Goal: Task Accomplishment & Management: Use online tool/utility

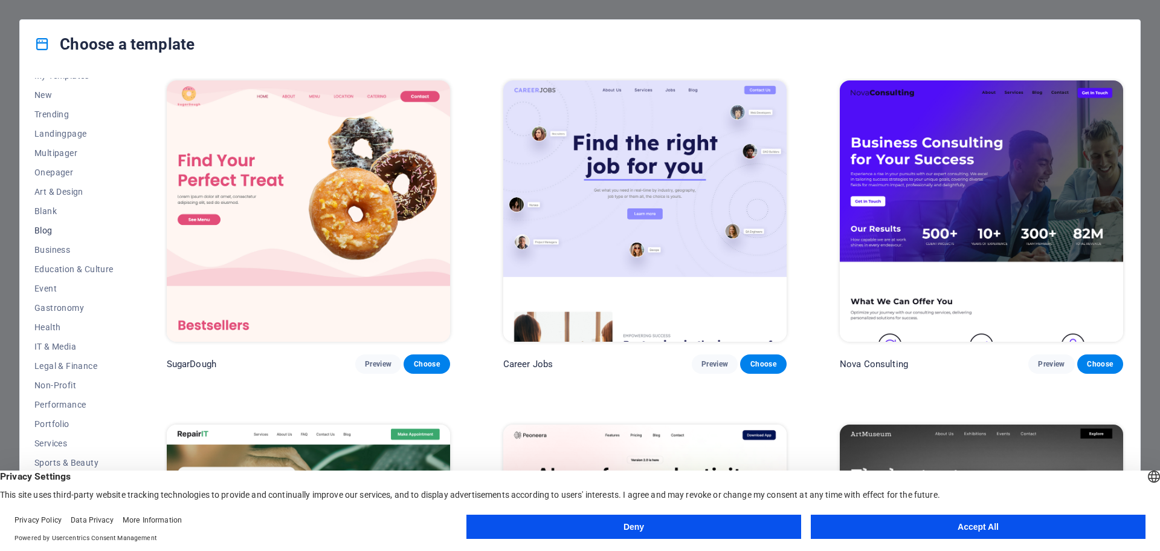
scroll to position [45, 0]
click at [68, 352] on span "Legal & Finance" at bounding box center [73, 352] width 79 height 10
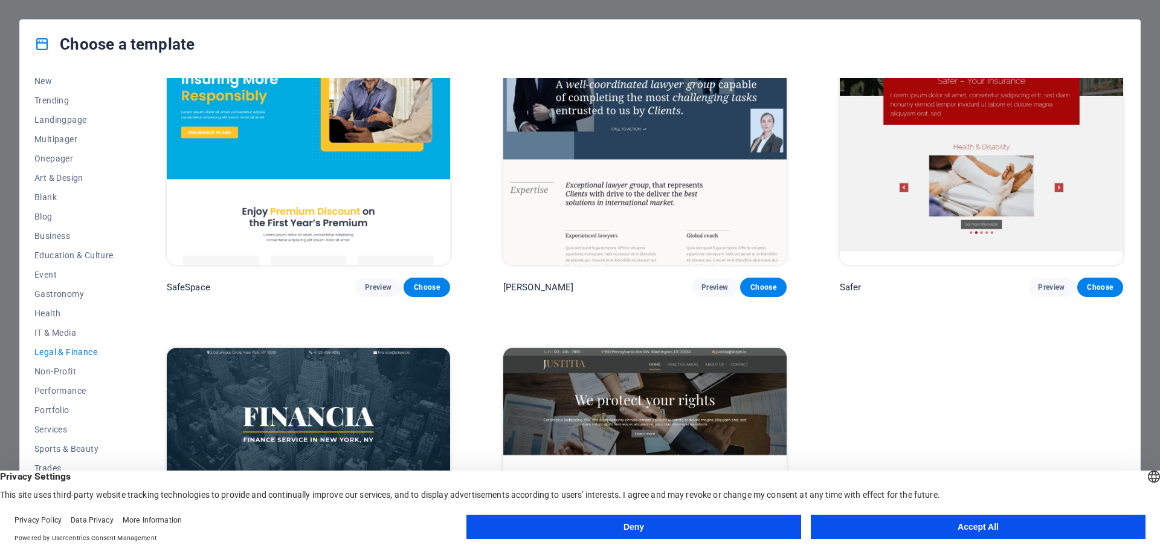
scroll to position [18, 0]
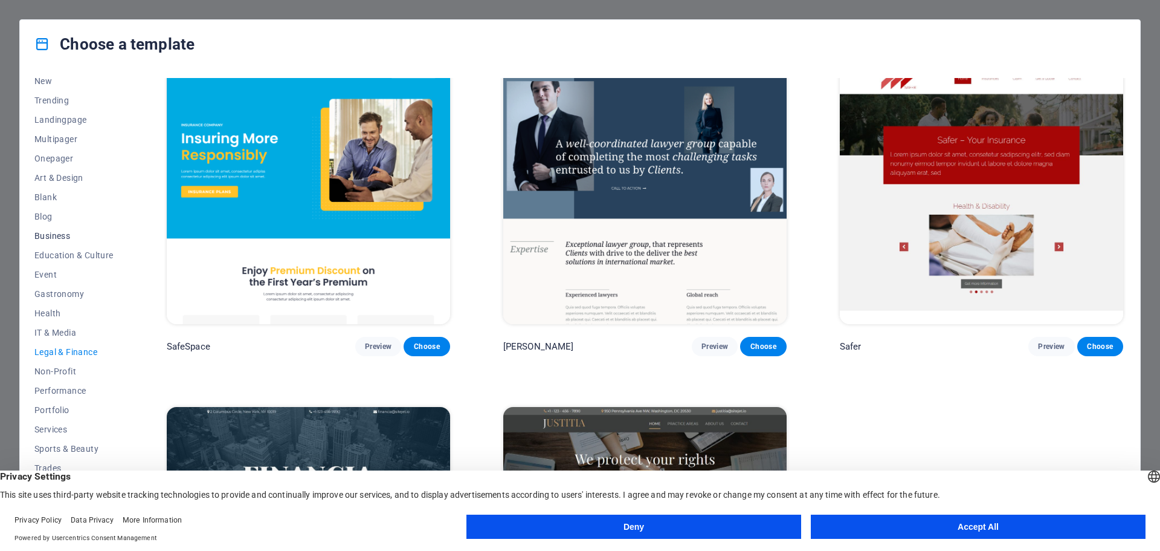
click at [53, 236] on span "Business" at bounding box center [73, 236] width 79 height 10
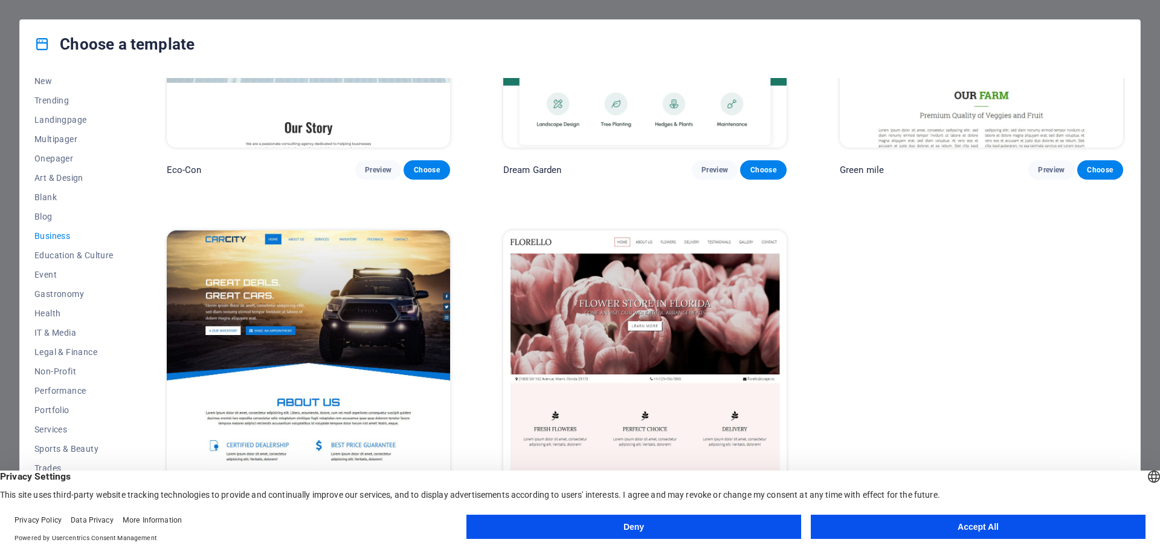
scroll to position [199, 0]
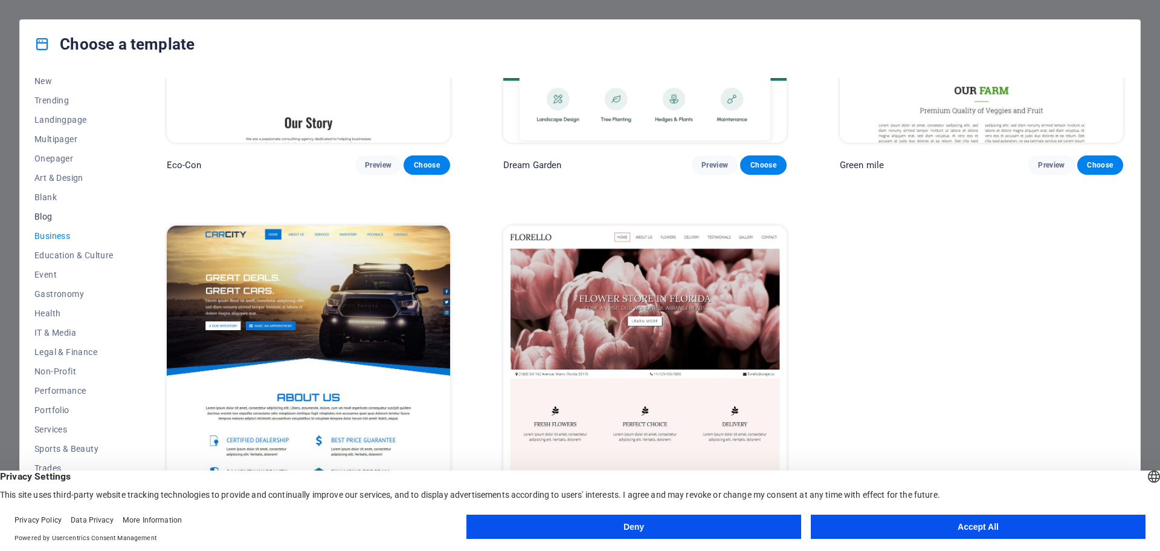
click at [49, 213] on span "Blog" at bounding box center [73, 217] width 79 height 10
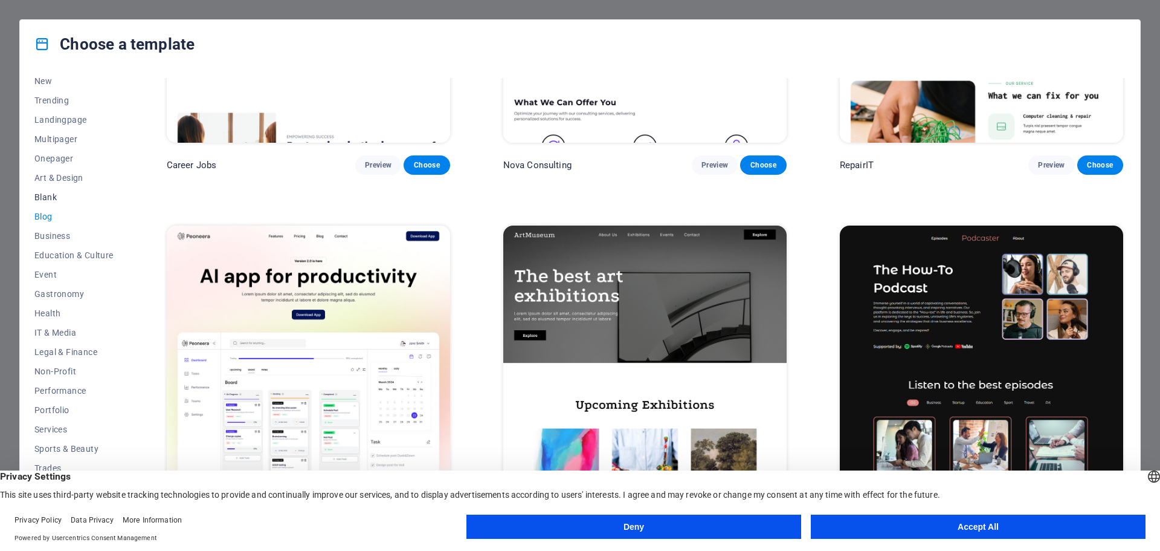
click at [40, 191] on button "Blank" at bounding box center [73, 196] width 79 height 19
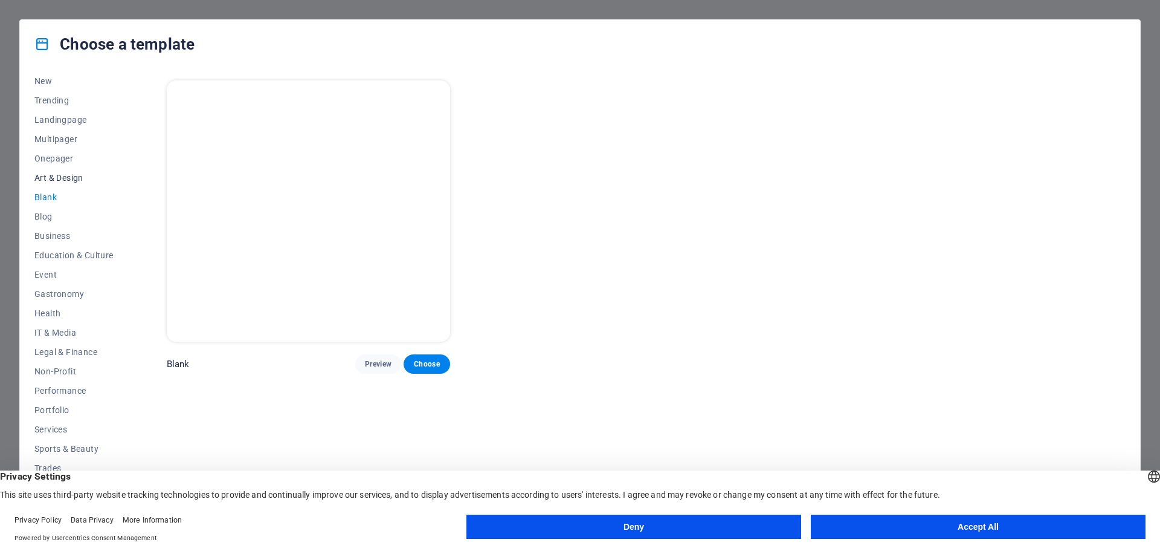
click at [54, 175] on span "Art & Design" at bounding box center [73, 178] width 79 height 10
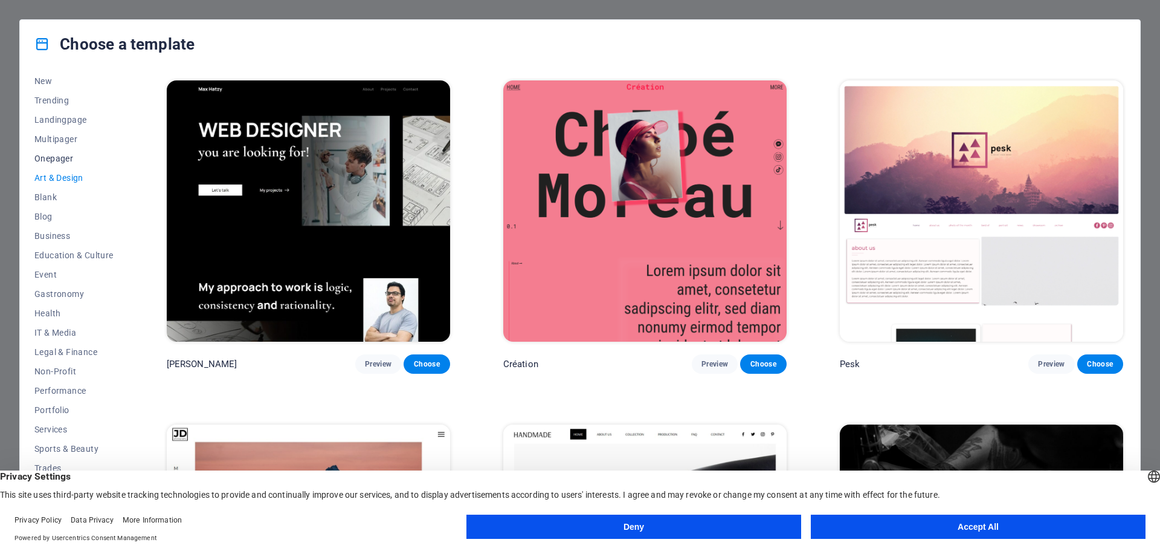
click at [56, 158] on span "Onepager" at bounding box center [73, 159] width 79 height 10
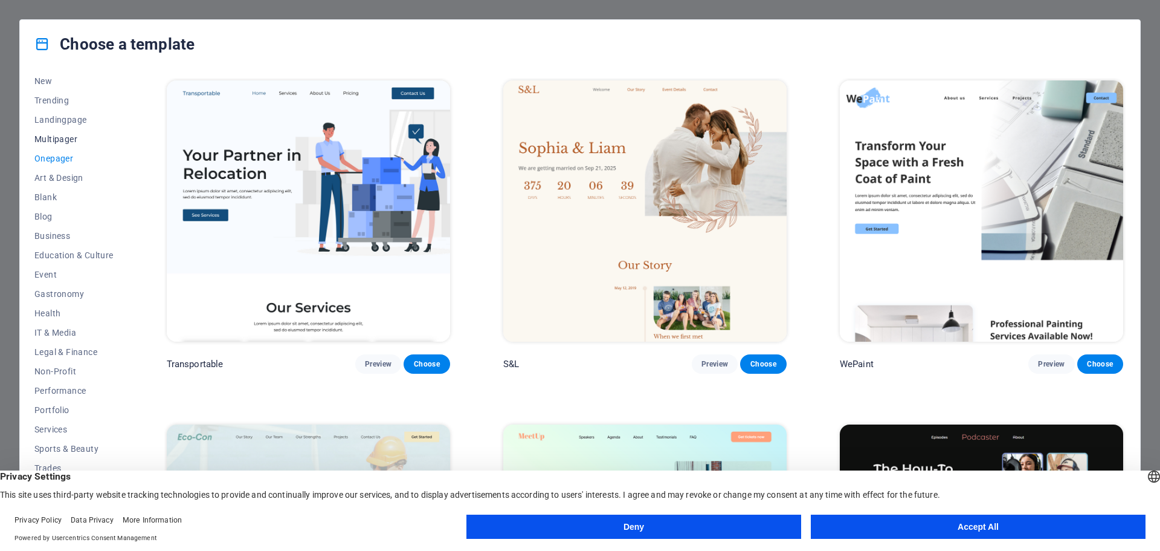
click at [56, 135] on span "Multipager" at bounding box center [73, 139] width 79 height 10
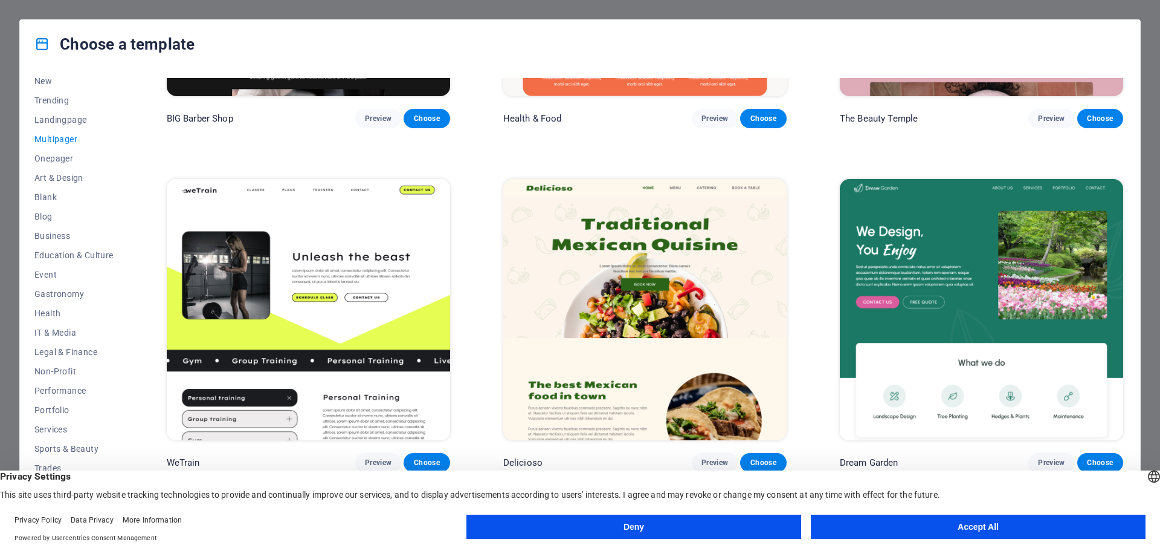
scroll to position [1269, 0]
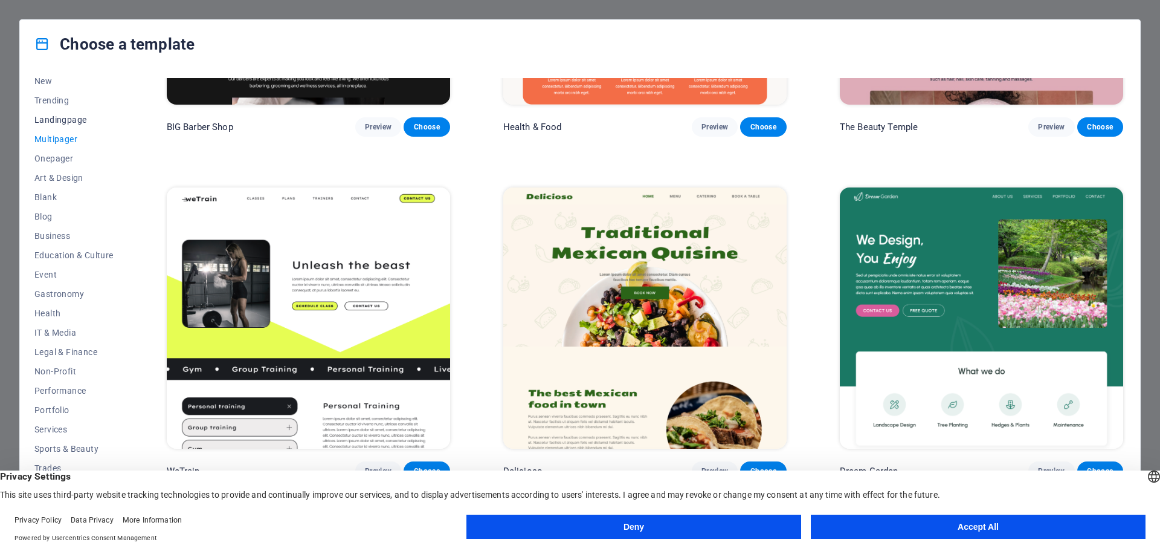
click at [54, 121] on span "Landingpage" at bounding box center [73, 120] width 79 height 10
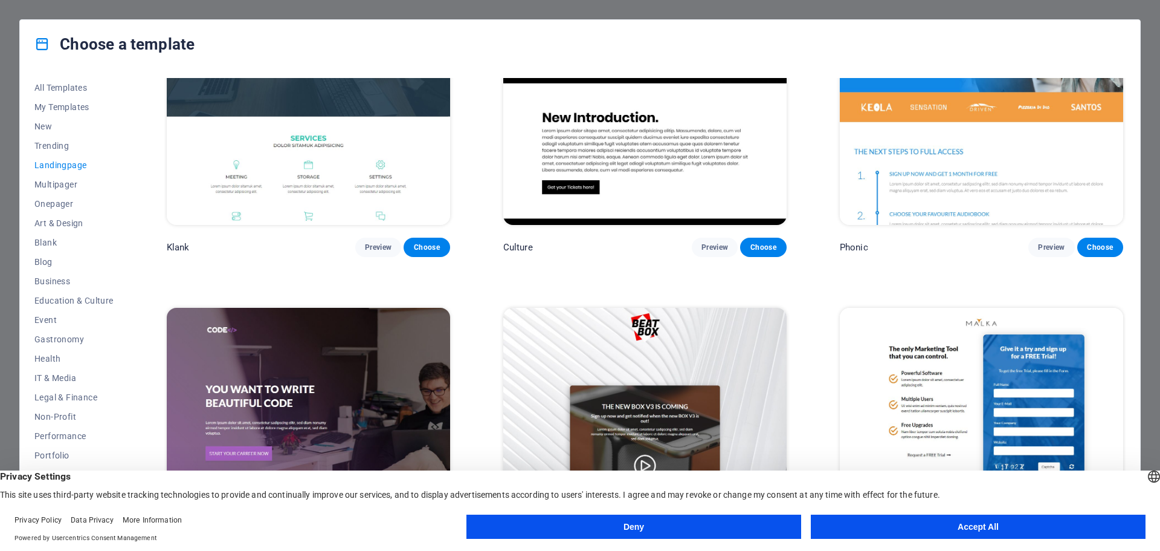
scroll to position [0, 0]
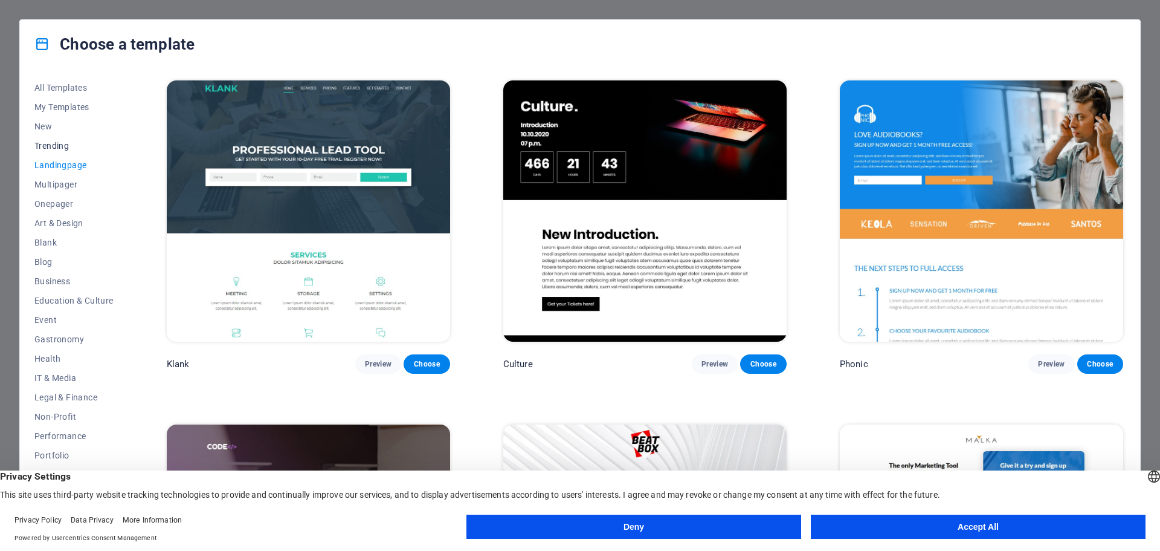
click at [53, 144] on span "Trending" at bounding box center [73, 146] width 79 height 10
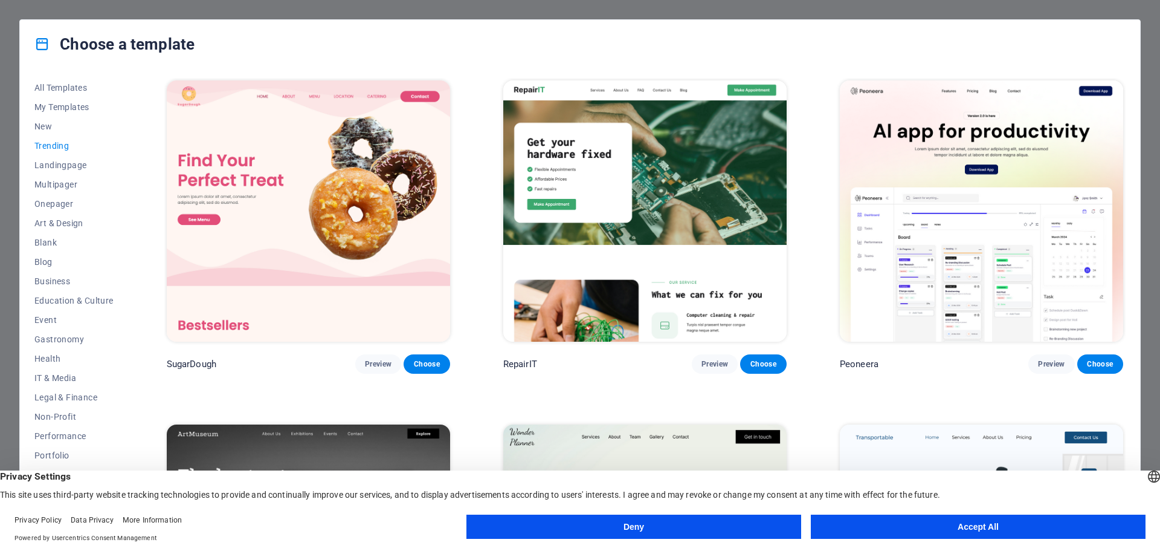
click at [970, 521] on button "Accept All" at bounding box center [978, 526] width 335 height 24
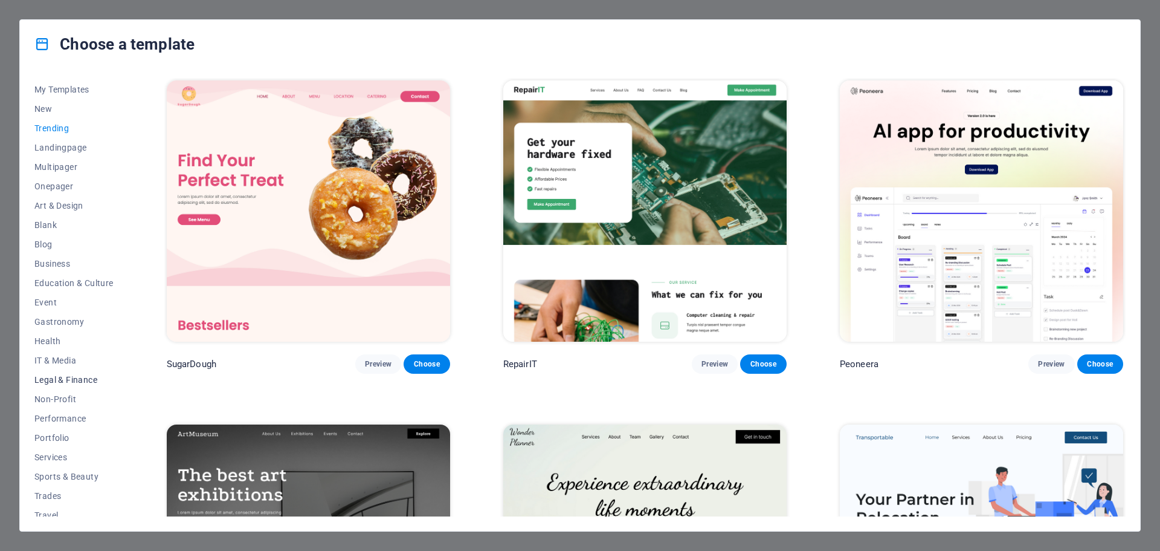
scroll to position [45, 0]
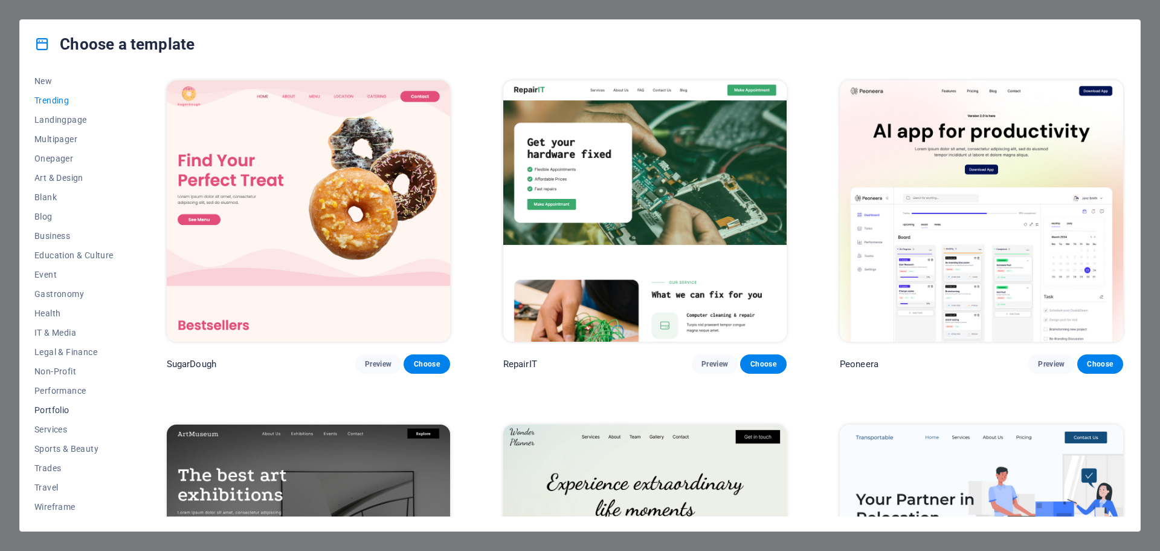
click at [70, 406] on span "Portfolio" at bounding box center [73, 410] width 79 height 10
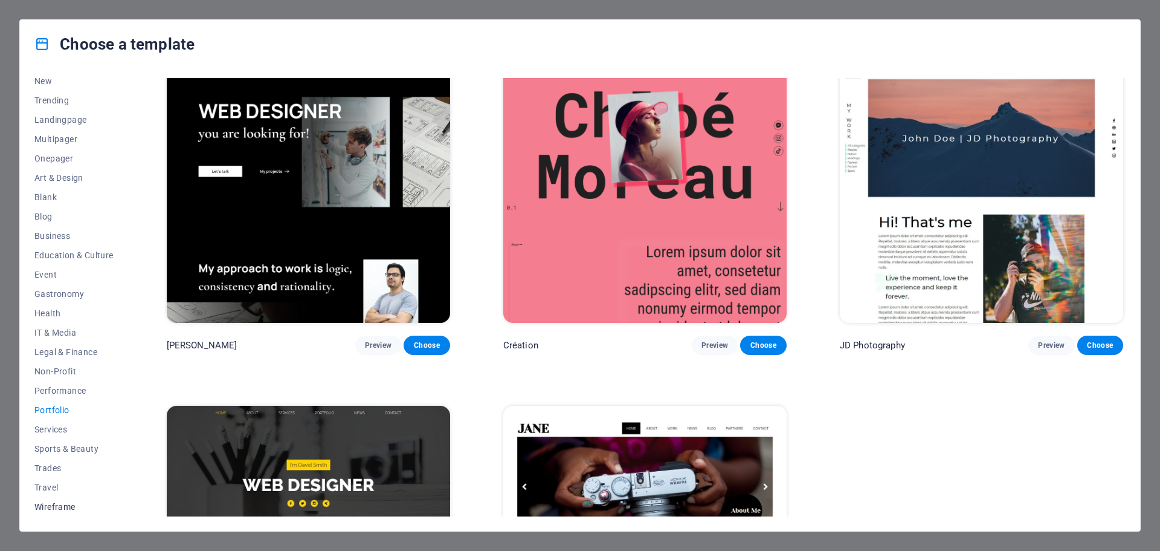
scroll to position [15, 0]
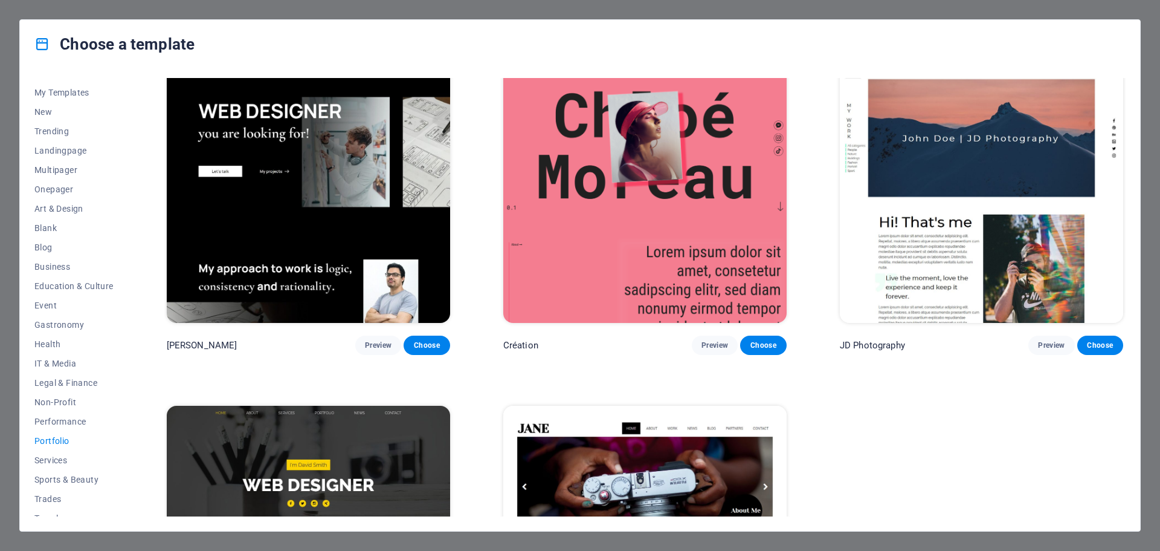
click at [62, 505] on div "All Templates My Templates New Trending Landingpage Multipager Onepager Art & D…" at bounding box center [81, 297] width 94 height 438
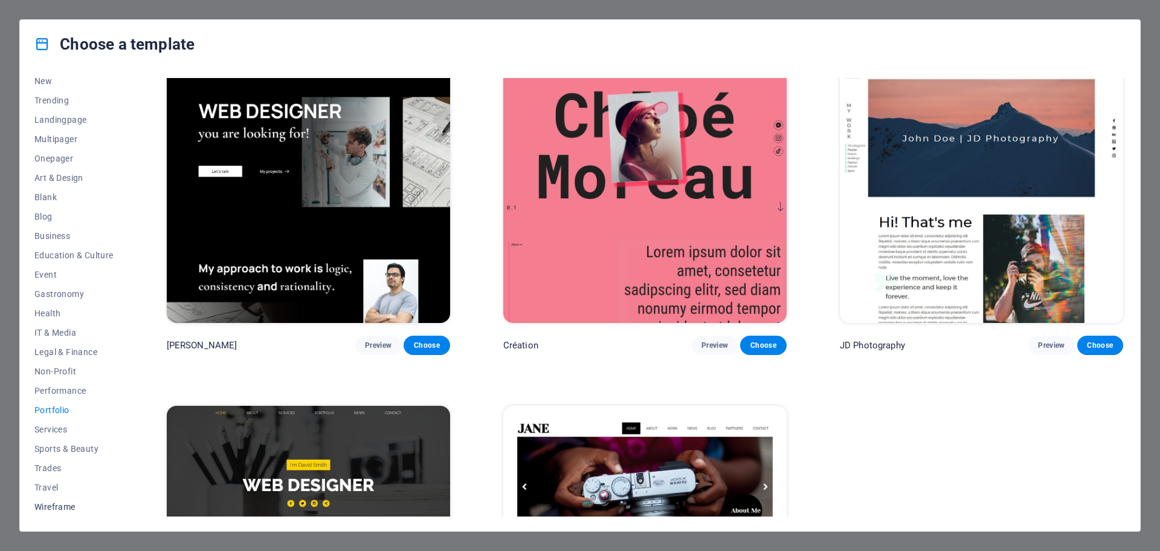
click at [54, 502] on span "Wireframe" at bounding box center [73, 507] width 79 height 10
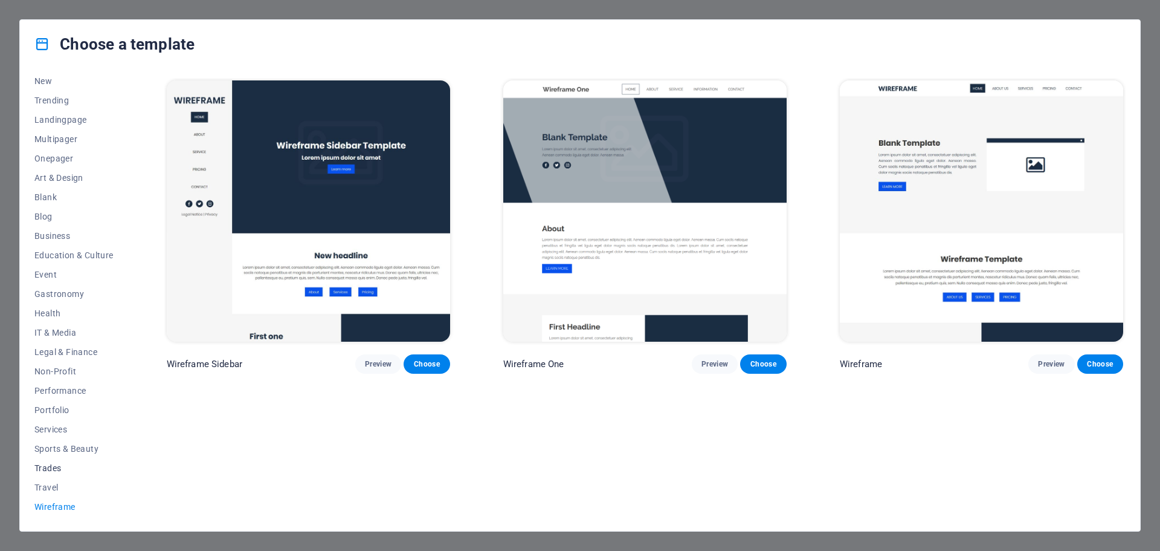
click at [54, 476] on button "Trades" at bounding box center [73, 467] width 79 height 19
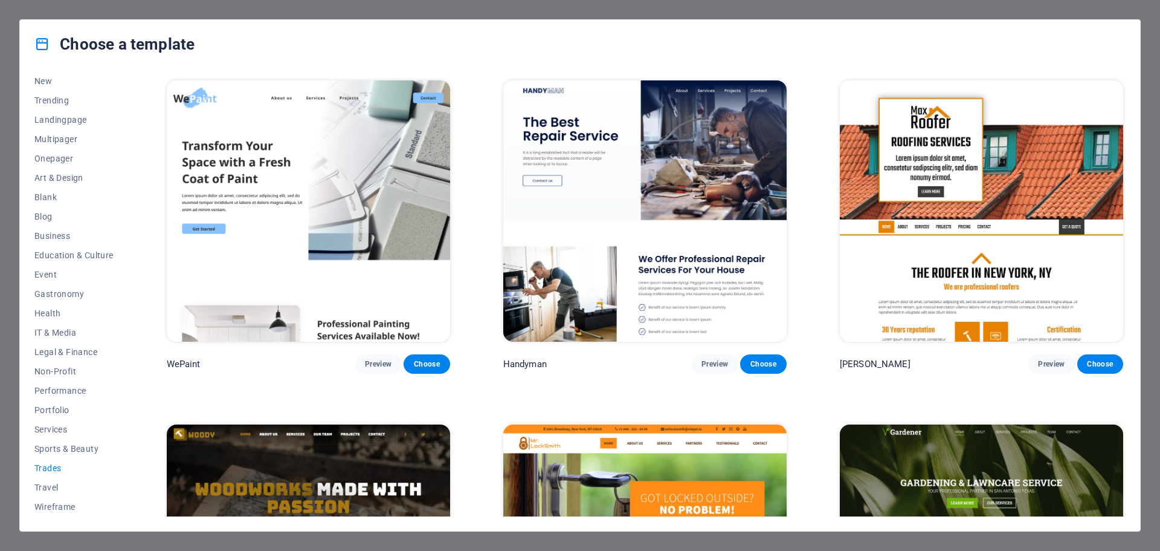
click at [249, 48] on div "Choose a template" at bounding box center [580, 44] width 1120 height 48
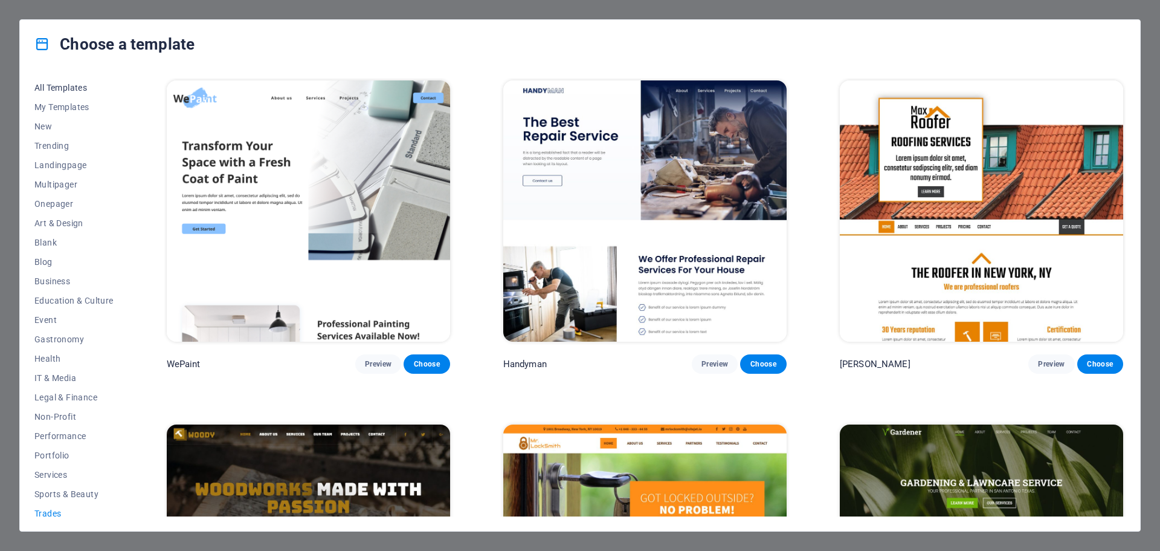
click at [73, 86] on span "All Templates" at bounding box center [73, 88] width 79 height 10
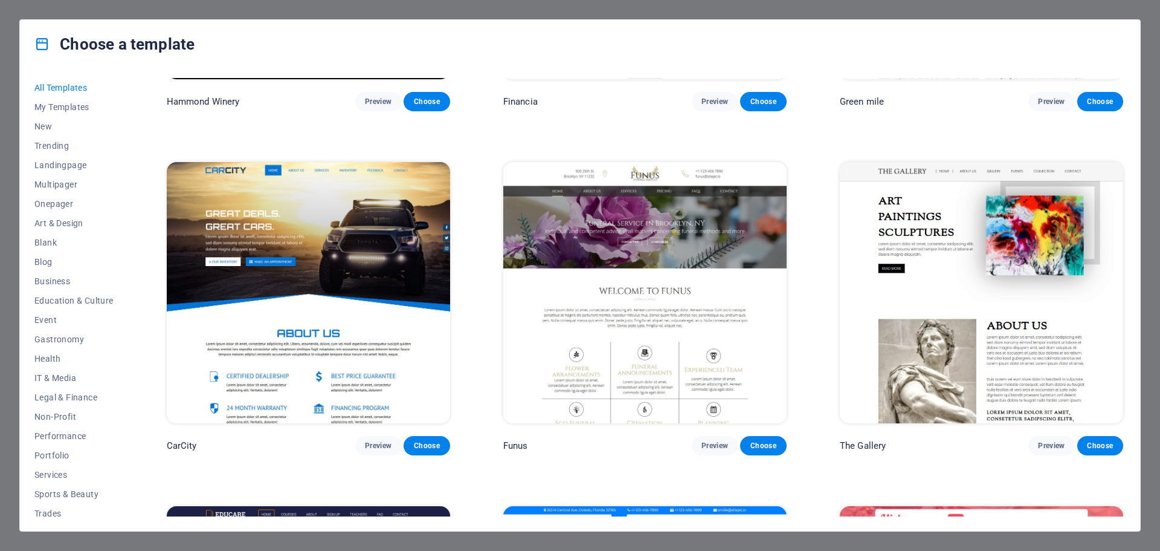
scroll to position [10241, 0]
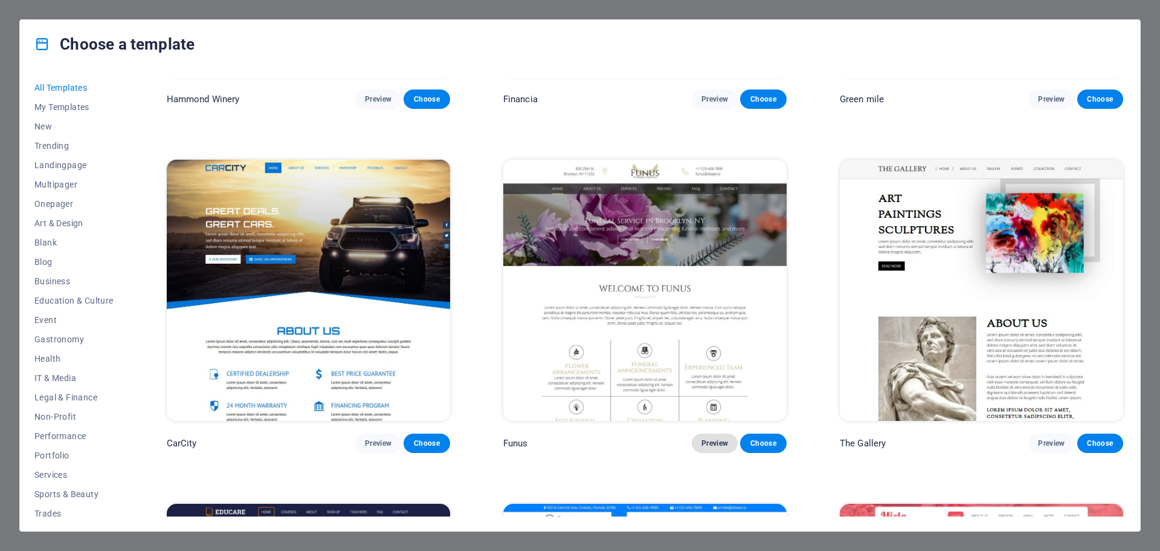
click at [706, 438] on span "Preview" at bounding box center [715, 443] width 27 height 10
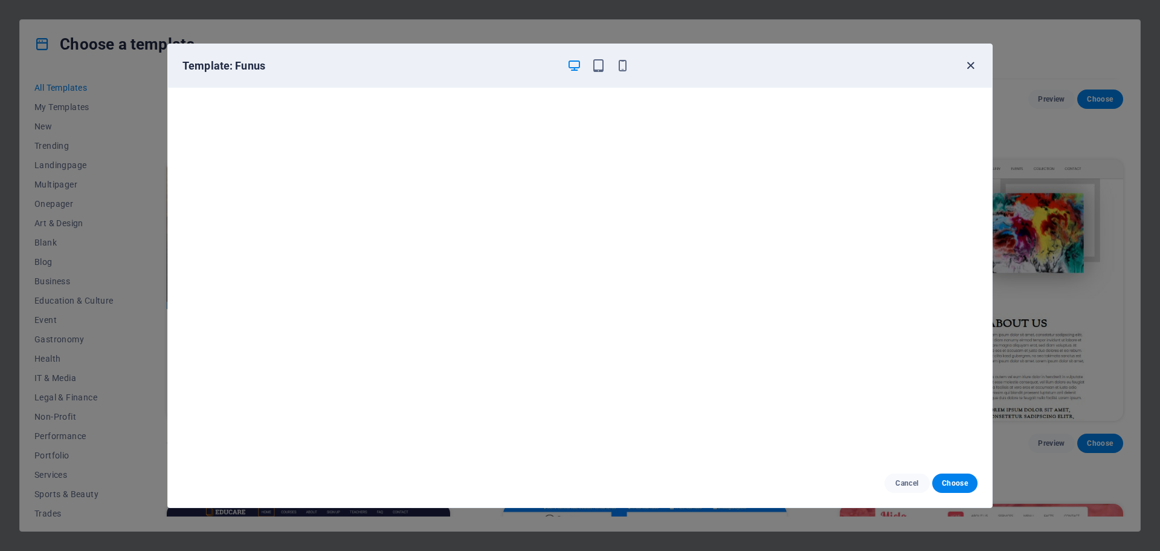
click at [971, 68] on icon "button" at bounding box center [971, 66] width 14 height 14
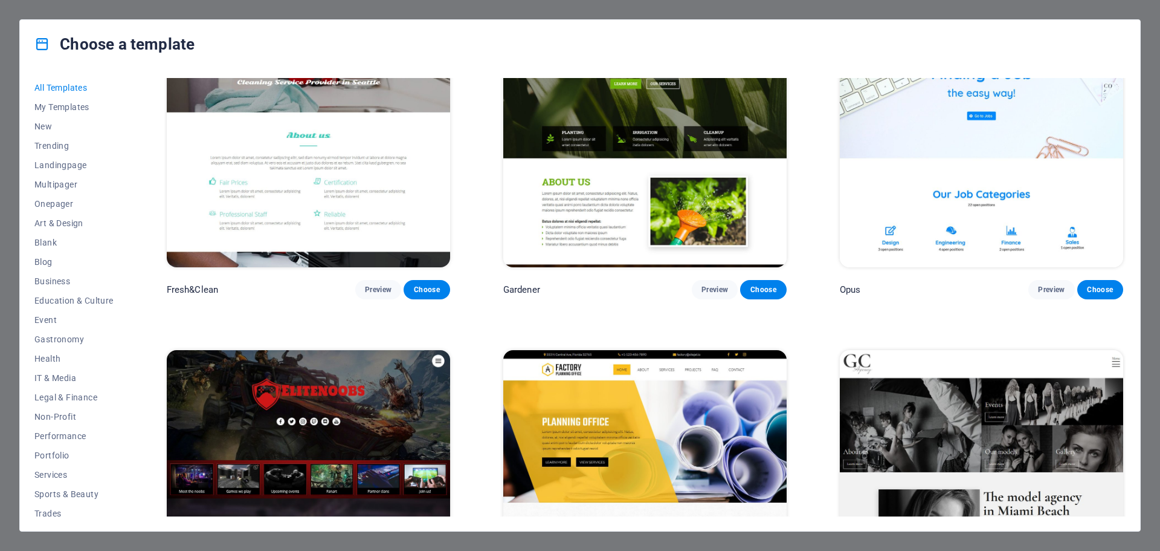
scroll to position [11933, 0]
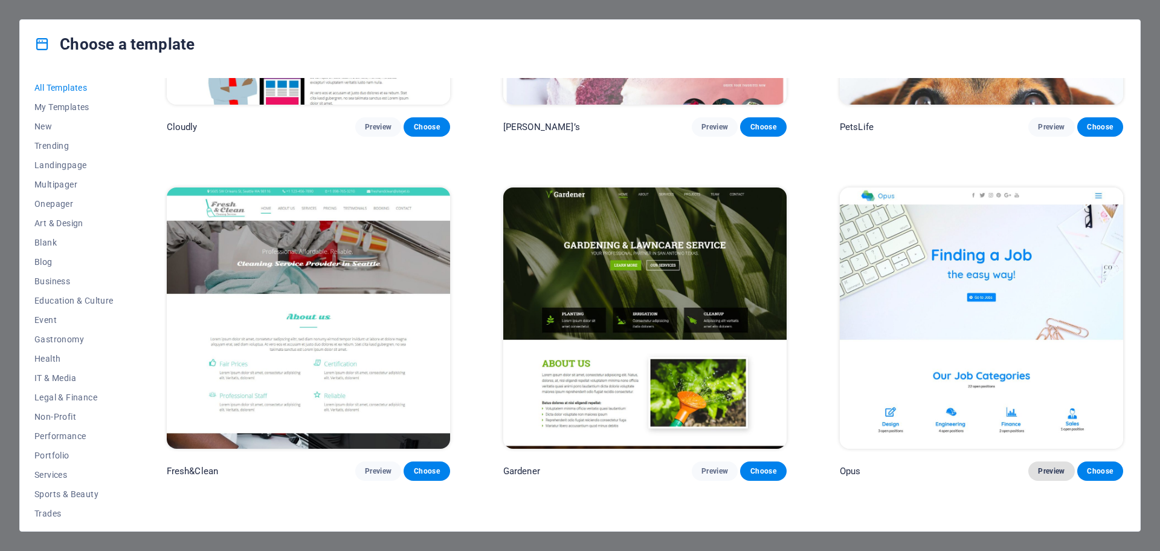
click at [1040, 461] on button "Preview" at bounding box center [1052, 470] width 46 height 19
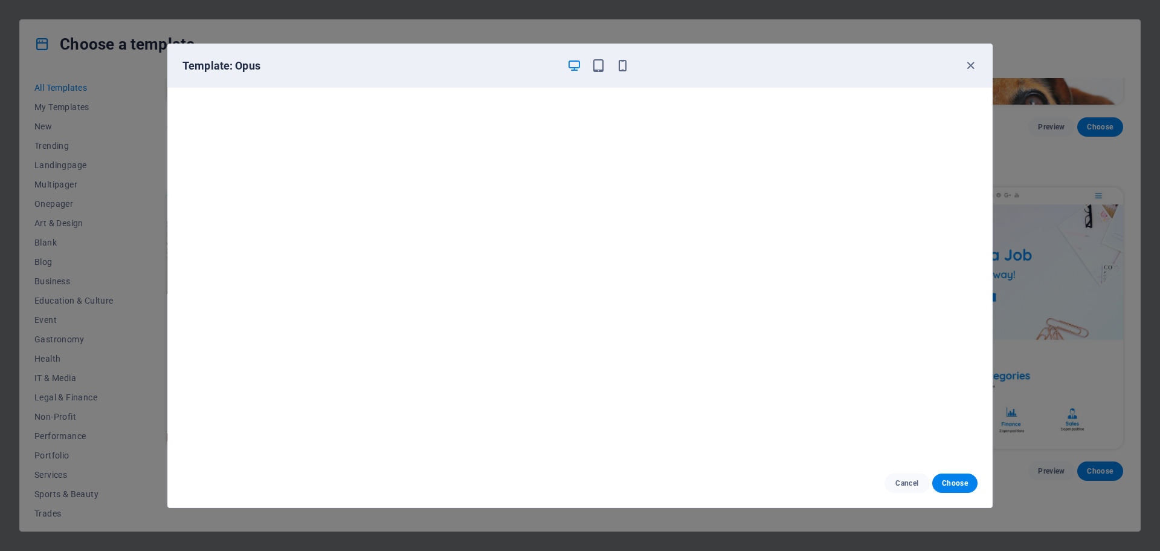
click at [978, 64] on div "Template: Opus" at bounding box center [580, 66] width 824 height 44
click at [965, 65] on icon "button" at bounding box center [971, 66] width 14 height 14
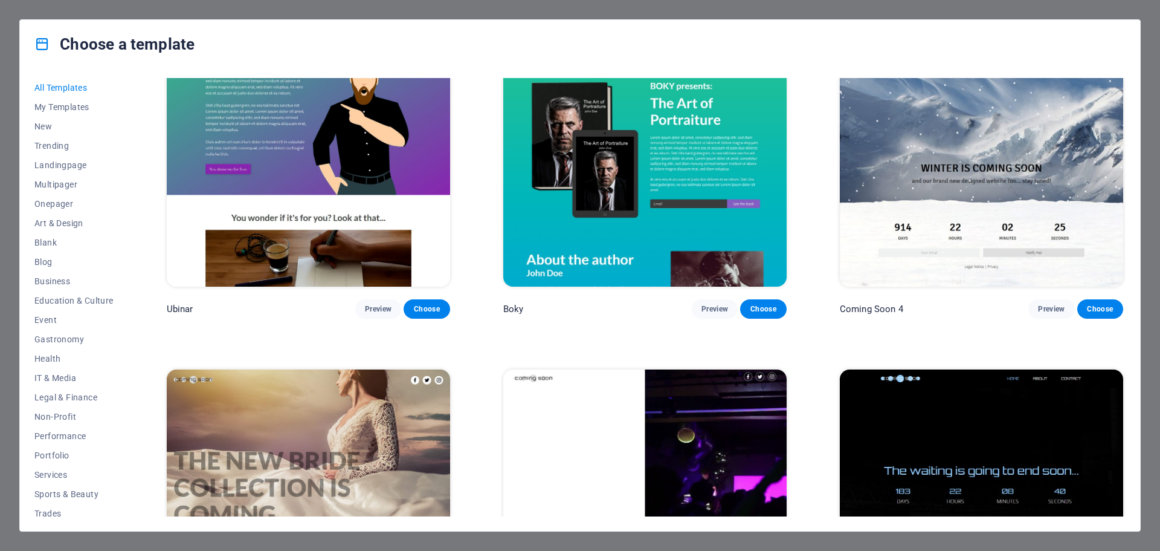
scroll to position [18158, 0]
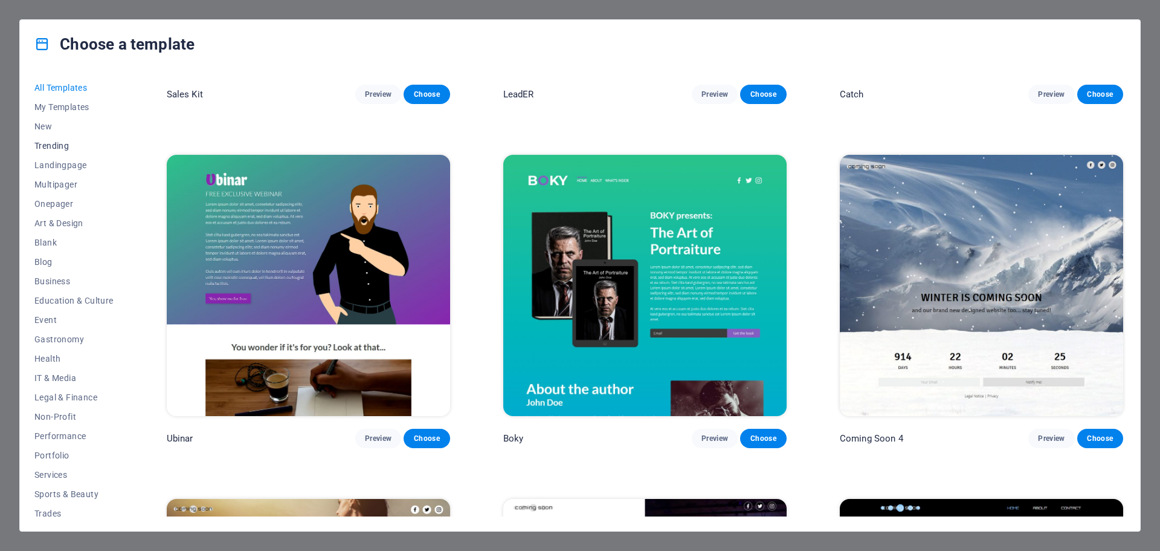
click at [82, 143] on span "Trending" at bounding box center [73, 146] width 79 height 10
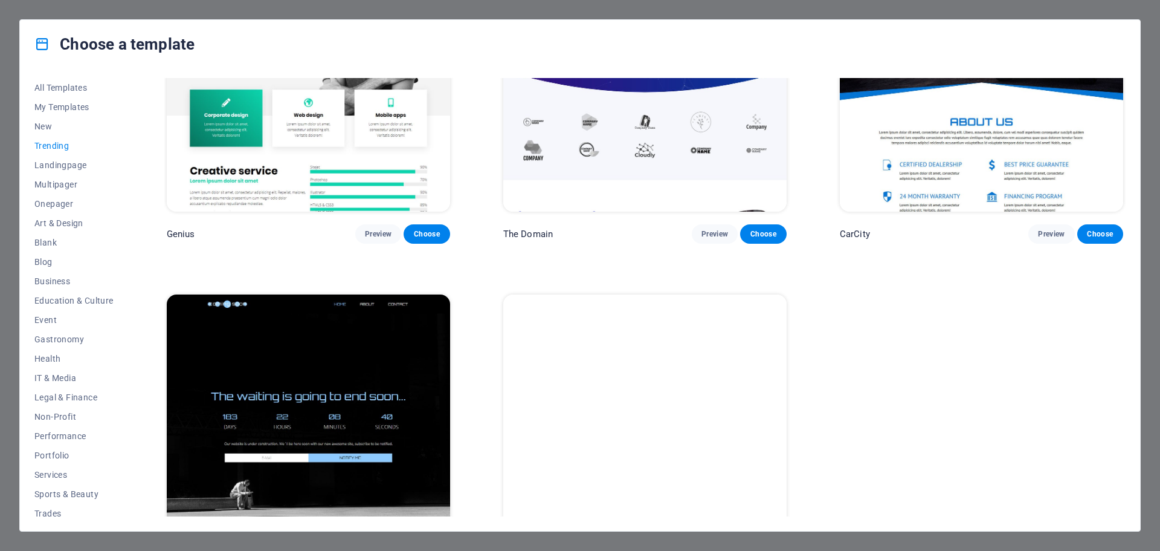
scroll to position [1569, 0]
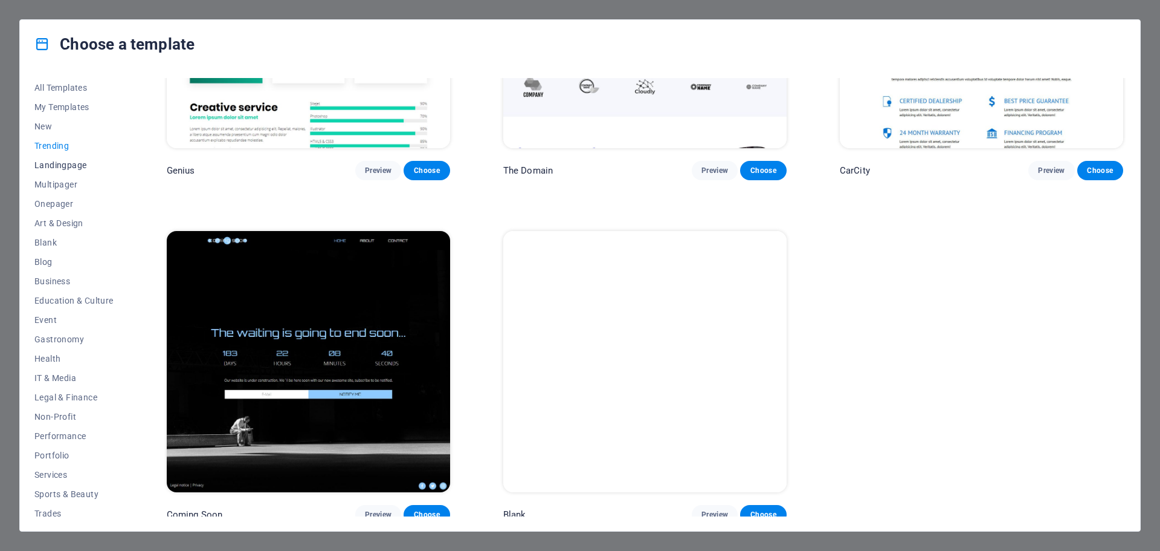
click at [53, 161] on span "Landingpage" at bounding box center [73, 165] width 79 height 10
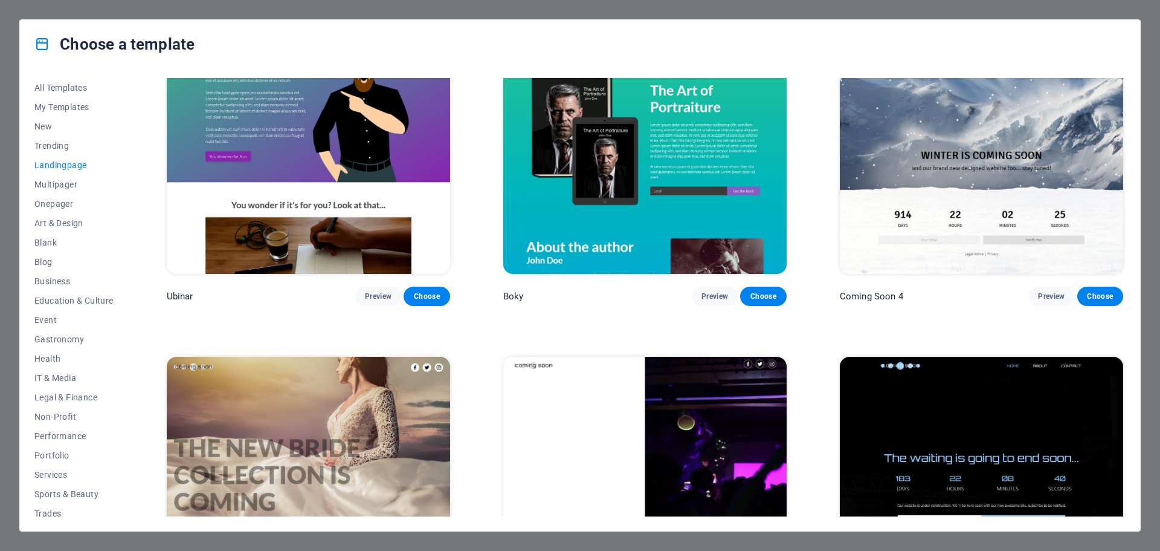
scroll to position [2356, 0]
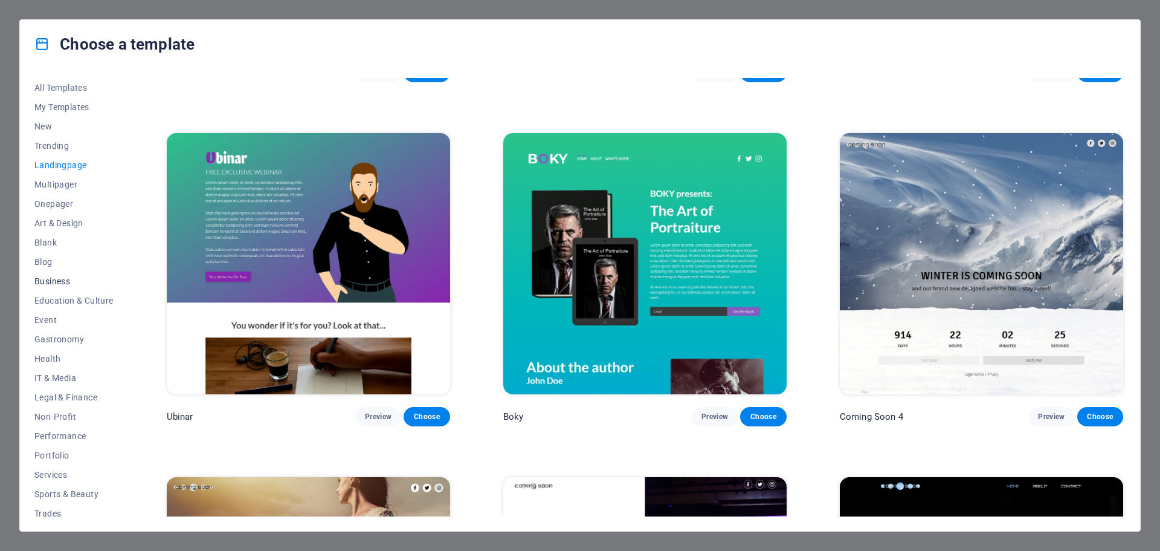
click at [50, 274] on button "Business" at bounding box center [73, 280] width 79 height 19
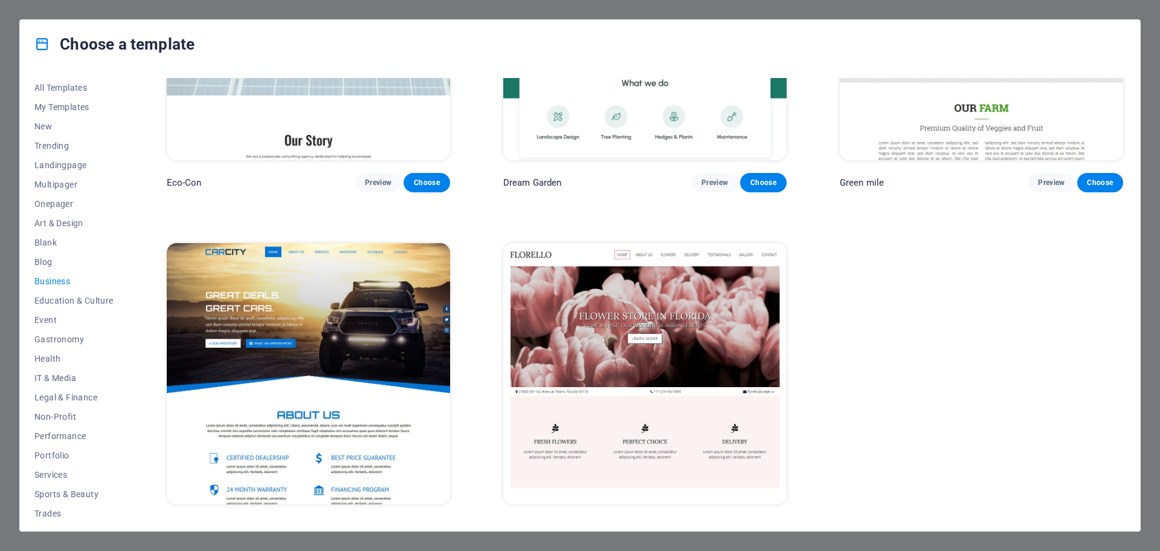
scroll to position [199, 0]
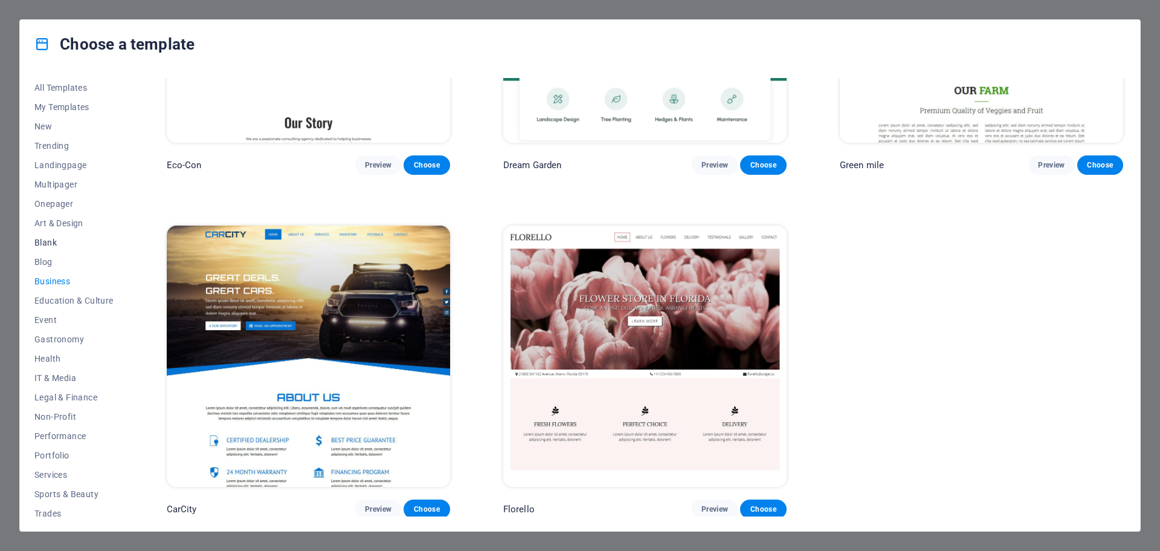
click at [54, 242] on span "Blank" at bounding box center [73, 243] width 79 height 10
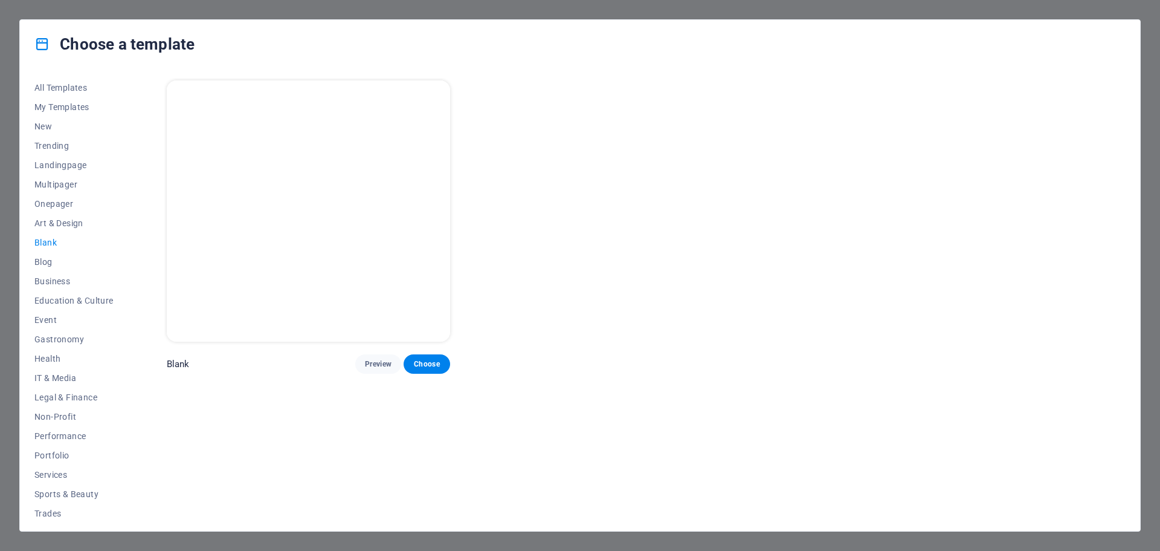
scroll to position [0, 0]
click at [52, 256] on button "Blog" at bounding box center [73, 261] width 79 height 19
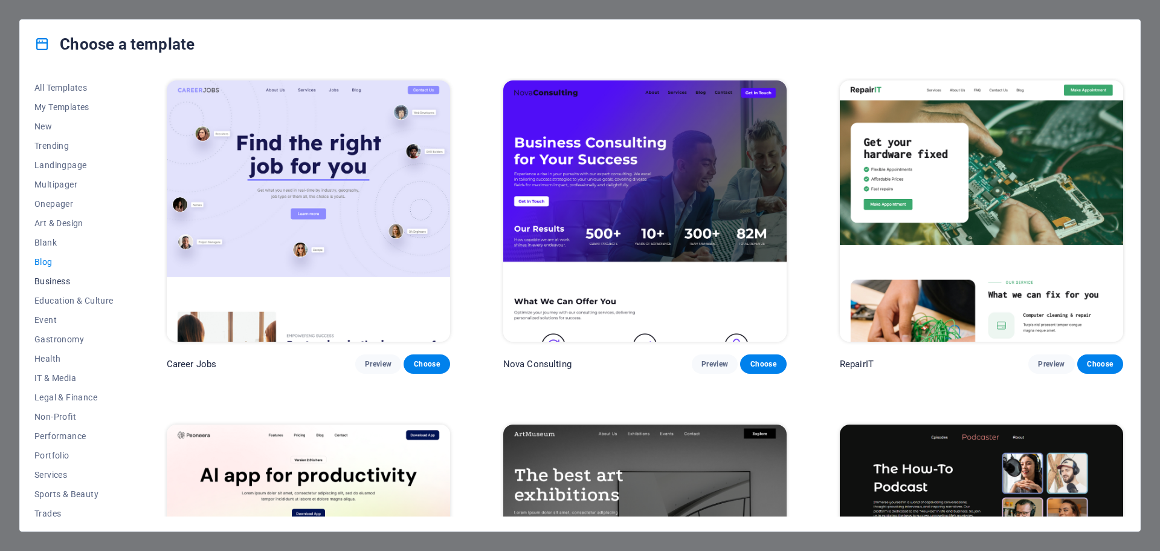
click at [55, 280] on span "Business" at bounding box center [73, 281] width 79 height 10
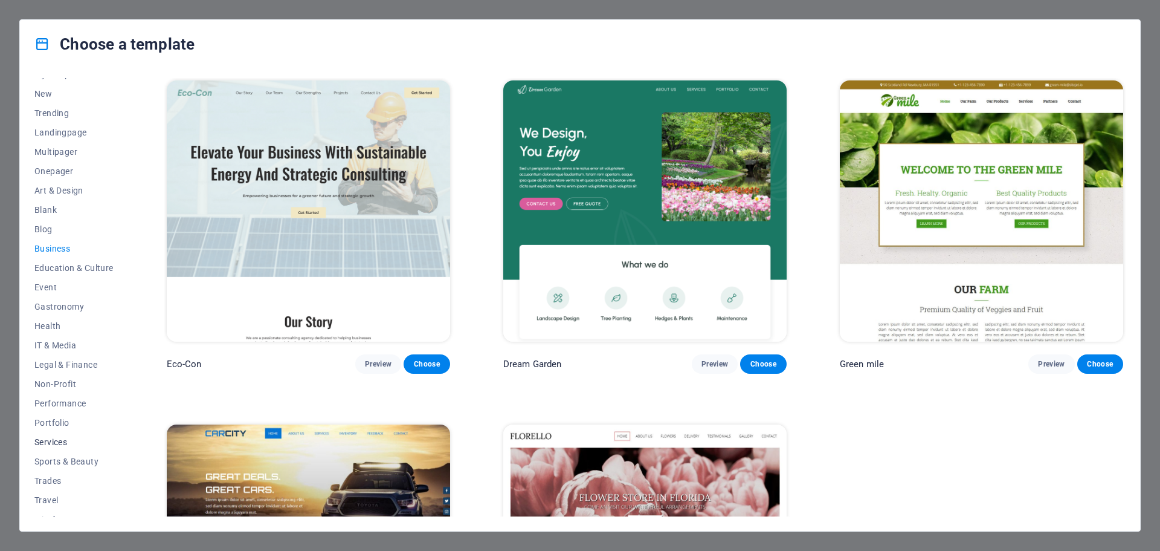
scroll to position [45, 0]
click at [64, 353] on span "Legal & Finance" at bounding box center [73, 352] width 79 height 10
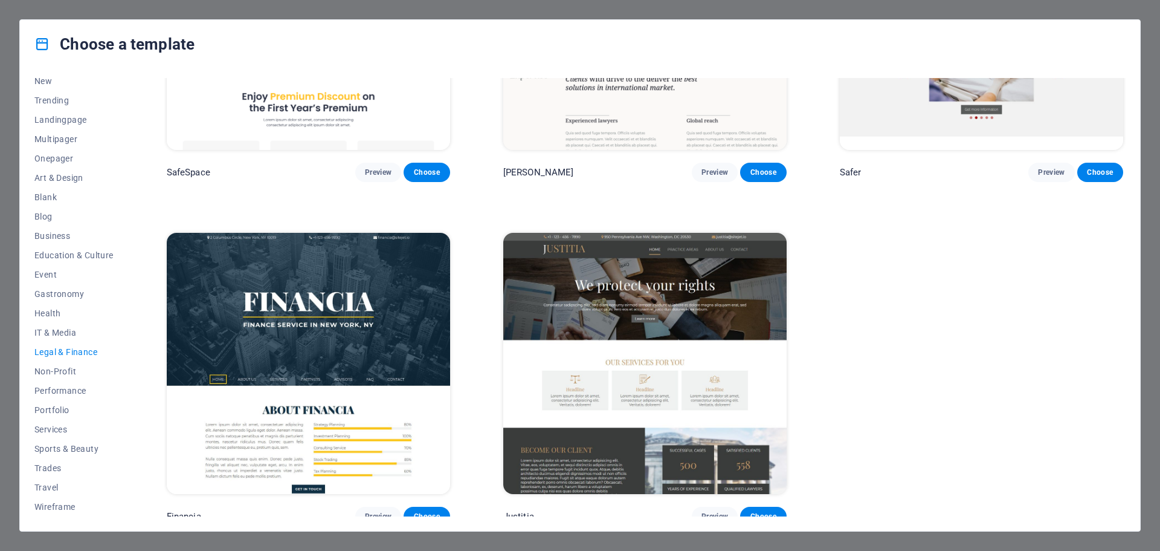
scroll to position [199, 0]
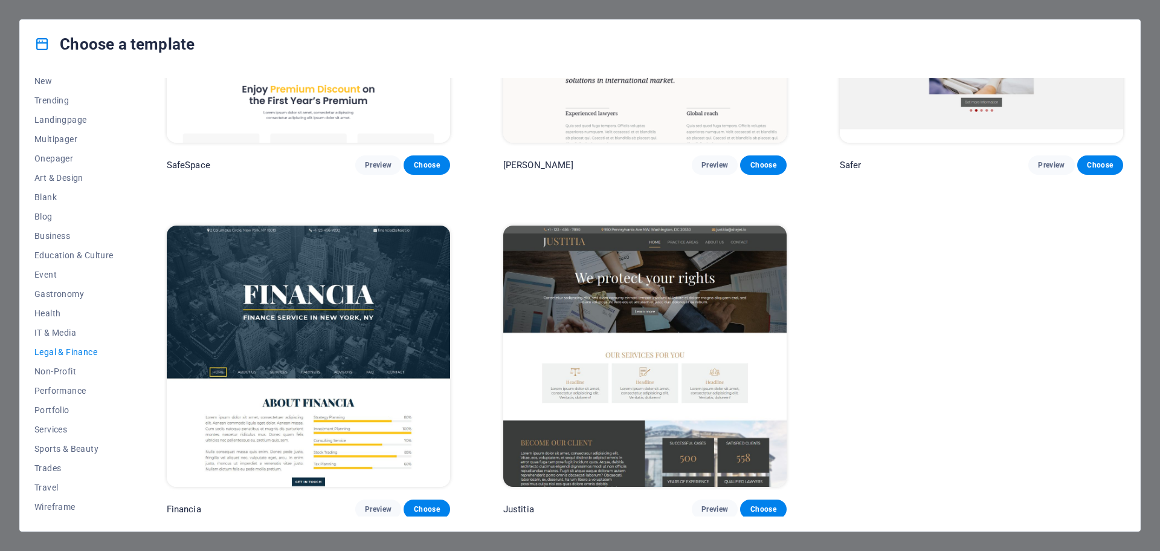
click at [716, 293] on img at bounding box center [644, 355] width 283 height 261
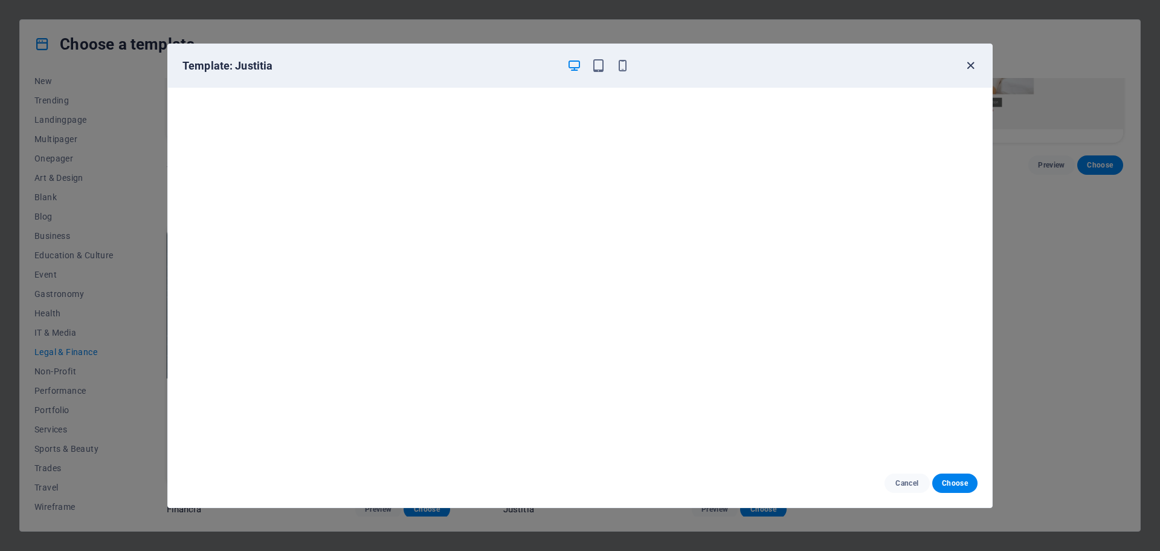
click at [969, 64] on icon "button" at bounding box center [971, 66] width 14 height 14
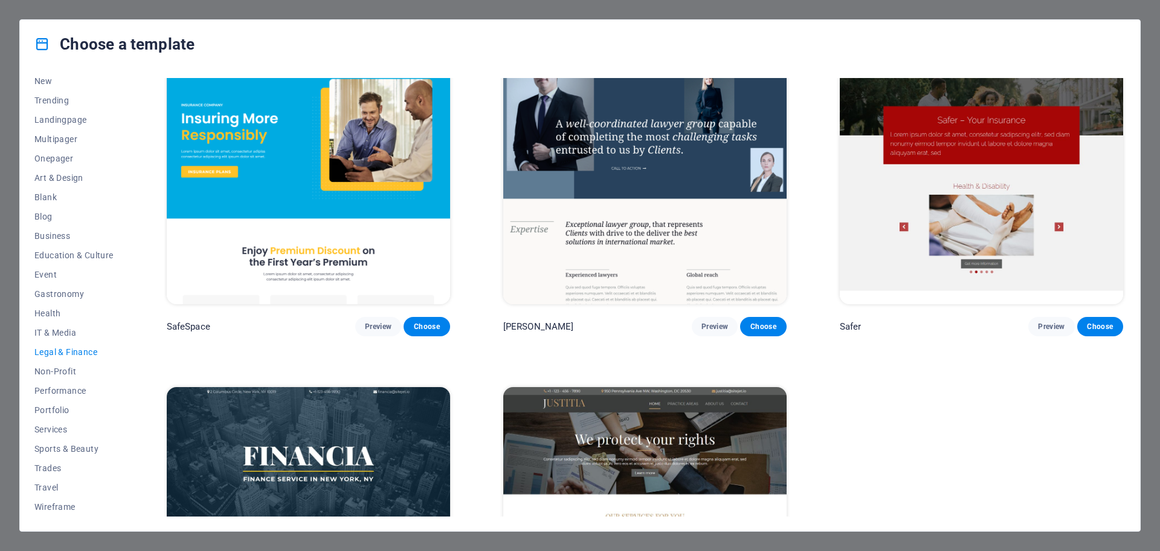
scroll to position [0, 0]
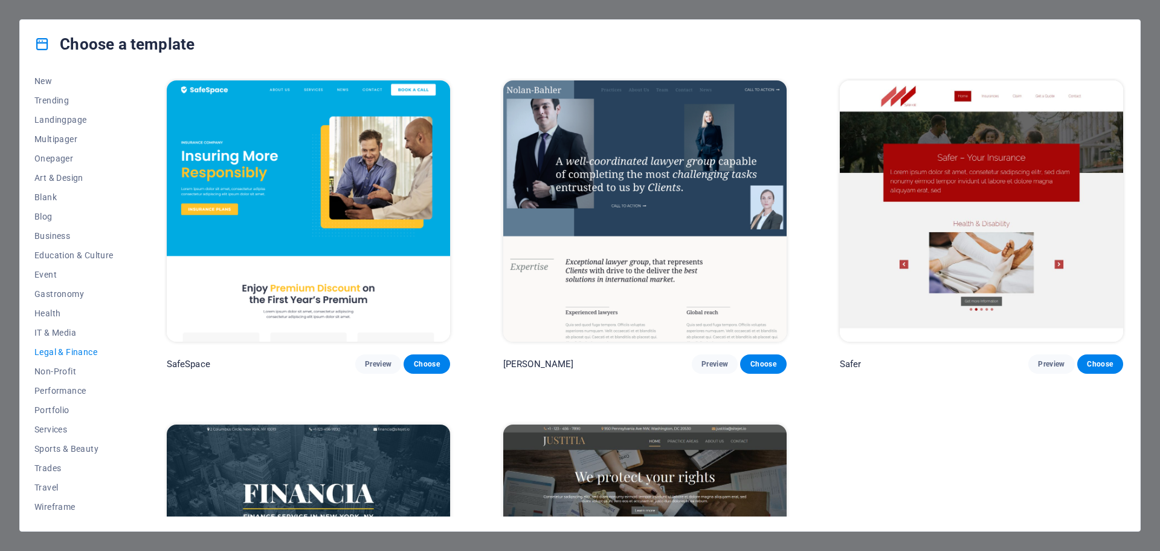
click at [656, 159] on img at bounding box center [644, 210] width 283 height 261
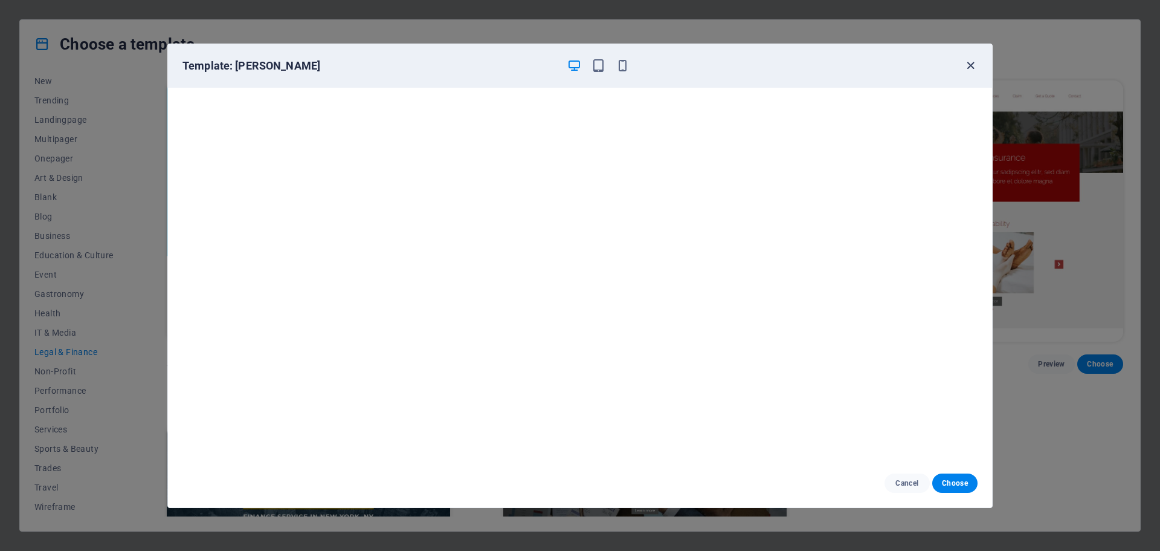
click at [970, 61] on icon "button" at bounding box center [971, 66] width 14 height 14
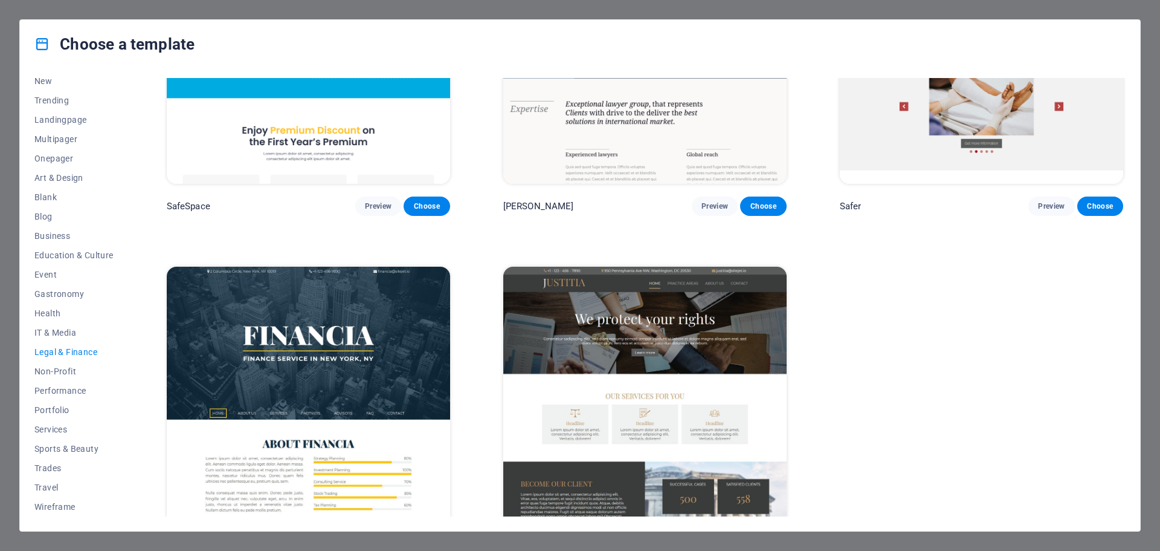
scroll to position [199, 0]
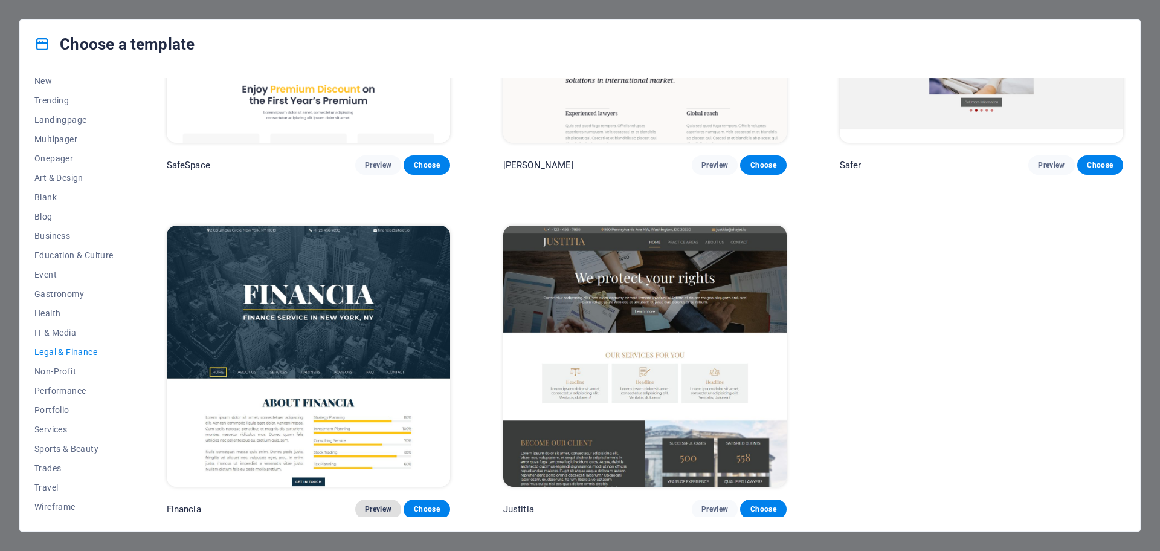
click at [365, 509] on span "Preview" at bounding box center [378, 509] width 27 height 10
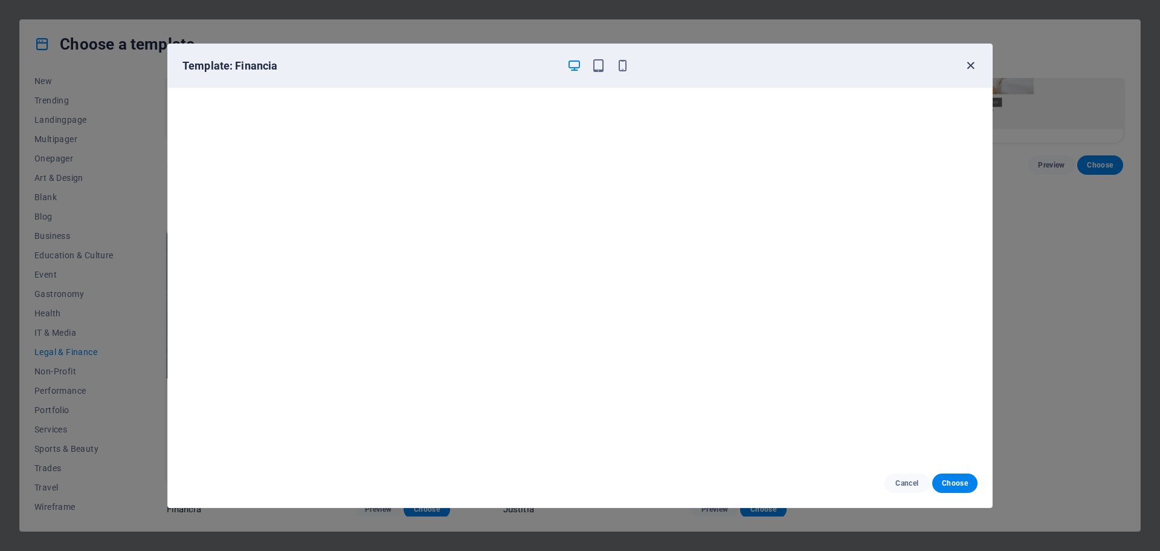
click at [969, 66] on icon "button" at bounding box center [971, 66] width 14 height 14
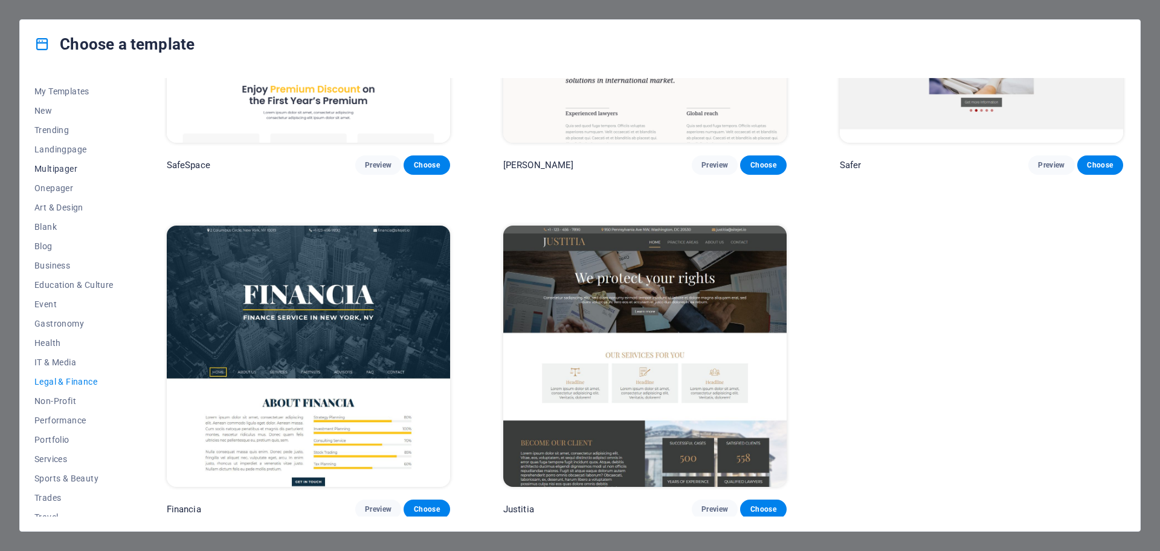
scroll to position [0, 0]
click at [66, 88] on span "All Templates" at bounding box center [73, 88] width 79 height 10
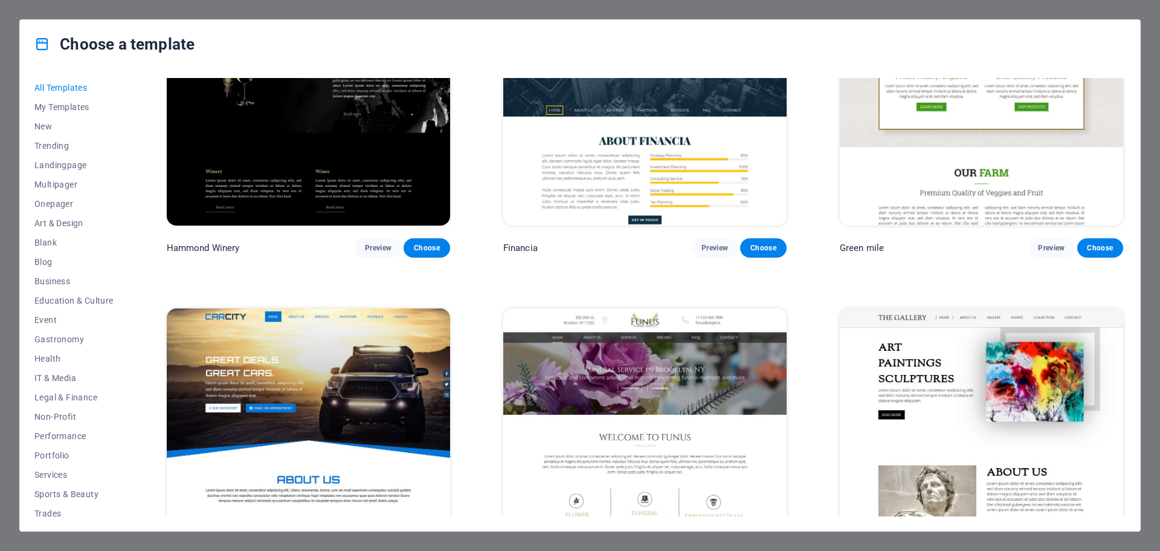
scroll to position [10153, 0]
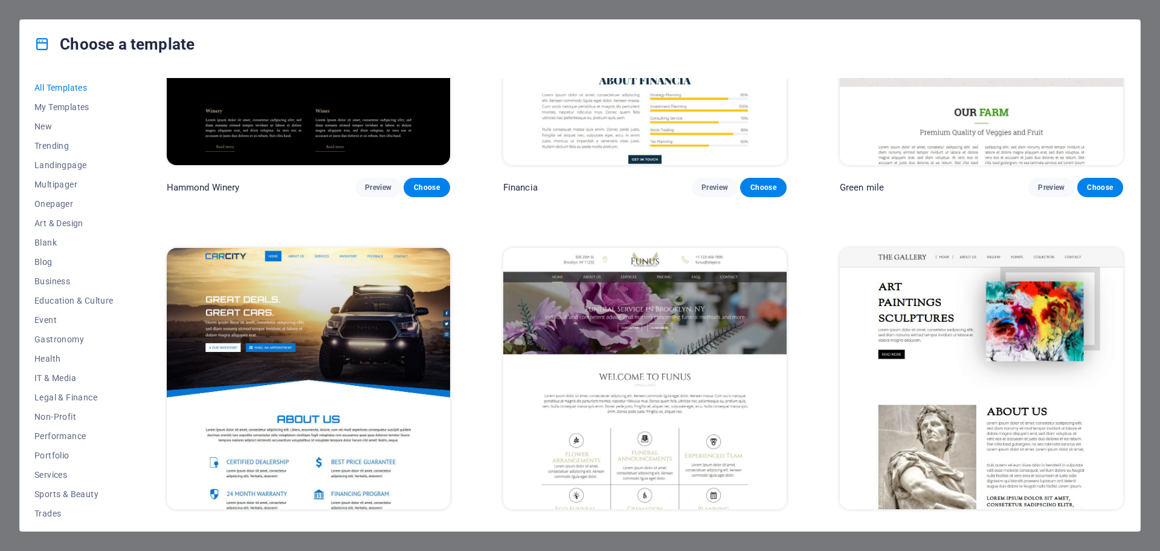
click at [712, 526] on span "Preview" at bounding box center [715, 531] width 27 height 10
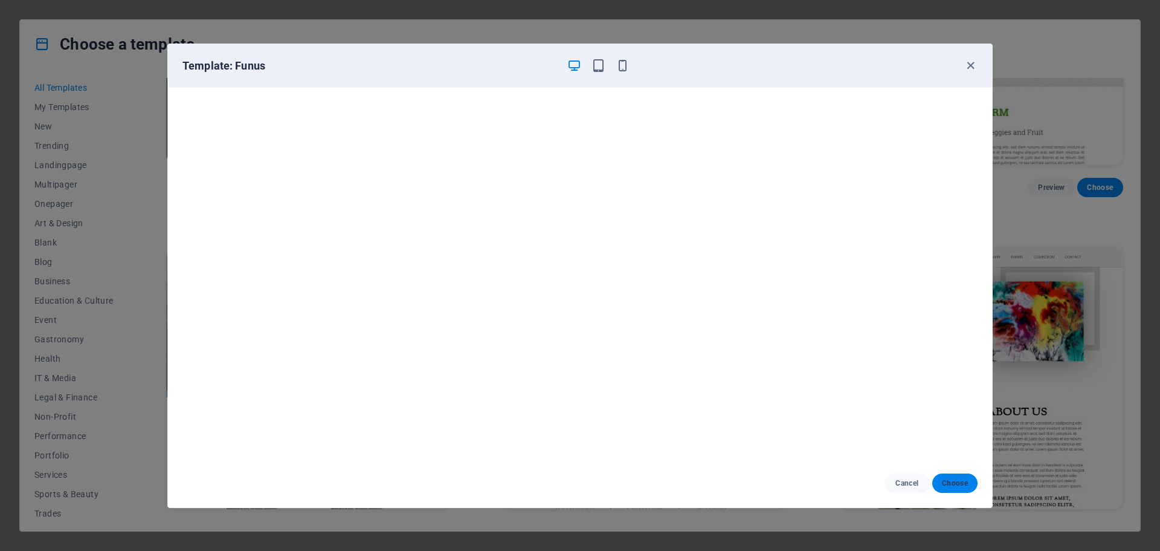
click at [947, 478] on span "Choose" at bounding box center [955, 483] width 26 height 10
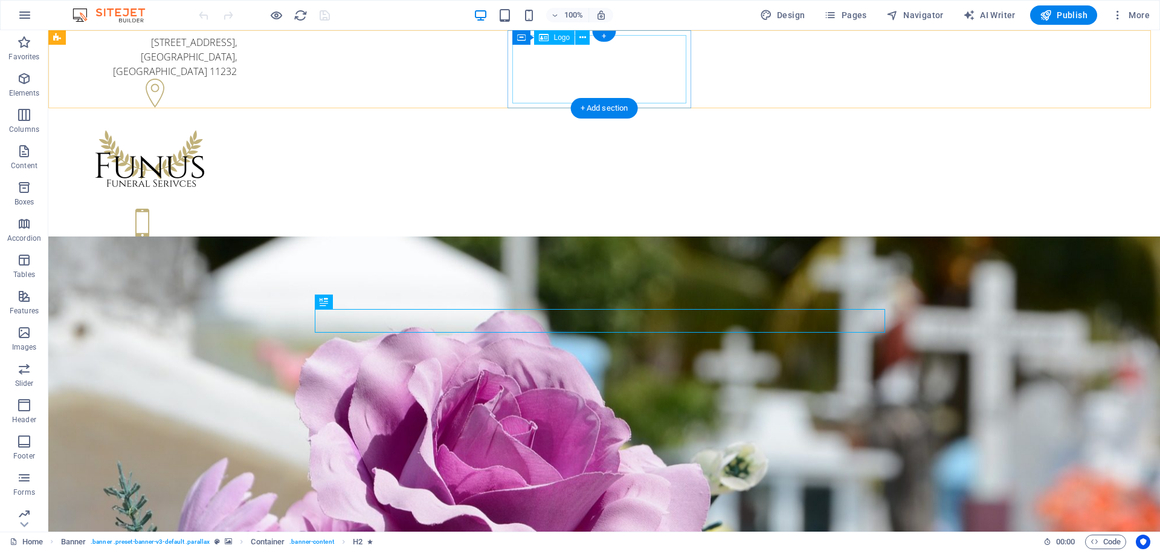
click at [237, 126] on div at bounding box center [150, 160] width 174 height 68
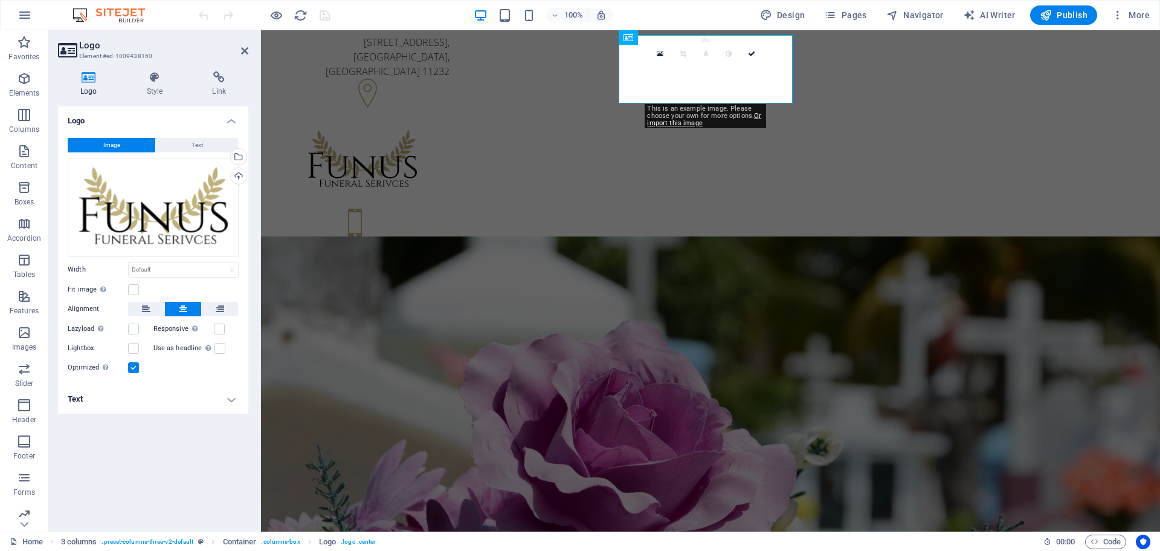
click at [686, 65] on div "0" at bounding box center [705, 53] width 115 height 23
click at [450, 126] on div at bounding box center [363, 160] width 174 height 68
click at [699, 65] on div "0" at bounding box center [705, 53] width 115 height 23
click at [450, 126] on div at bounding box center [363, 160] width 174 height 68
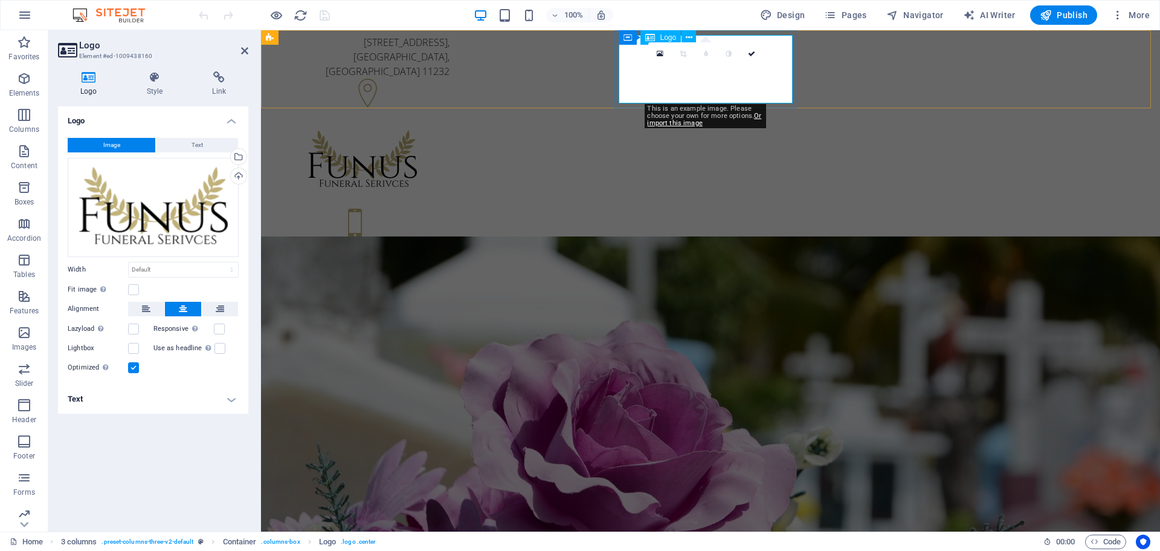
click at [450, 126] on div at bounding box center [363, 160] width 174 height 68
click at [169, 214] on div "Drag files here, click to choose files or select files from Files or our free s…" at bounding box center [153, 207] width 171 height 99
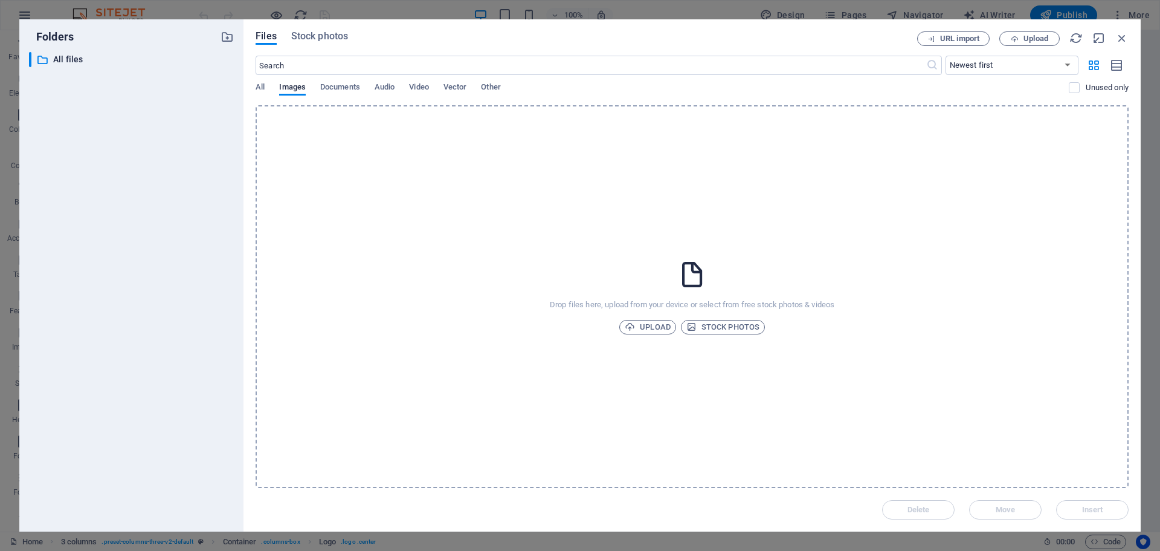
click at [169, 214] on div "​ All files All files" at bounding box center [131, 287] width 205 height 470
click at [341, 65] on input "text" at bounding box center [591, 65] width 670 height 19
type input "Mauricio & Asociados"
click at [1119, 36] on icon "button" at bounding box center [1122, 37] width 13 height 13
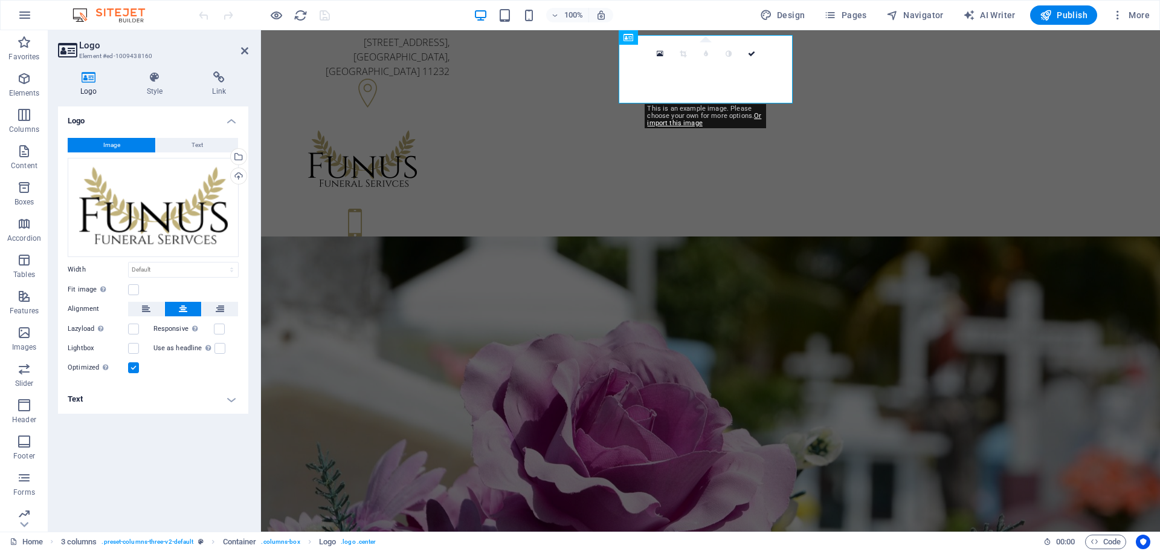
click at [685, 65] on div "0" at bounding box center [705, 53] width 115 height 23
click at [450, 126] on div at bounding box center [363, 160] width 174 height 68
drag, startPoint x: 660, startPoint y: 52, endPoint x: 398, endPoint y: 22, distance: 263.4
click at [660, 52] on icon at bounding box center [660, 54] width 7 height 8
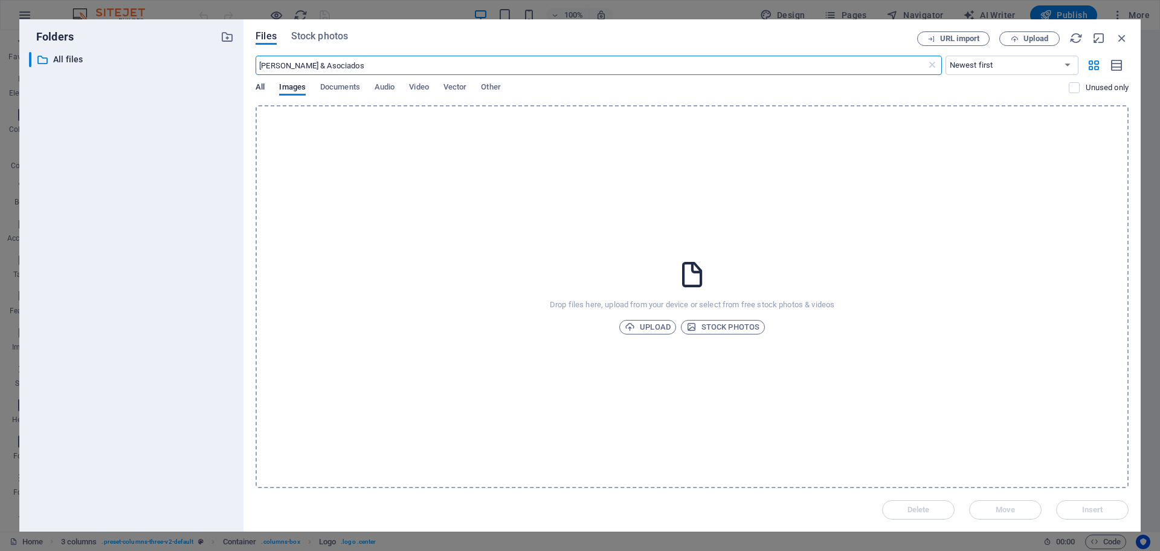
click at [259, 83] on span "All" at bounding box center [260, 88] width 9 height 17
click at [297, 85] on span "Images" at bounding box center [292, 88] width 27 height 17
click at [1120, 41] on icon "button" at bounding box center [1122, 37] width 13 height 13
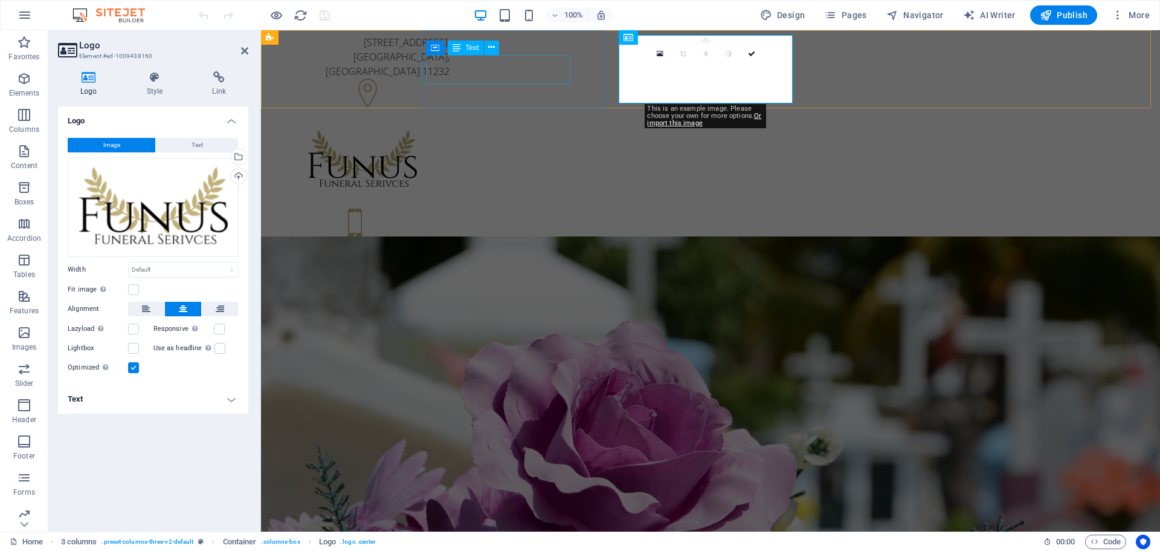
click at [450, 63] on div "500 25th St , Brooklyn, NY 11232" at bounding box center [363, 57] width 174 height 44
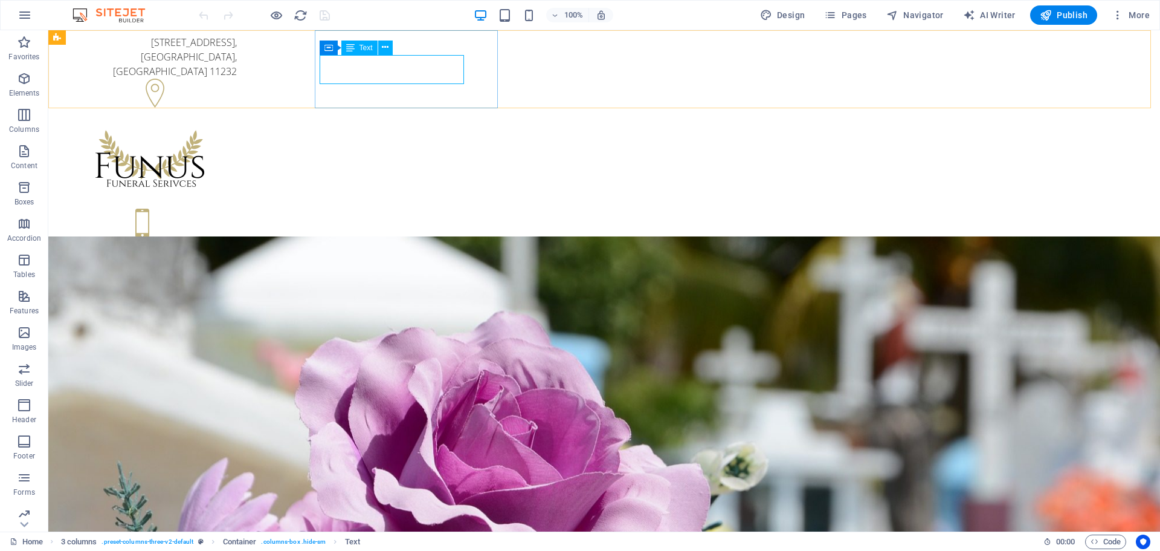
click at [366, 47] on span "Text" at bounding box center [366, 47] width 13 height 7
click at [237, 68] on div "500 25th St , Brooklyn, NY 11232" at bounding box center [150, 57] width 174 height 44
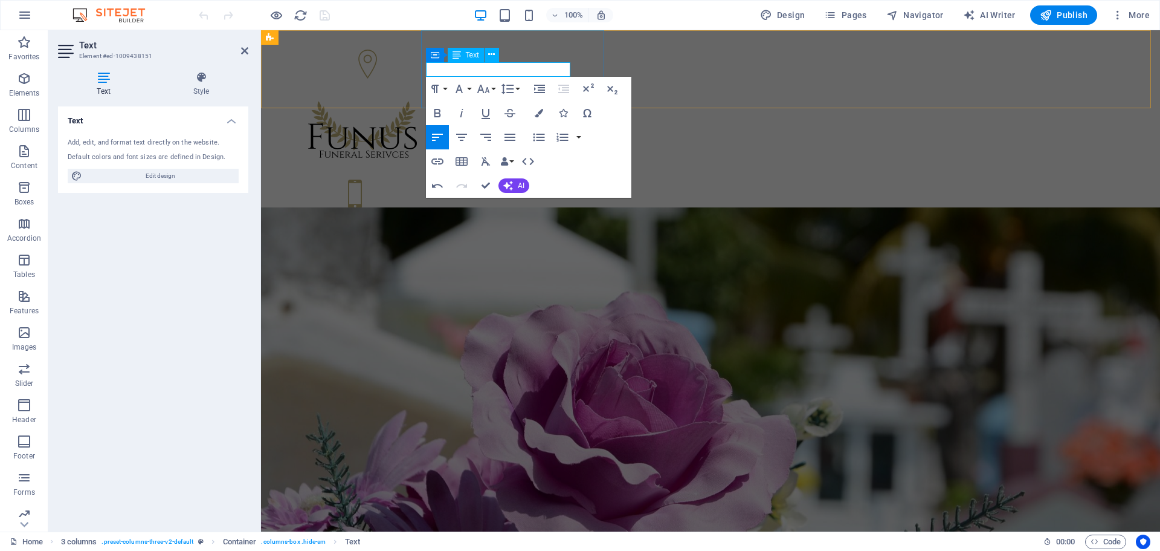
click at [450, 50] on p at bounding box center [363, 42] width 174 height 15
drag, startPoint x: 210, startPoint y: 37, endPoint x: 470, endPoint y: 62, distance: 260.4
click at [470, 62] on div "Text" at bounding box center [466, 55] width 36 height 15
click at [450, 50] on p "​Aceituna negra" at bounding box center [363, 42] width 174 height 15
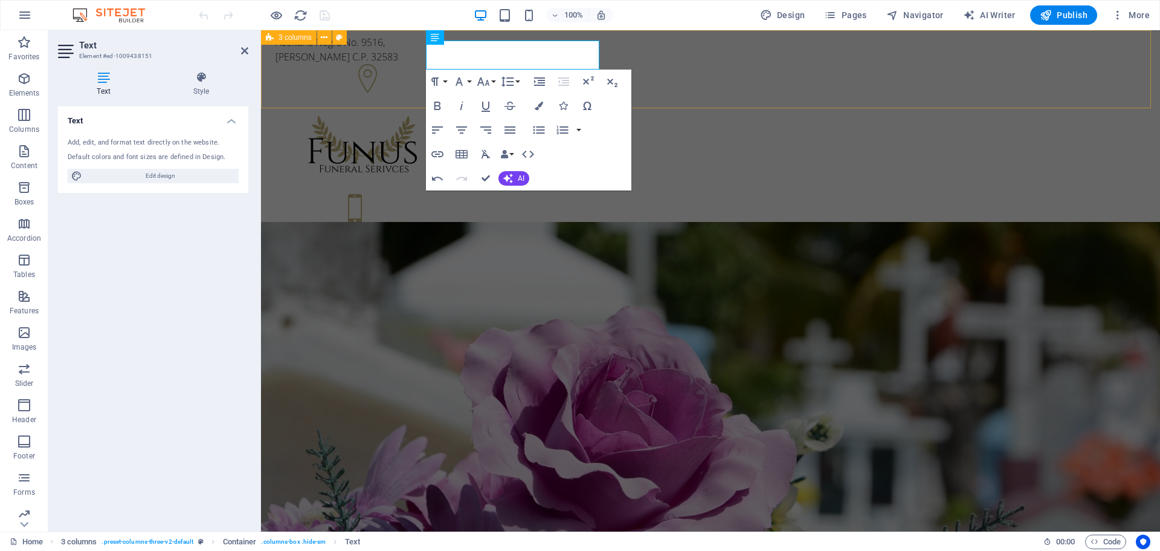
click at [608, 50] on div "Aceituna Negra No. 9516, Lucio Blanco II C.P. 32583 +1-123-456-7890 +1-123-456-…" at bounding box center [710, 145] width 899 height 230
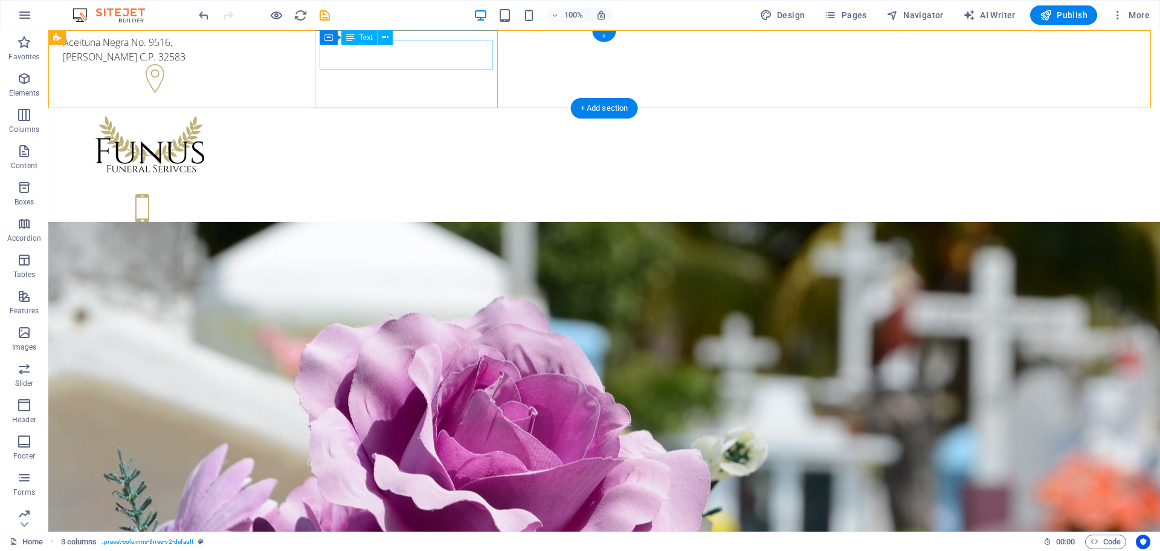
click at [237, 60] on div "Aceituna Negra No. 9516, Lucio Blanco II C.P. 32583" at bounding box center [150, 49] width 174 height 29
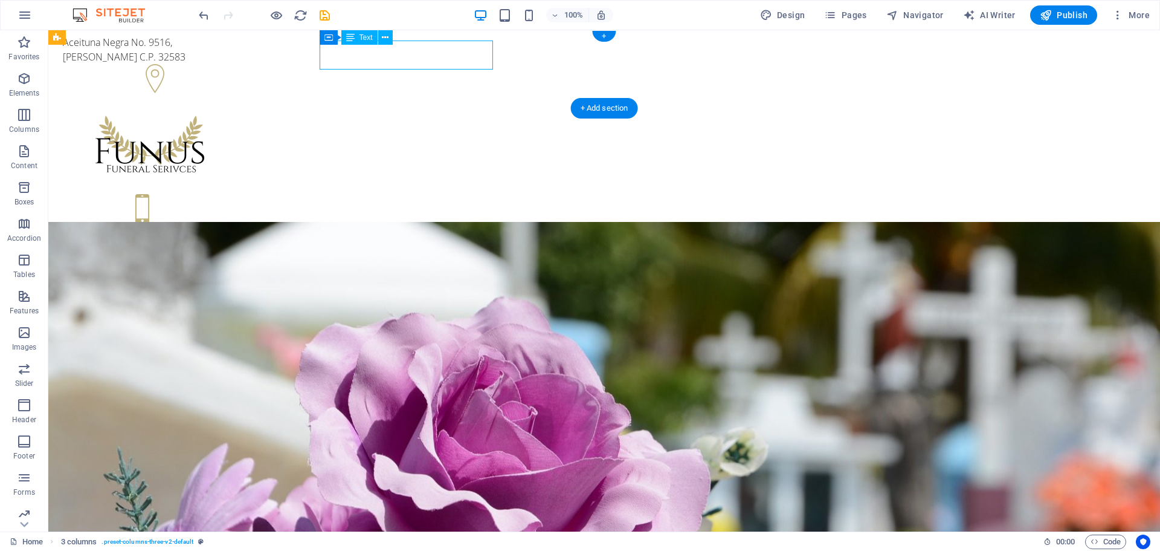
click at [237, 60] on div "Aceituna Negra No. 9516, Lucio Blanco II C.P. 32583" at bounding box center [150, 49] width 174 height 29
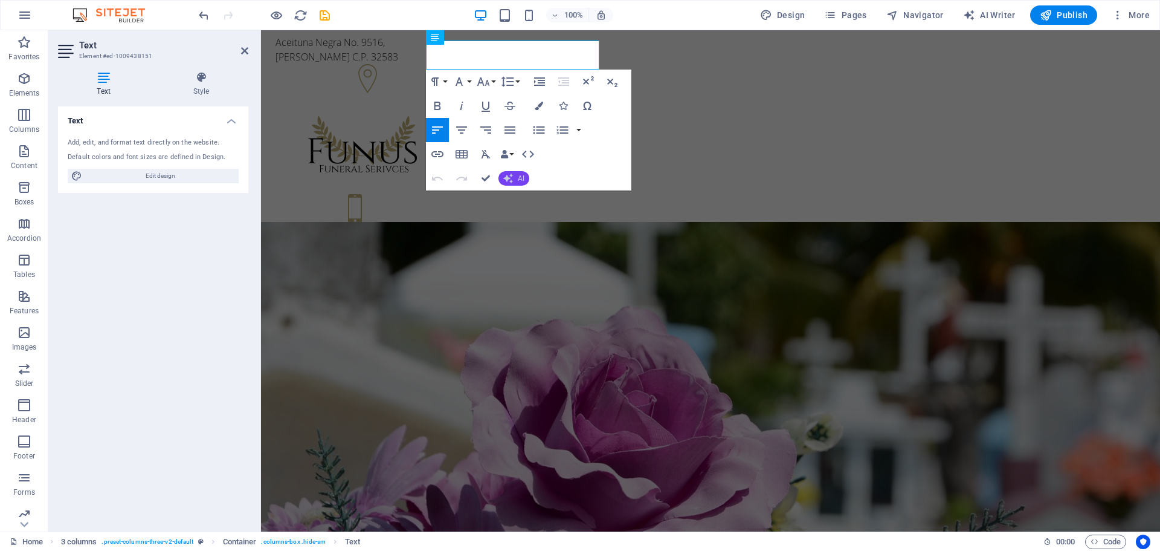
click at [519, 175] on span "AI" at bounding box center [521, 178] width 7 height 7
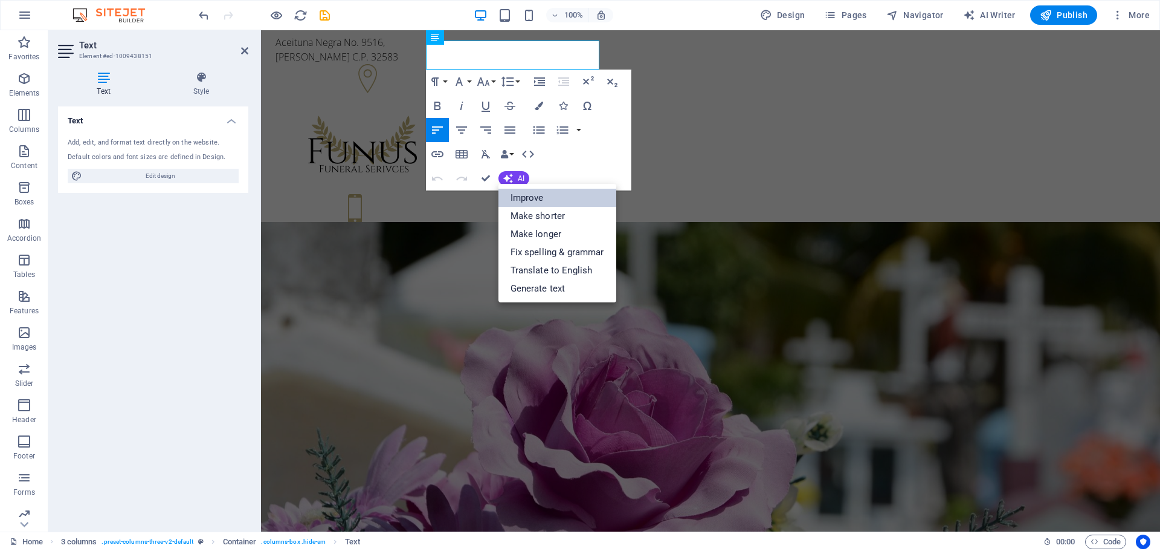
click at [576, 199] on link "Improve" at bounding box center [558, 198] width 118 height 18
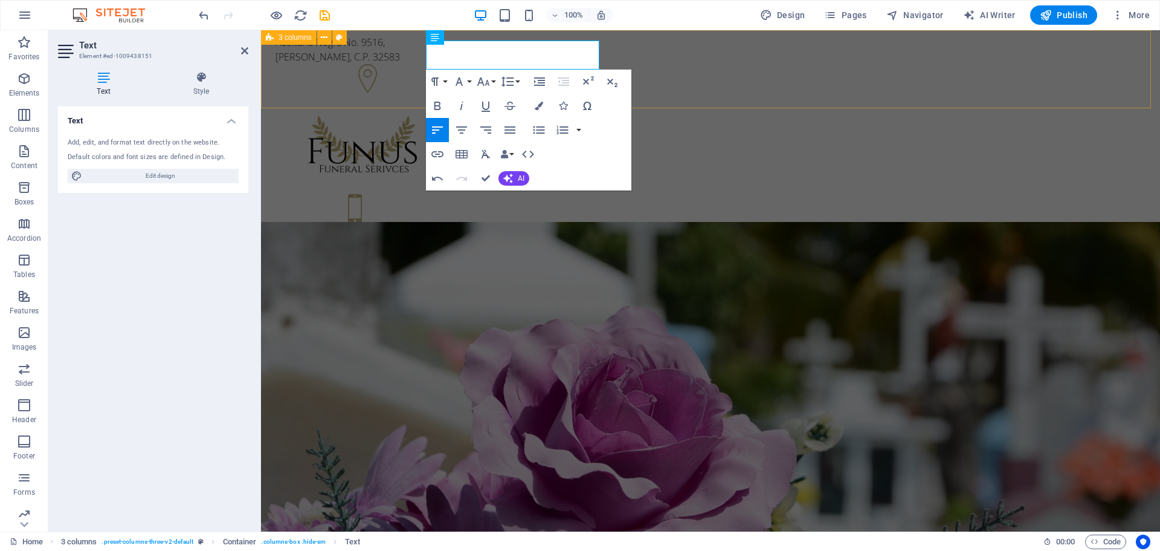
click at [358, 57] on div "Aceituna Negra No. 9516, Lucio Blanco II, C.P. 32583 +1-123-456-7890 +1-123-456…" at bounding box center [710, 145] width 899 height 230
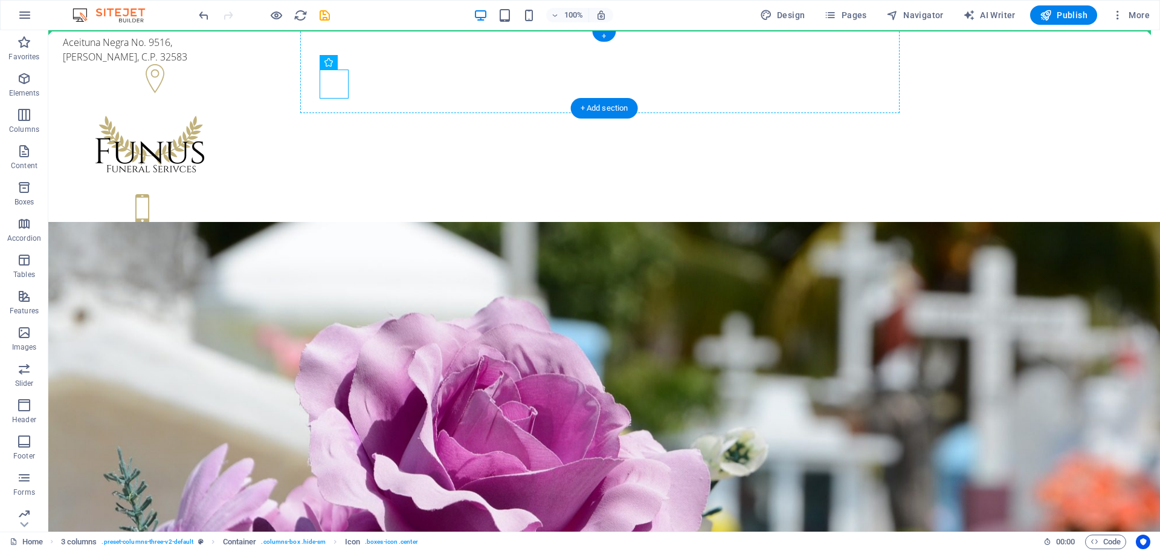
drag, startPoint x: 341, startPoint y: 80, endPoint x: 489, endPoint y: 59, distance: 149.6
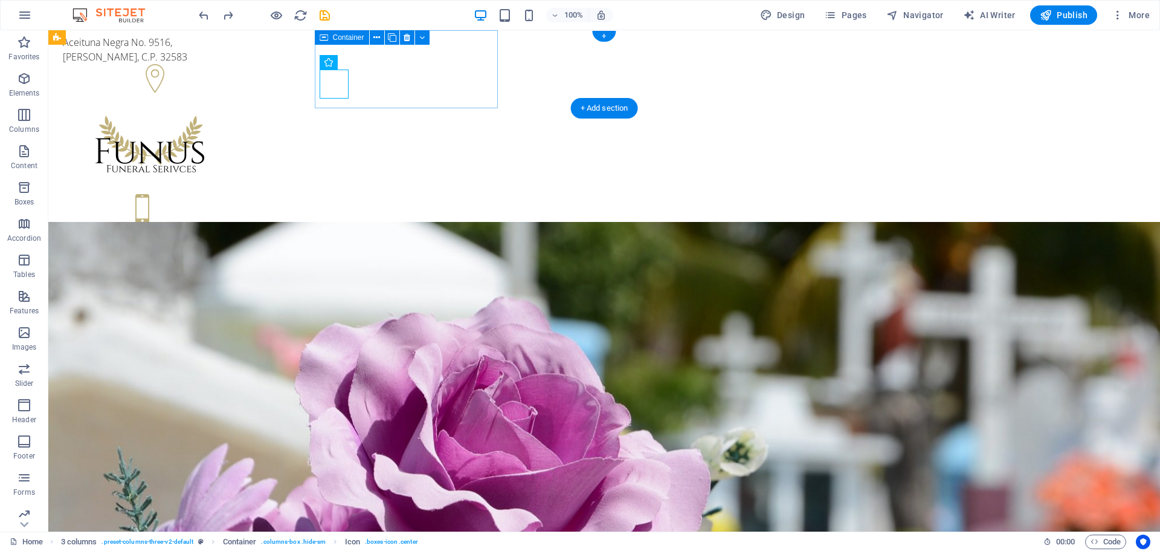
click at [242, 73] on div "Aceituna [STREET_ADDRESS][PERSON_NAME]" at bounding box center [150, 65] width 184 height 71
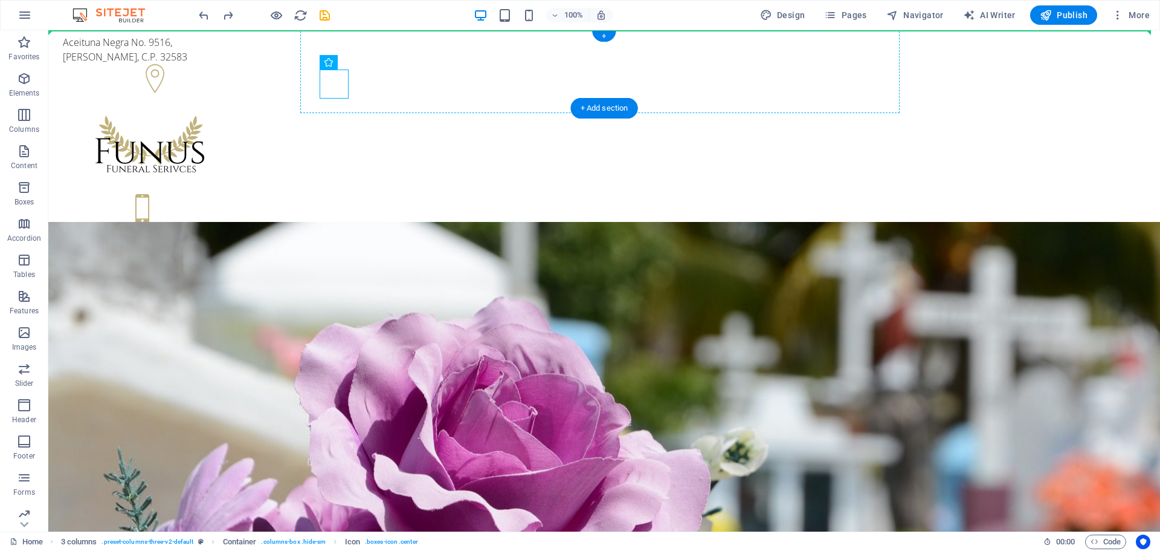
drag, startPoint x: 334, startPoint y: 79, endPoint x: 473, endPoint y: 46, distance: 142.9
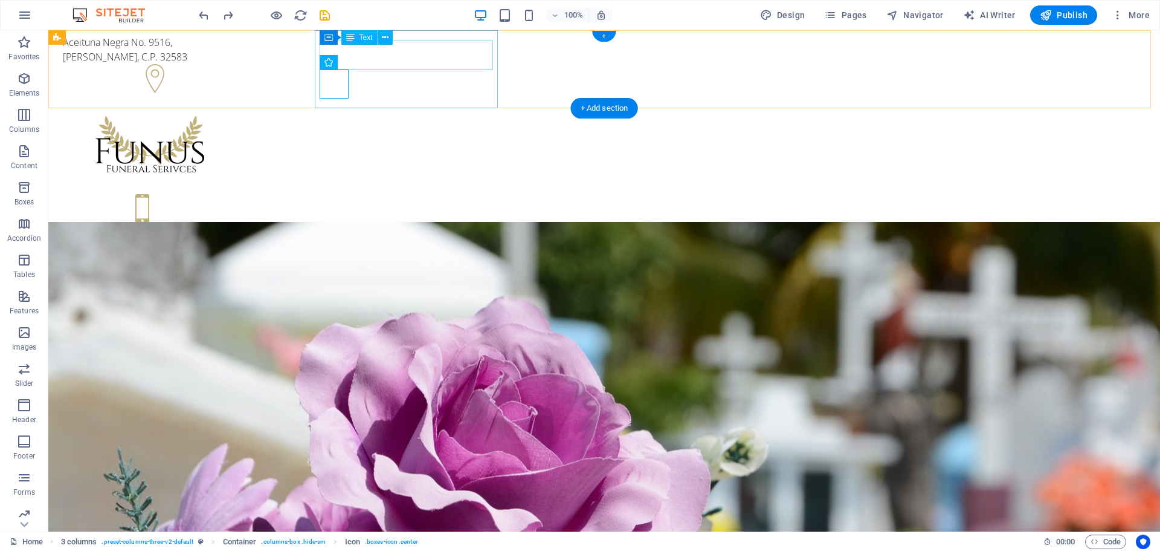
drag, startPoint x: 422, startPoint y: 97, endPoint x: 389, endPoint y: 66, distance: 44.9
click at [237, 50] on div "Aceituna [STREET_ADDRESS][PERSON_NAME]" at bounding box center [150, 49] width 174 height 29
drag, startPoint x: 339, startPoint y: 51, endPoint x: 332, endPoint y: 51, distance: 6.6
click at [237, 51] on div "Aceituna [STREET_ADDRESS][PERSON_NAME]" at bounding box center [150, 49] width 174 height 29
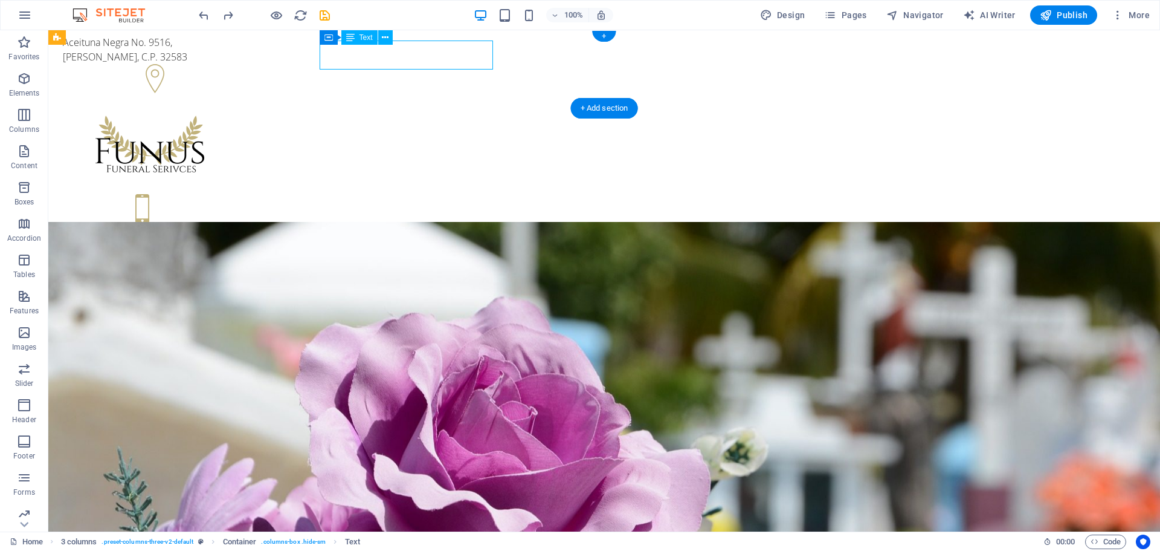
drag, startPoint x: 334, startPoint y: 53, endPoint x: 325, endPoint y: 51, distance: 9.7
click at [237, 51] on div "Aceituna [STREET_ADDRESS][PERSON_NAME]" at bounding box center [150, 49] width 174 height 29
click at [237, 60] on div "Aceituna [STREET_ADDRESS][PERSON_NAME]" at bounding box center [150, 49] width 174 height 29
click at [237, 58] on div "Aceituna [STREET_ADDRESS][PERSON_NAME]" at bounding box center [150, 49] width 174 height 29
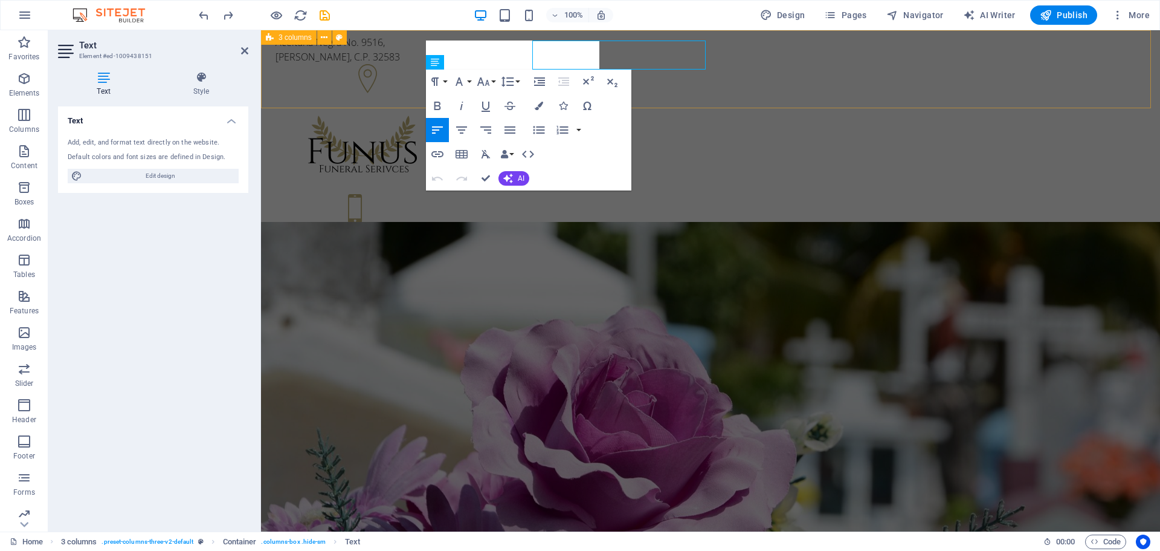
drag, startPoint x: 593, startPoint y: 58, endPoint x: 381, endPoint y: 58, distance: 212.1
click at [381, 58] on div "Aceituna Negra No. 9516, Lucio Blanco II, C.P. 32583 +1-123-456-7890 +1-123-456…" at bounding box center [710, 145] width 899 height 230
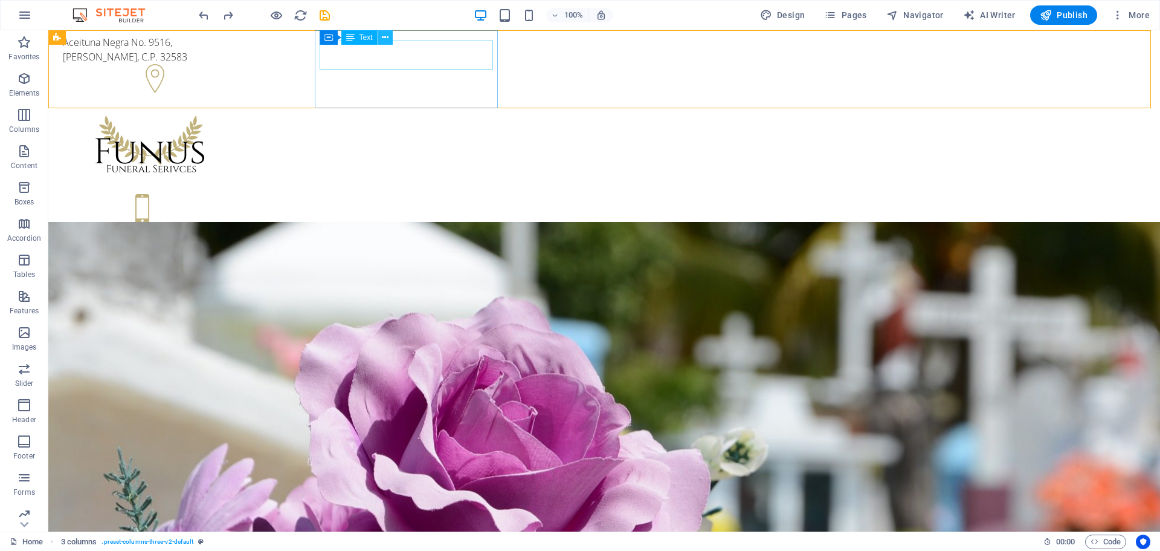
click at [386, 34] on icon at bounding box center [385, 37] width 7 height 13
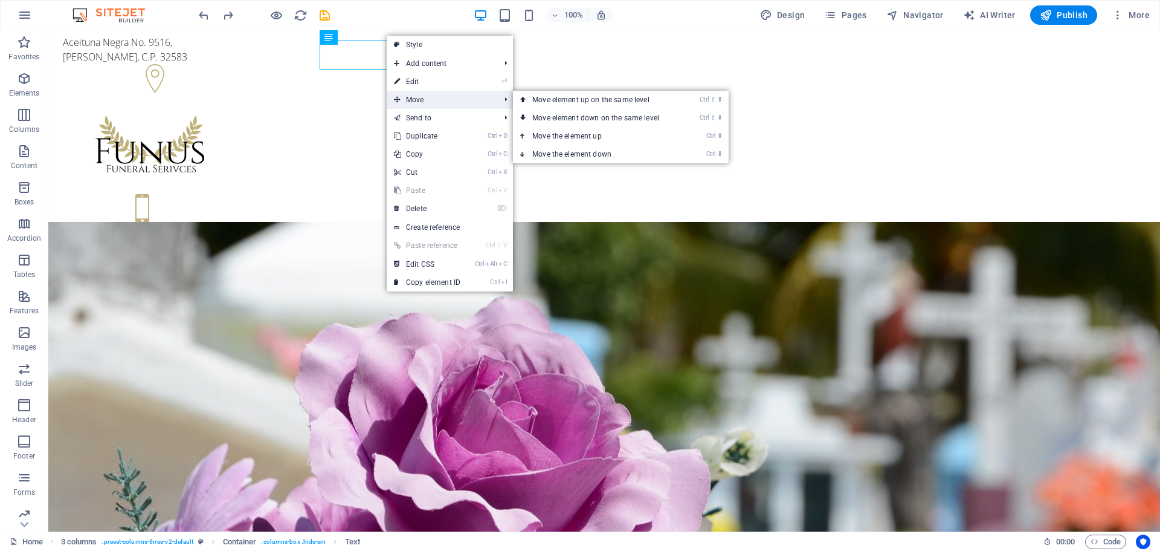
click at [446, 97] on span "Move" at bounding box center [441, 100] width 108 height 18
click at [428, 102] on span "Move" at bounding box center [441, 100] width 108 height 18
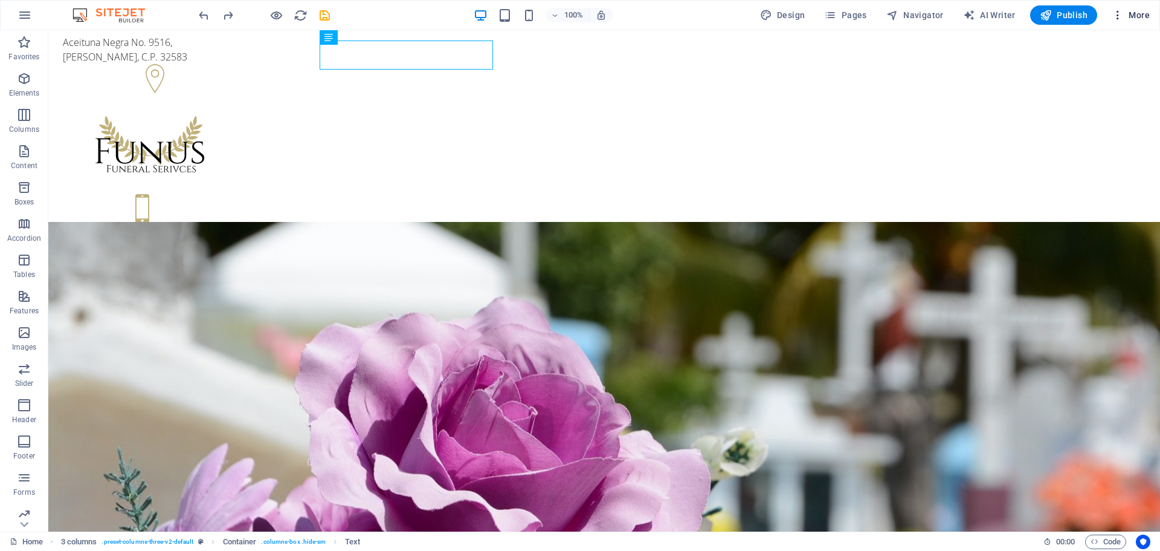
click at [1139, 16] on span "More" at bounding box center [1131, 15] width 38 height 12
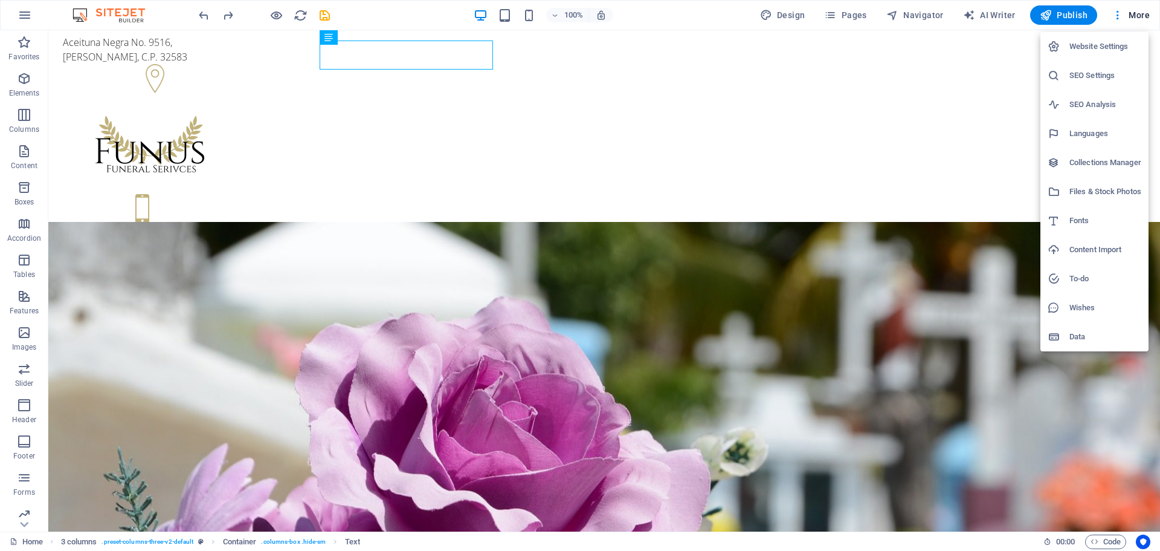
click at [1119, 16] on div at bounding box center [580, 275] width 1160 height 551
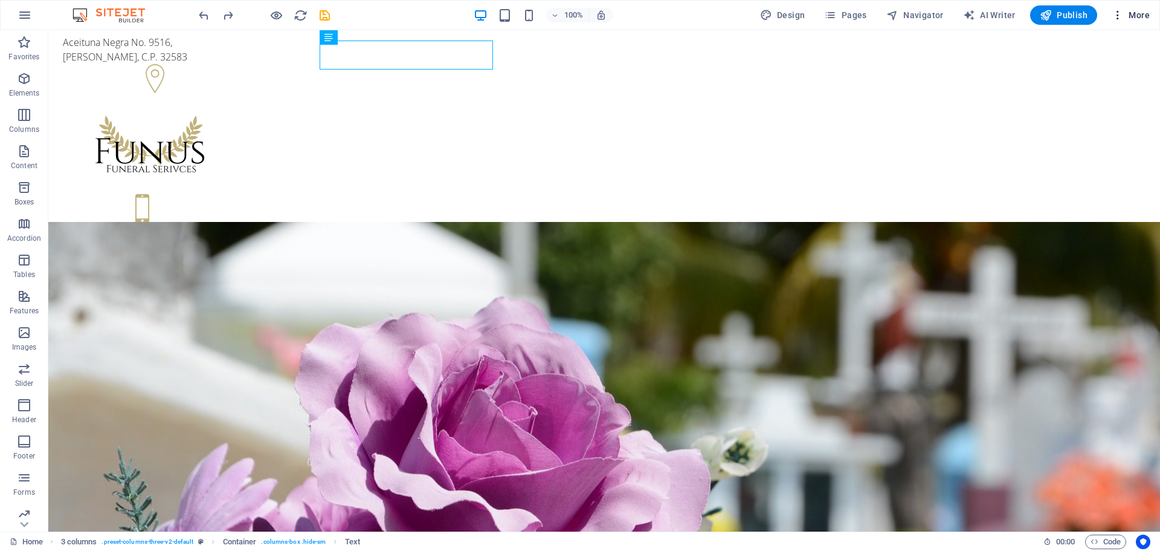
click at [1131, 17] on span "More" at bounding box center [1131, 15] width 38 height 12
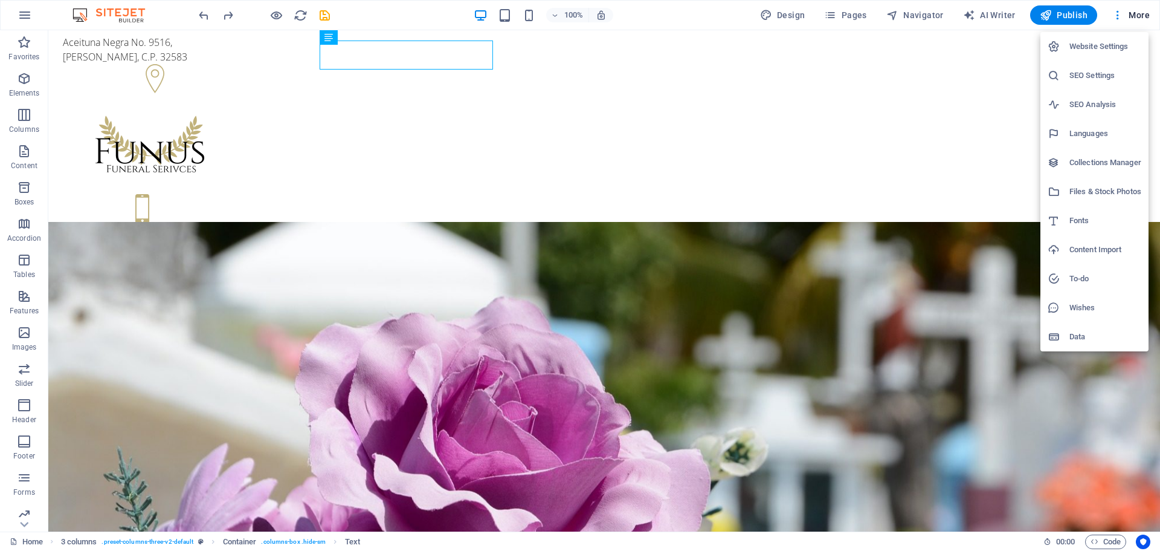
click at [1114, 40] on h6 "Website Settings" at bounding box center [1106, 46] width 72 height 15
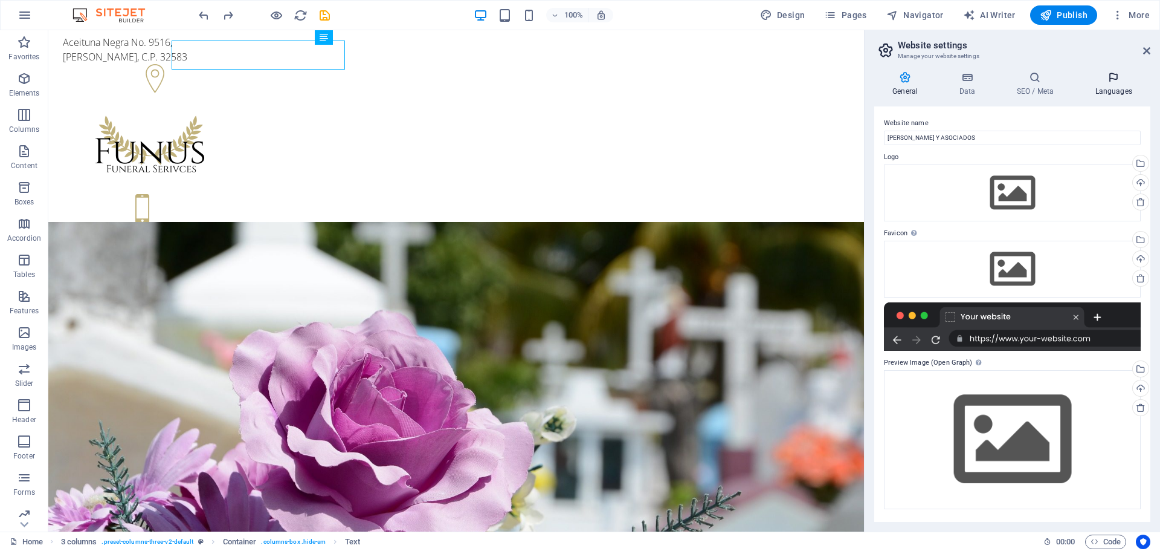
click at [1120, 86] on h4 "Languages" at bounding box center [1114, 83] width 74 height 25
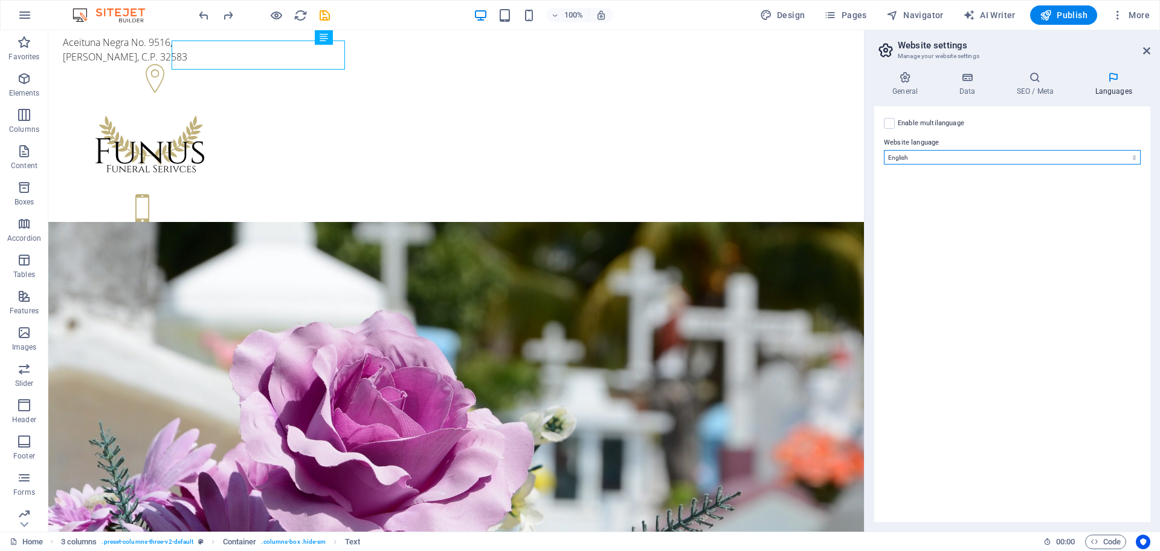
click at [923, 155] on select "Abkhazian Afar Afrikaans Akan Albanian Amharic Arabic Aragonese Armenian Assame…" at bounding box center [1012, 157] width 257 height 15
select select "148"
click at [884, 150] on select "Abkhazian Afar Afrikaans Akan Albanian Amharic Arabic Aragonese Armenian Assame…" at bounding box center [1012, 157] width 257 height 15
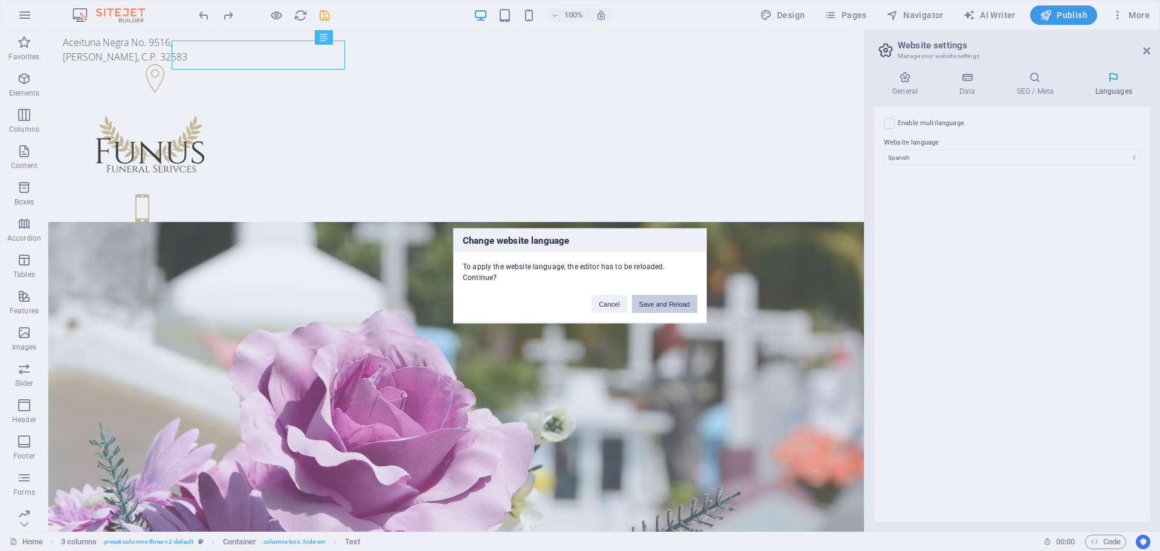
click at [658, 302] on button "Save and Reload" at bounding box center [664, 303] width 65 height 18
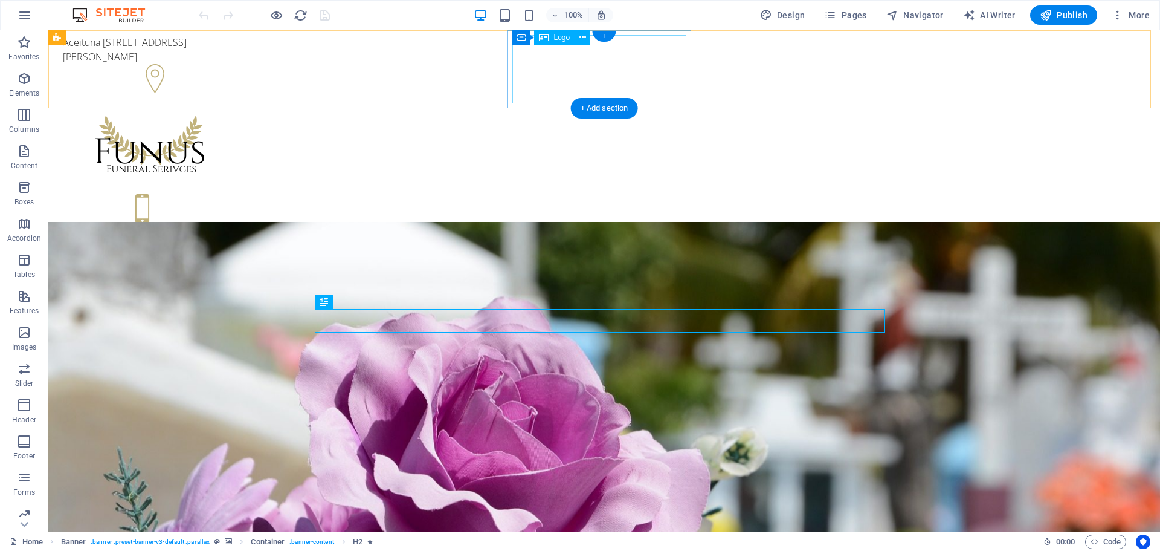
click at [237, 111] on div at bounding box center [150, 145] width 174 height 68
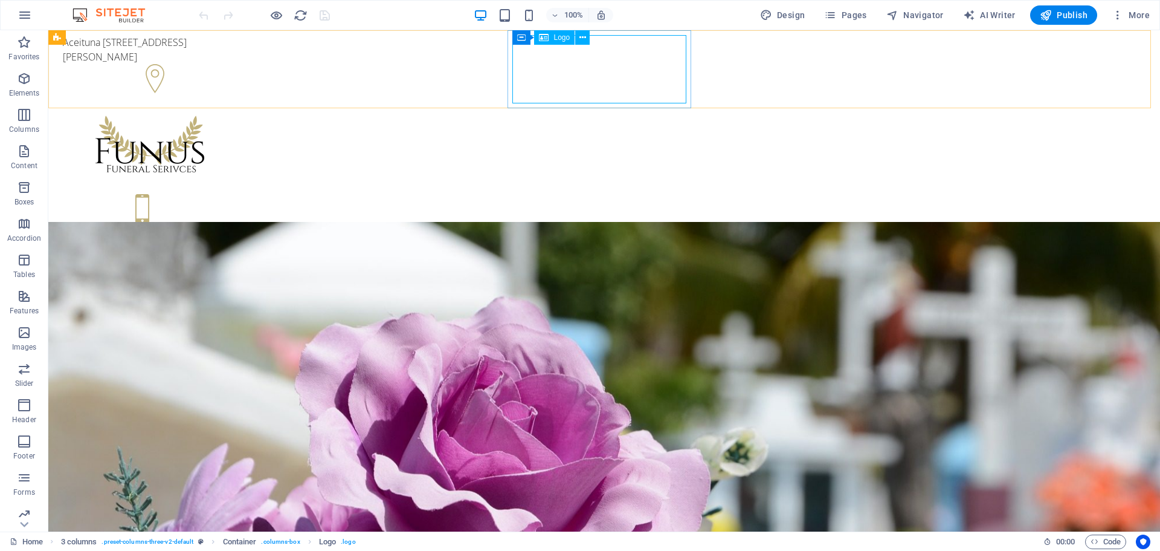
click at [564, 37] on span "Logo" at bounding box center [562, 37] width 16 height 7
click at [609, 109] on div "+ Add section" at bounding box center [604, 108] width 67 height 21
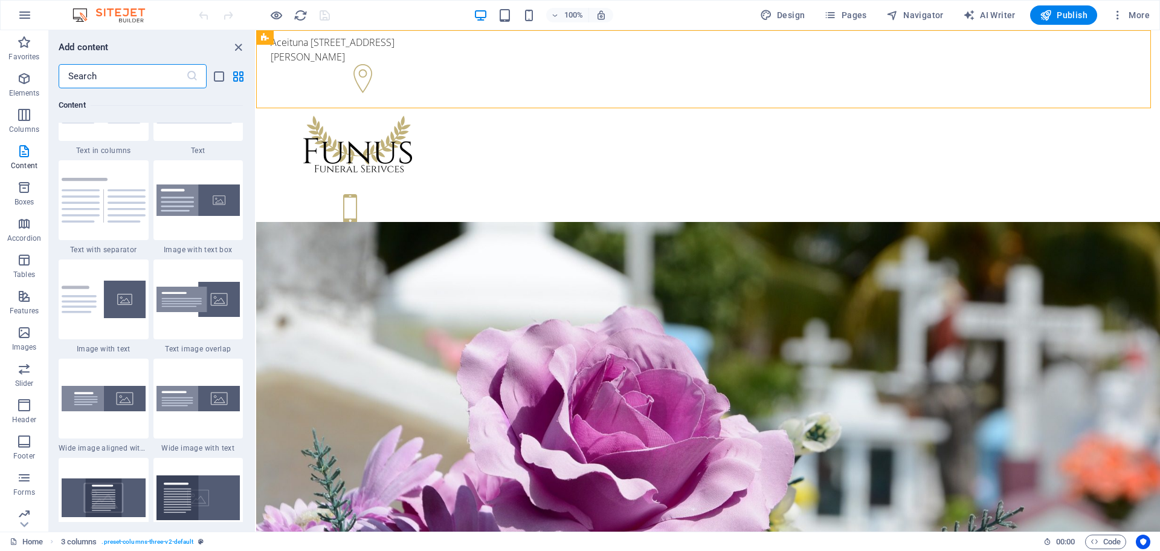
scroll to position [2175, 0]
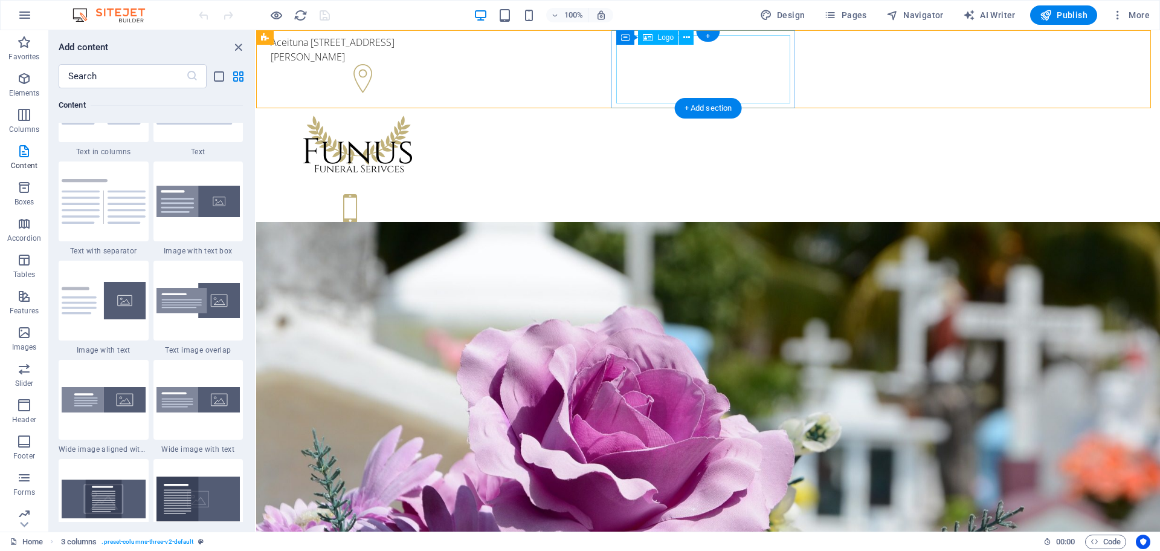
click at [445, 111] on div at bounding box center [358, 145] width 174 height 68
click at [450, 106] on div at bounding box center [358, 145] width 184 height 78
click at [710, 37] on div "+" at bounding box center [708, 36] width 24 height 11
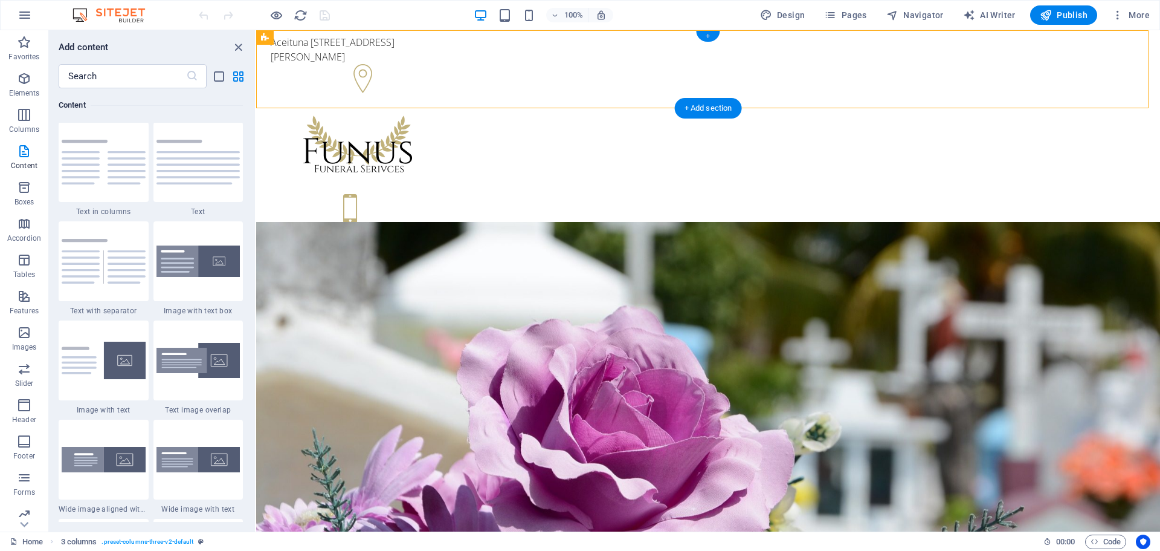
scroll to position [2115, 0]
click at [445, 111] on div at bounding box center [358, 145] width 174 height 68
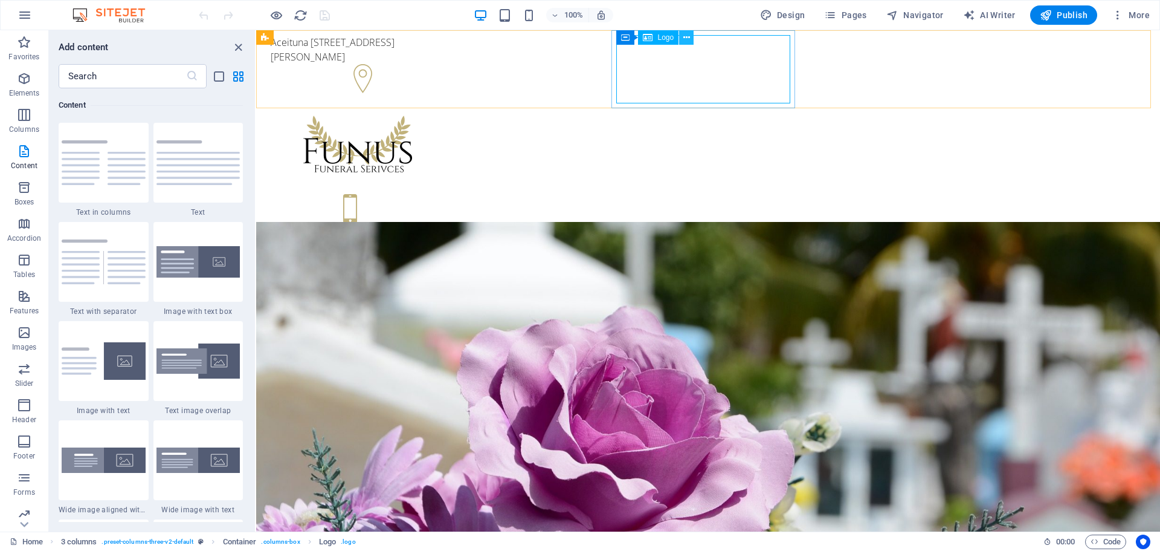
click at [686, 39] on icon at bounding box center [687, 37] width 7 height 13
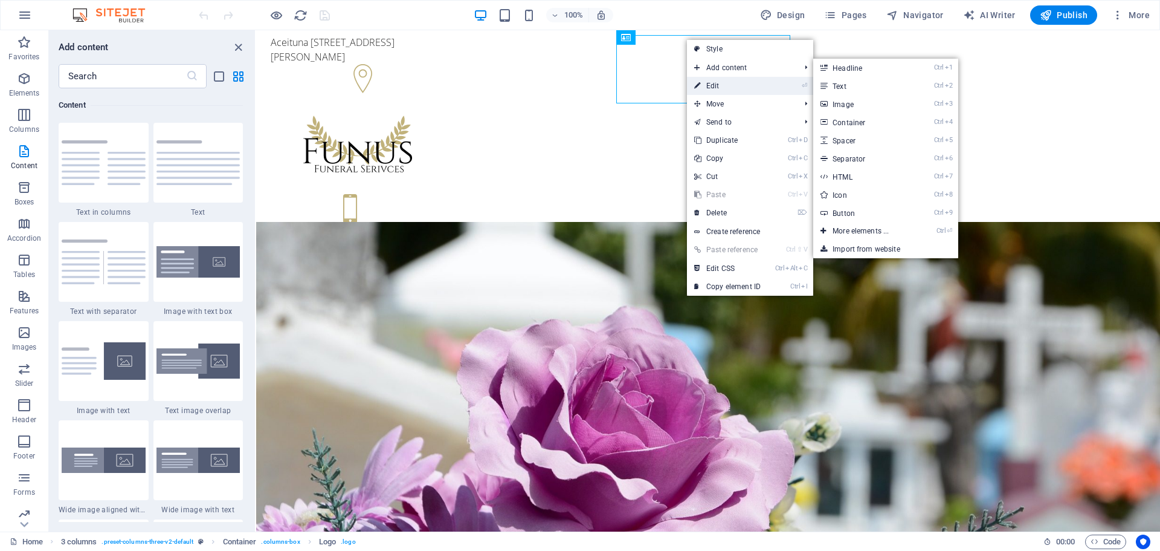
click at [734, 82] on link "⏎ Edit" at bounding box center [727, 86] width 81 height 18
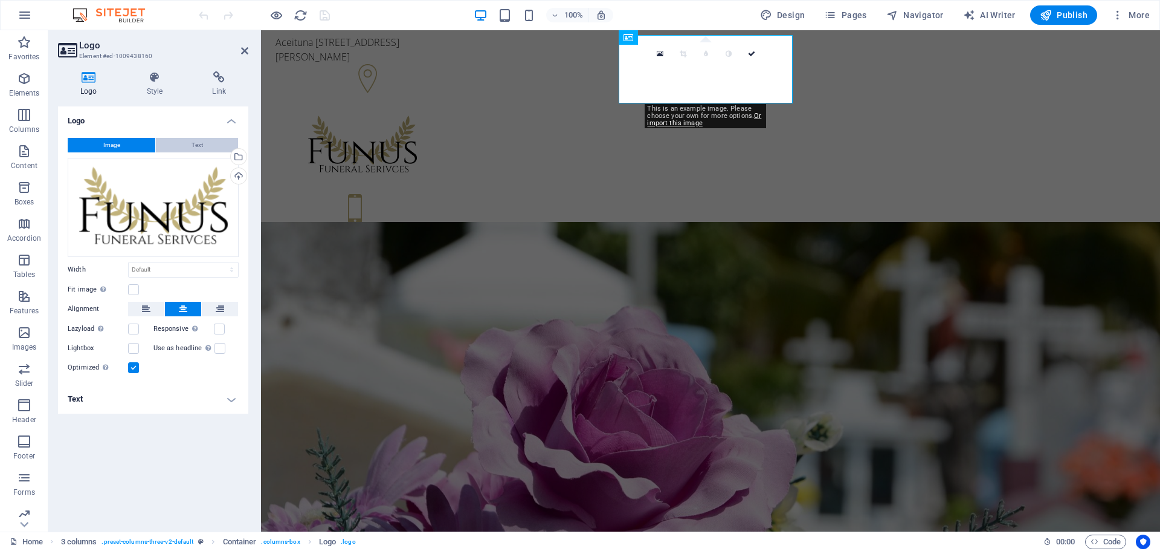
click at [195, 145] on span "Text" at bounding box center [197, 145] width 11 height 15
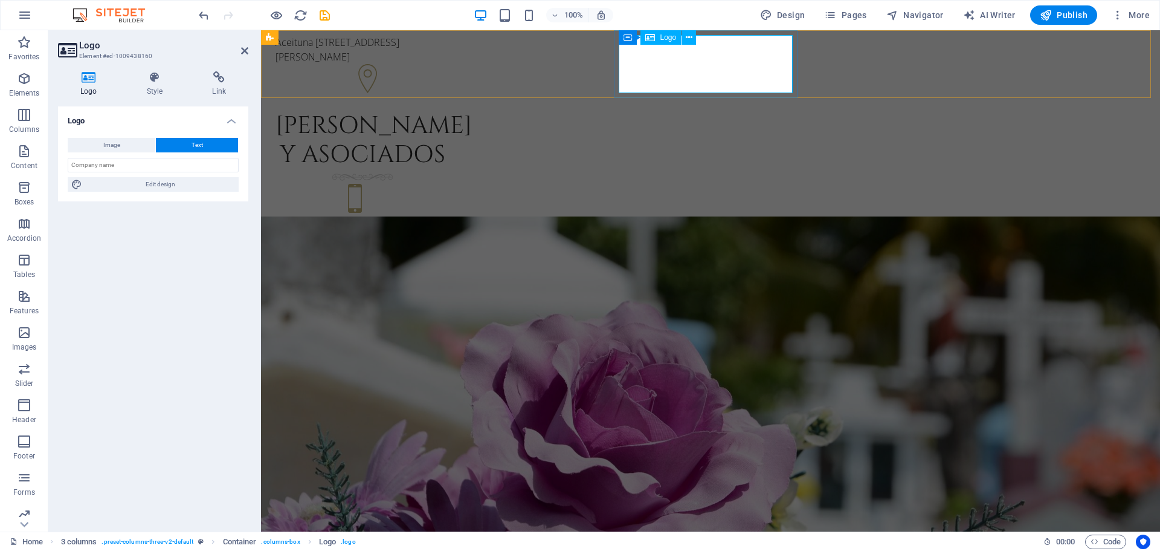
click at [450, 111] on div "[PERSON_NAME] Y ASOCIADOS" at bounding box center [363, 140] width 174 height 58
click at [137, 164] on input "text" at bounding box center [153, 165] width 171 height 15
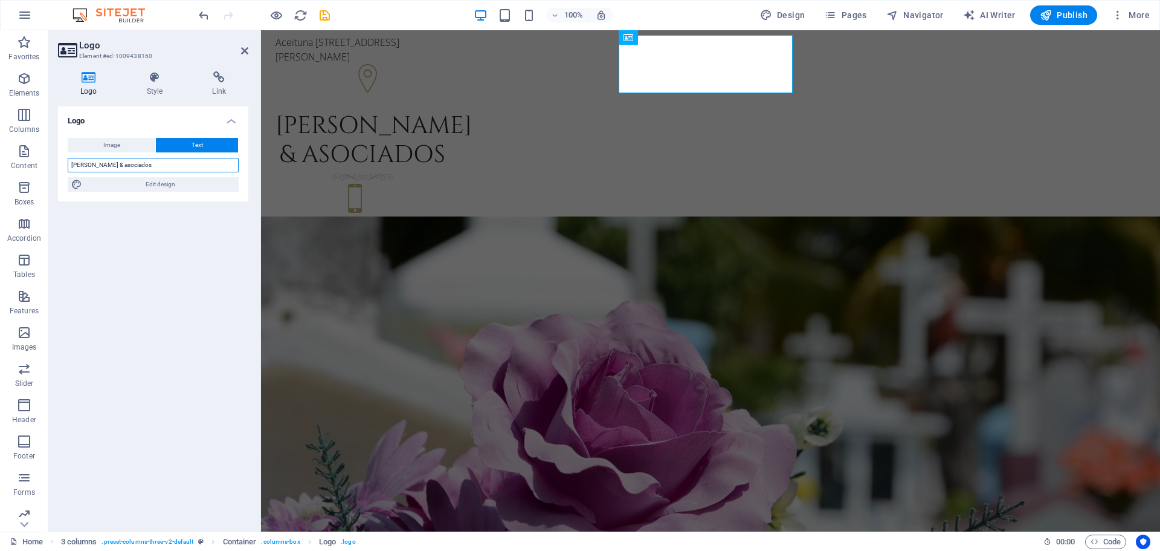
type input "[PERSON_NAME] & asociados"
click at [450, 216] on div "+1-123-456-7890 +1-123-456-7890" at bounding box center [363, 230] width 174 height 29
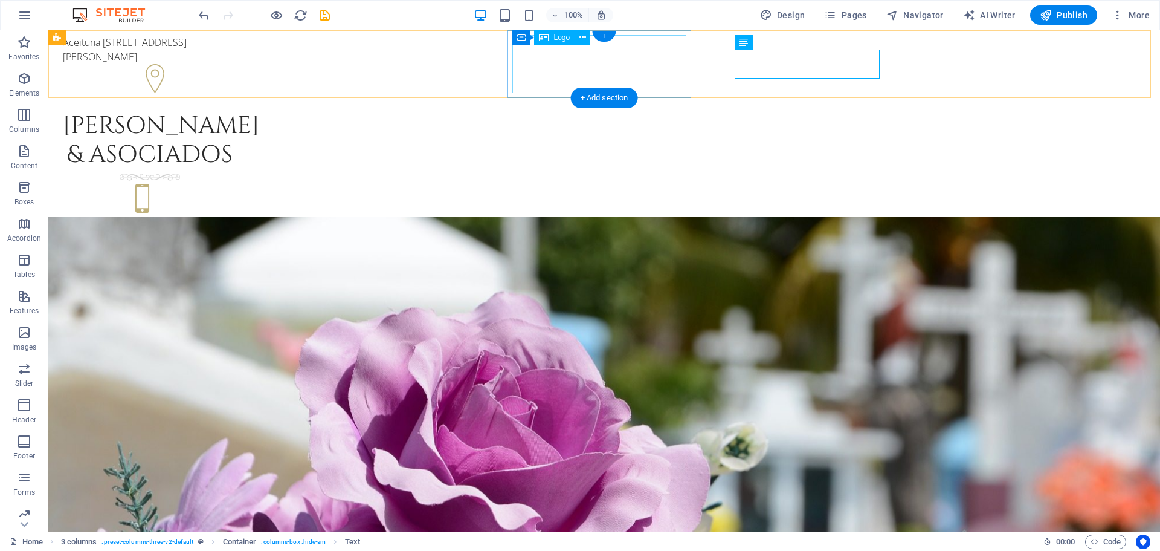
click at [237, 111] on div "[PERSON_NAME] & asociados" at bounding box center [150, 140] width 174 height 58
click at [559, 36] on span "Logo" at bounding box center [562, 37] width 16 height 7
click at [598, 100] on div "+ Add section" at bounding box center [604, 98] width 67 height 21
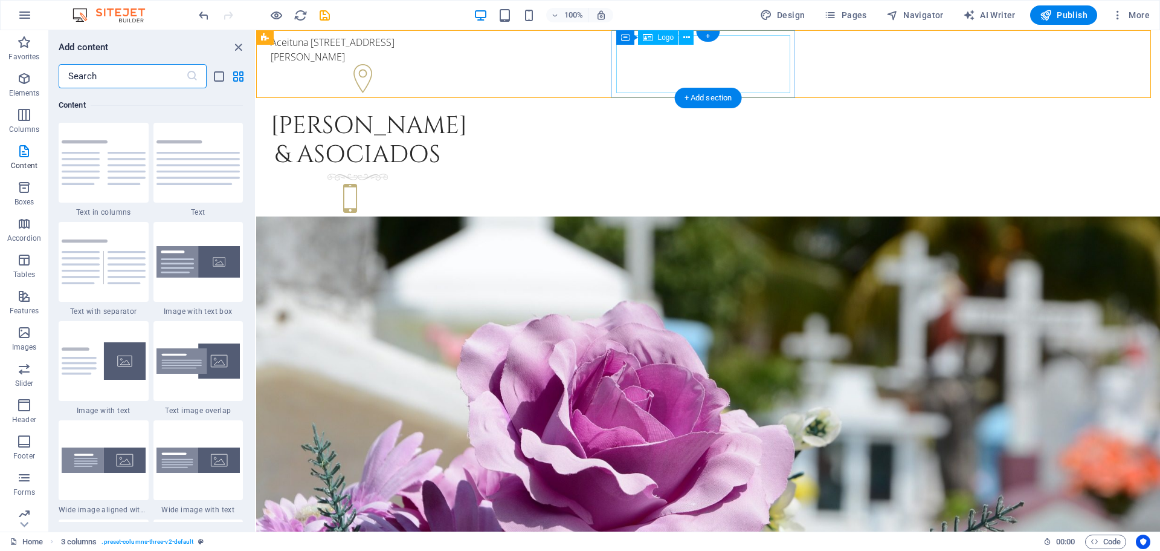
click at [445, 111] on div "[PERSON_NAME] & asociados" at bounding box center [358, 140] width 174 height 58
click at [684, 39] on icon at bounding box center [687, 37] width 7 height 13
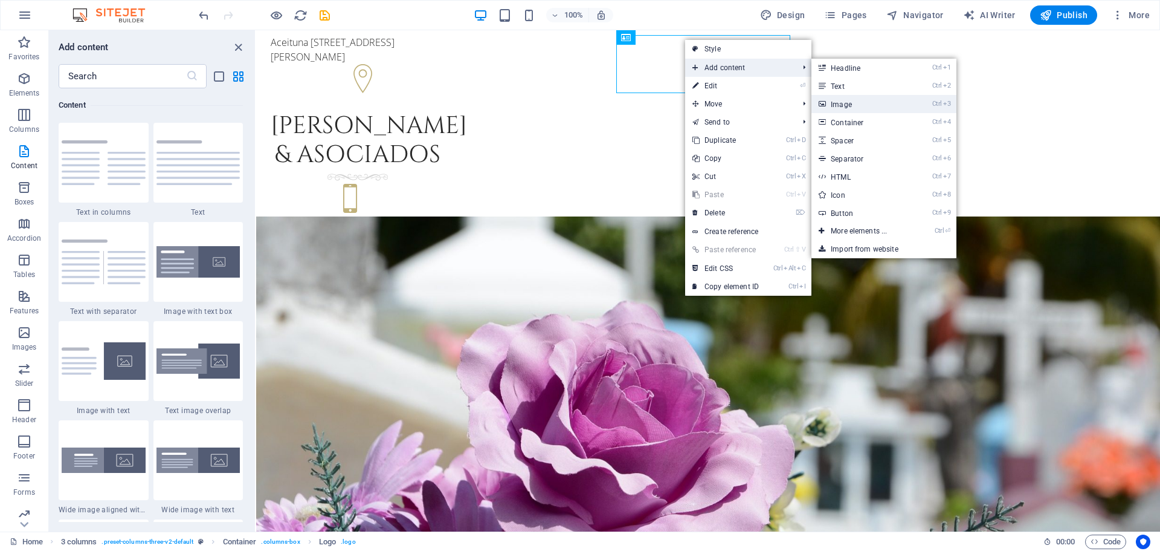
click at [860, 103] on link "Ctrl 3 Image" at bounding box center [862, 104] width 100 height 18
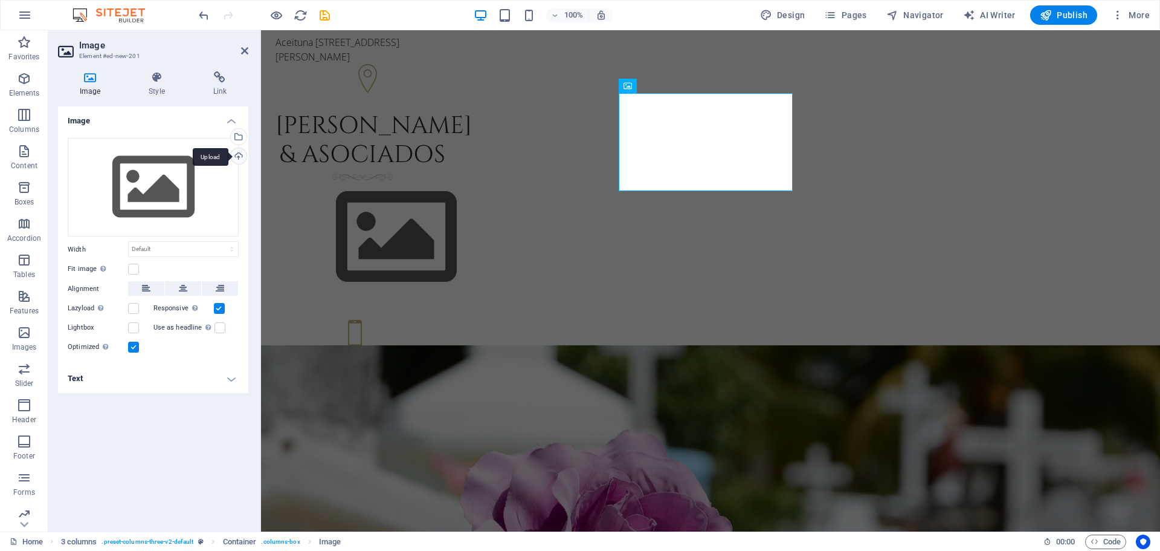
click at [238, 158] on div "Upload" at bounding box center [237, 157] width 18 height 18
click at [229, 121] on h4 "Image" at bounding box center [153, 117] width 190 height 22
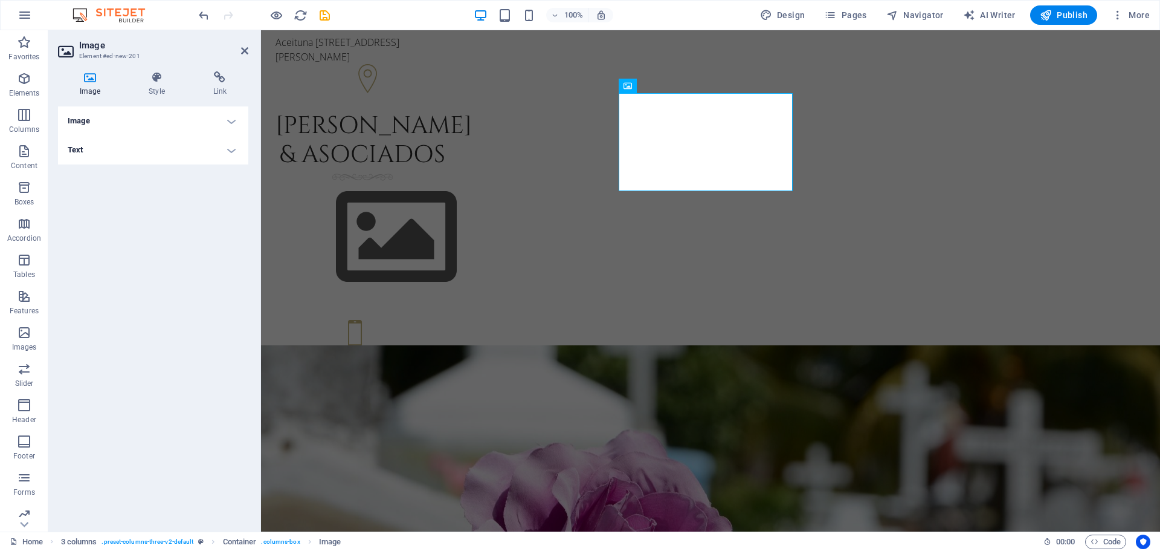
click at [229, 121] on h4 "Image" at bounding box center [153, 120] width 190 height 29
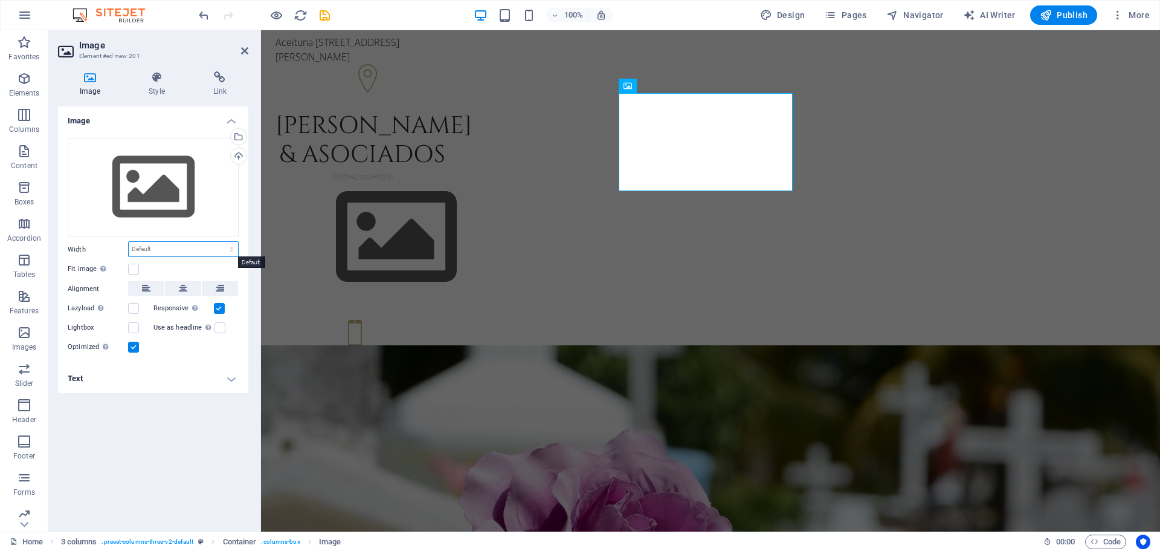
click at [153, 245] on select "Default auto px rem % em vh vw" at bounding box center [183, 249] width 109 height 15
click at [158, 80] on icon at bounding box center [156, 77] width 59 height 12
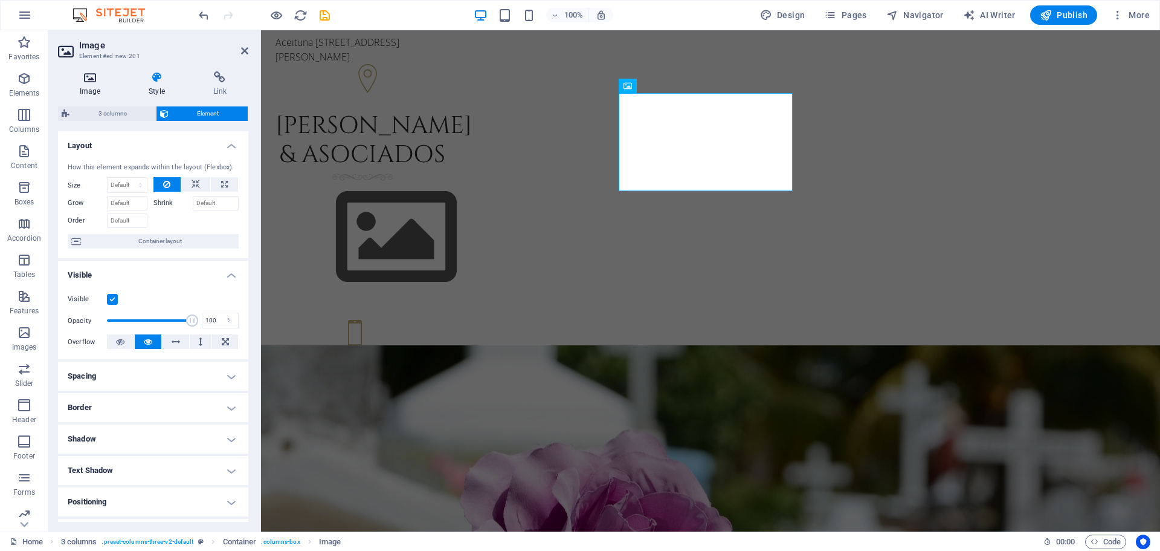
click at [84, 82] on icon at bounding box center [90, 77] width 64 height 12
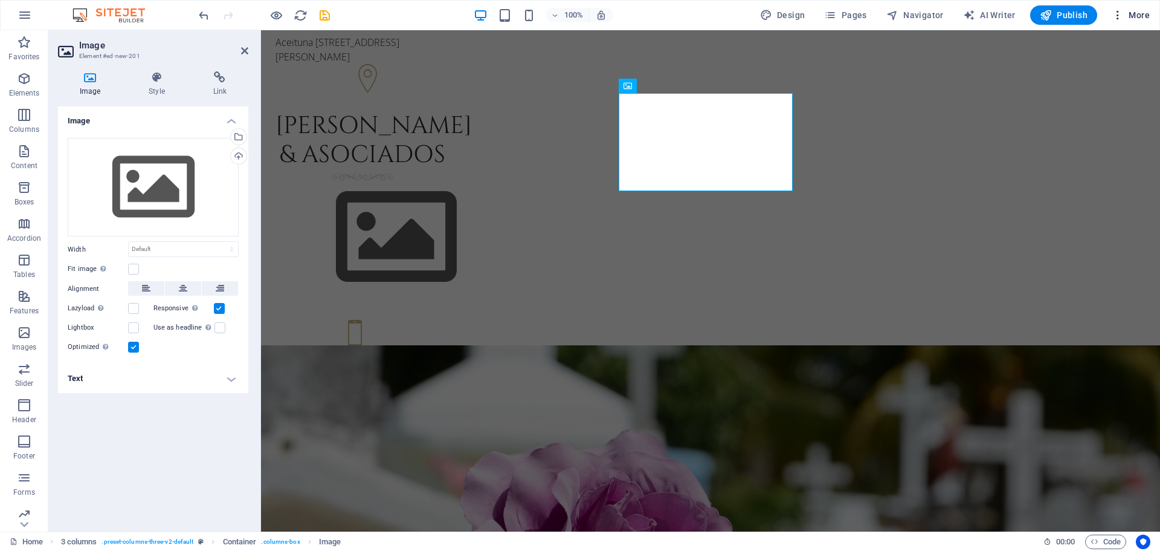
click at [1136, 17] on span "More" at bounding box center [1131, 15] width 38 height 12
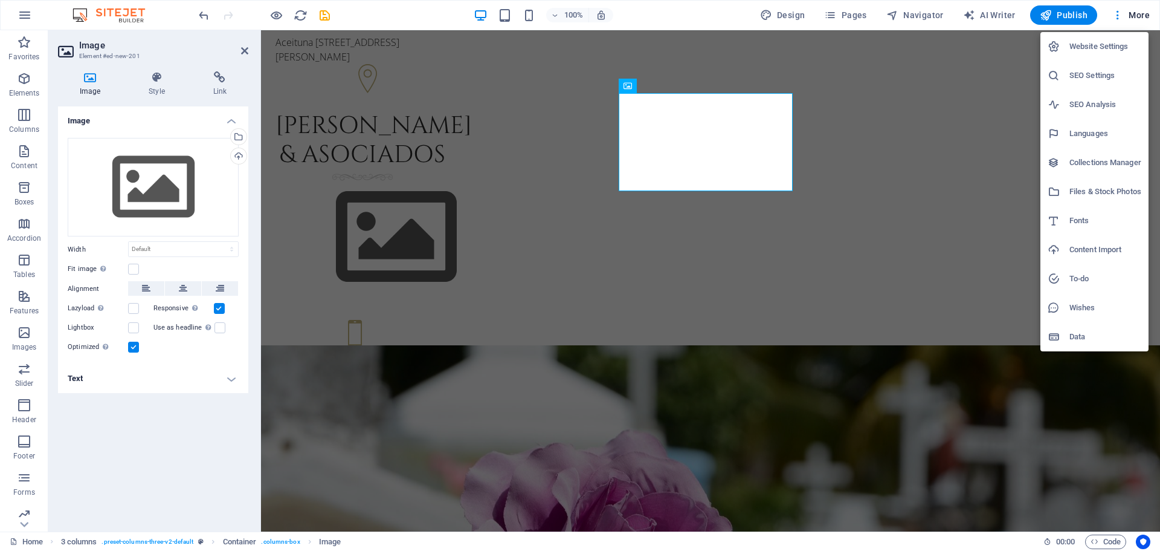
click at [1123, 50] on h6 "Website Settings" at bounding box center [1106, 46] width 72 height 15
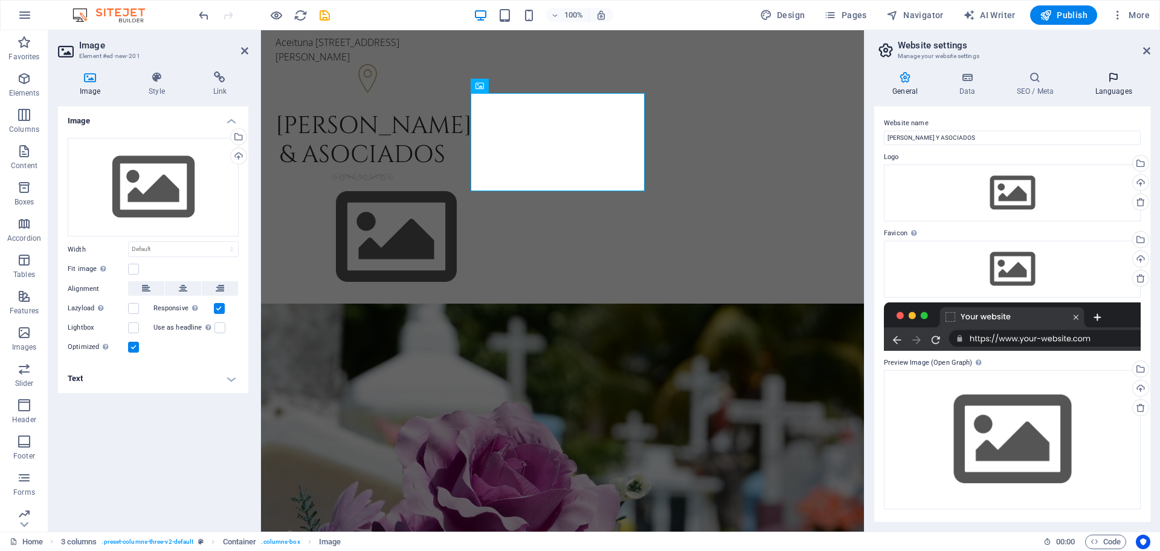
click at [1116, 88] on h4 "Languages" at bounding box center [1114, 83] width 74 height 25
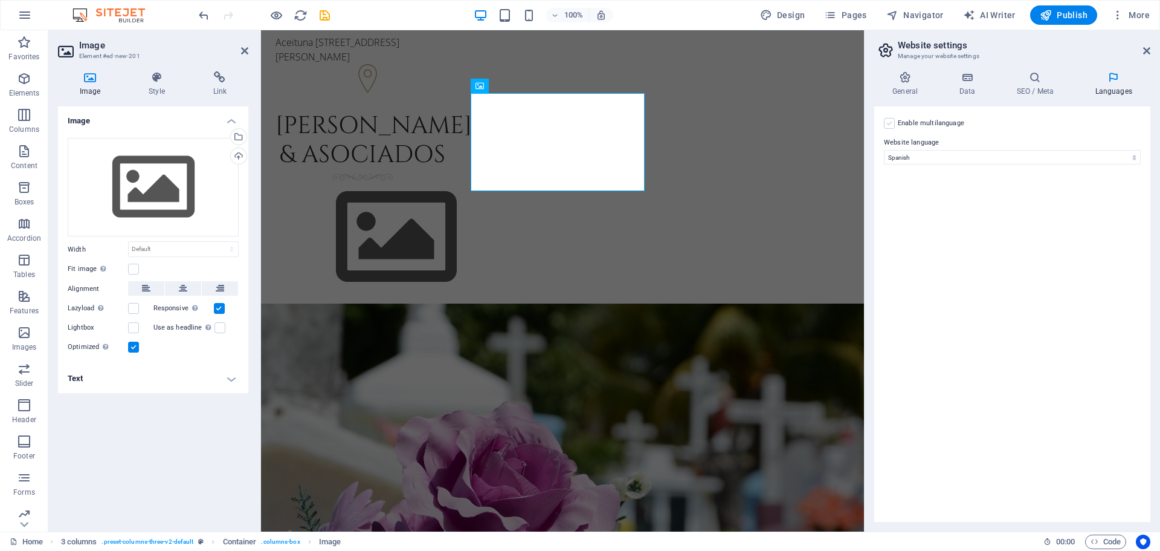
click at [888, 125] on label at bounding box center [889, 123] width 11 height 11
click at [0, 0] on input "Enable multilanguage To disable multilanguage delete all languages until only o…" at bounding box center [0, 0] width 0 height 0
select select
click at [888, 122] on label at bounding box center [889, 123] width 11 height 11
click at [0, 0] on input "Enable multilanguage To disable multilanguage delete all languages until only o…" at bounding box center [0, 0] width 0 height 0
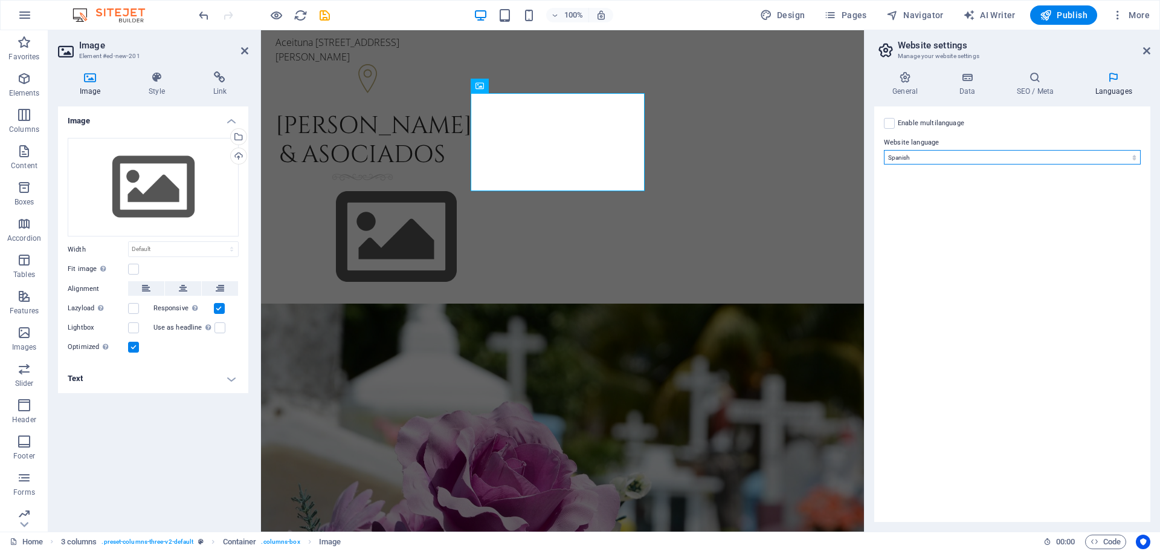
click at [975, 154] on select "Abkhazian Afar Afrikaans Akan Albanian Amharic Arabic Aragonese Armenian Assame…" at bounding box center [1012, 157] width 257 height 15
click at [976, 154] on select "Abkhazian Afar Afrikaans Akan Albanian Amharic Arabic Aragonese Armenian Assame…" at bounding box center [1012, 157] width 257 height 15
click at [454, 315] on div "+1-123-456-7890 +1-123-456-7890" at bounding box center [363, 350] width 184 height 71
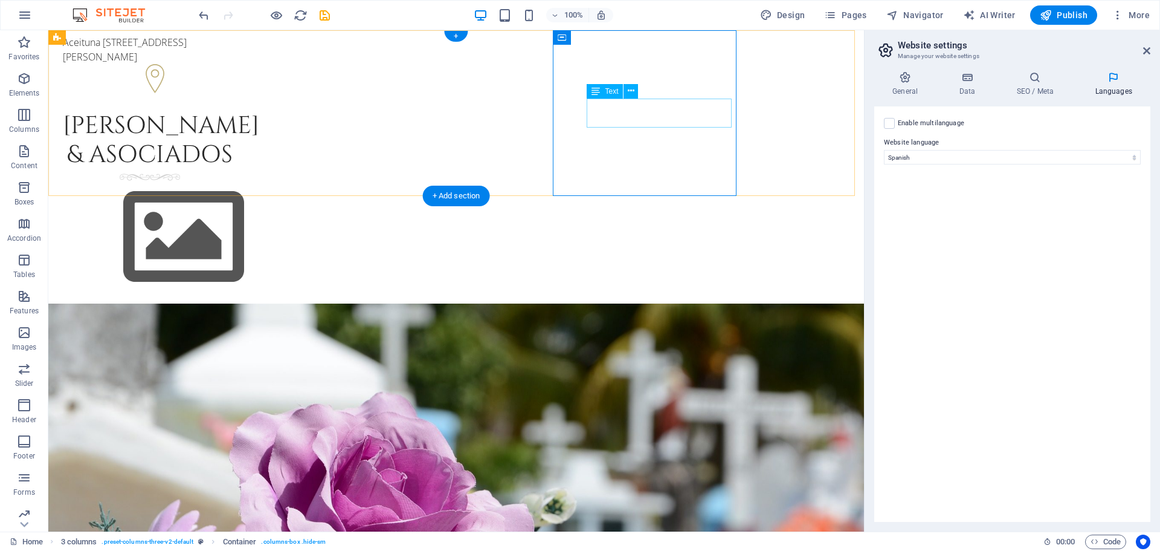
click at [237, 352] on div "+1-123-456-7890 +1-123-456-7890" at bounding box center [150, 366] width 174 height 29
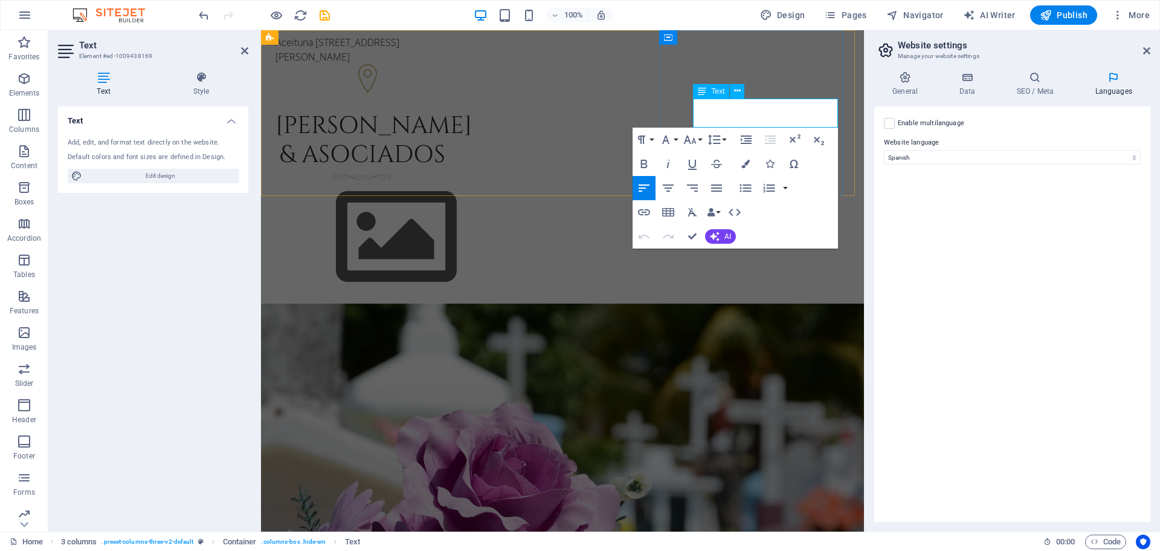
click at [350, 353] on span "+1-123-456-7890" at bounding box center [313, 359] width 74 height 13
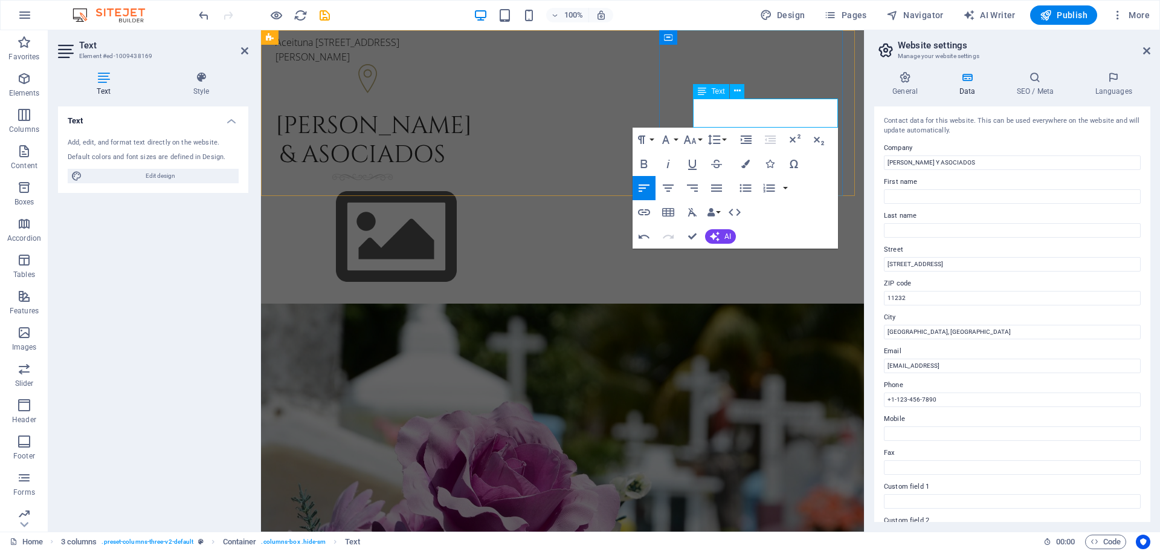
click at [350, 367] on span "+1-123-456-7890" at bounding box center [313, 373] width 74 height 13
click at [450, 367] on p "[PHONE_NUMBER]" at bounding box center [363, 374] width 174 height 15
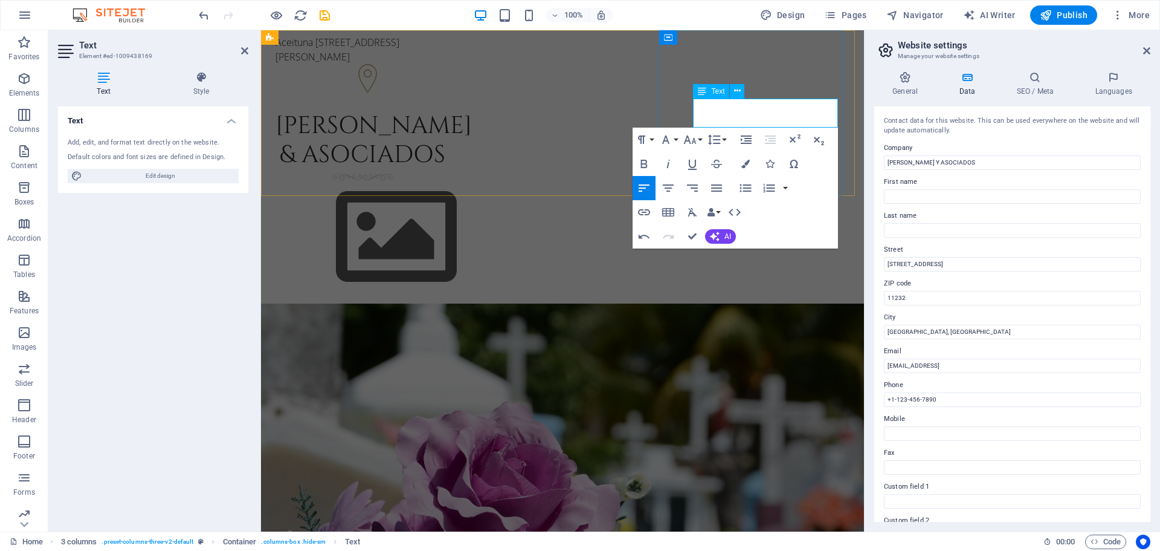
click at [450, 352] on p "[PHONE_NUMBER]" at bounding box center [363, 359] width 174 height 15
click at [454, 315] on div "[PHONE_NUMBER] [PHONE_NUMBER]" at bounding box center [363, 350] width 184 height 71
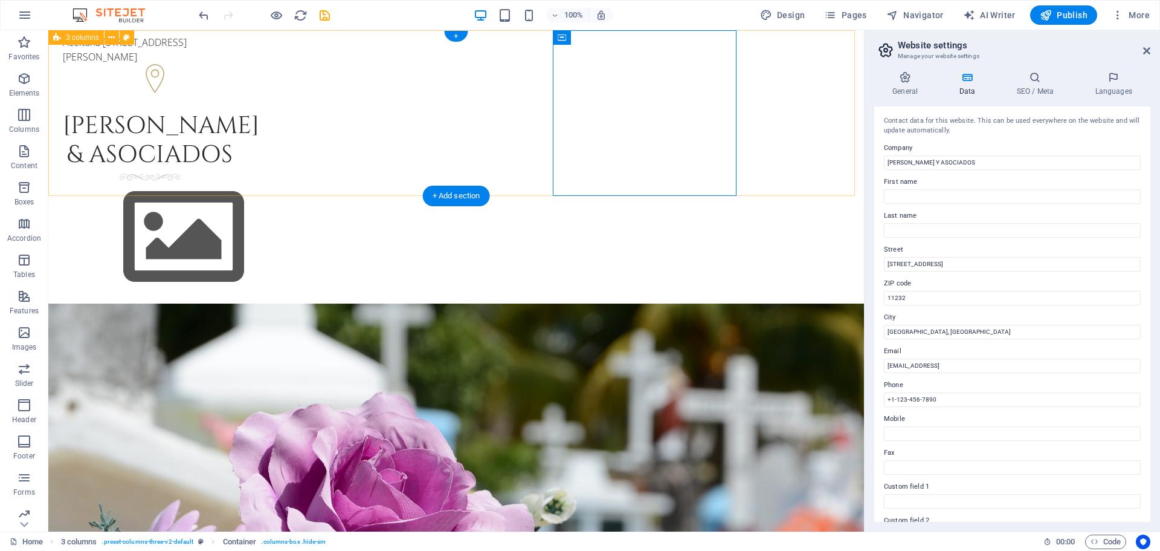
click at [776, 111] on div "Aceituna Negra [STREET_ADDRESS][PERSON_NAME][PERSON_NAME] & asociados [PHONE_NU…" at bounding box center [456, 208] width 816 height 356
click at [242, 315] on div "[PHONE_NUMBER] [PHONE_NUMBER]" at bounding box center [150, 350] width 184 height 71
click at [792, 137] on div "Aceituna Negra [STREET_ADDRESS][PERSON_NAME][PERSON_NAME] & asociados [PHONE_NU…" at bounding box center [456, 208] width 816 height 356
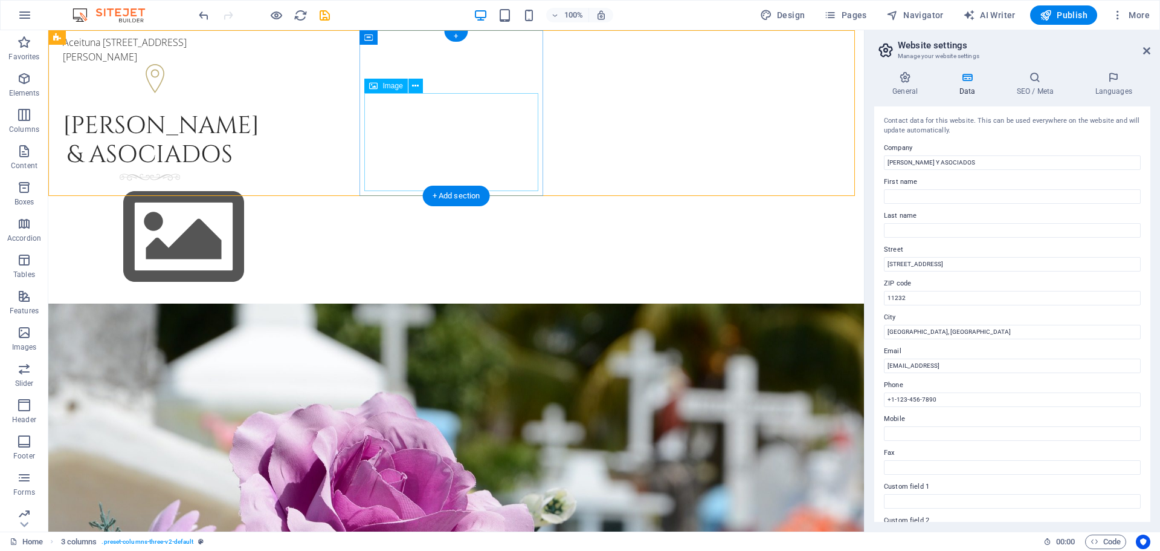
click at [237, 169] on figure at bounding box center [150, 237] width 174 height 136
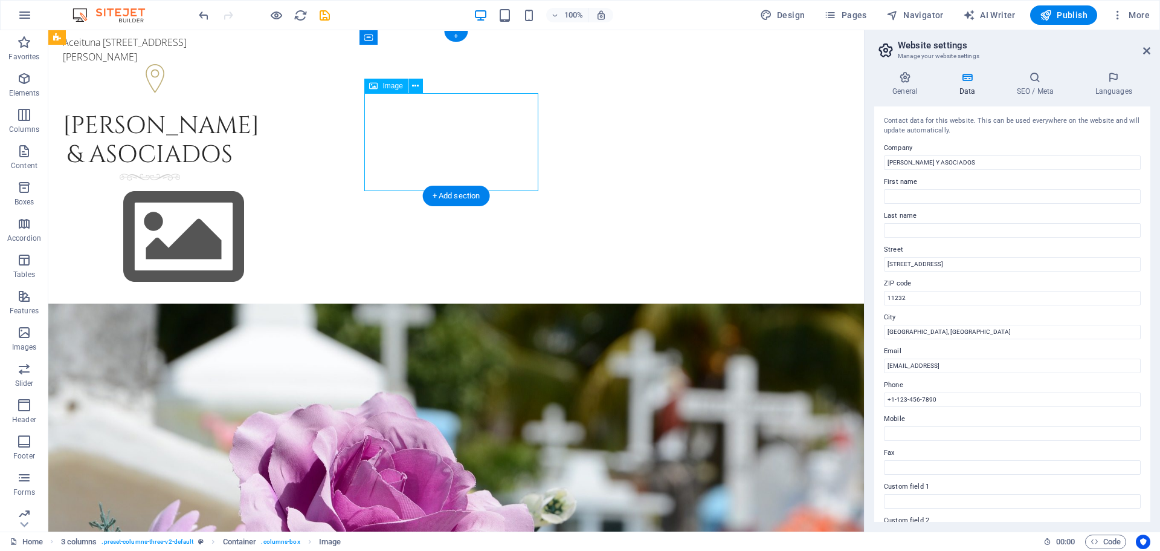
drag, startPoint x: 435, startPoint y: 126, endPoint x: 433, endPoint y: 102, distance: 23.6
click at [237, 169] on figure at bounding box center [150, 237] width 174 height 136
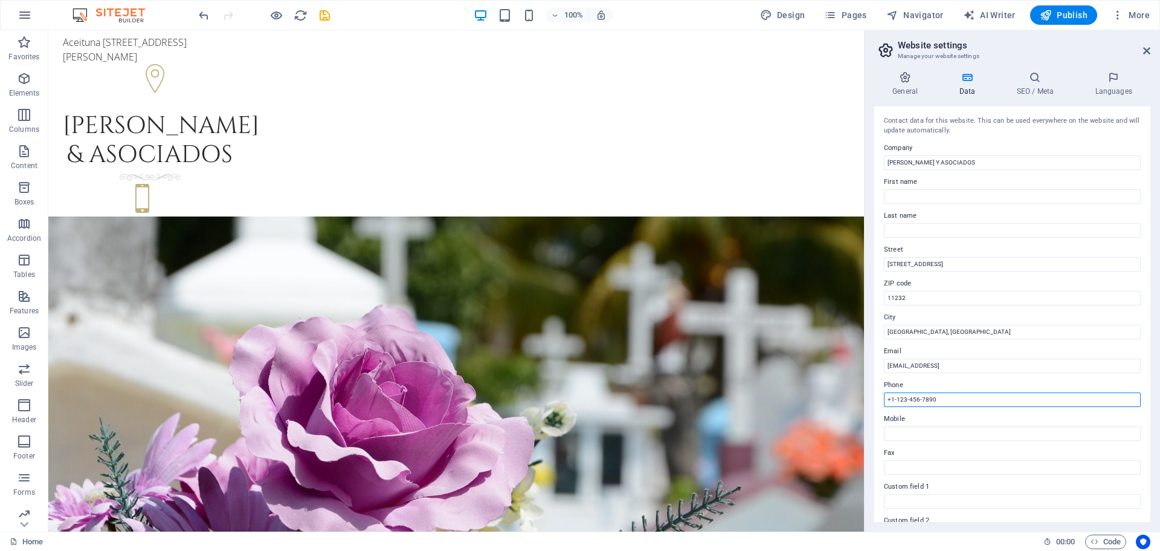
click at [949, 393] on input "+1-123-456-7890" at bounding box center [1012, 399] width 257 height 15
type input "+"
type input "6"
type input "[PHONE_NUMBER]"
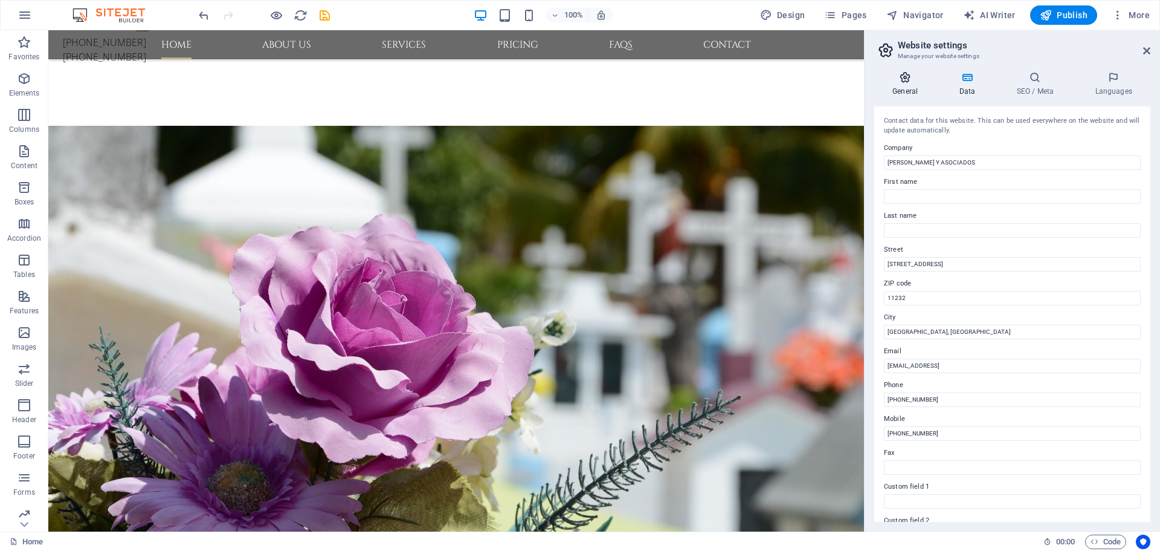
click at [897, 82] on icon at bounding box center [905, 77] width 62 height 12
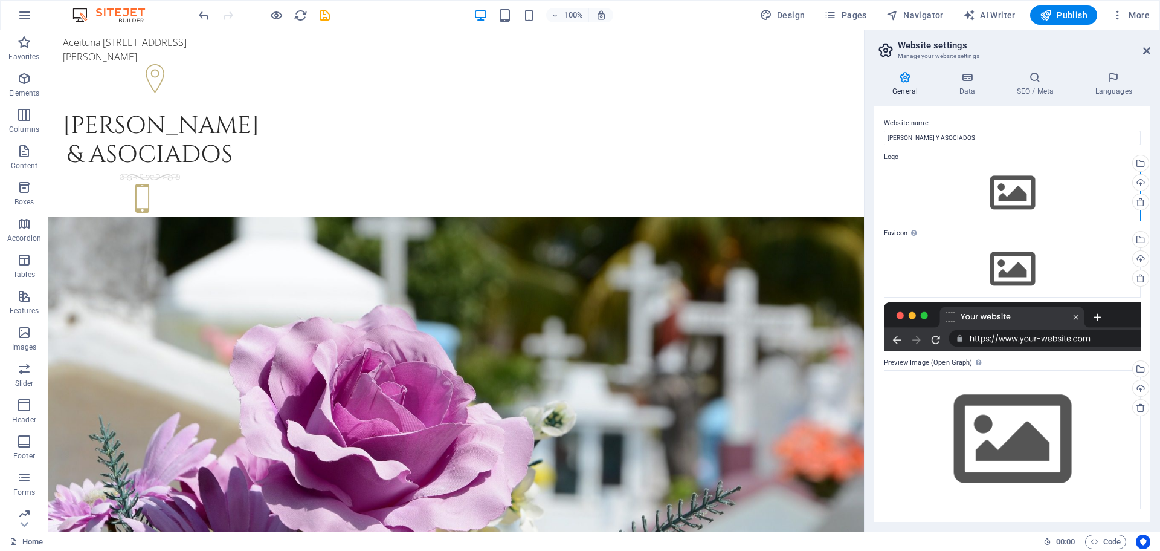
click at [1015, 206] on div "Drag files here, click to choose files or select files from Files or our free s…" at bounding box center [1012, 192] width 257 height 57
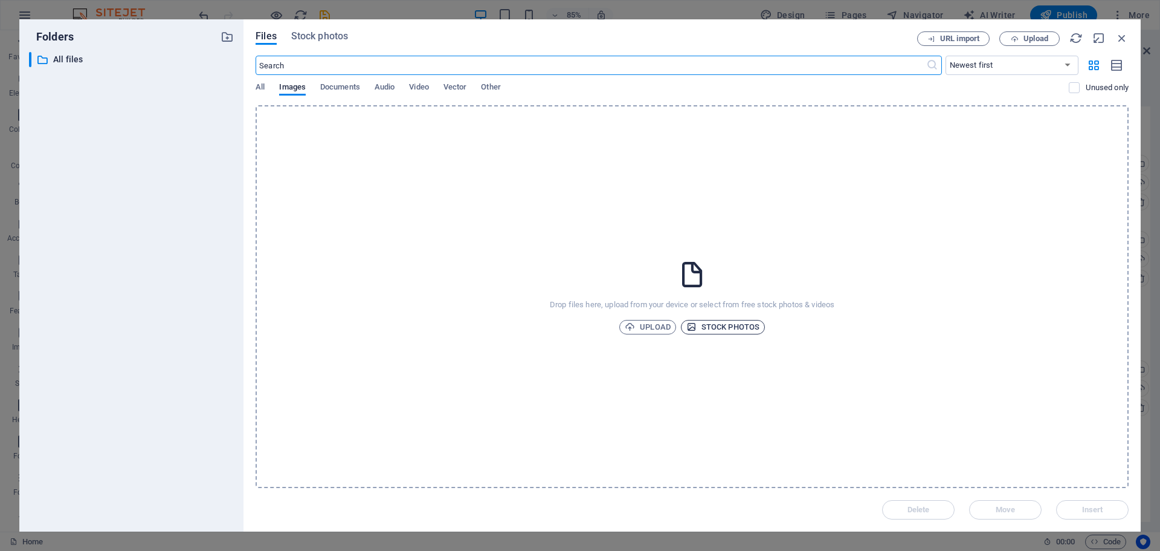
click at [705, 329] on span "Stock photos" at bounding box center [723, 327] width 73 height 15
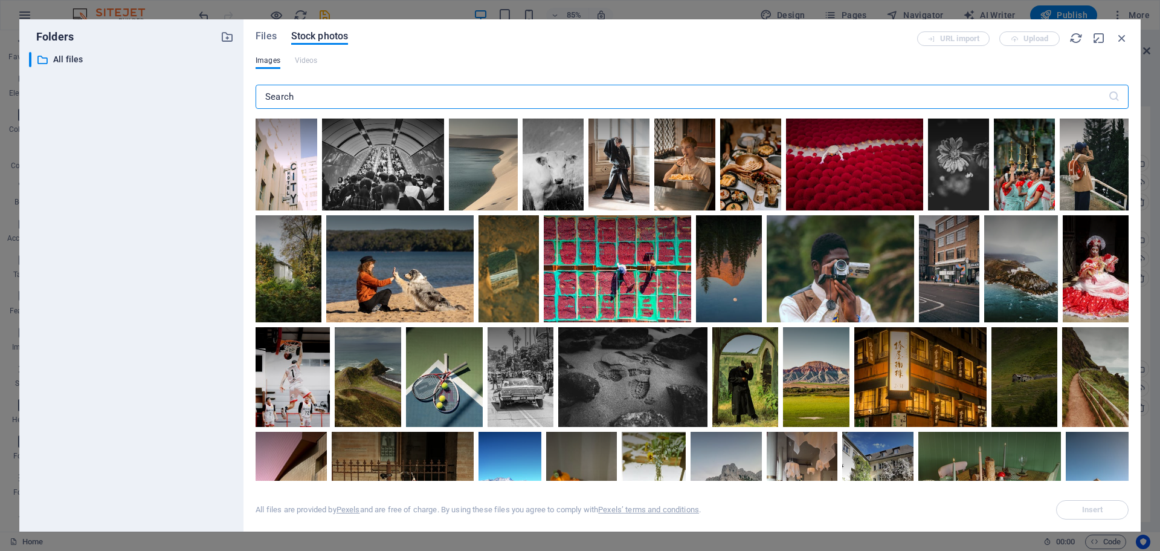
drag, startPoint x: 307, startPoint y: 92, endPoint x: 263, endPoint y: 91, distance: 44.1
click at [263, 91] on input "text" at bounding box center [682, 97] width 853 height 24
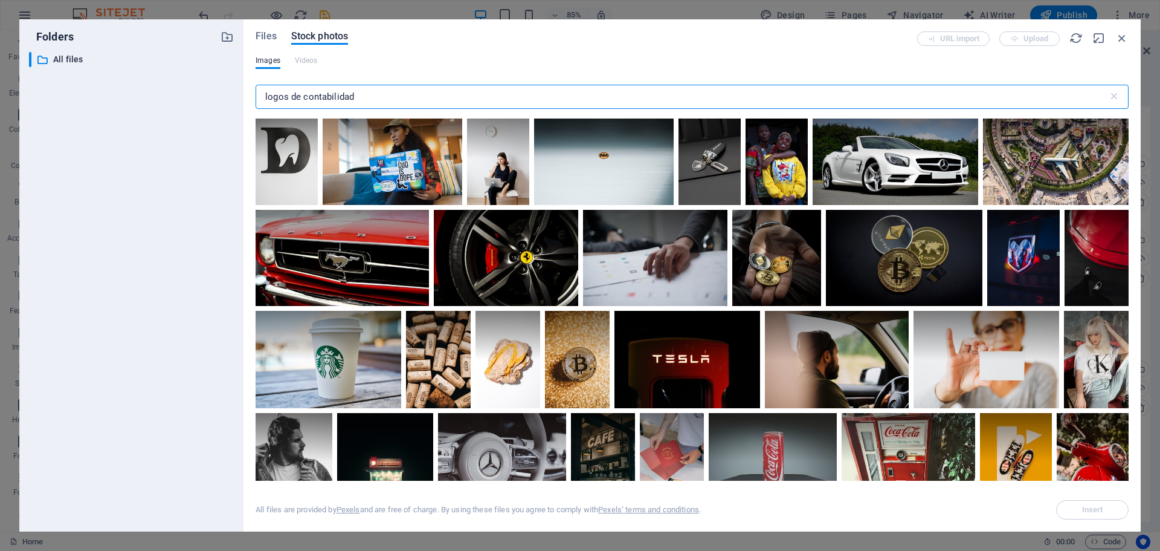
scroll to position [1571, 0]
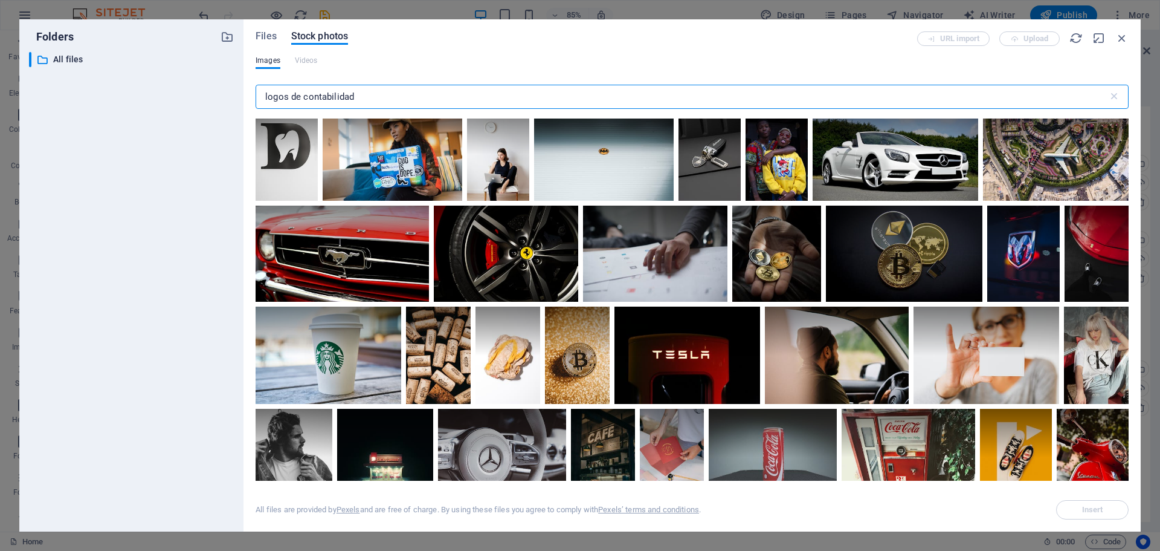
type input "logos de contabilidad"
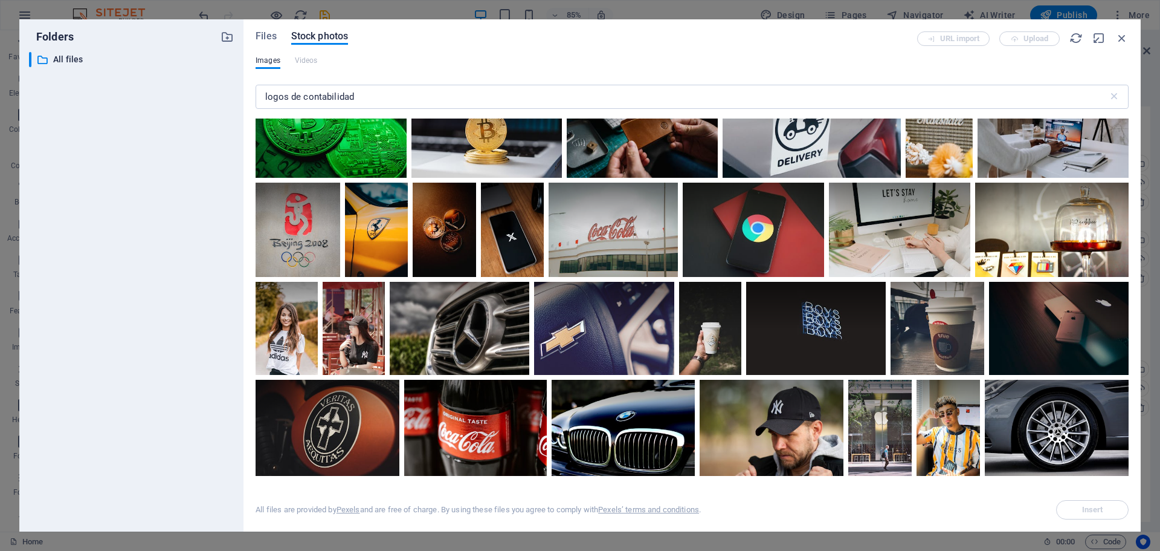
scroll to position [4593, 0]
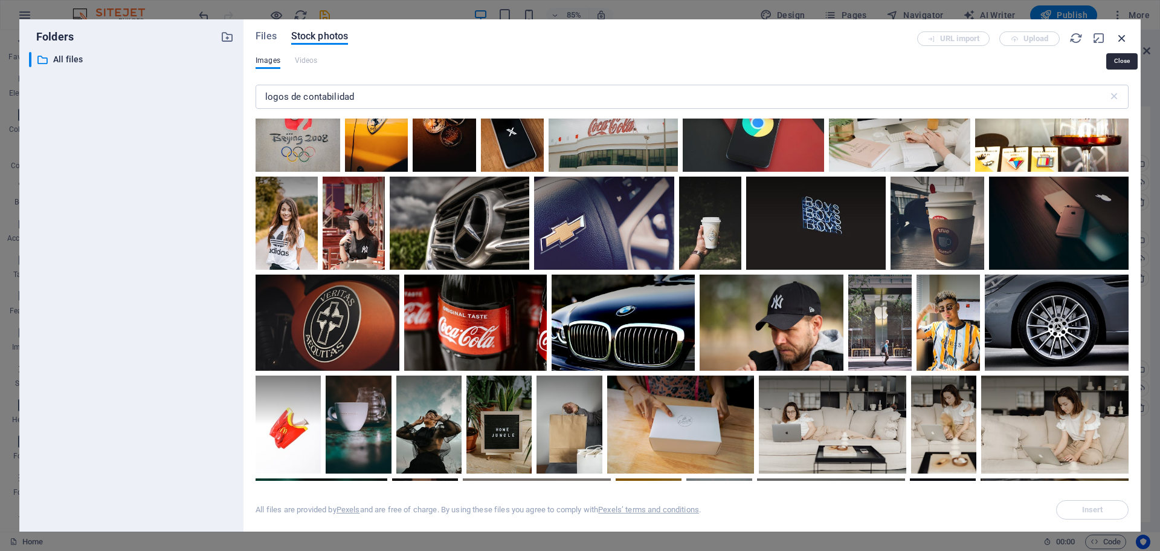
click at [1123, 42] on icon "button" at bounding box center [1122, 37] width 13 height 13
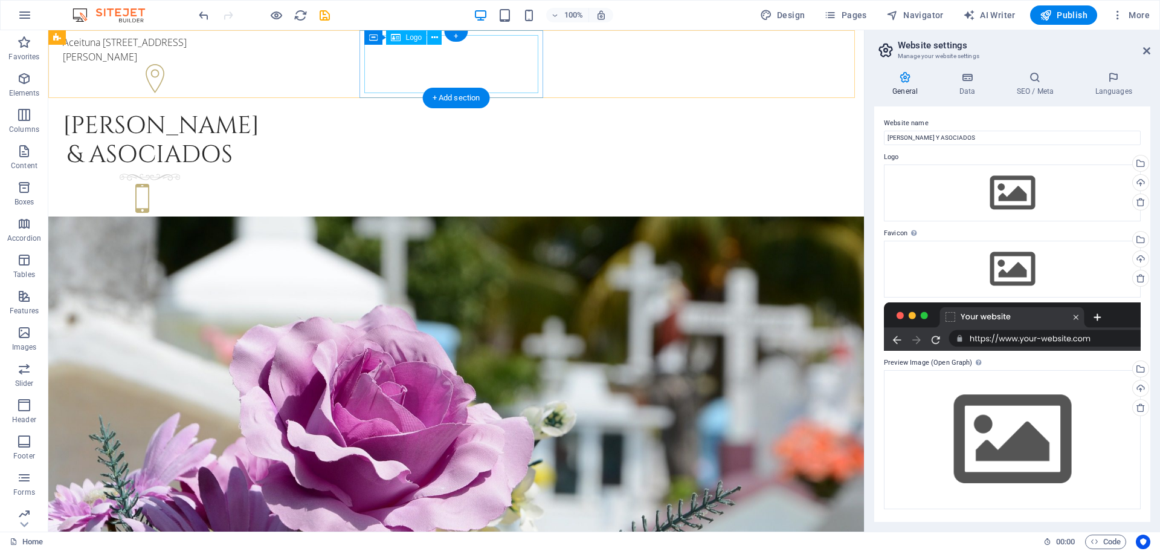
click at [237, 111] on div "[PERSON_NAME] & asociados" at bounding box center [150, 140] width 174 height 58
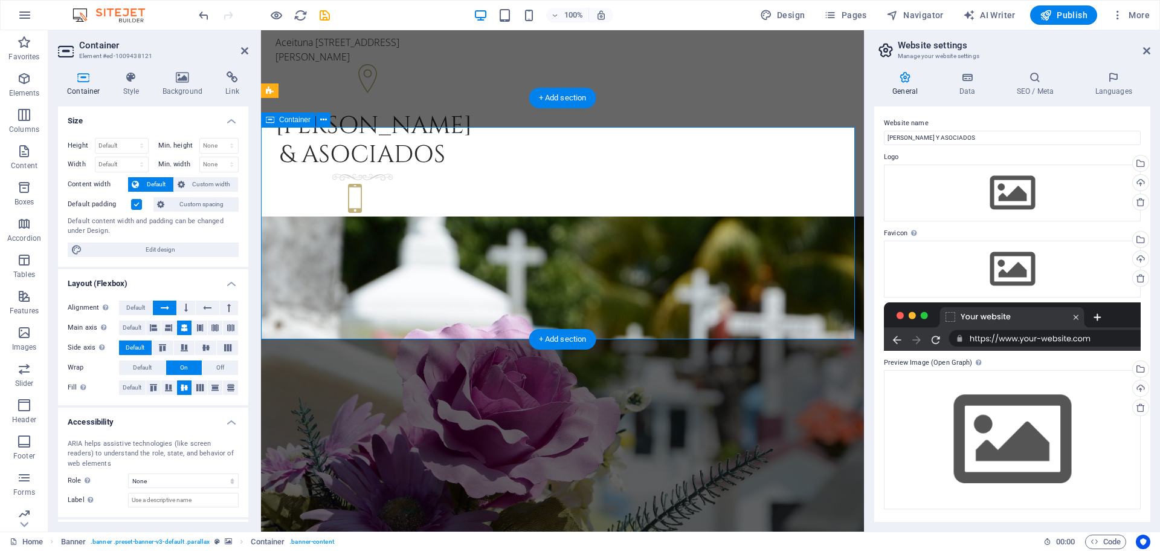
click at [120, 85] on h4 "Style" at bounding box center [133, 83] width 39 height 25
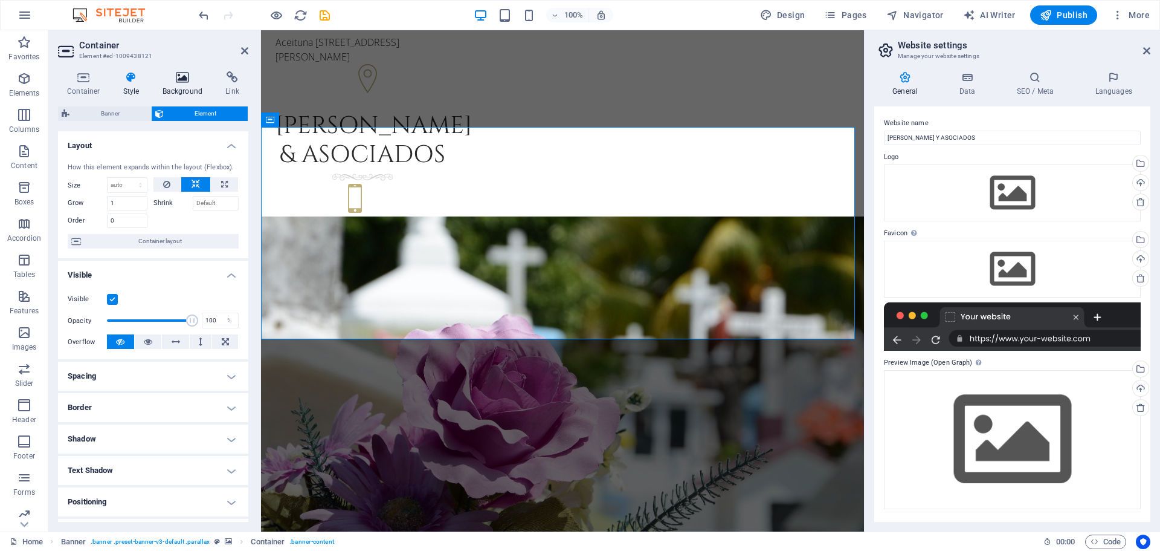
click at [170, 81] on icon at bounding box center [183, 77] width 59 height 12
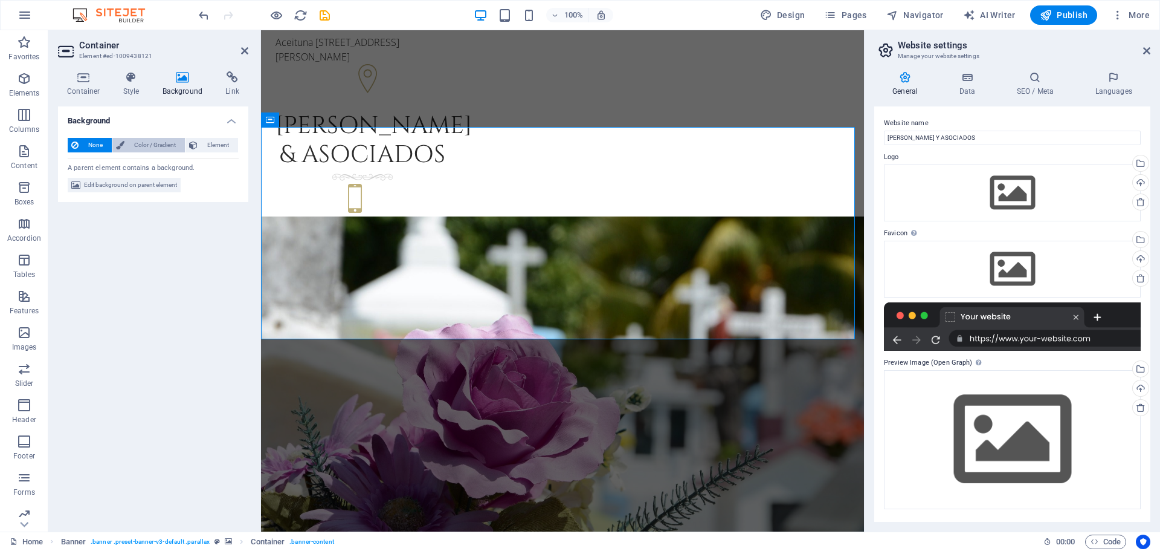
click at [154, 147] on span "Color / Gradient" at bounding box center [154, 145] width 53 height 15
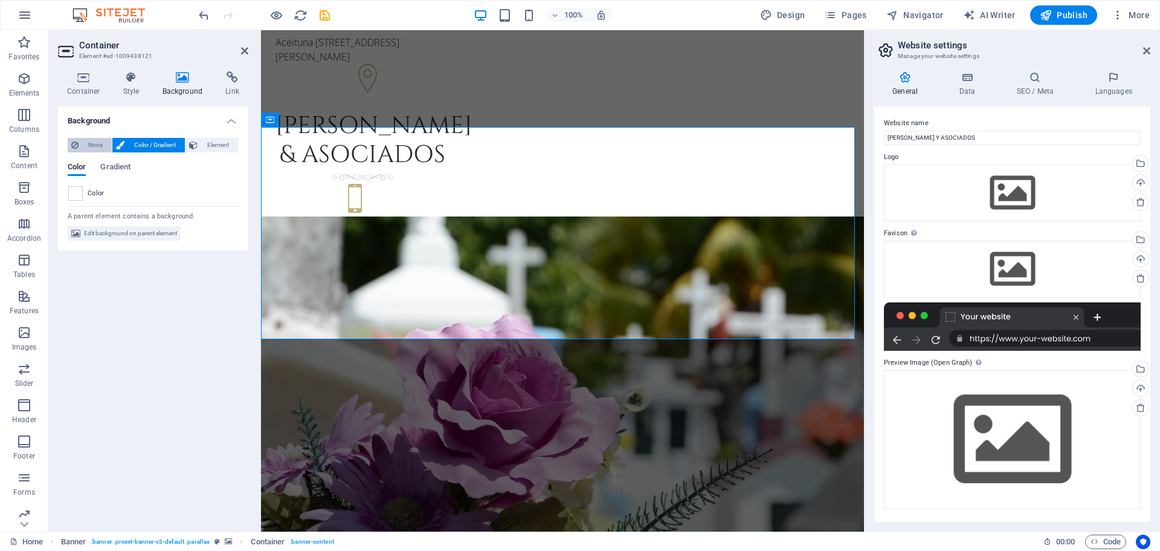
click at [99, 144] on span "None" at bounding box center [95, 145] width 26 height 15
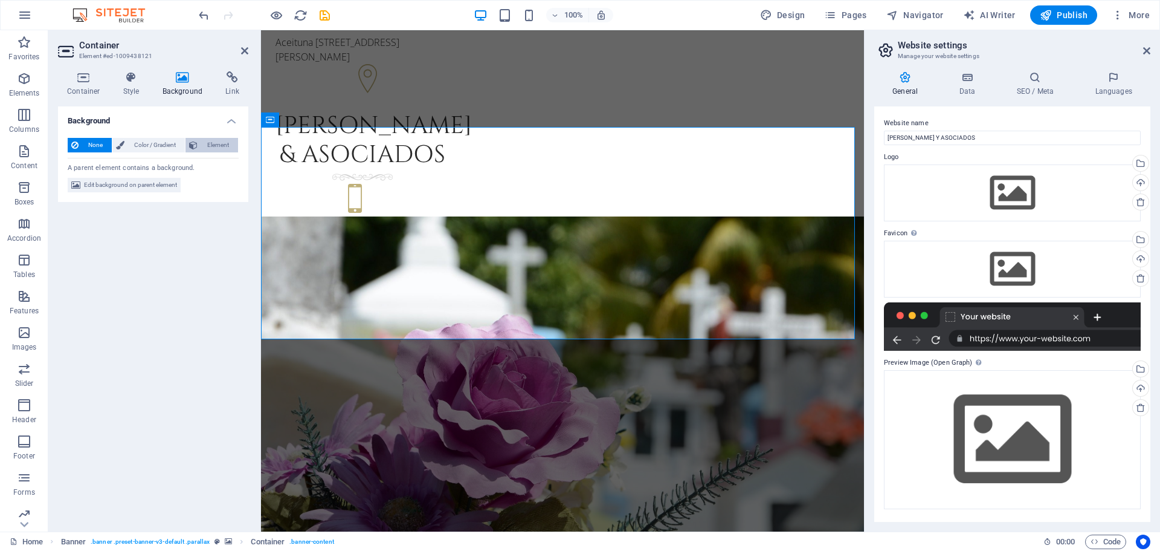
click at [224, 141] on span "Element" at bounding box center [217, 145] width 33 height 15
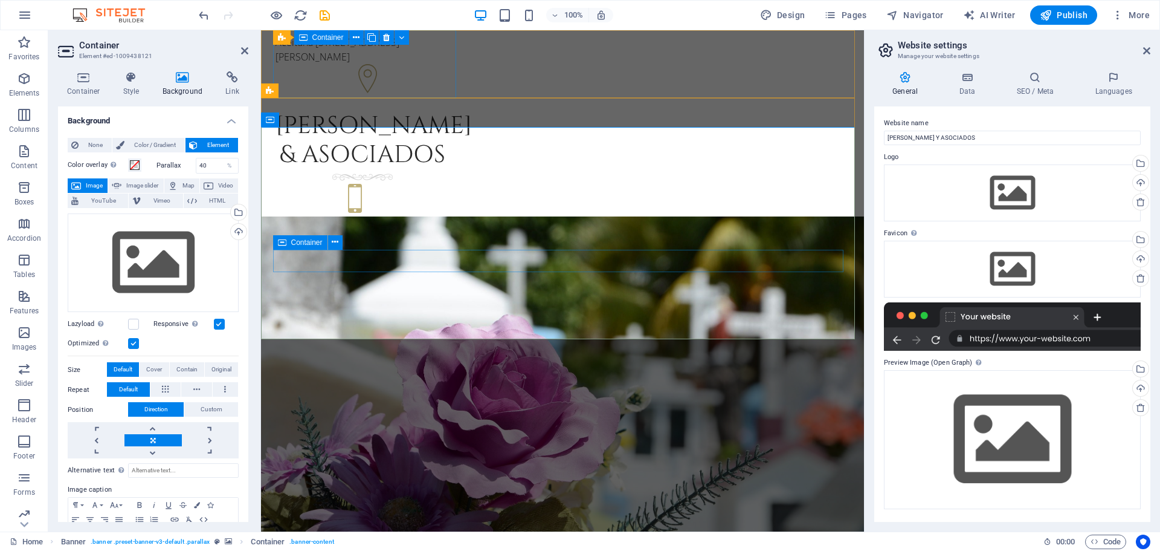
click at [147, 265] on div "Drag files here, click to choose files or select files from Files or our free s…" at bounding box center [153, 262] width 171 height 99
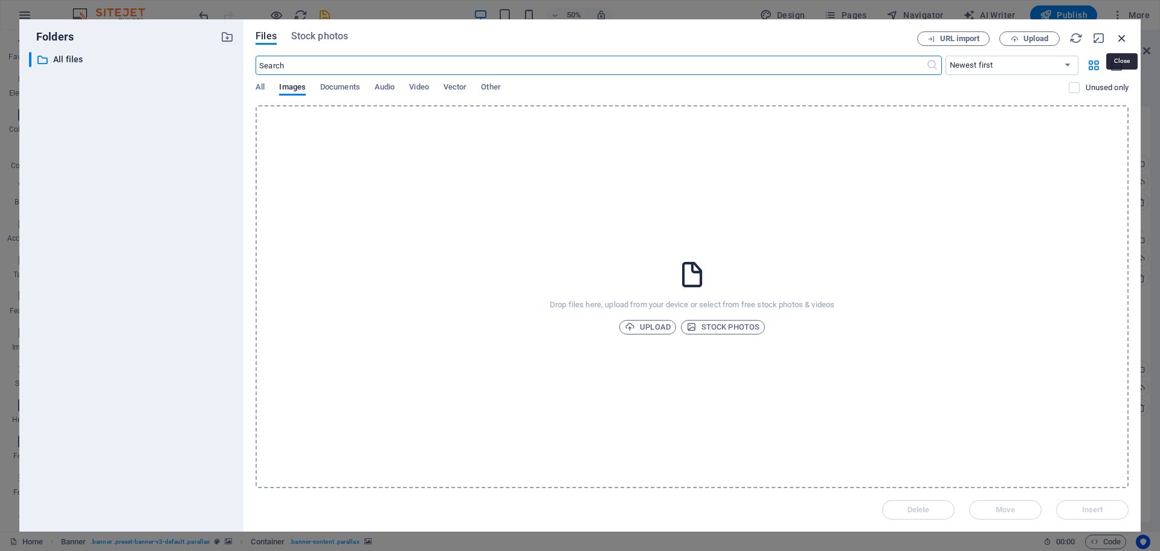
click at [1120, 37] on icon "button" at bounding box center [1122, 37] width 13 height 13
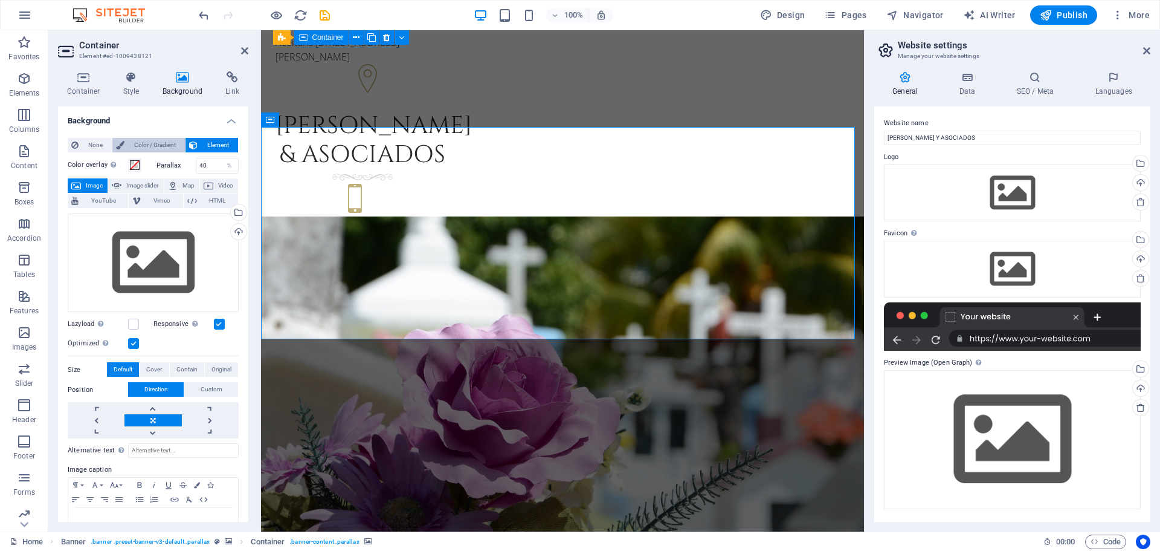
click at [164, 144] on span "Color / Gradient" at bounding box center [154, 145] width 53 height 15
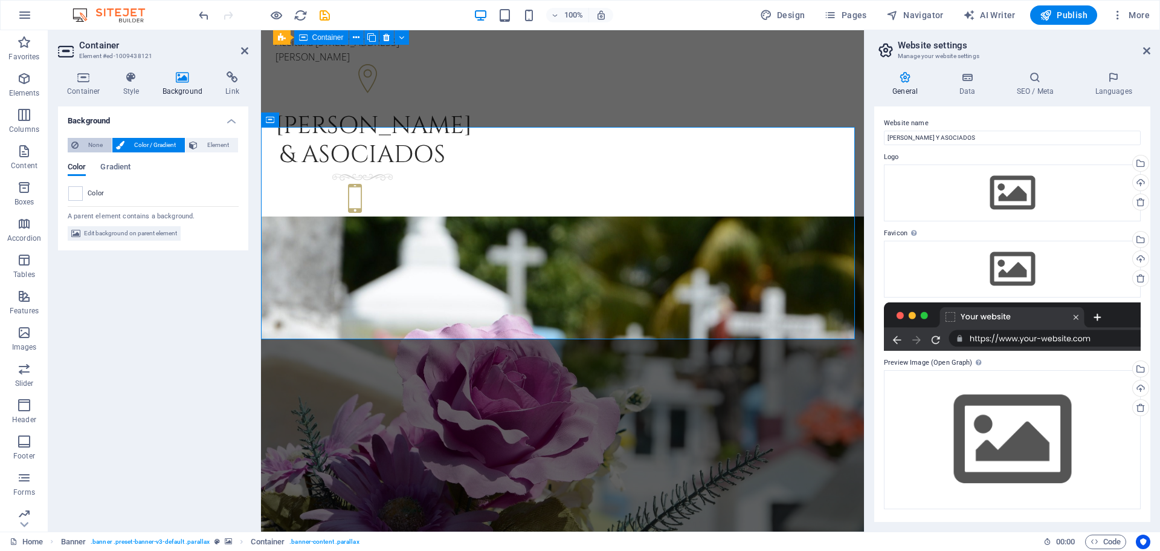
click at [100, 144] on span "None" at bounding box center [95, 145] width 26 height 15
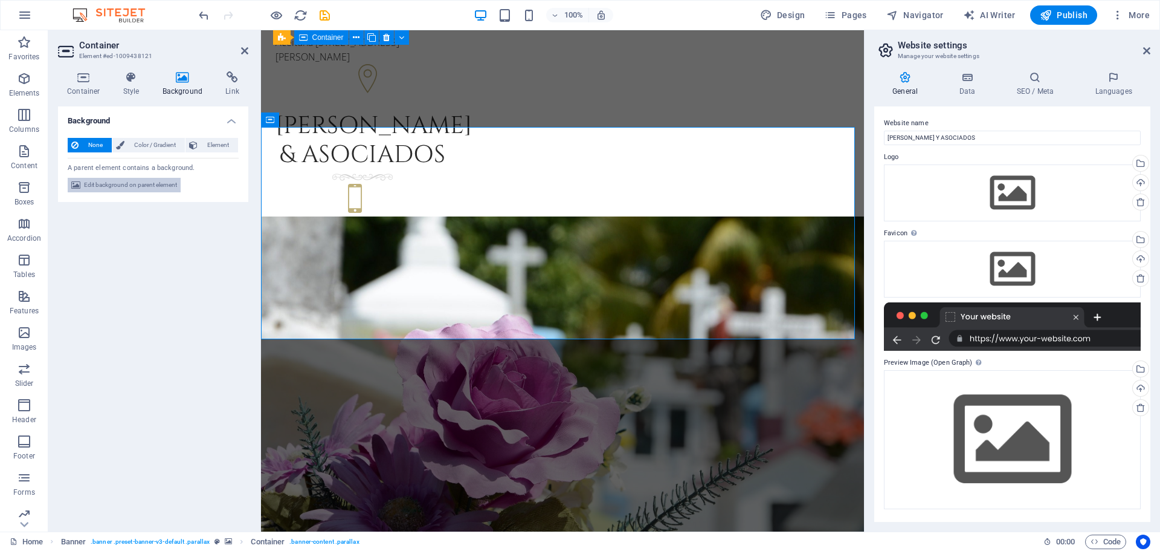
click at [111, 184] on span "Edit background on parent element" at bounding box center [130, 185] width 93 height 15
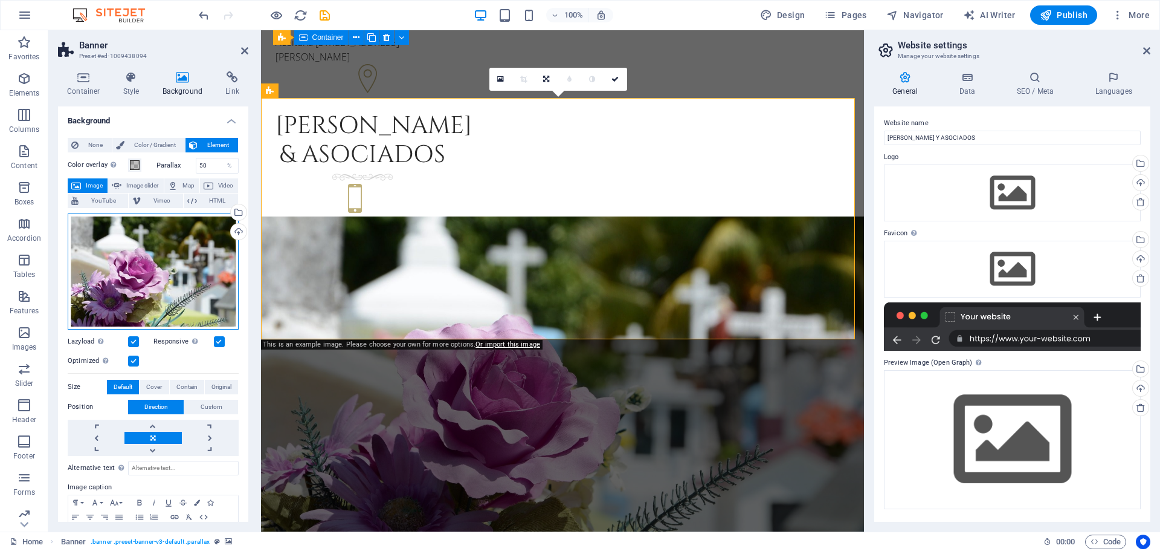
click at [162, 271] on div "Drag files here, click to choose files or select files from Files or our free s…" at bounding box center [153, 271] width 171 height 116
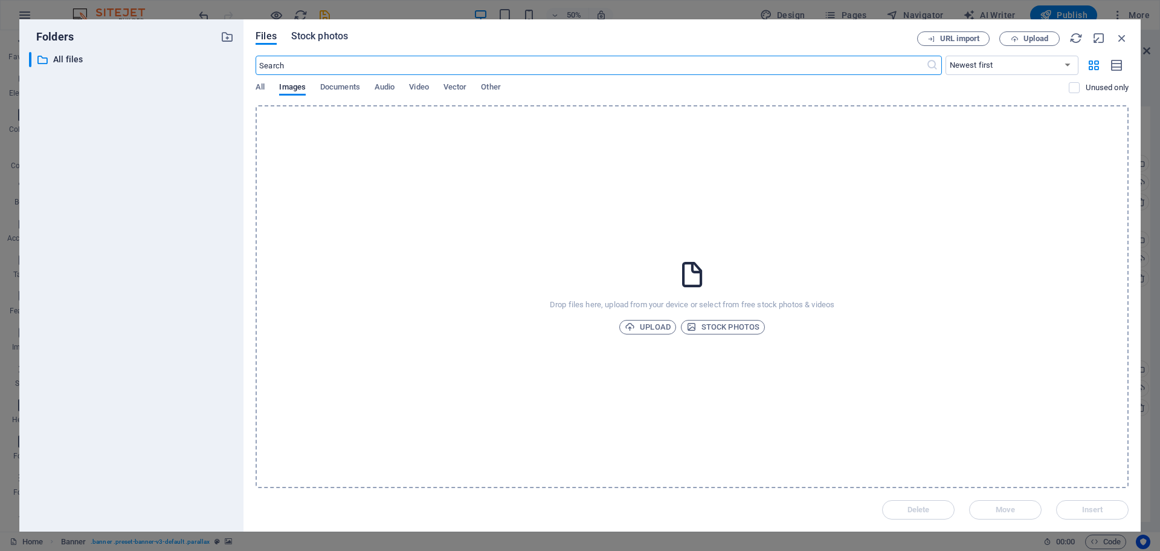
click at [316, 37] on span "Stock photos" at bounding box center [319, 36] width 57 height 15
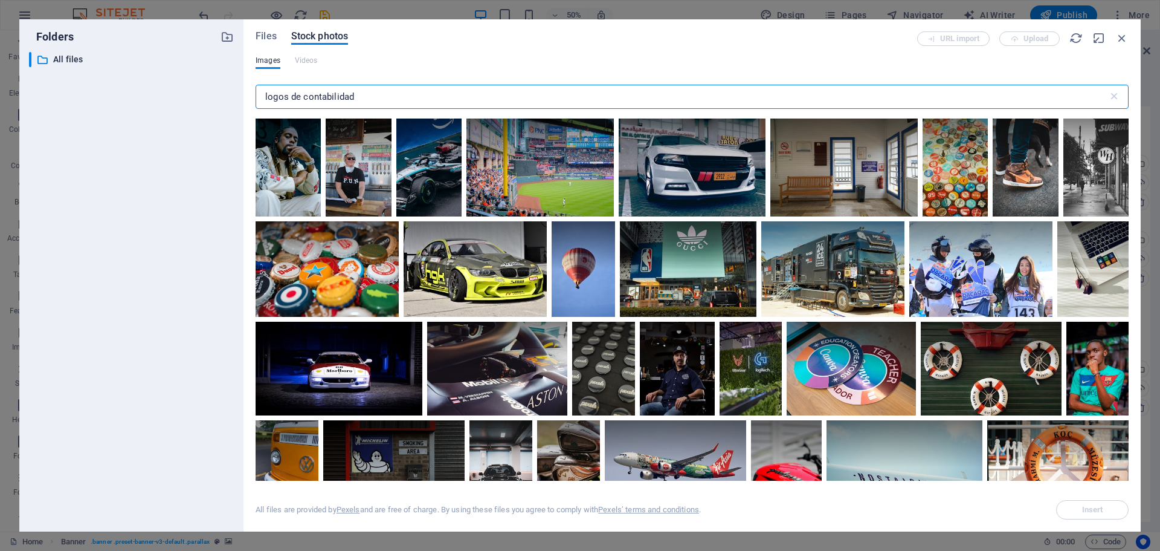
click at [378, 89] on input "logos de contabilidad" at bounding box center [682, 97] width 853 height 24
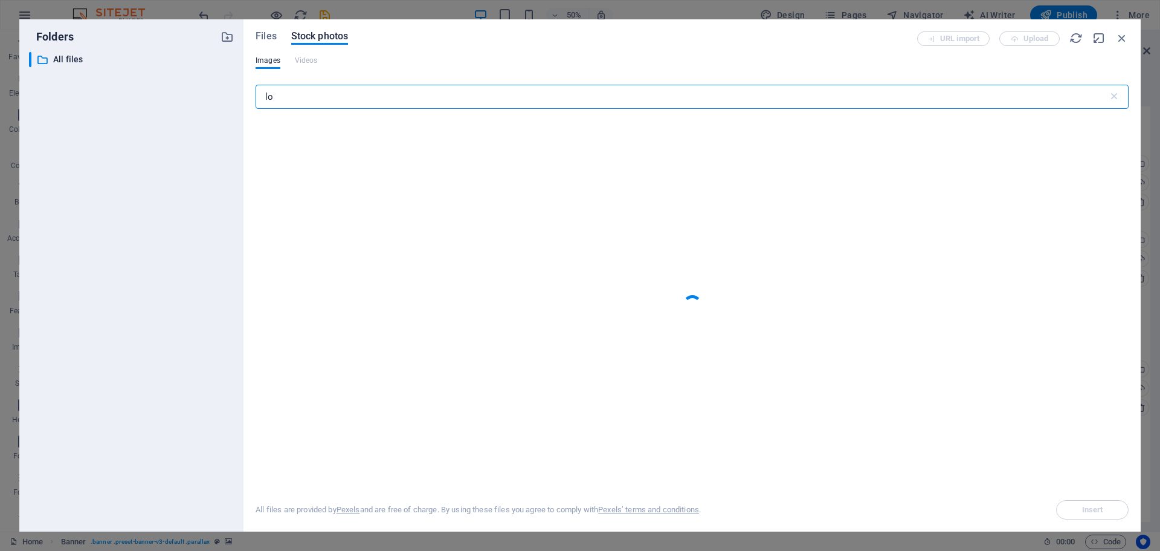
type input "l"
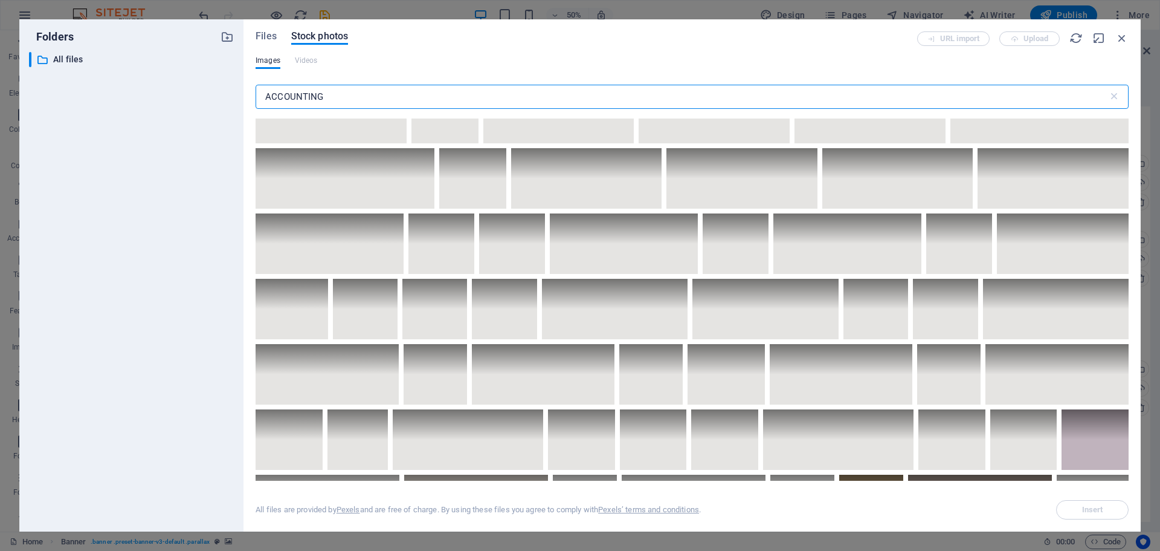
scroll to position [1934, 0]
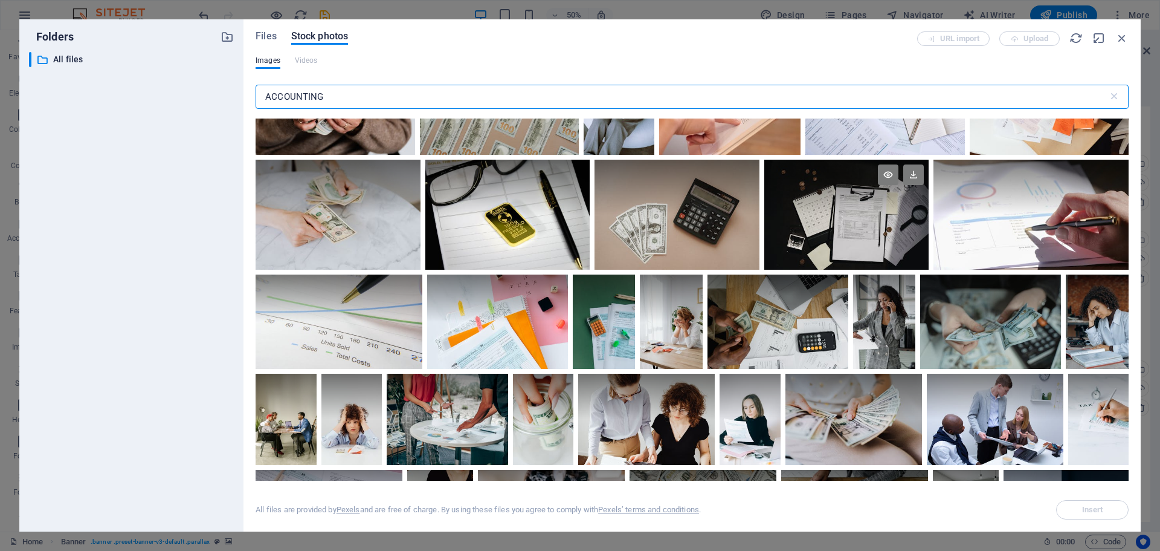
click at [847, 222] on div at bounding box center [847, 215] width 164 height 110
click at [883, 169] on icon at bounding box center [888, 174] width 21 height 21
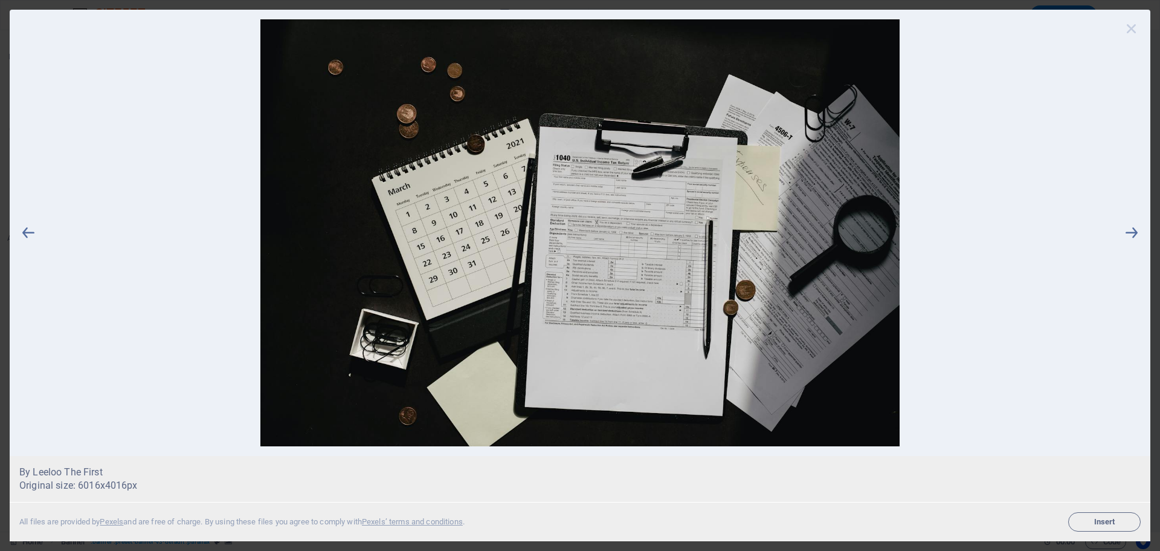
click at [1134, 25] on icon at bounding box center [1132, 28] width 18 height 18
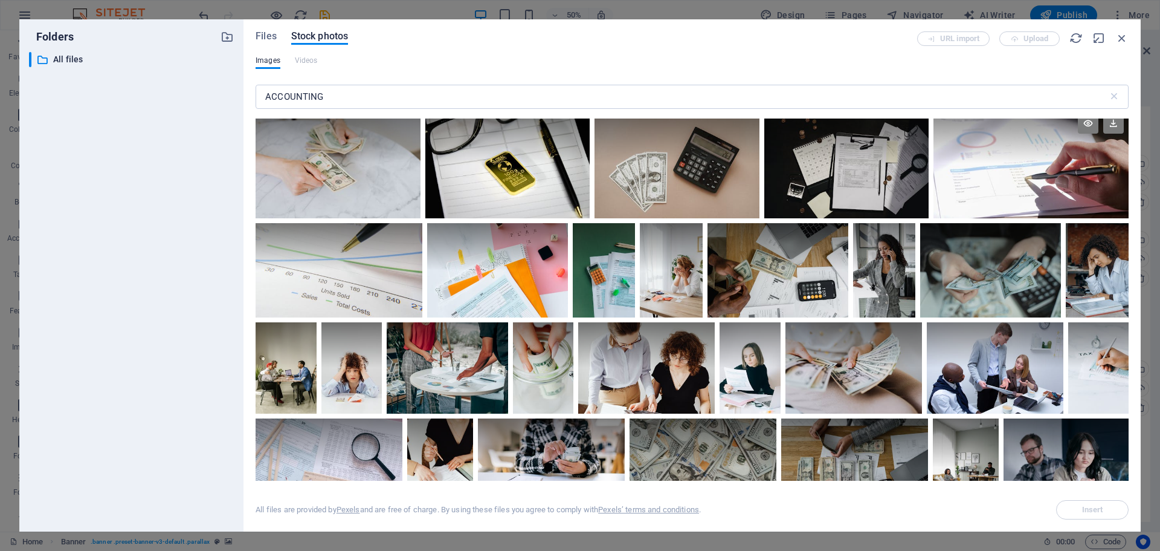
scroll to position [1994, 0]
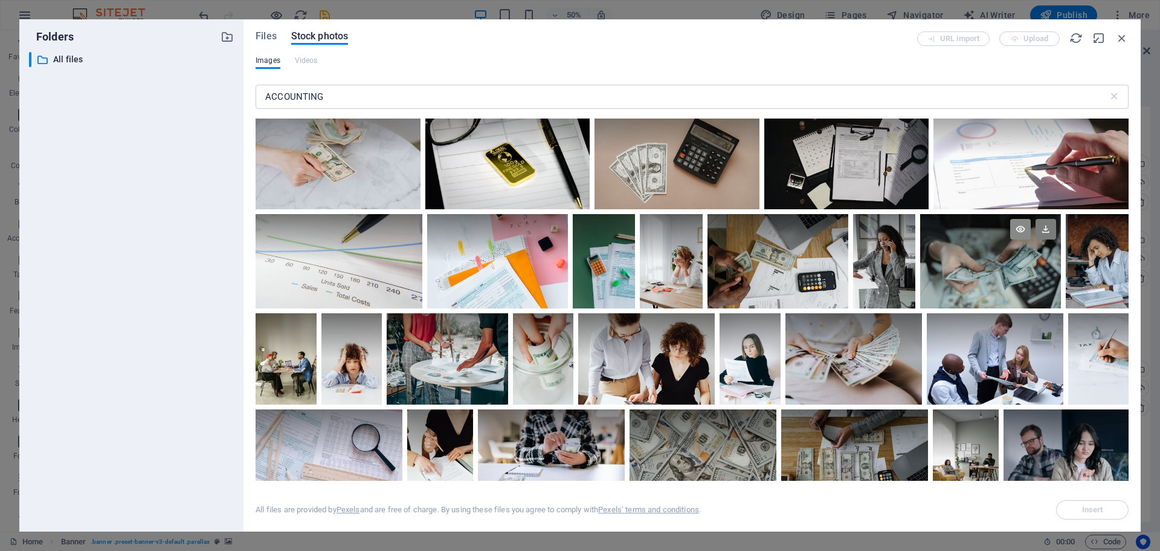
click at [1021, 221] on icon at bounding box center [1020, 229] width 21 height 21
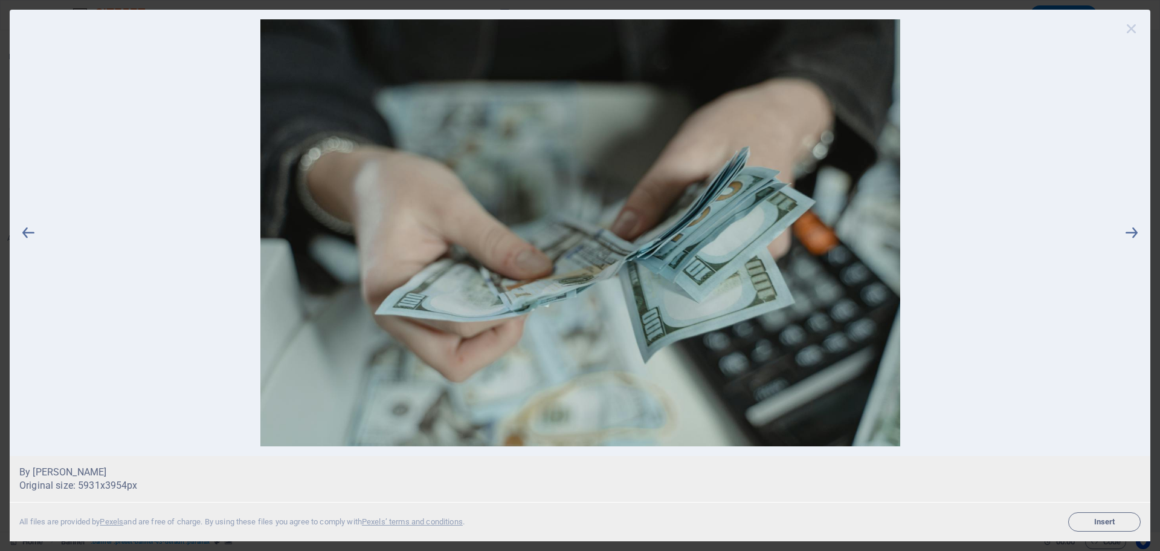
click at [1135, 31] on icon at bounding box center [1132, 28] width 18 height 18
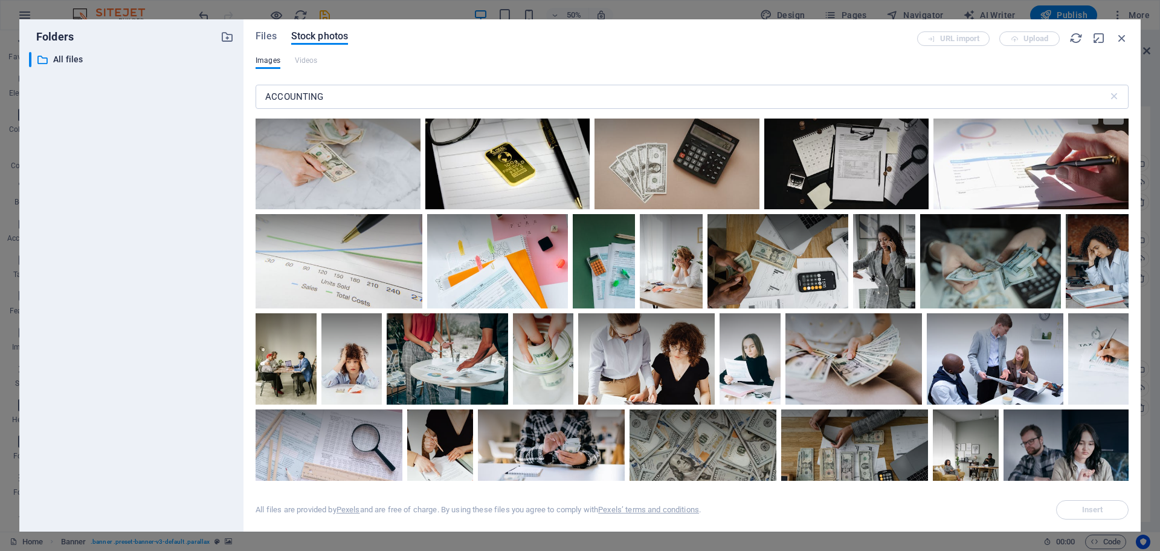
click at [992, 148] on div at bounding box center [1031, 126] width 195 height 55
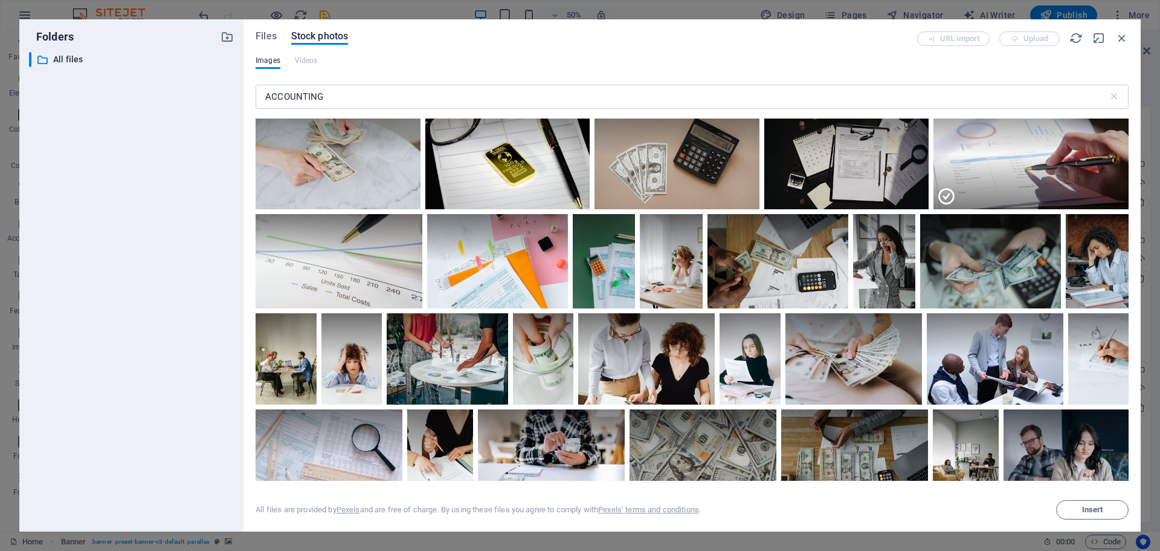
scroll to position [1873, 0]
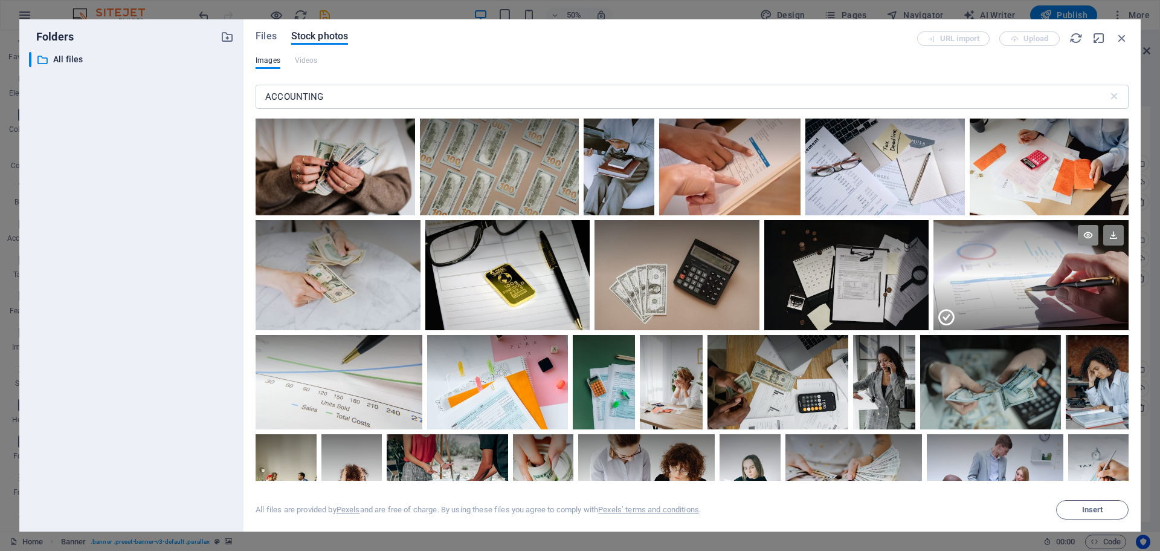
click at [1086, 227] on icon at bounding box center [1088, 235] width 21 height 21
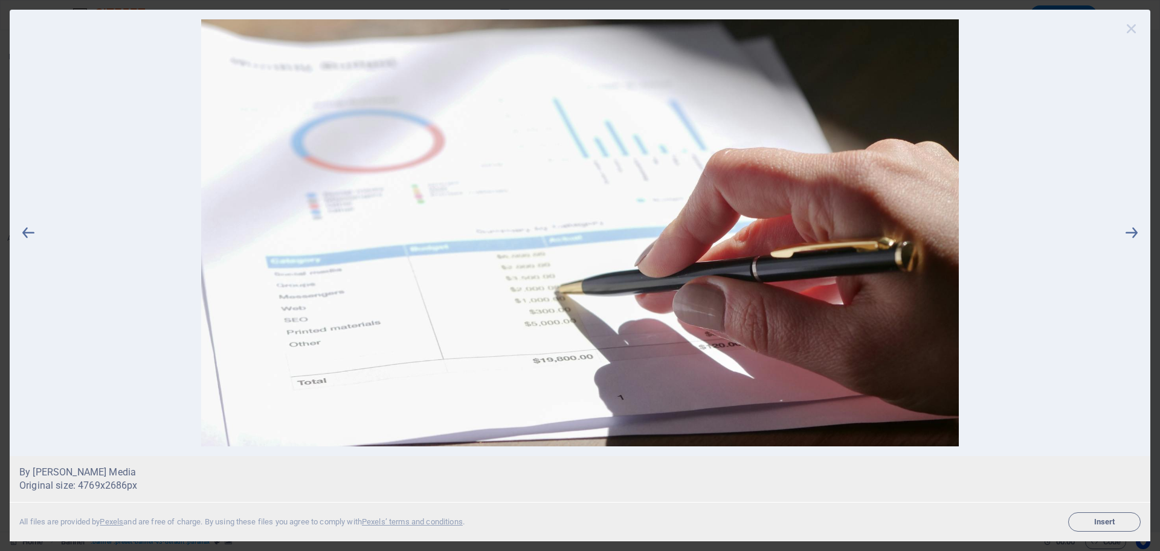
click at [1131, 22] on icon at bounding box center [1132, 28] width 18 height 18
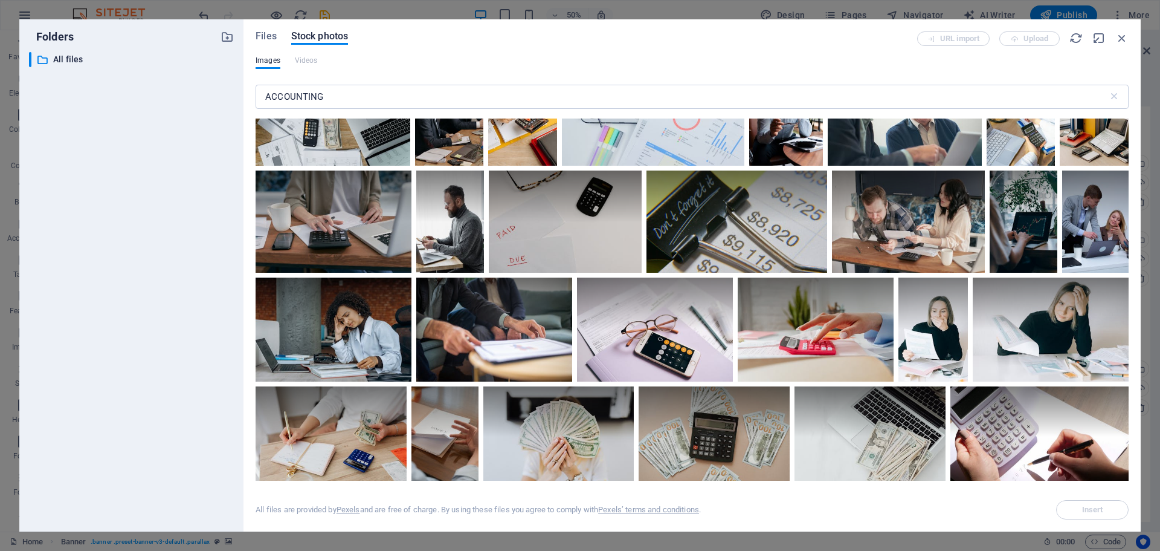
scroll to position [2659, 0]
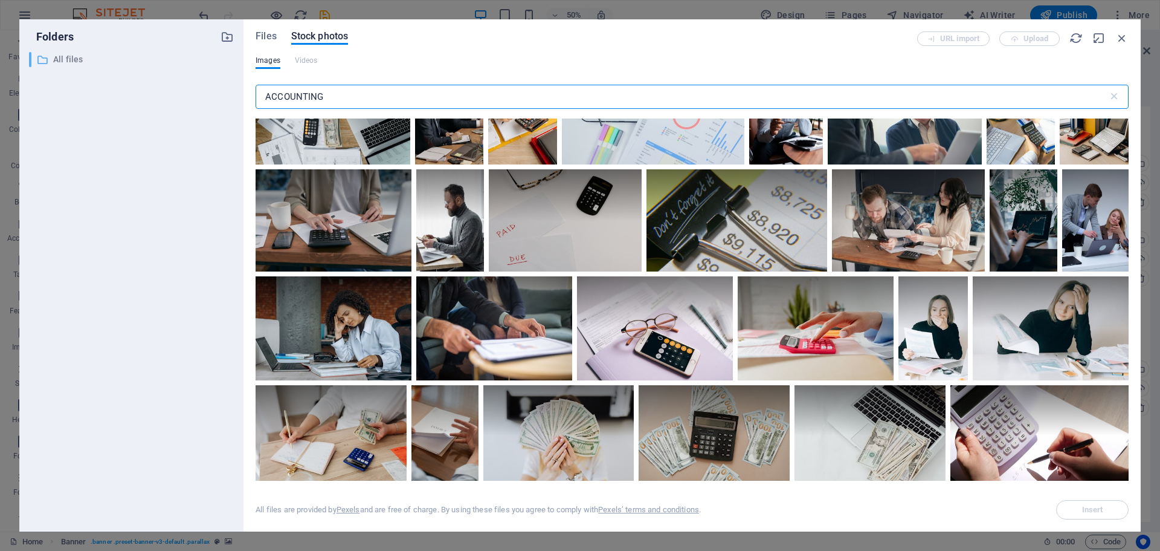
drag, startPoint x: 348, startPoint y: 98, endPoint x: 99, endPoint y: 65, distance: 251.1
click at [99, 65] on div "Folders ​ All files All files Files Stock photos URL import Upload Images Video…" at bounding box center [580, 275] width 1122 height 512
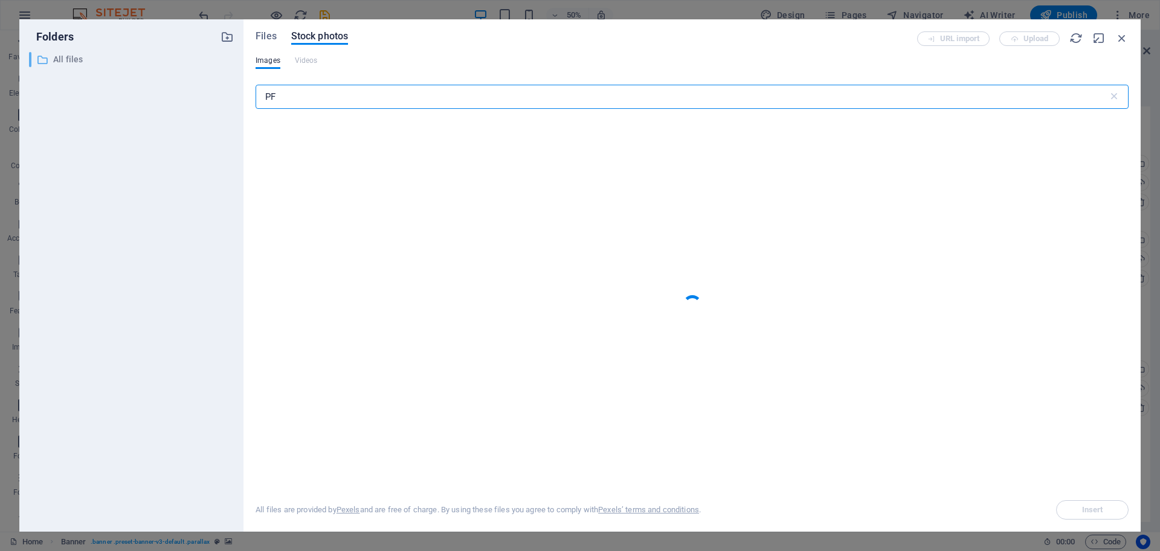
type input "P"
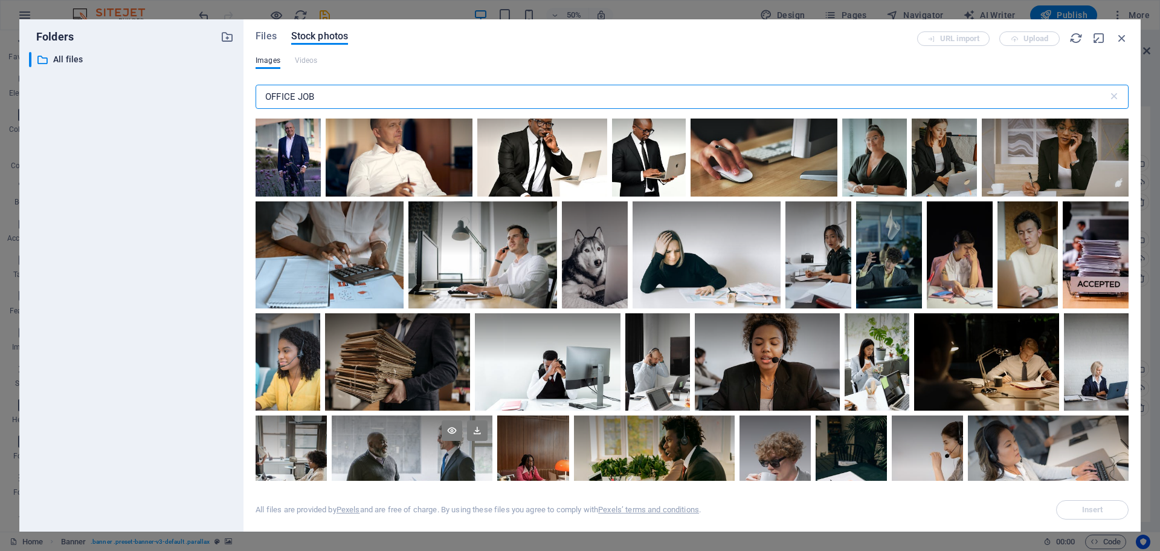
scroll to position [0, 0]
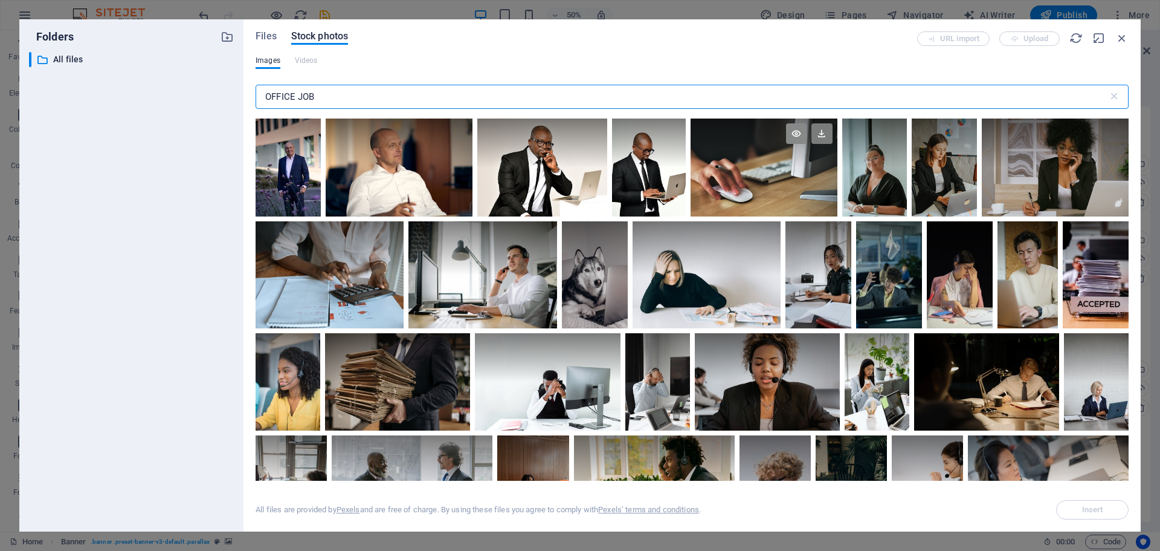
type input "OFFICE JOB"
click at [793, 134] on icon at bounding box center [796, 133] width 21 height 21
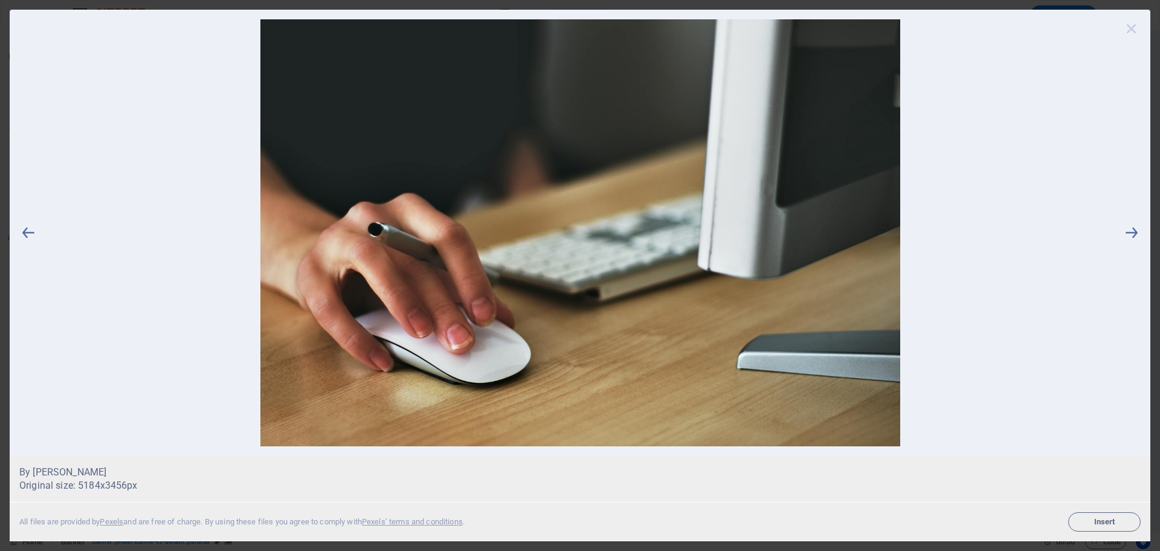
click at [1131, 30] on icon at bounding box center [1132, 28] width 18 height 18
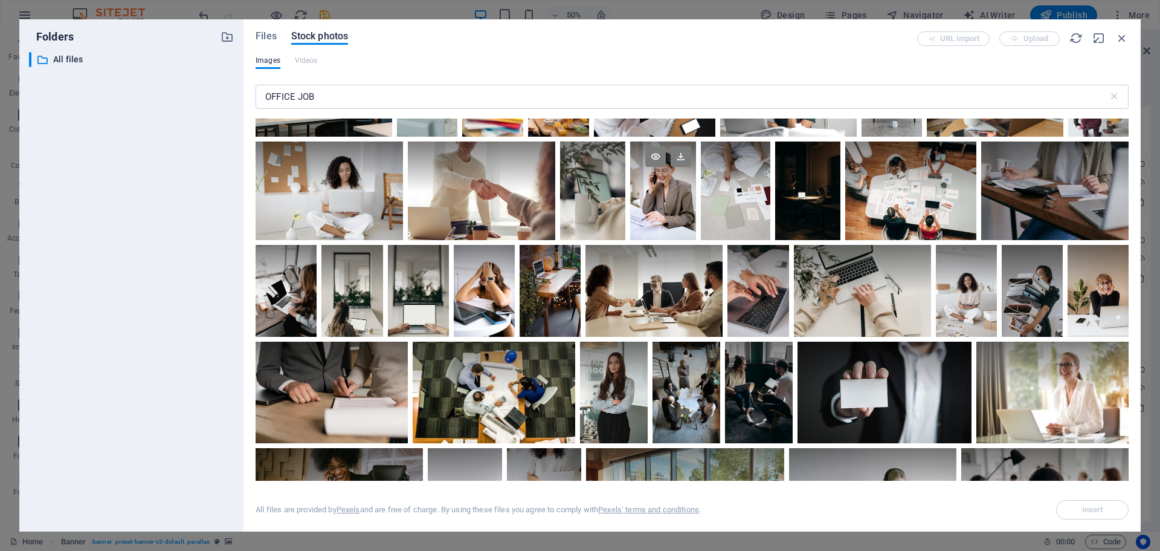
scroll to position [1632, 0]
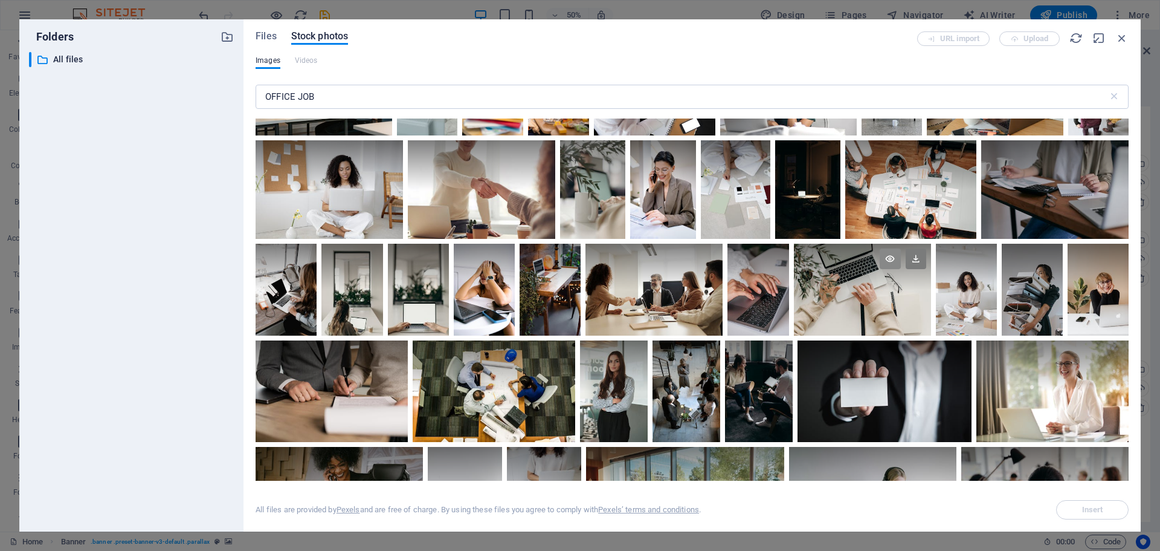
click at [887, 256] on icon at bounding box center [890, 258] width 21 height 21
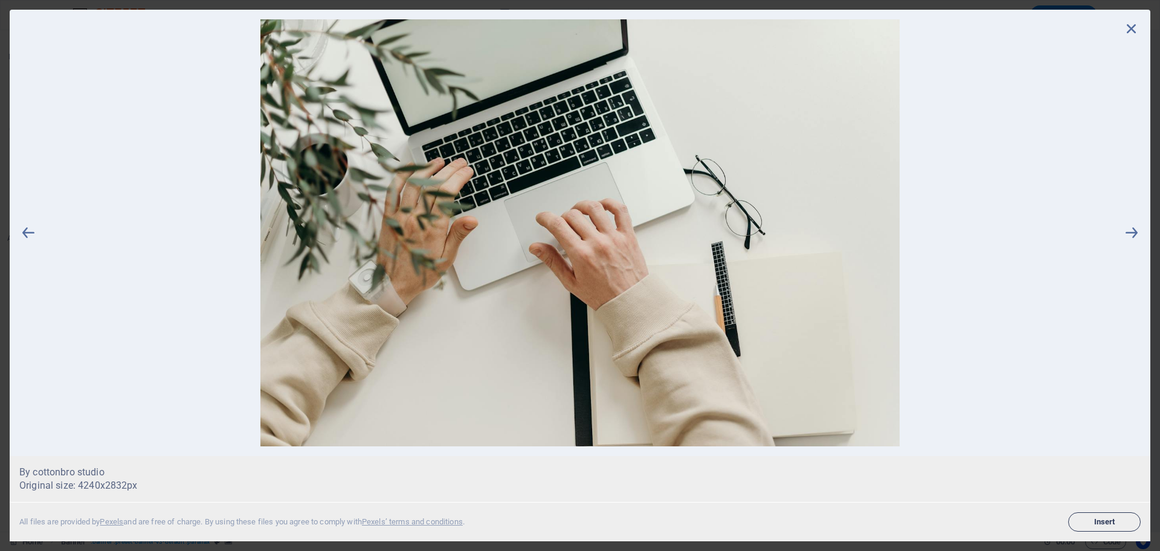
click at [1099, 520] on span "Insert" at bounding box center [1105, 521] width 62 height 7
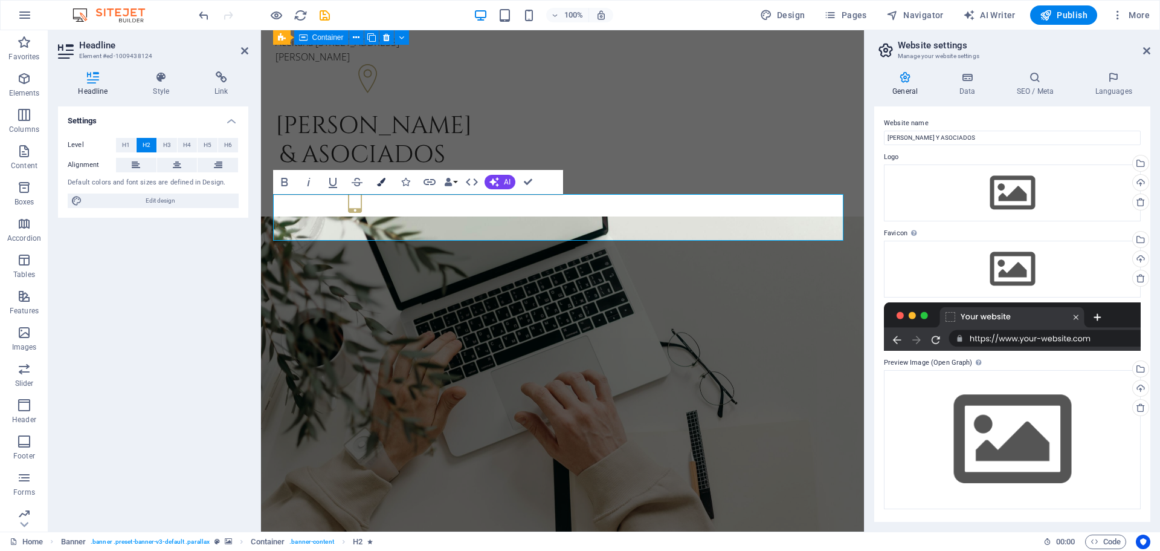
click at [383, 179] on icon "button" at bounding box center [381, 182] width 8 height 8
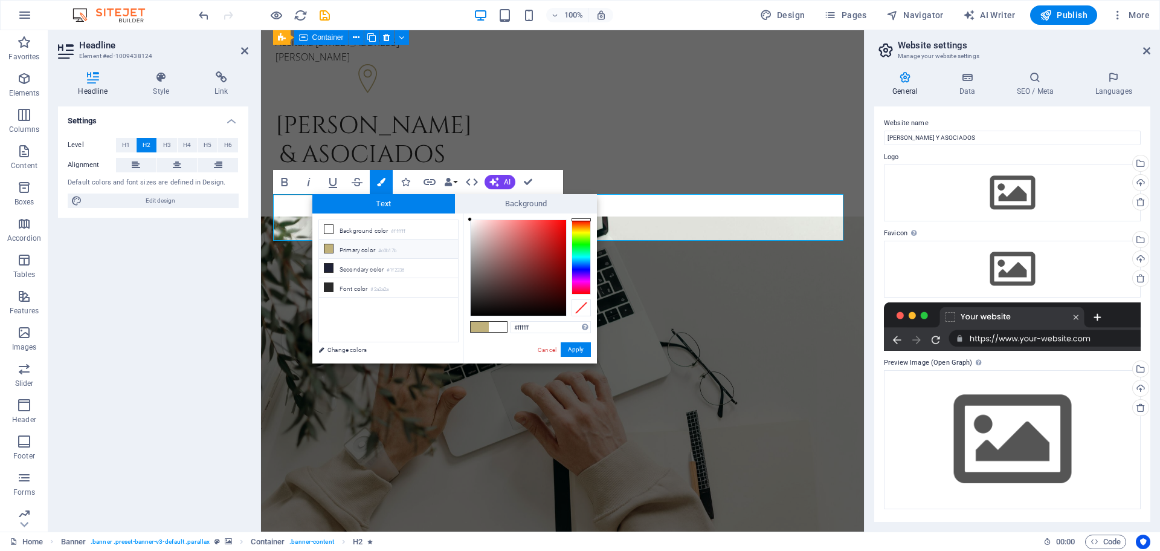
drag, startPoint x: 544, startPoint y: 326, endPoint x: 502, endPoint y: 328, distance: 42.3
click at [502, 328] on div "#ffffff Supported formats #0852ed rgb(8, 82, 237) rgba(8, 82, 237, 90%) hsv(221…" at bounding box center [531, 375] width 134 height 325
type input "P"
click at [166, 82] on icon at bounding box center [161, 77] width 57 height 12
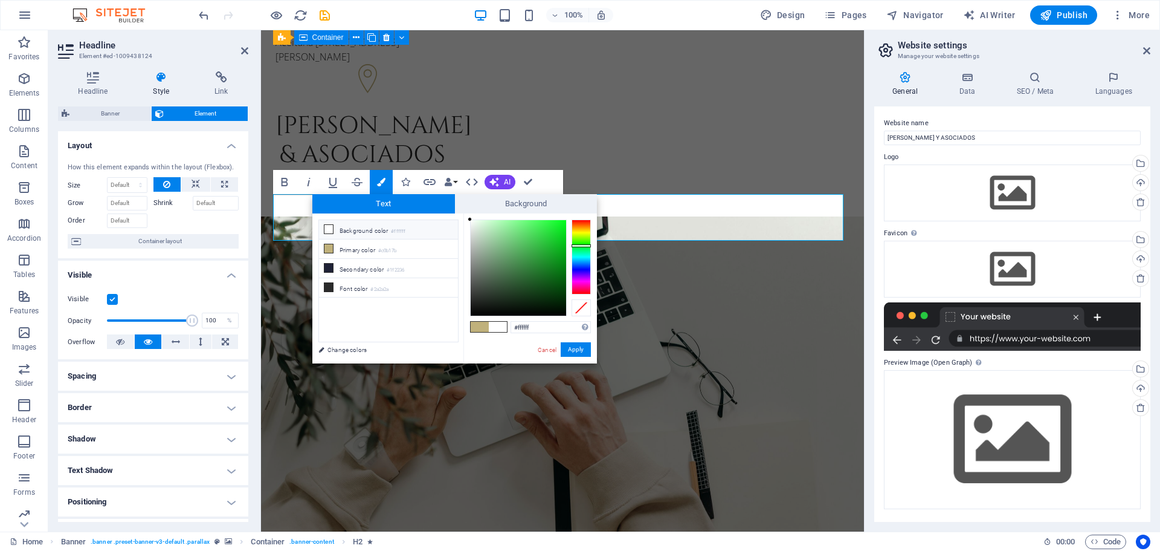
click at [584, 245] on div at bounding box center [581, 256] width 19 height 75
click at [585, 253] on div at bounding box center [581, 256] width 19 height 75
click at [586, 236] on div at bounding box center [581, 256] width 19 height 75
type input "#bee976"
click at [517, 228] on div at bounding box center [518, 267] width 95 height 95
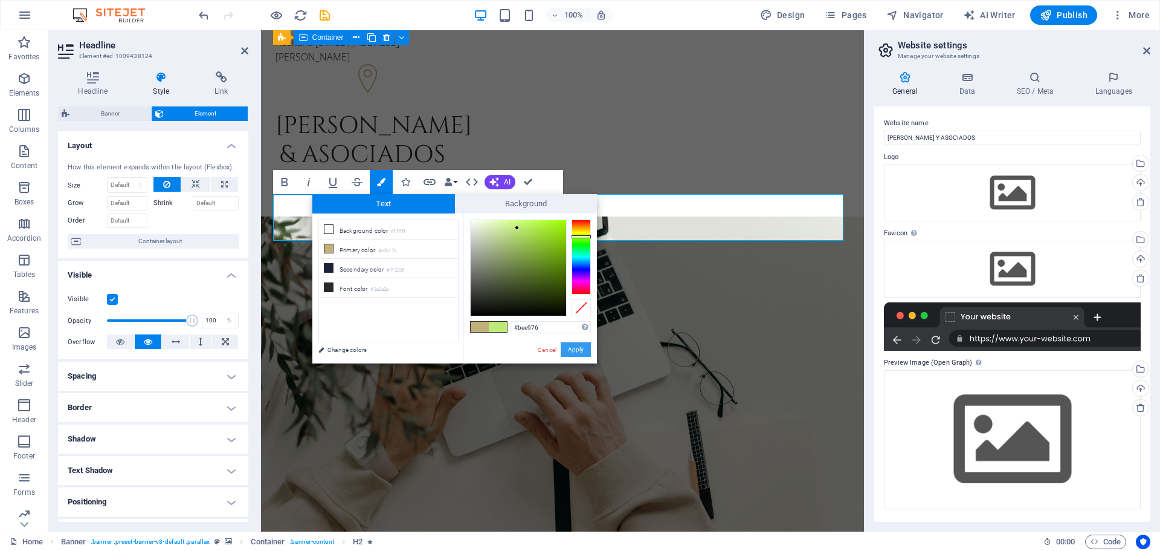
drag, startPoint x: 578, startPoint y: 354, endPoint x: 316, endPoint y: 319, distance: 264.5
click at [578, 354] on button "Apply" at bounding box center [576, 349] width 30 height 15
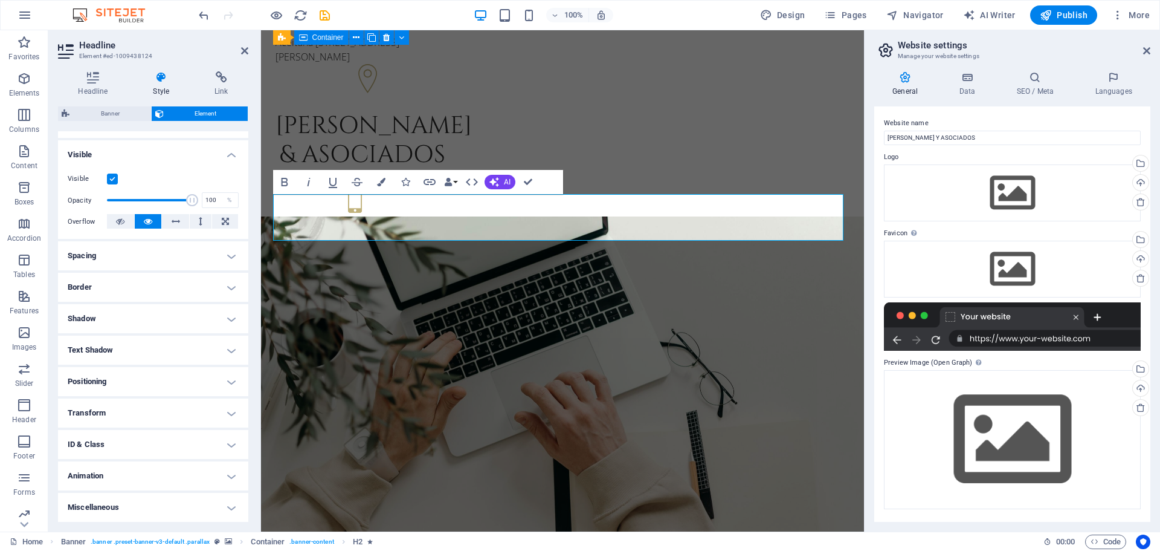
scroll to position [0, 0]
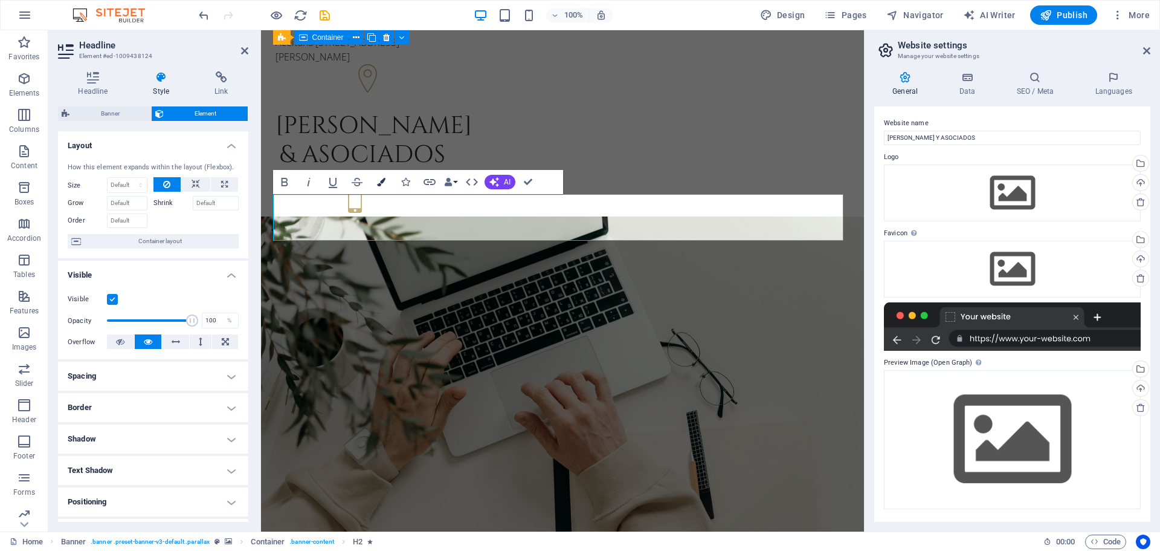
click at [378, 184] on icon "button" at bounding box center [381, 182] width 8 height 8
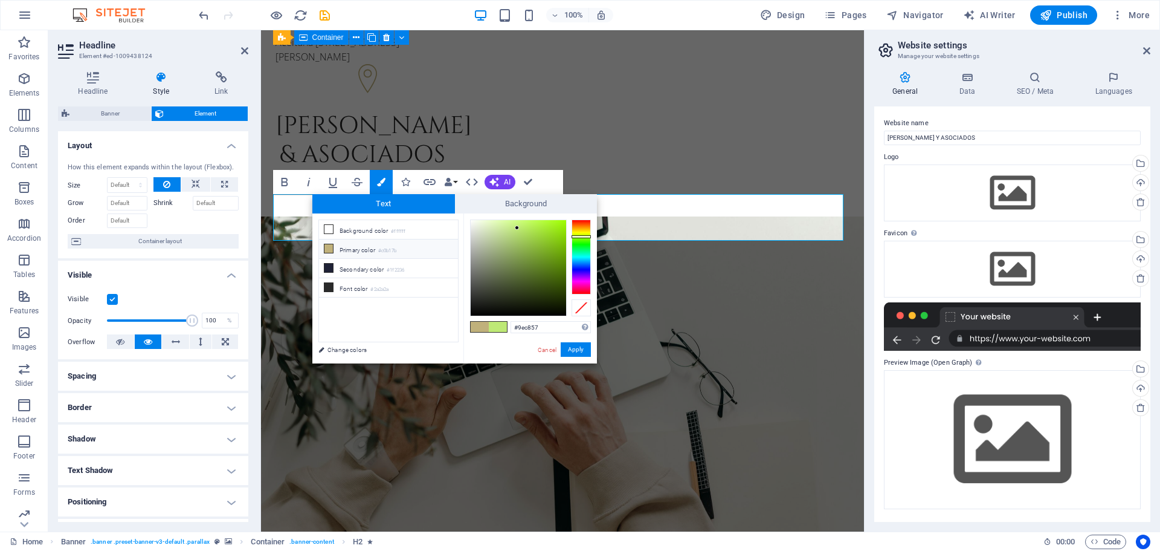
type input "#9fca57"
click at [525, 239] on div at bounding box center [518, 267] width 95 height 95
click at [575, 352] on button "Apply" at bounding box center [576, 349] width 30 height 15
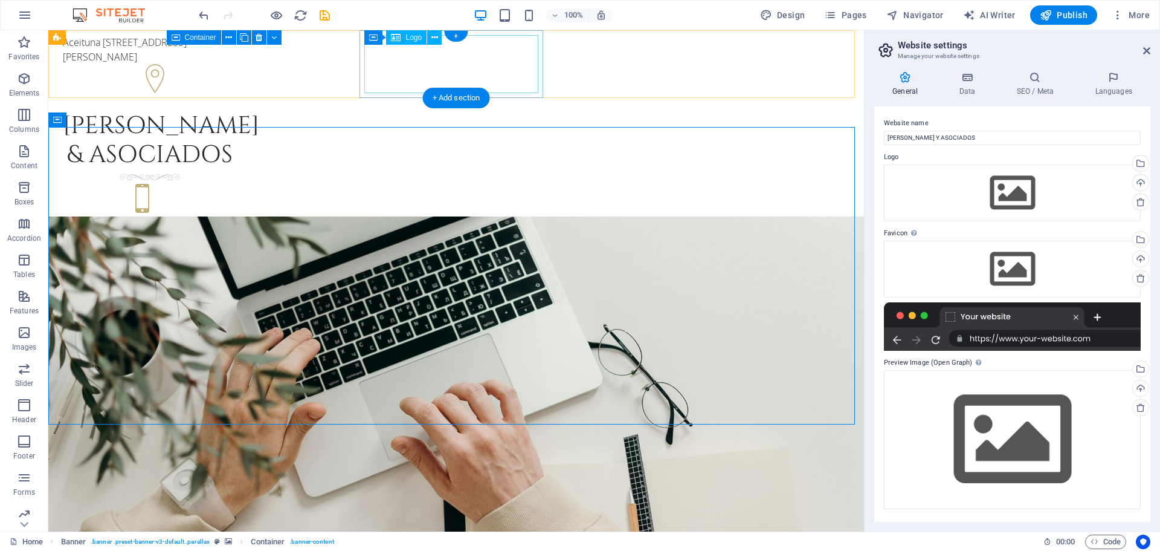
click at [237, 111] on div "[PERSON_NAME] & asociados" at bounding box center [150, 140] width 174 height 58
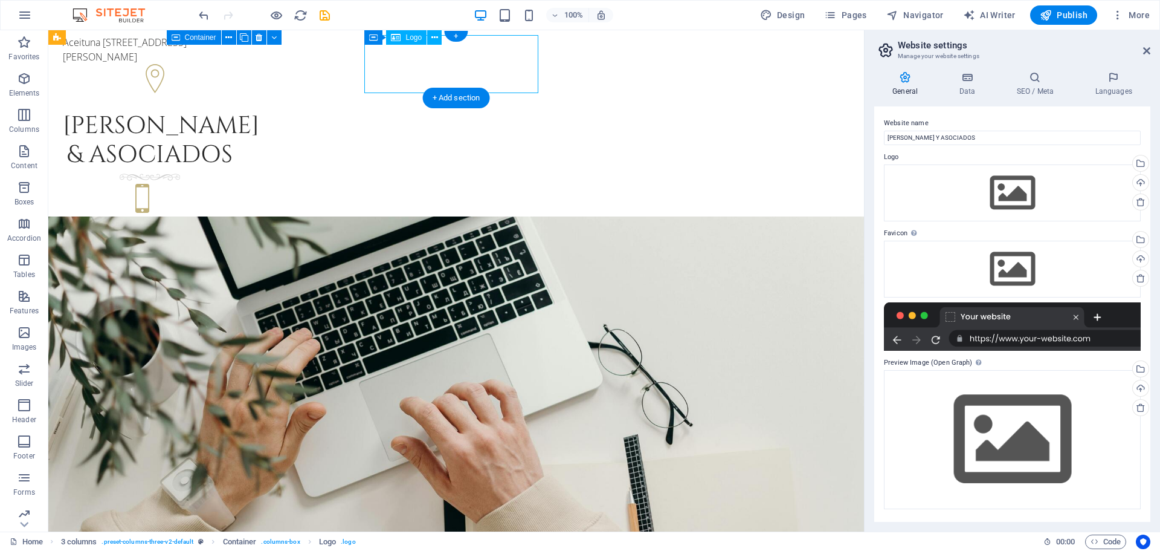
click at [237, 111] on div "[PERSON_NAME] & asociados" at bounding box center [150, 140] width 174 height 58
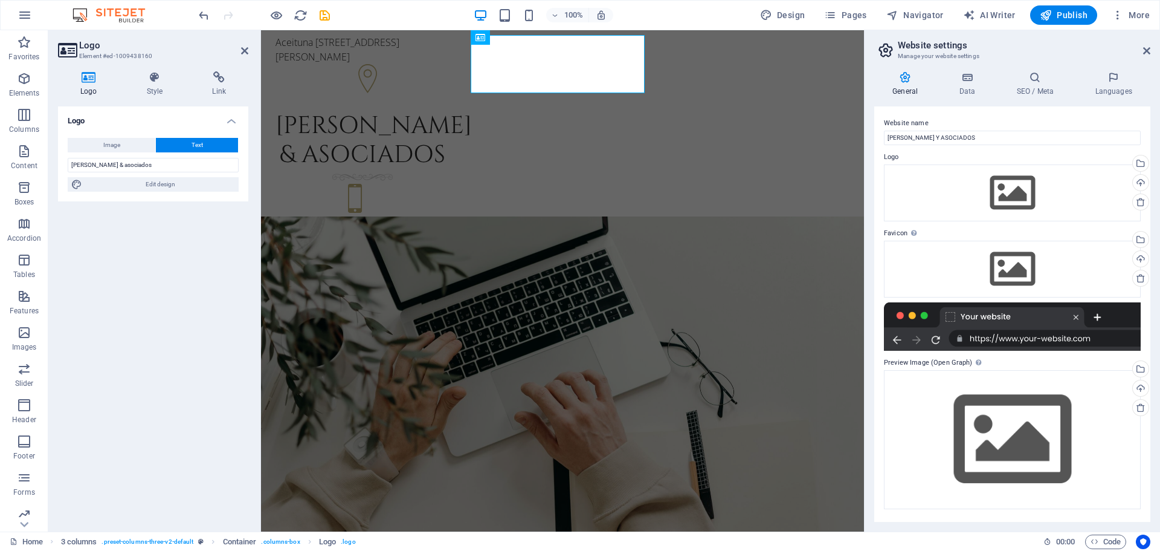
click at [153, 185] on span "Edit design" at bounding box center [160, 184] width 149 height 15
select select "px"
select select "300"
select select "px"
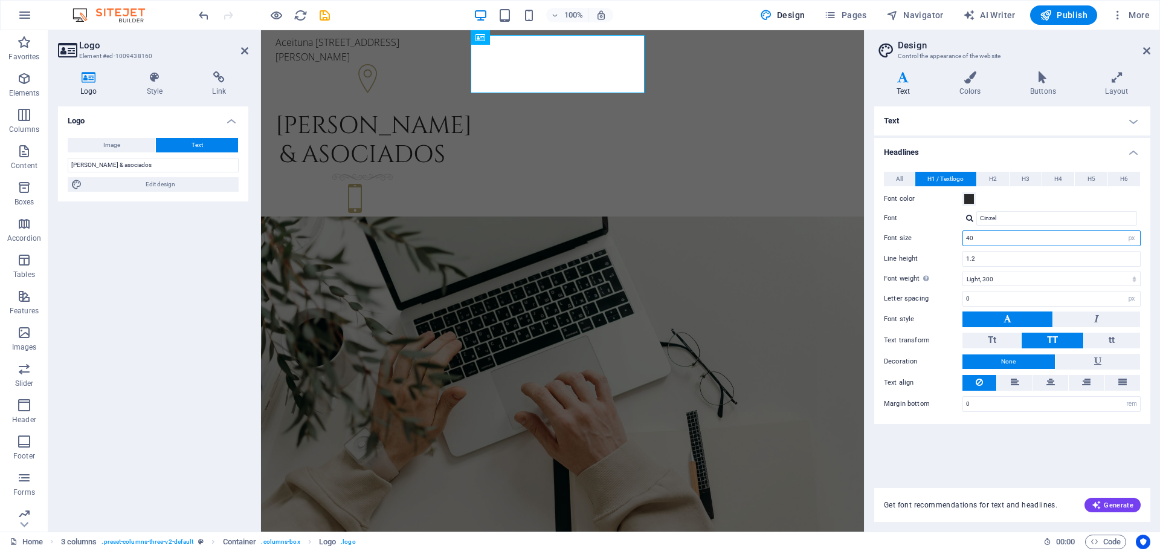
click at [1027, 241] on input "40" at bounding box center [1051, 238] width 177 height 15
drag, startPoint x: 1027, startPoint y: 241, endPoint x: 960, endPoint y: 241, distance: 67.7
click at [961, 241] on div "Font size 40 rem px em %" at bounding box center [1012, 238] width 257 height 16
type input "45"
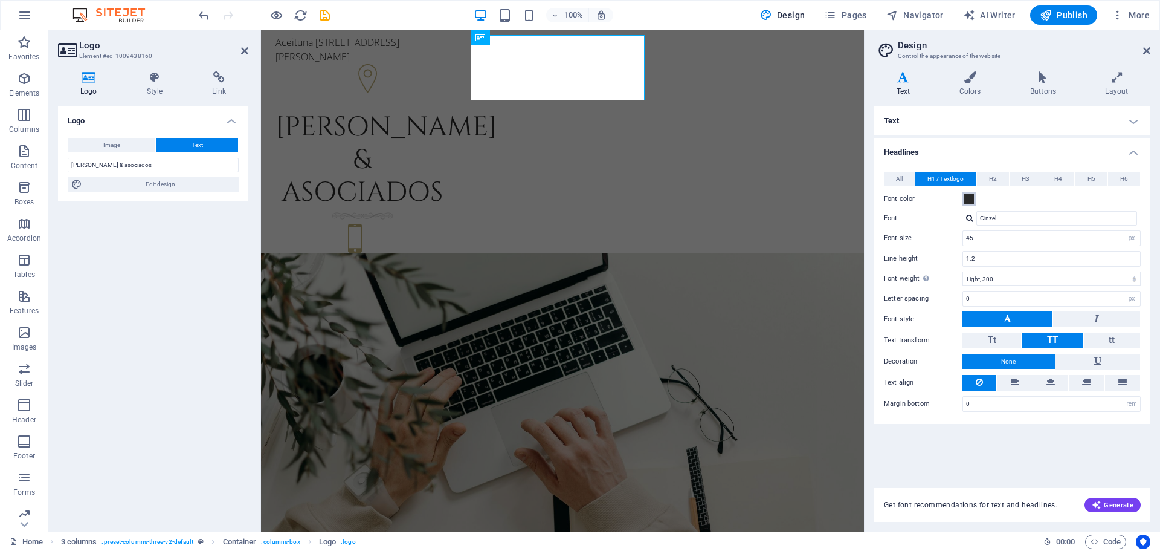
click at [964, 201] on button "Font color" at bounding box center [969, 198] width 13 height 13
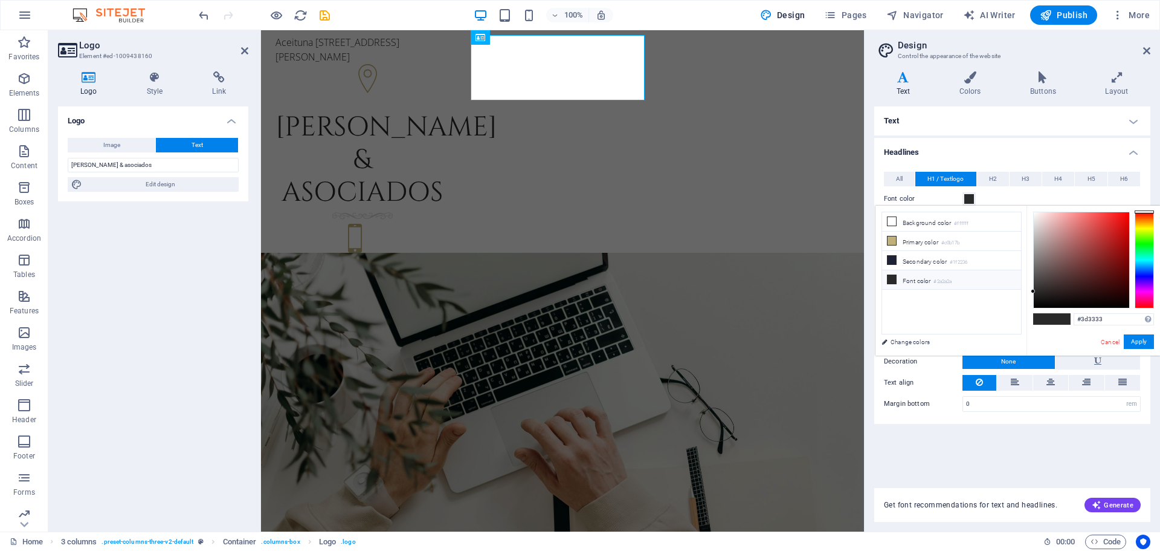
click at [1049, 284] on div at bounding box center [1081, 259] width 95 height 95
click at [1039, 263] on div at bounding box center [1081, 259] width 95 height 95
drag, startPoint x: 1140, startPoint y: 210, endPoint x: 1152, endPoint y: 193, distance: 21.0
click at [1152, 193] on body "[PERSON_NAME] Y ASOCIADOS Home Favorites Elements Columns Content Boxes Accordi…" at bounding box center [580, 275] width 1160 height 551
type input "#625656"
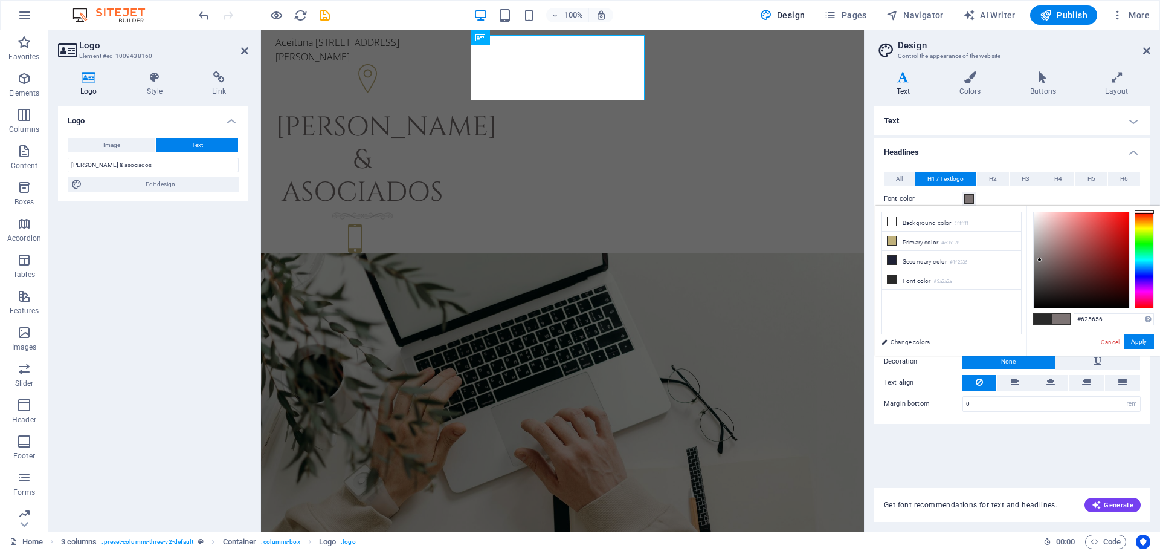
drag, startPoint x: 1040, startPoint y: 260, endPoint x: 1045, endPoint y: 270, distance: 11.4
click at [1045, 270] on div at bounding box center [1081, 259] width 95 height 95
click at [1126, 338] on button "Apply" at bounding box center [1139, 341] width 30 height 15
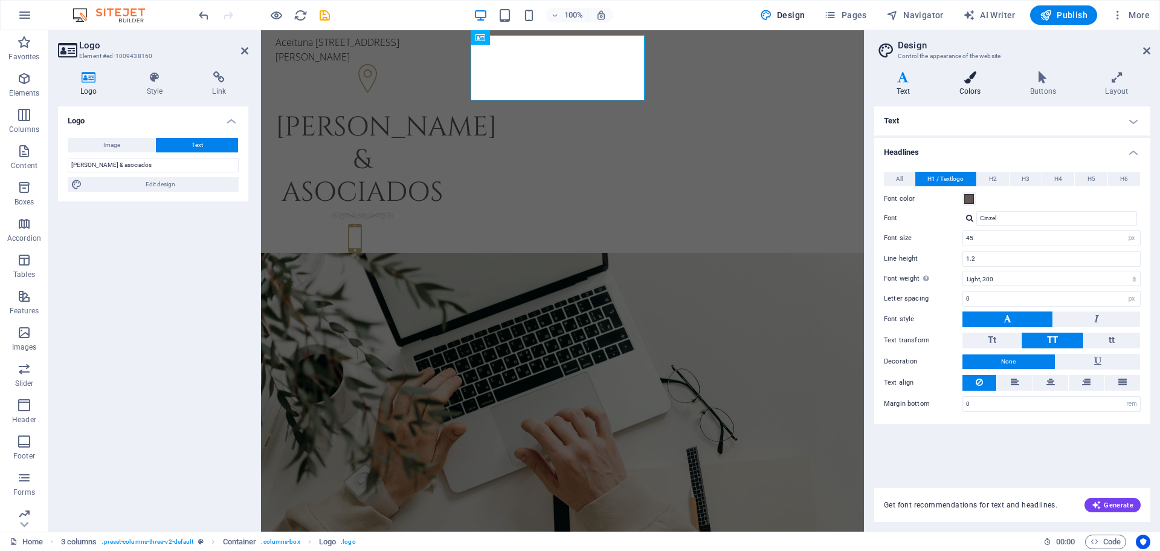
click at [962, 77] on icon at bounding box center [970, 77] width 66 height 12
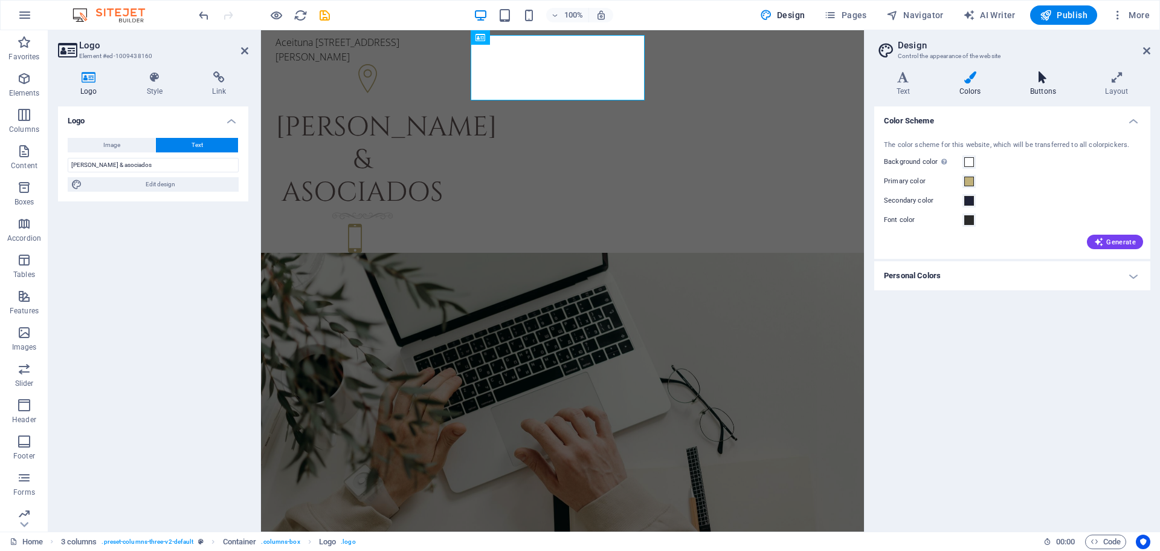
click at [1046, 80] on icon at bounding box center [1043, 77] width 70 height 12
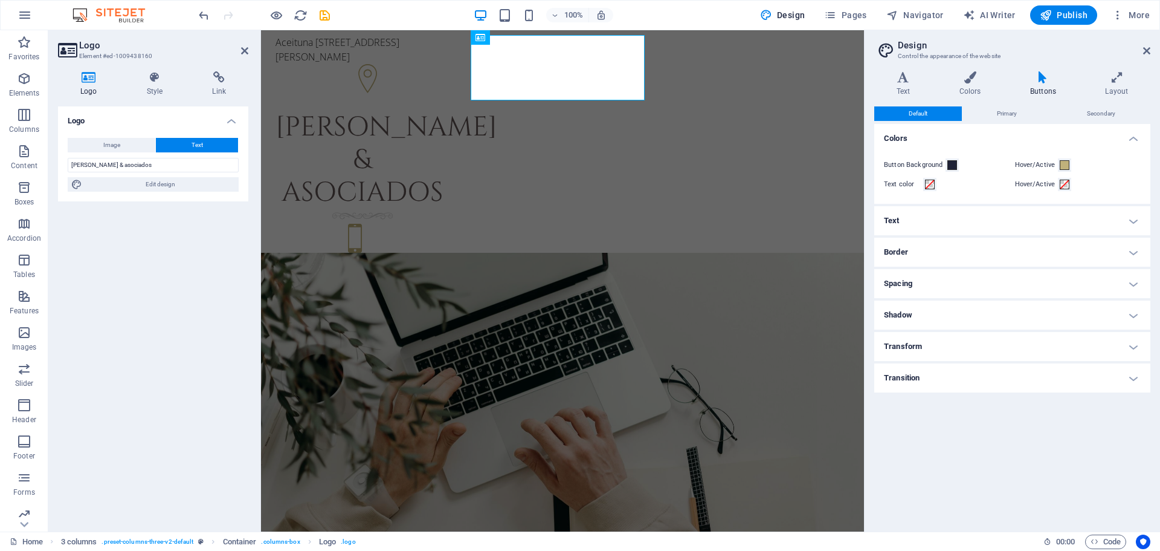
click at [976, 209] on h4 "Text" at bounding box center [1012, 220] width 276 height 29
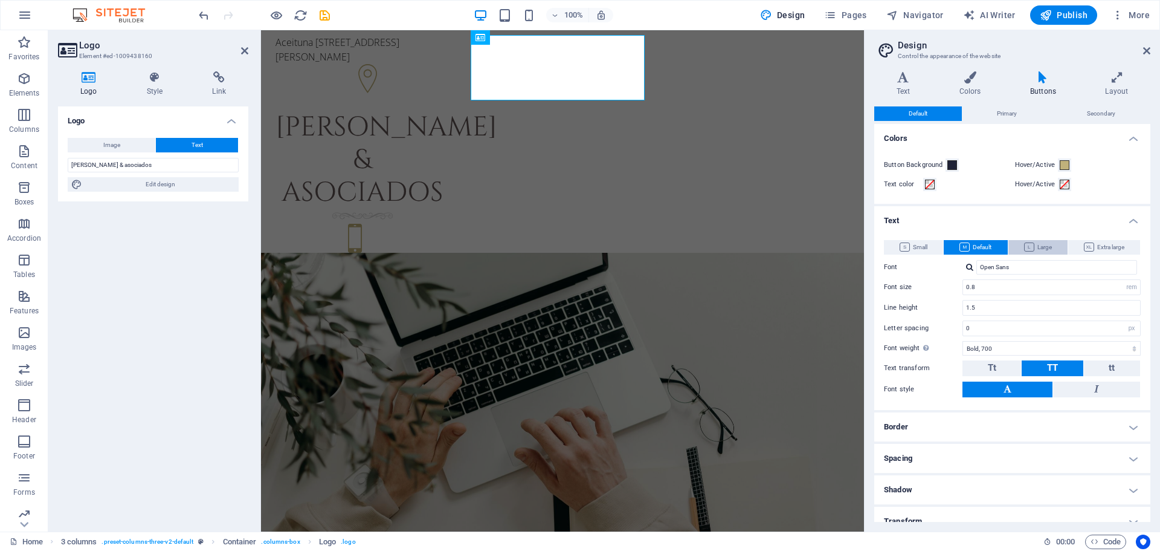
click at [1039, 246] on span "Large" at bounding box center [1038, 247] width 28 height 15
click at [1091, 242] on span "Extra large" at bounding box center [1104, 247] width 40 height 15
click at [981, 244] on span "Default" at bounding box center [976, 247] width 32 height 15
click at [1027, 245] on icon at bounding box center [1029, 246] width 10 height 9
click at [983, 244] on span "Default" at bounding box center [976, 247] width 32 height 15
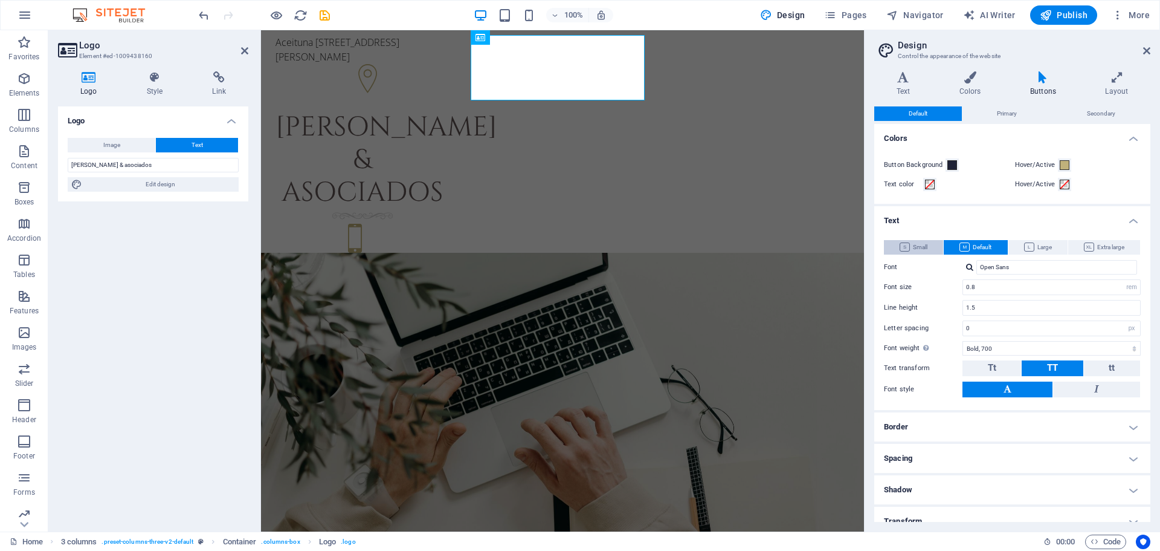
click at [940, 250] on button "Small" at bounding box center [913, 247] width 59 height 15
click at [972, 241] on span "Default" at bounding box center [976, 247] width 32 height 15
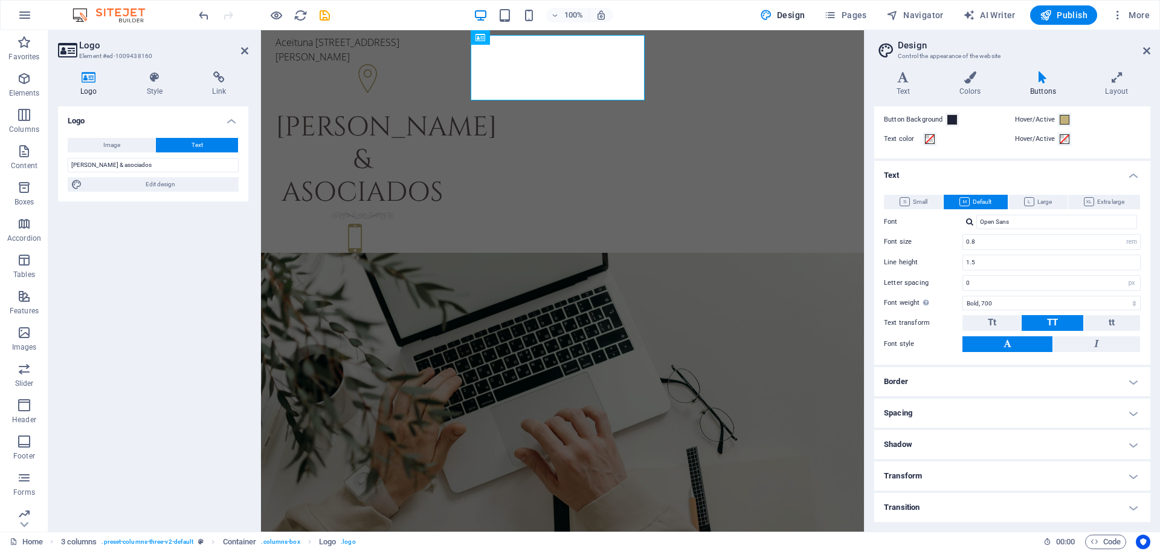
click at [1078, 371] on h4 "Border" at bounding box center [1012, 381] width 276 height 29
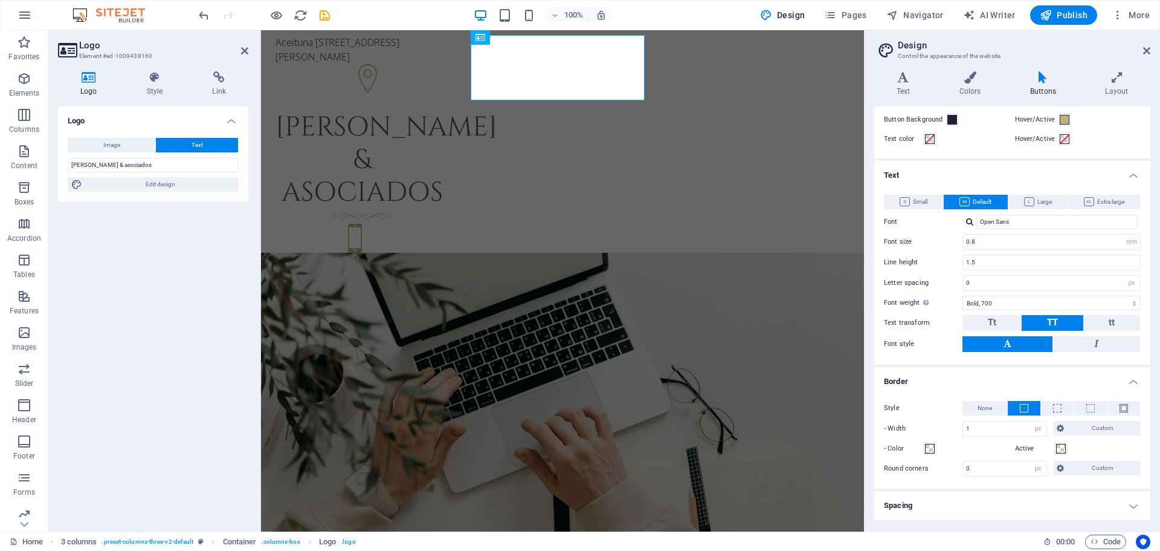
click at [1079, 372] on h4 "Border" at bounding box center [1012, 378] width 276 height 22
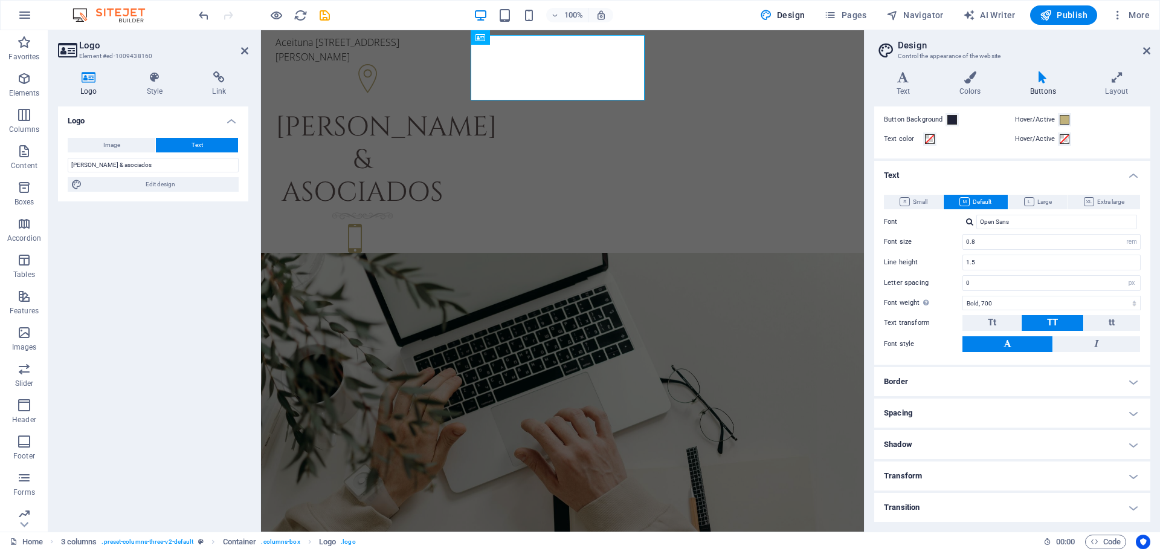
click at [1000, 468] on h4 "Transform" at bounding box center [1012, 475] width 276 height 29
click at [1002, 468] on h4 "Transform" at bounding box center [1012, 472] width 276 height 22
click at [992, 448] on h4 "Shadow" at bounding box center [1012, 444] width 276 height 29
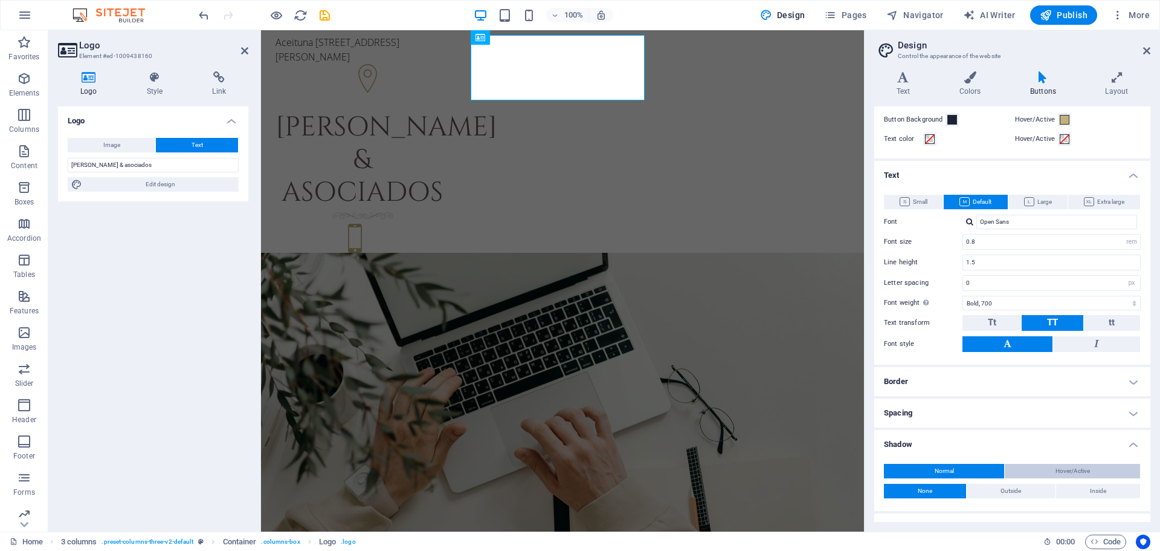
click at [1044, 469] on button "Hover/Active" at bounding box center [1072, 471] width 135 height 15
click at [1059, 47] on h2 "Design" at bounding box center [1024, 45] width 253 height 11
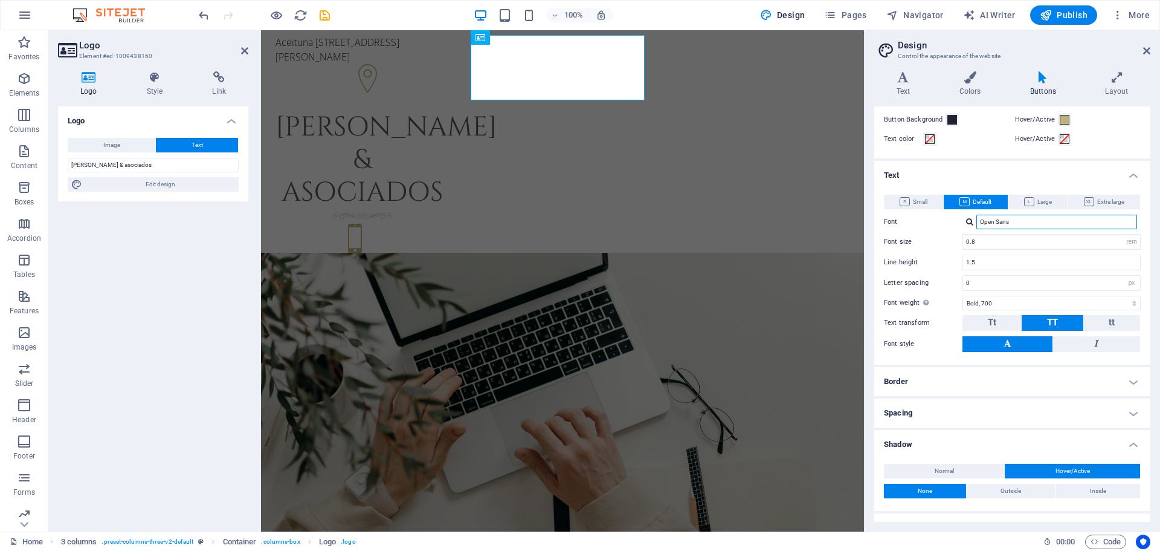
click at [1042, 225] on input "Open Sans" at bounding box center [1057, 222] width 161 height 15
click at [1044, 225] on input "Open Sans" at bounding box center [1057, 222] width 161 height 15
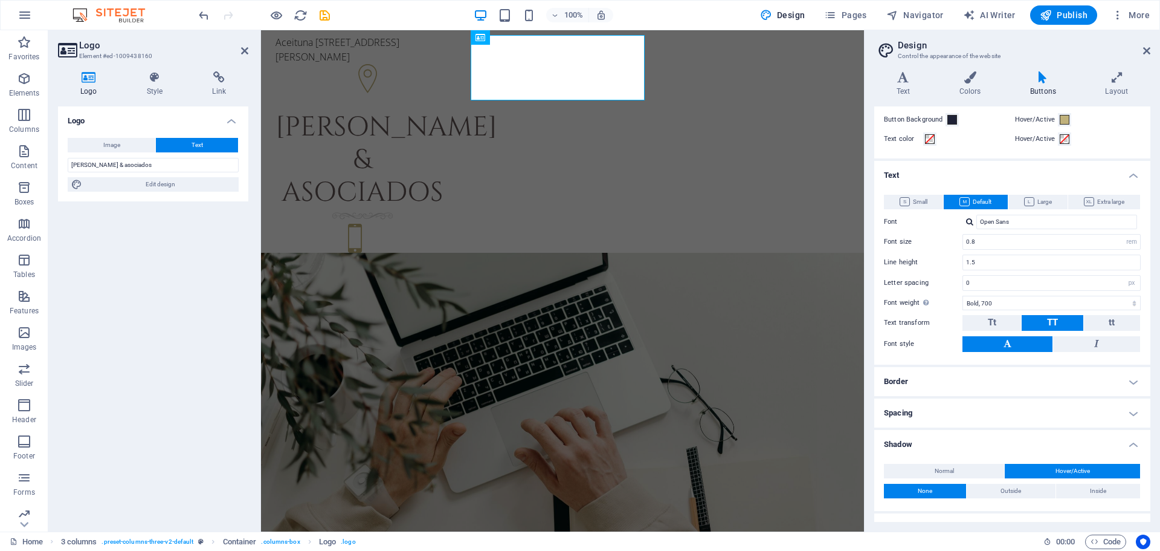
click at [109, 251] on div "Logo Image Text Drag files here, click to choose files or select files from Fil…" at bounding box center [153, 313] width 190 height 415
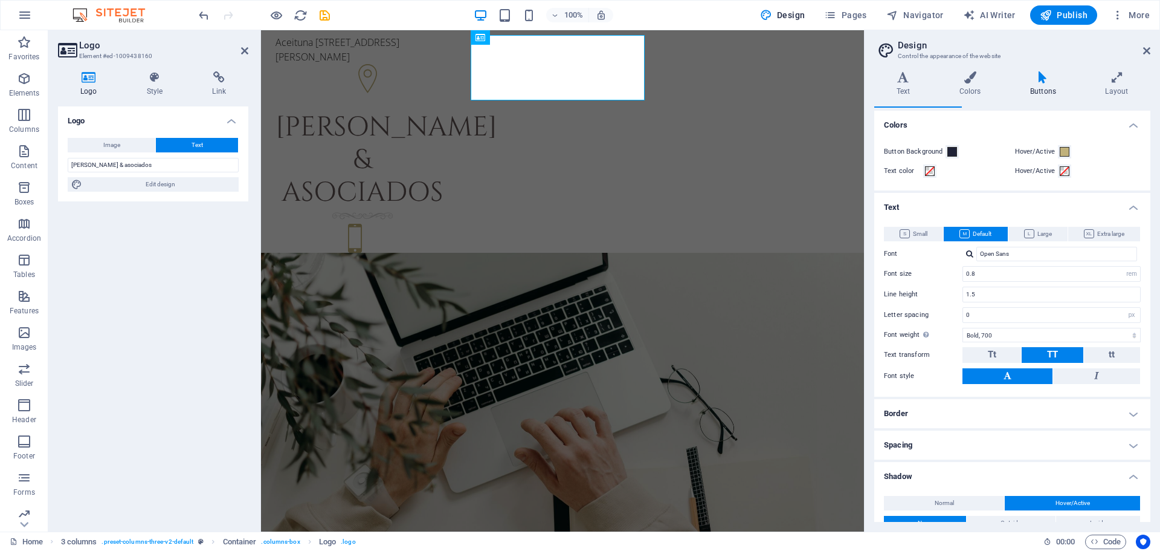
scroll to position [0, 0]
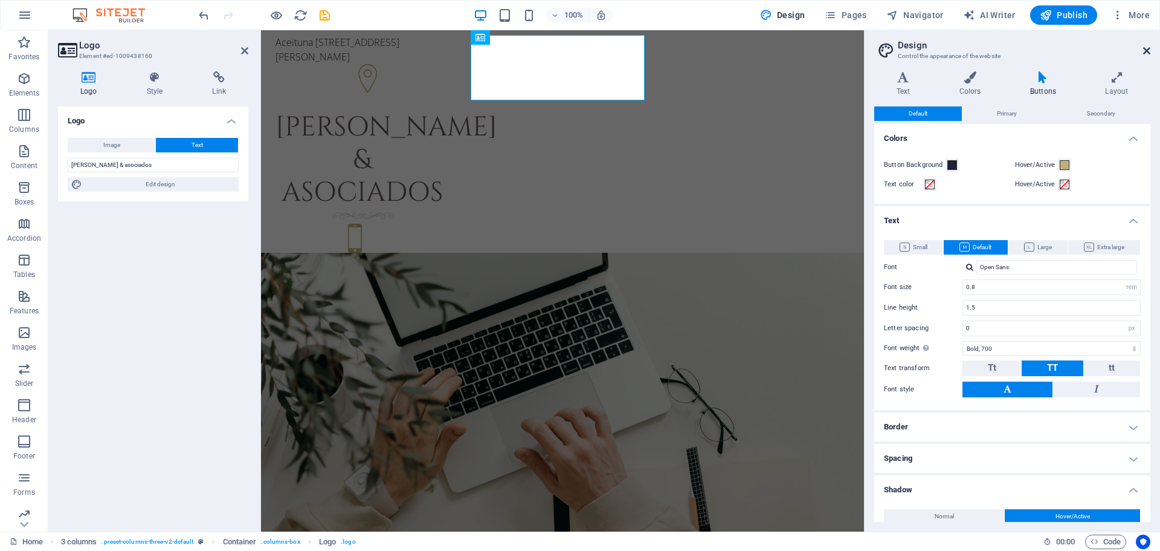
click at [1149, 48] on icon at bounding box center [1146, 51] width 7 height 10
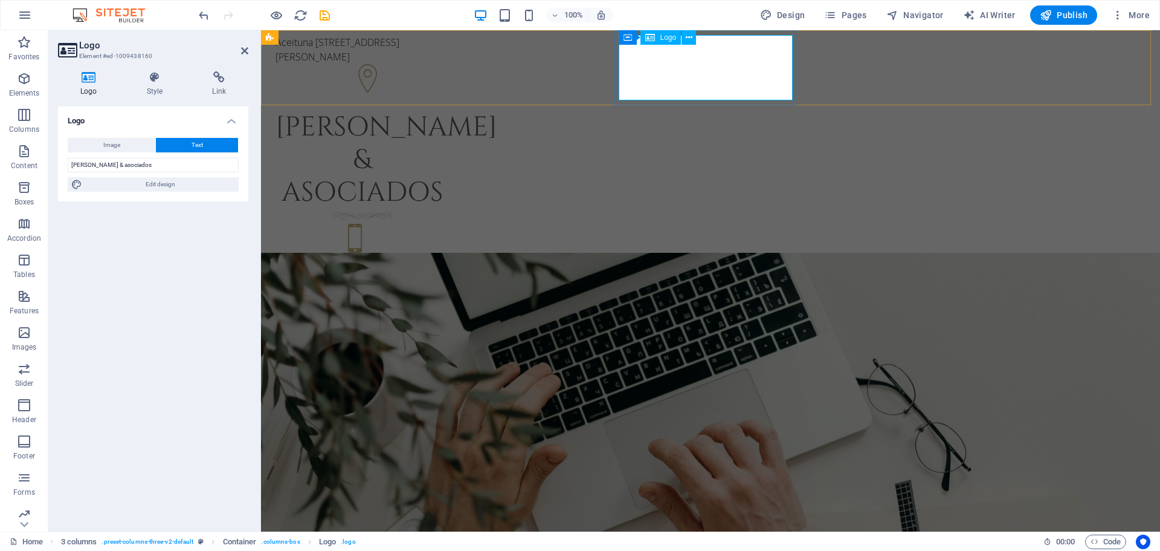
click at [450, 111] on div "[PERSON_NAME] & asociados" at bounding box center [363, 160] width 174 height 98
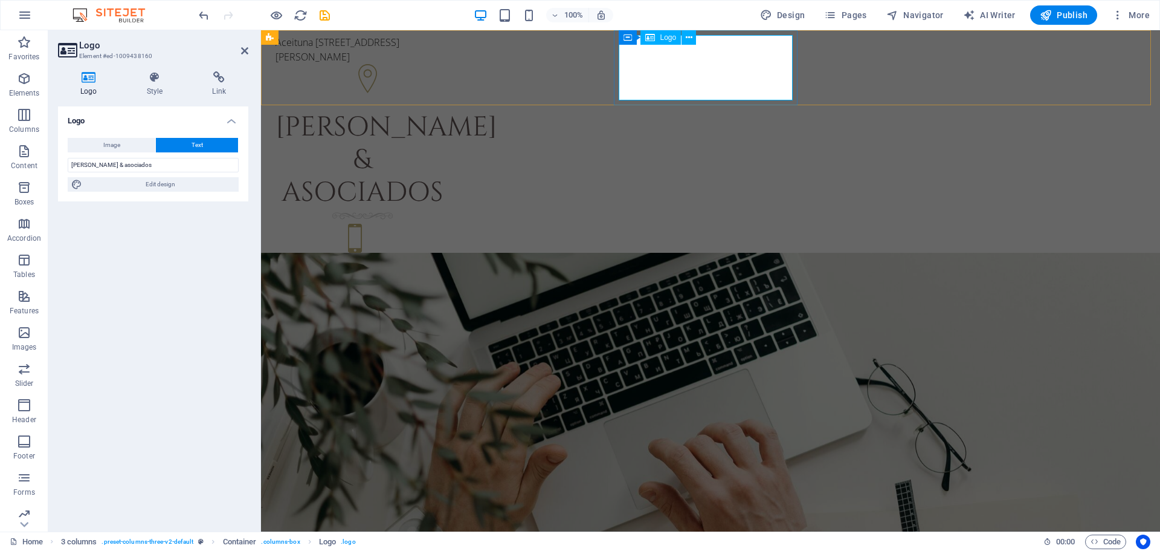
click at [450, 111] on div "[PERSON_NAME] & asociados" at bounding box center [363, 160] width 174 height 98
click at [691, 30] on button at bounding box center [689, 37] width 15 height 15
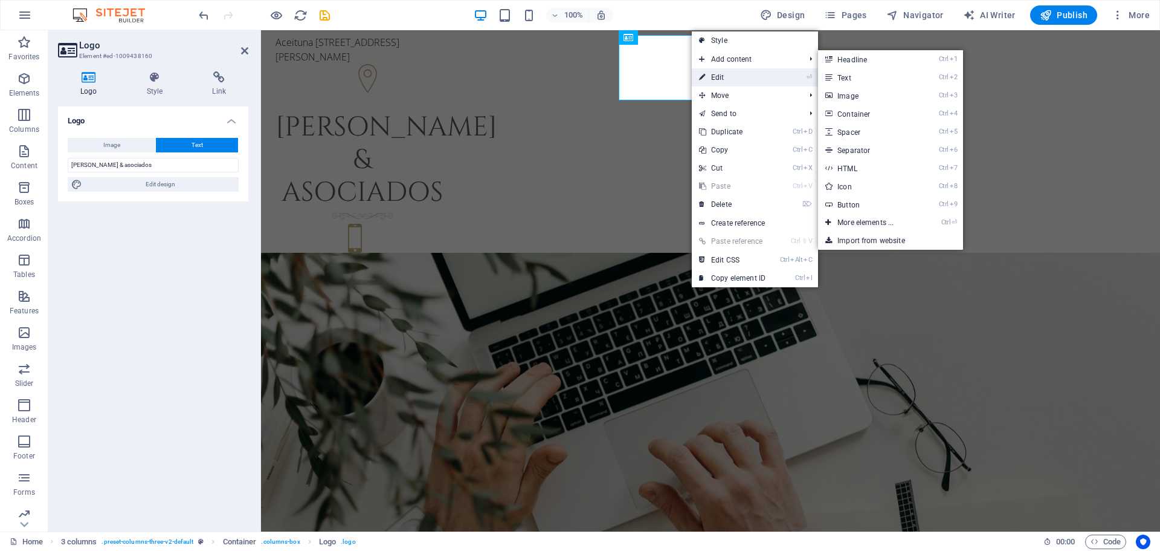
drag, startPoint x: 482, startPoint y: 49, endPoint x: 744, endPoint y: 79, distance: 264.0
click at [744, 79] on link "⏎ Edit" at bounding box center [732, 77] width 81 height 18
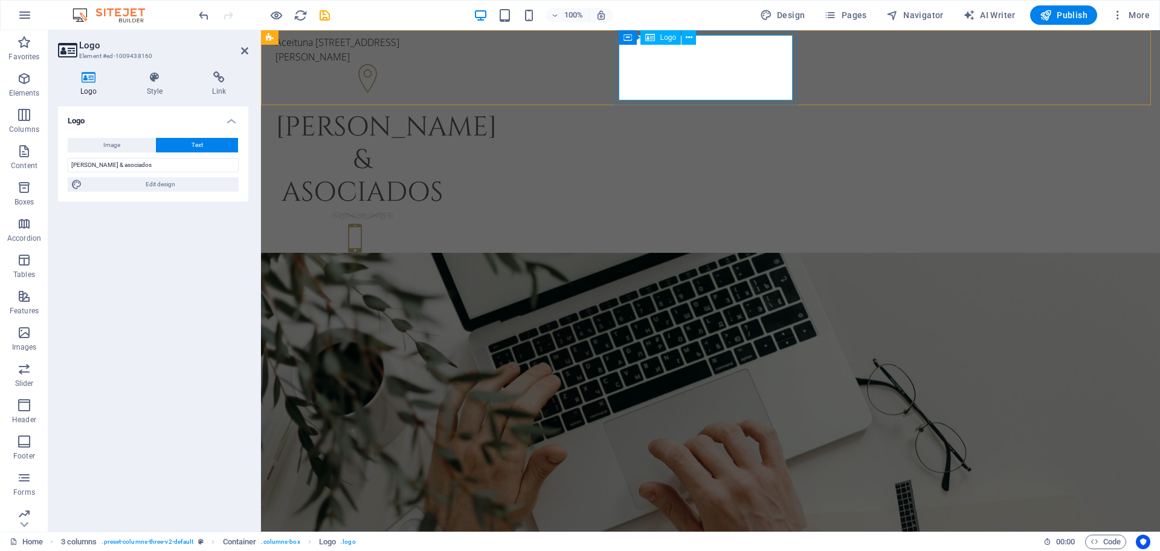
click at [450, 111] on div "[PERSON_NAME] & asociados" at bounding box center [363, 160] width 174 height 98
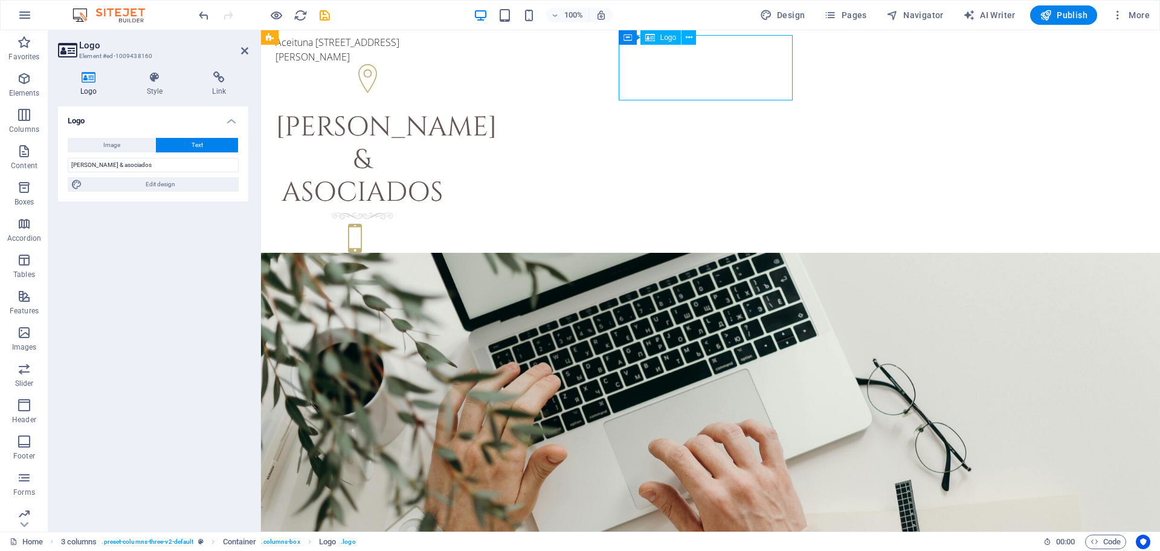
drag, startPoint x: 782, startPoint y: 85, endPoint x: 766, endPoint y: 85, distance: 16.3
click at [450, 111] on div "[PERSON_NAME] & asociados" at bounding box center [363, 160] width 174 height 98
click at [185, 143] on button "Text" at bounding box center [197, 145] width 82 height 15
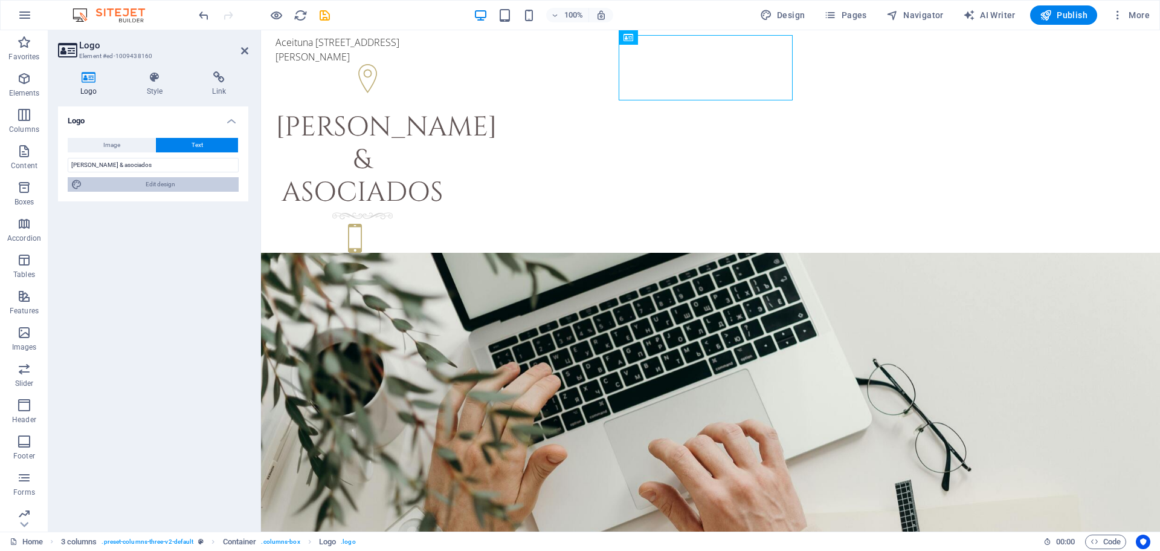
click at [173, 183] on span "Edit design" at bounding box center [160, 184] width 149 height 15
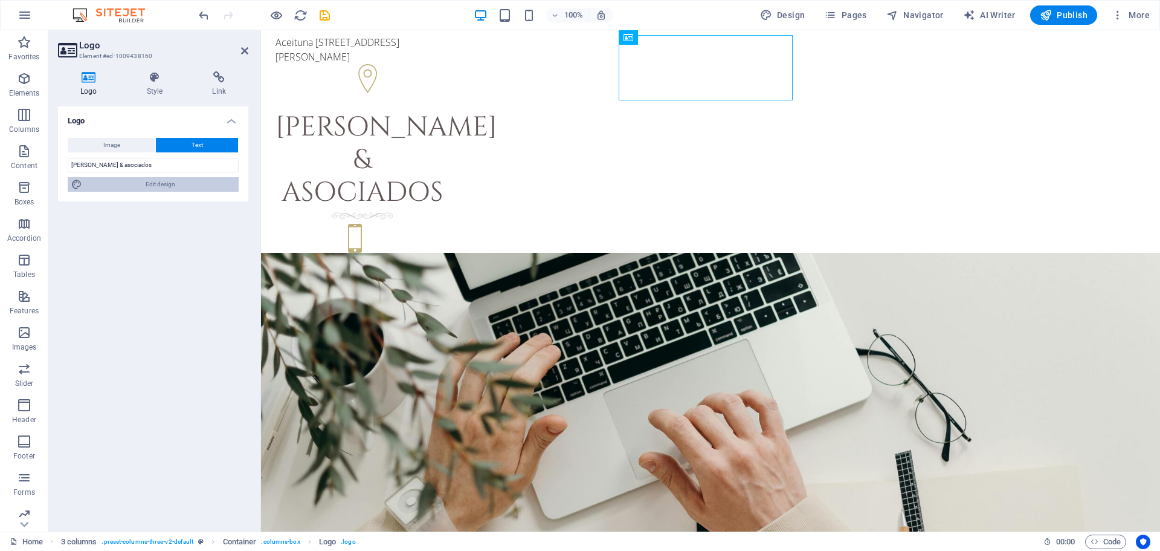
select select "px"
select select "300"
select select "px"
select select "rem"
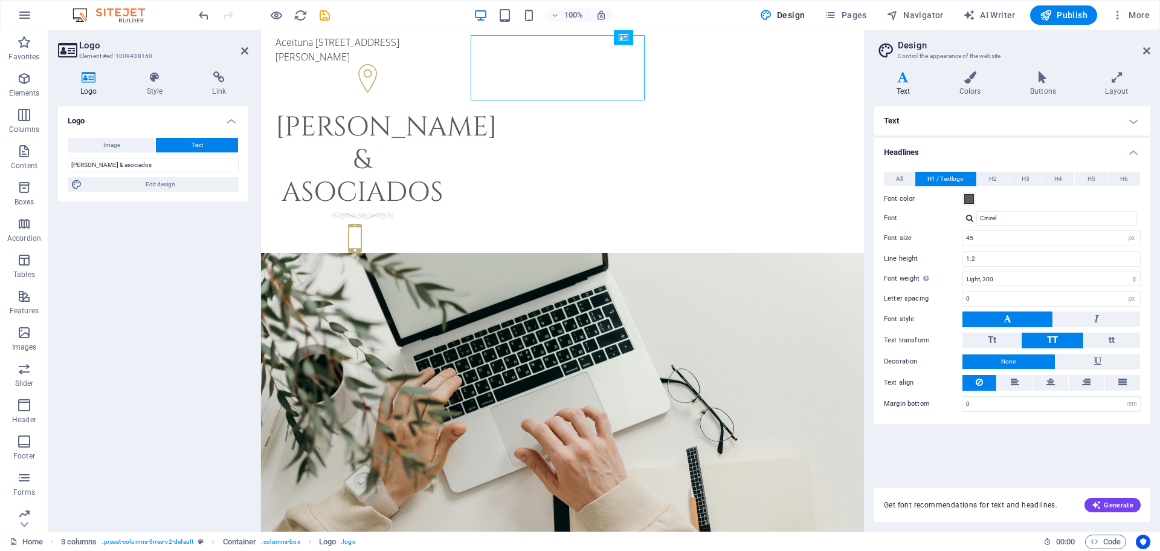
click at [1124, 123] on h4 "Text" at bounding box center [1012, 120] width 276 height 29
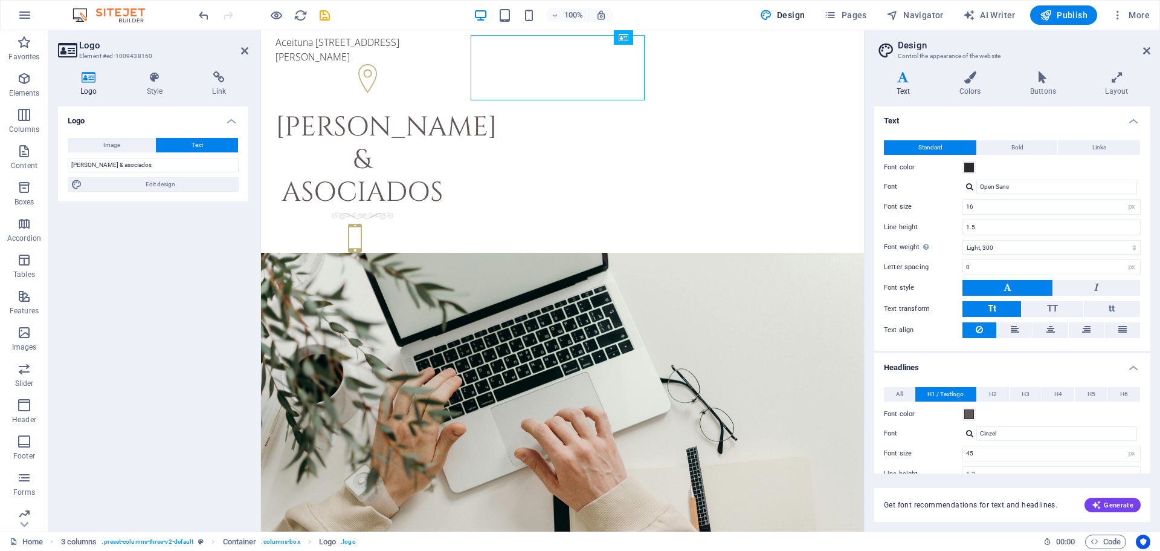
click at [1124, 123] on h4 "Text" at bounding box center [1012, 117] width 276 height 22
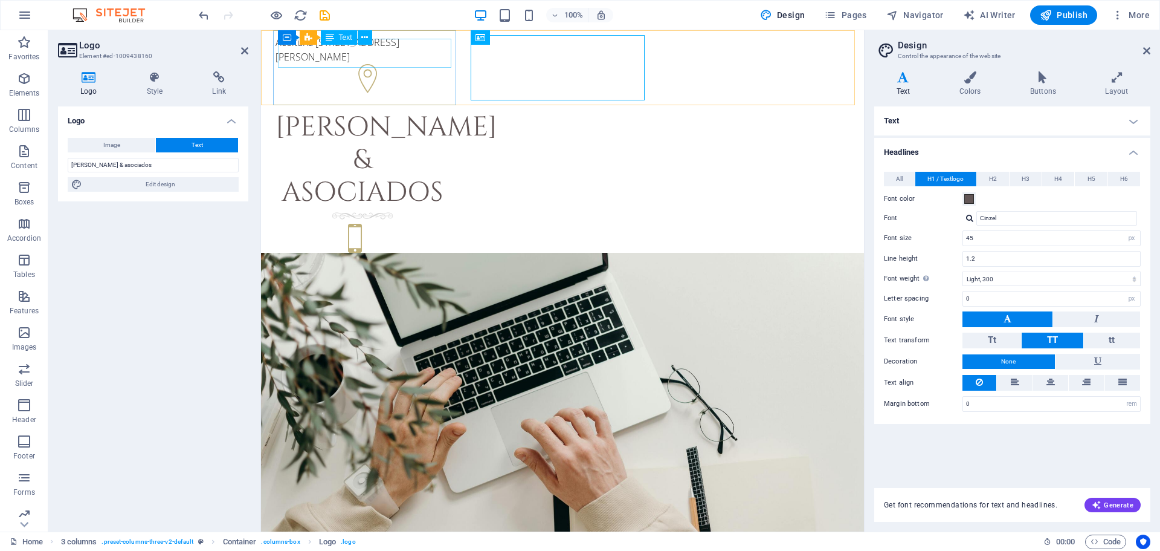
click at [443, 46] on div "Aceituna [STREET_ADDRESS][PERSON_NAME]" at bounding box center [363, 49] width 174 height 29
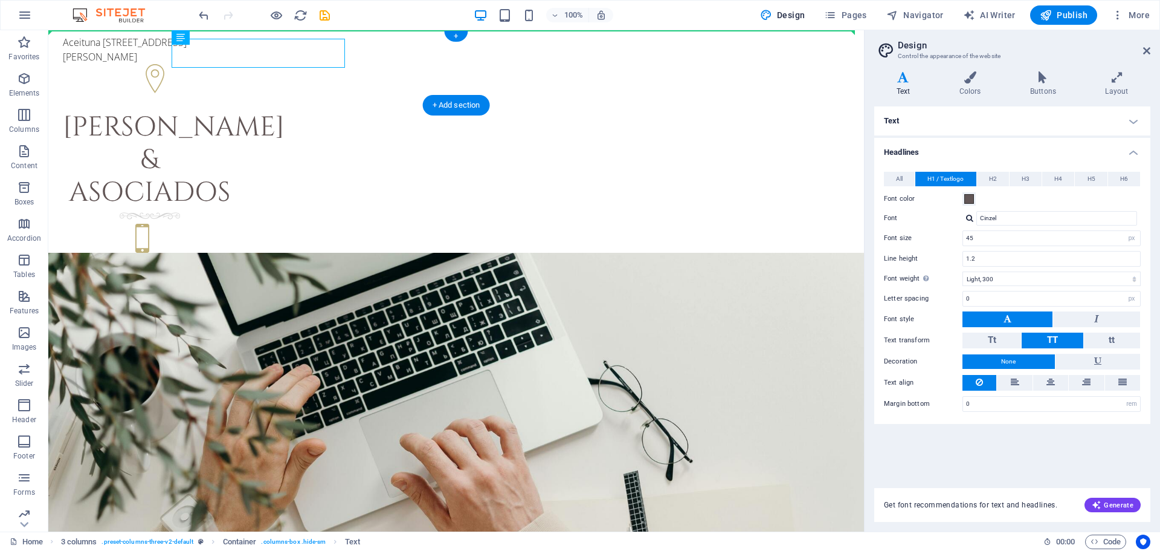
drag, startPoint x: 183, startPoint y: 56, endPoint x: 155, endPoint y: 52, distance: 27.5
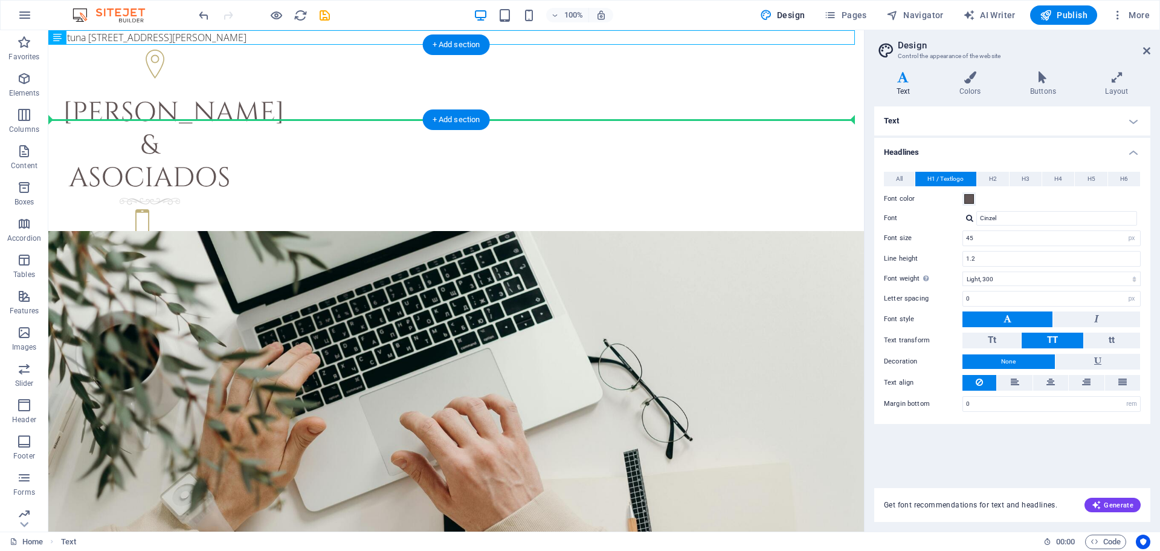
drag, startPoint x: 175, startPoint y: 36, endPoint x: 137, endPoint y: 82, distance: 60.5
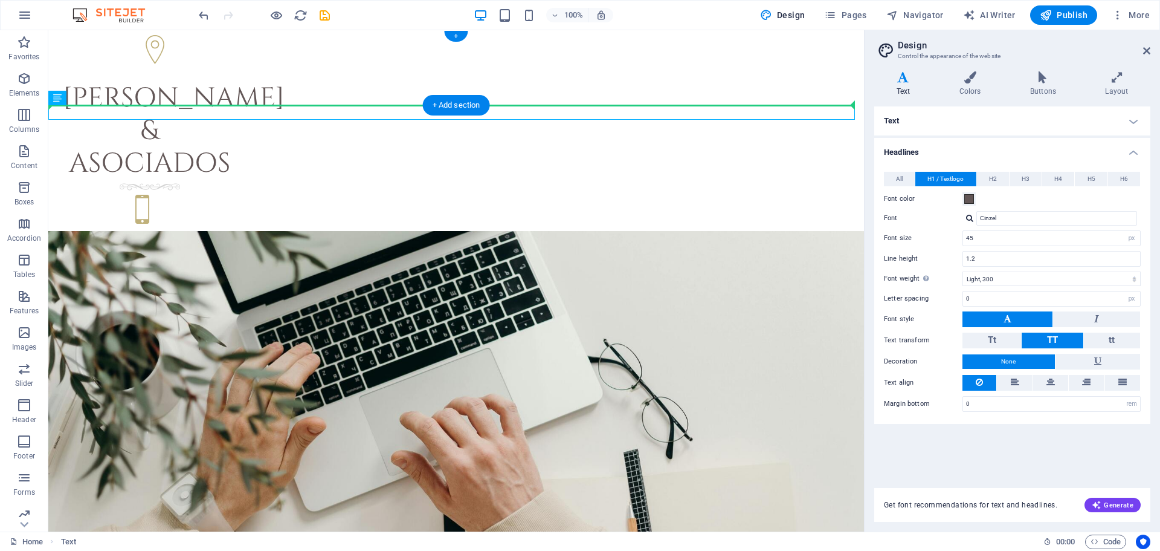
drag, startPoint x: 146, startPoint y: 106, endPoint x: 149, endPoint y: 75, distance: 30.9
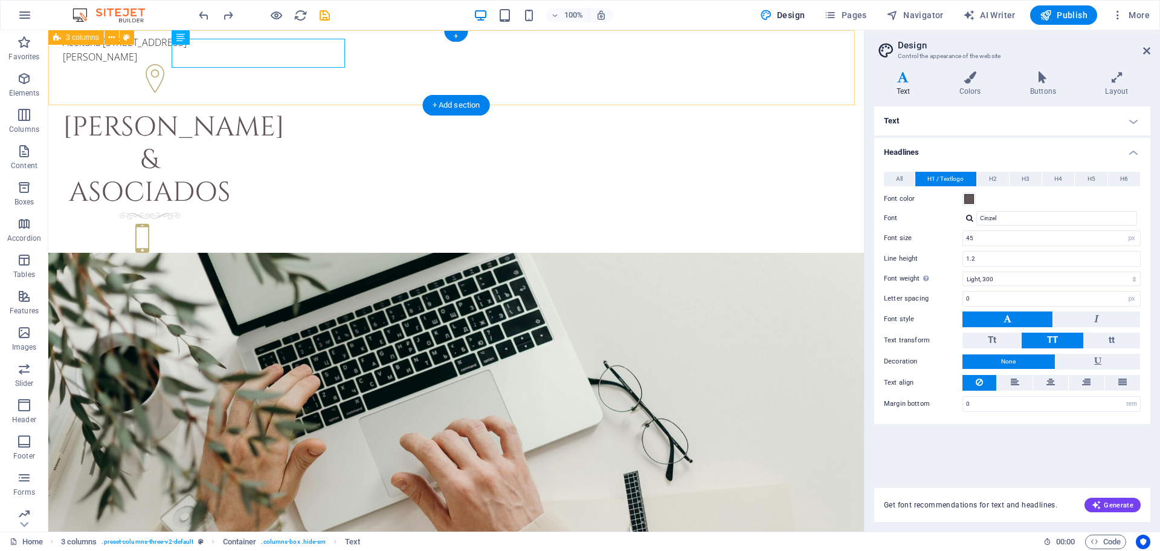
click at [80, 54] on div "Aceituna Negra [STREET_ADDRESS][PERSON_NAME][PERSON_NAME] & asociados [PHONE_NU…" at bounding box center [456, 160] width 816 height 260
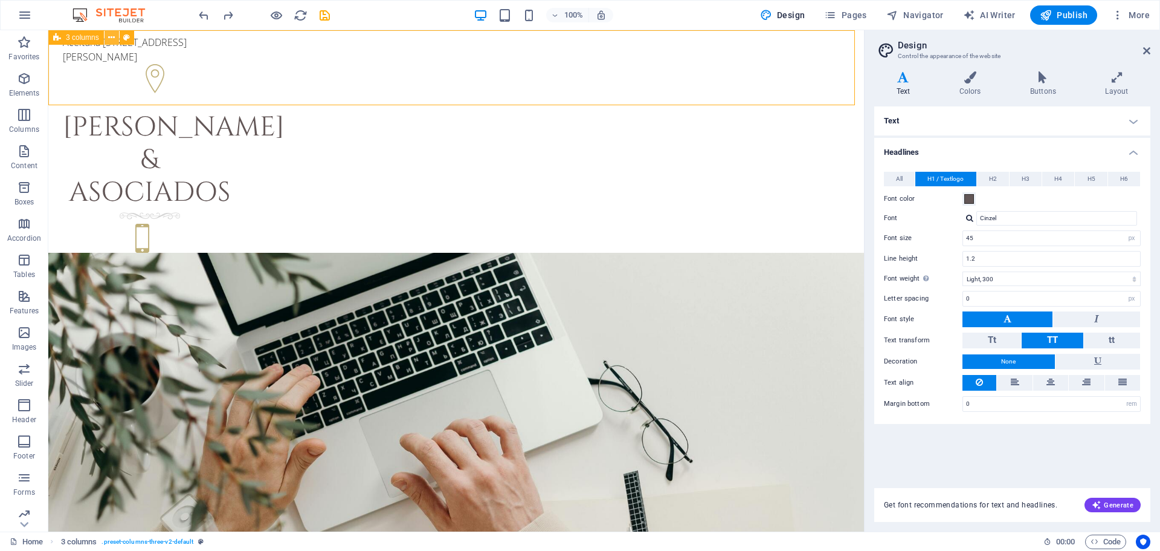
click at [113, 42] on icon at bounding box center [111, 37] width 7 height 13
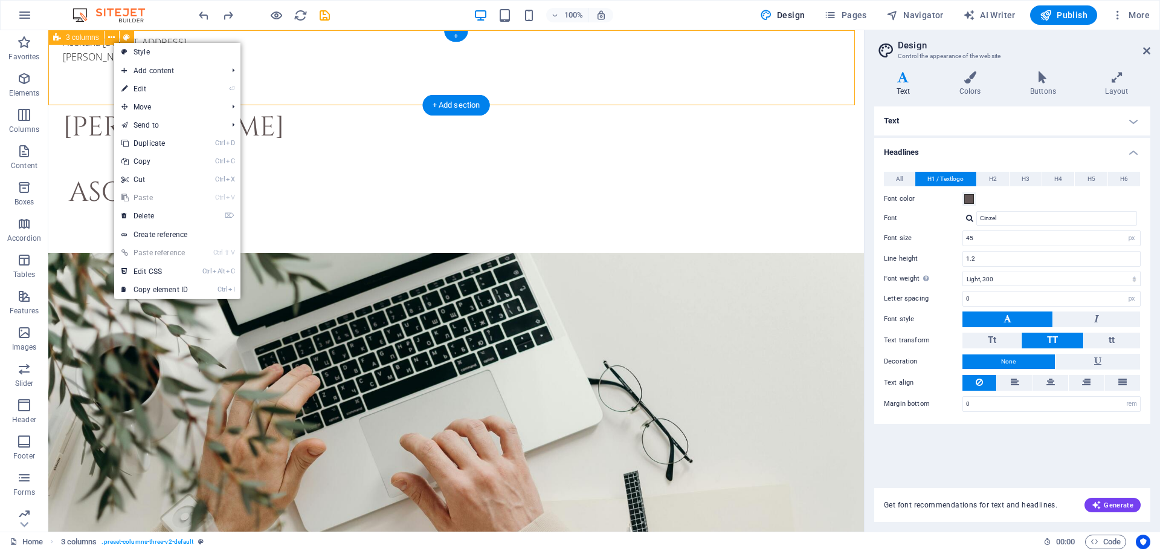
click at [77, 56] on div "Aceituna Negra [STREET_ADDRESS][PERSON_NAME][PERSON_NAME] & asociados [PHONE_NU…" at bounding box center [456, 160] width 816 height 260
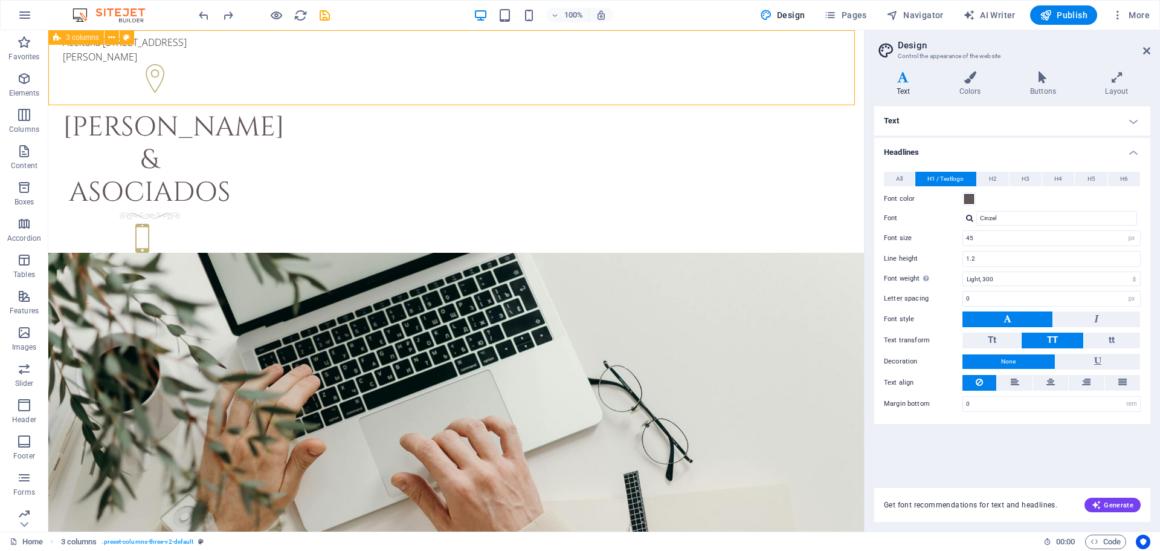
click at [82, 40] on span "3 columns" at bounding box center [82, 37] width 33 height 7
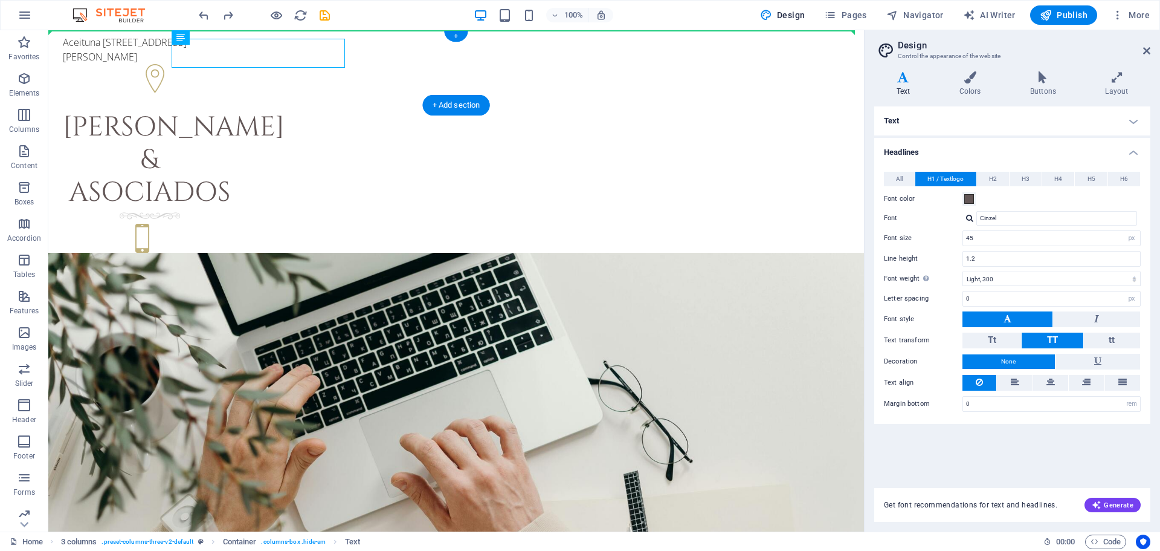
drag, startPoint x: 174, startPoint y: 54, endPoint x: 133, endPoint y: 61, distance: 41.7
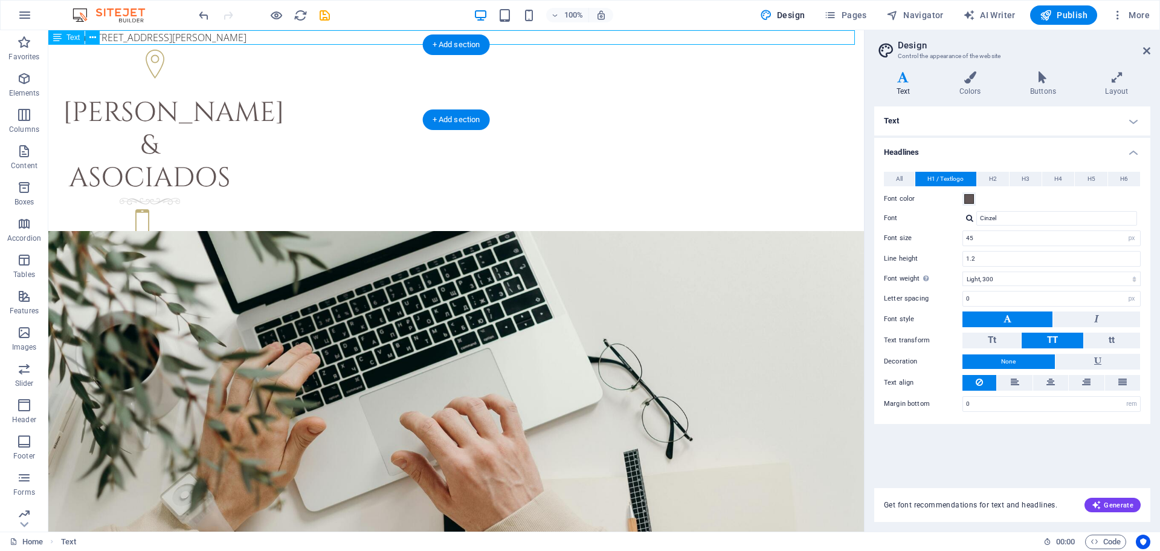
click at [823, 37] on div "Aceituna [STREET_ADDRESS][PERSON_NAME]" at bounding box center [456, 37] width 816 height 15
click at [95, 37] on icon at bounding box center [92, 37] width 7 height 13
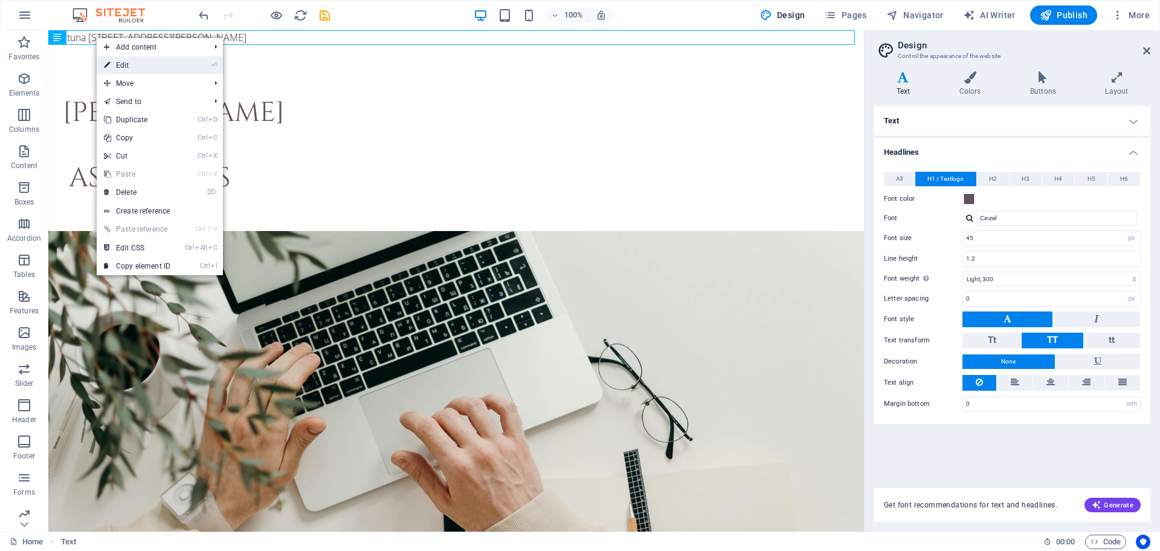
click at [126, 62] on link "⏎ Edit" at bounding box center [137, 65] width 81 height 18
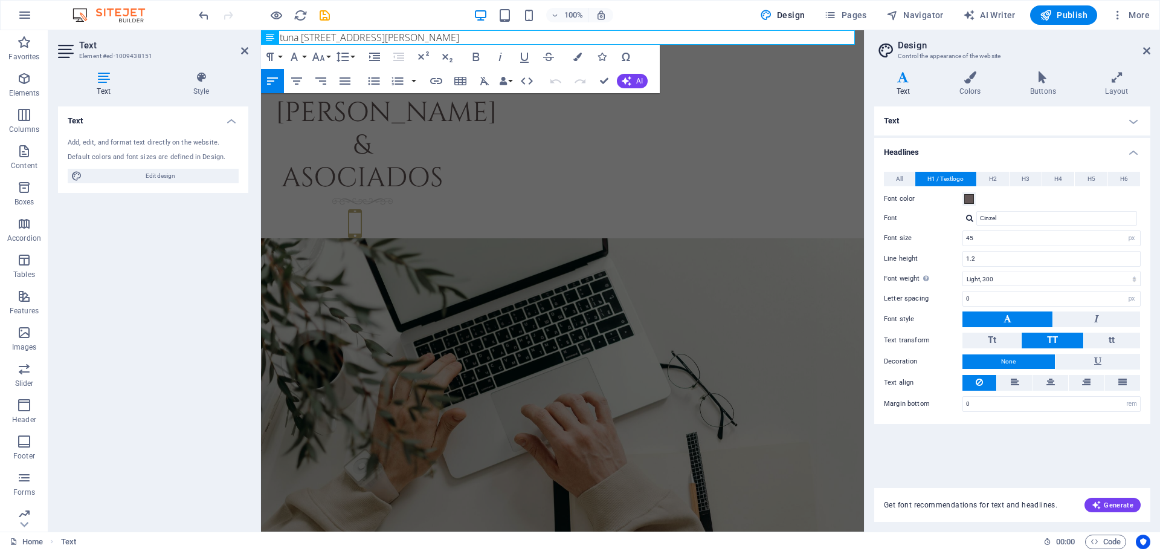
click at [108, 83] on h4 "Text" at bounding box center [106, 83] width 96 height 25
click at [200, 82] on icon at bounding box center [201, 77] width 94 height 12
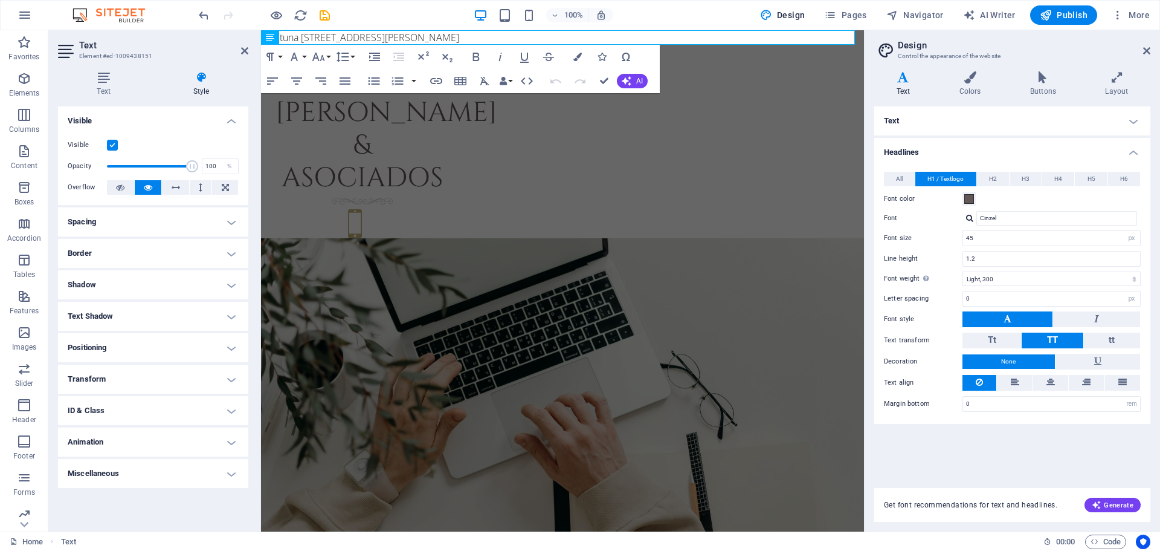
click at [140, 217] on h4 "Spacing" at bounding box center [153, 221] width 190 height 29
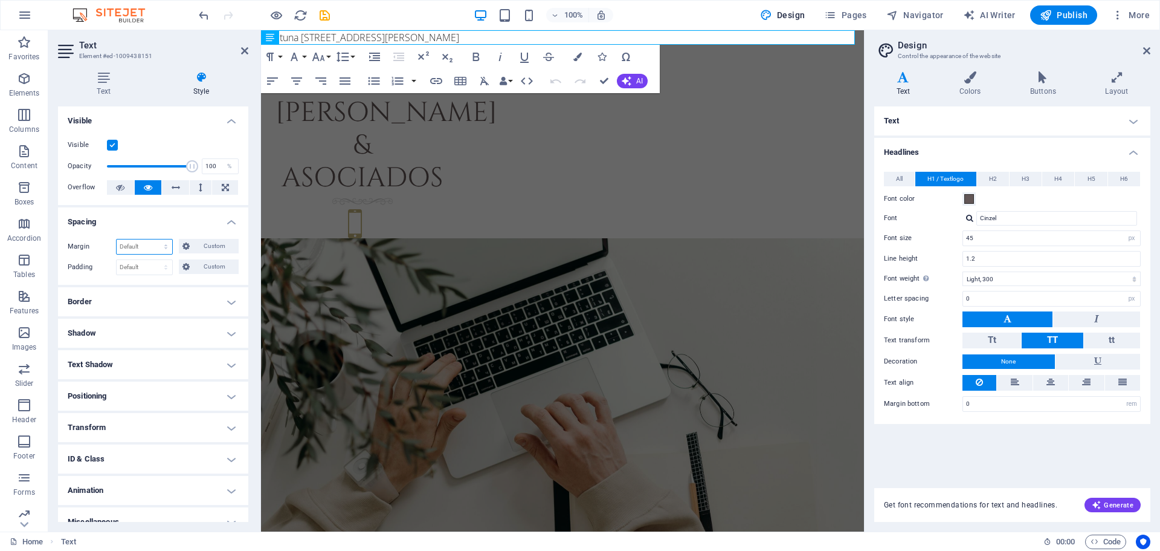
click at [162, 243] on select "Default auto px % rem vw vh Custom" at bounding box center [145, 246] width 56 height 15
click at [210, 245] on span "Custom" at bounding box center [214, 246] width 42 height 15
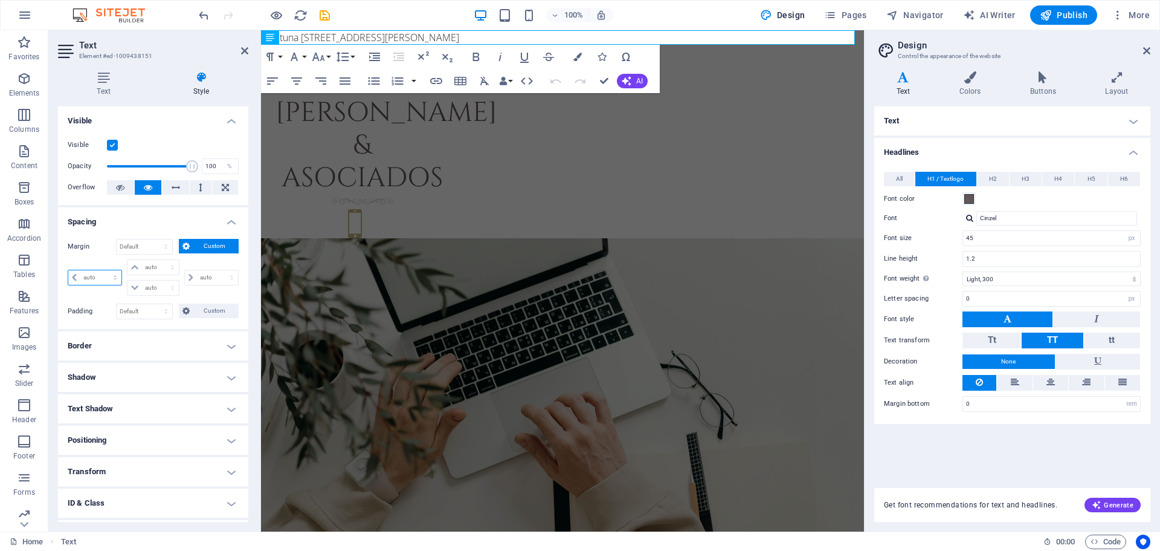
click at [82, 274] on select "auto px % rem vw vh" at bounding box center [94, 277] width 53 height 15
click at [103, 273] on select "auto px % rem vw vh" at bounding box center [94, 277] width 53 height 15
click at [146, 267] on select "auto px % rem vw vh" at bounding box center [153, 267] width 51 height 15
click at [144, 226] on h4 "Spacing" at bounding box center [153, 218] width 190 height 22
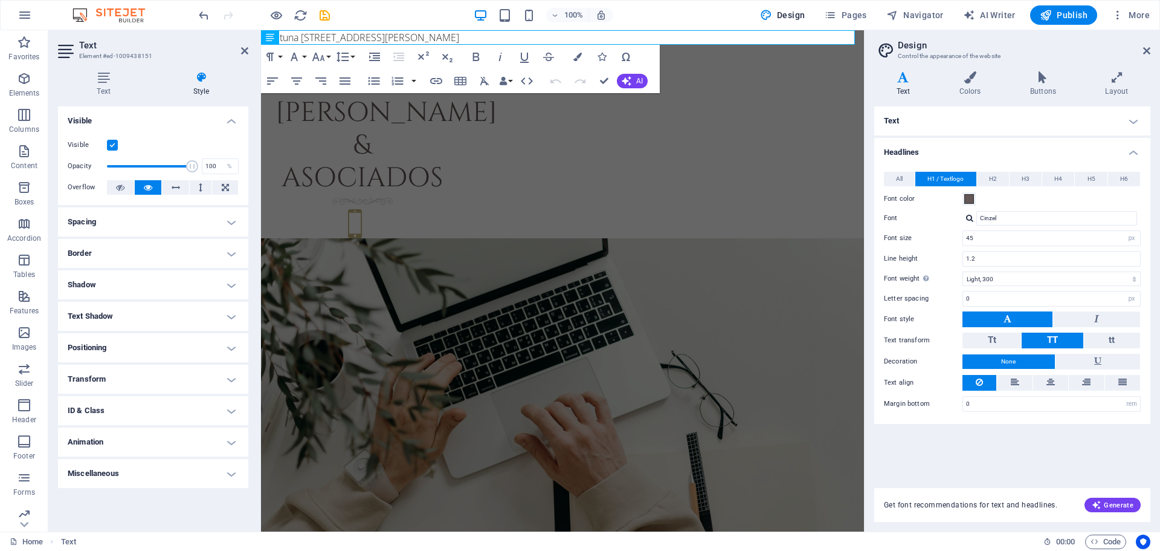
click at [138, 230] on h4 "Spacing" at bounding box center [153, 221] width 190 height 29
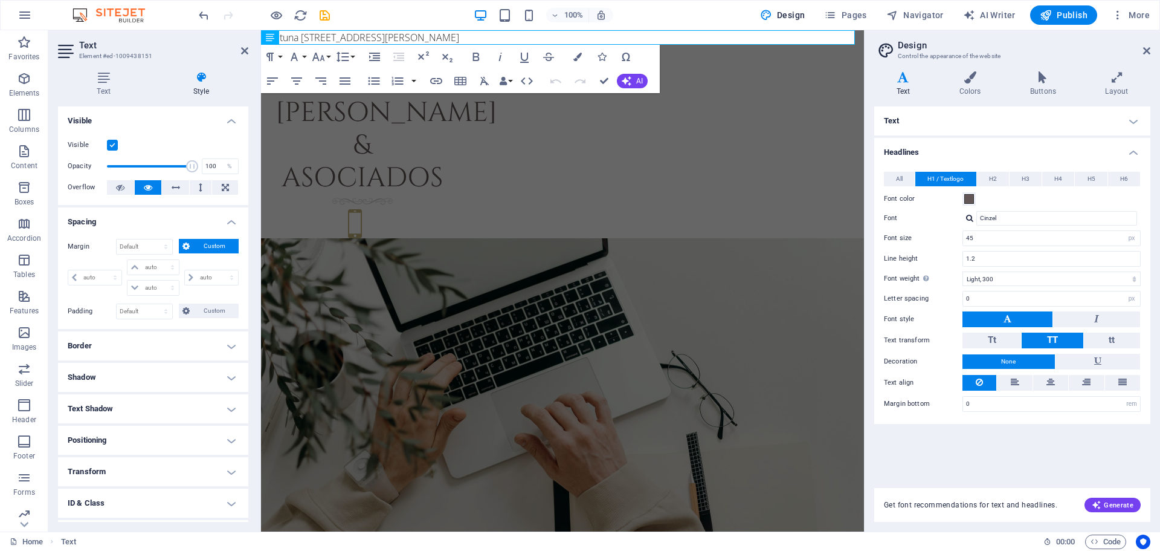
click at [74, 248] on label "Margin" at bounding box center [92, 246] width 48 height 15
click at [77, 245] on label "Margin" at bounding box center [92, 246] width 48 height 15
click at [89, 276] on select "auto px % rem vw vh" at bounding box center [94, 277] width 53 height 15
select select "px"
click at [104, 270] on select "auto px % rem vw vh" at bounding box center [94, 277] width 53 height 15
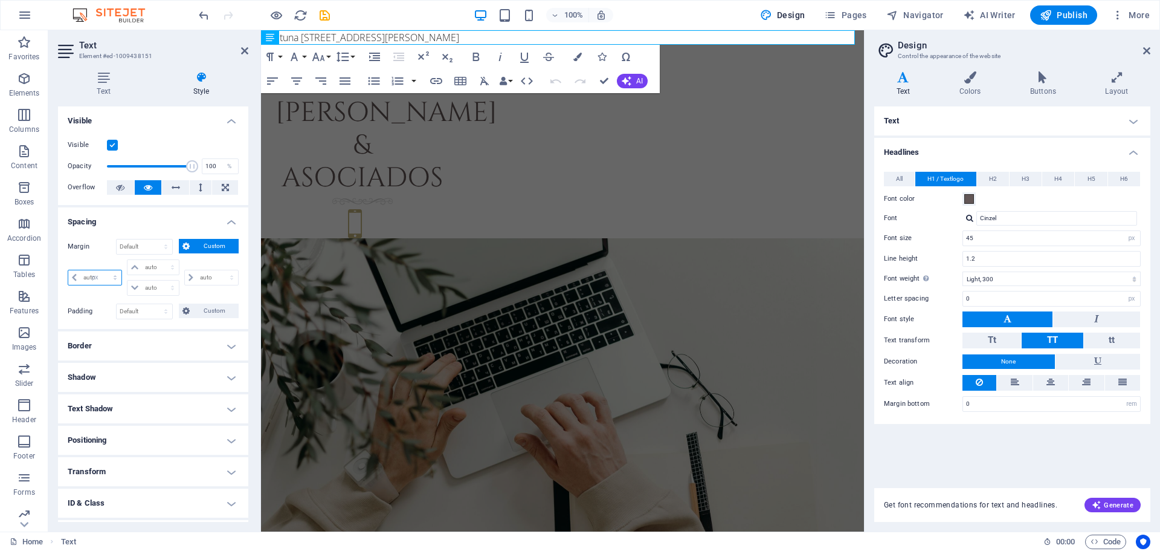
type input "0"
select select "px"
type input "0"
select select "px"
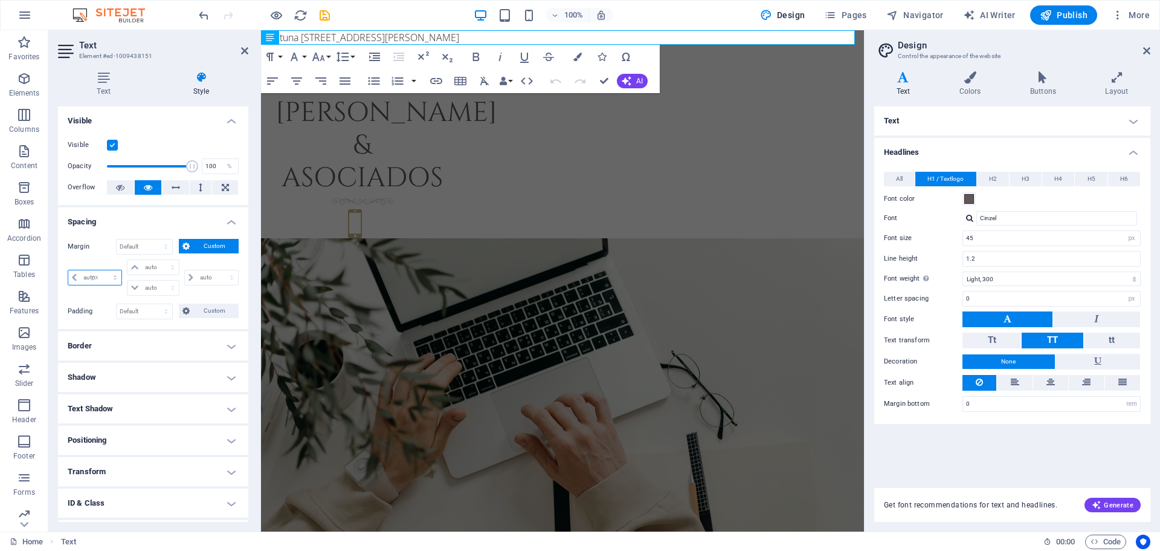
type input "0"
select select "px"
type input "0"
select select "px"
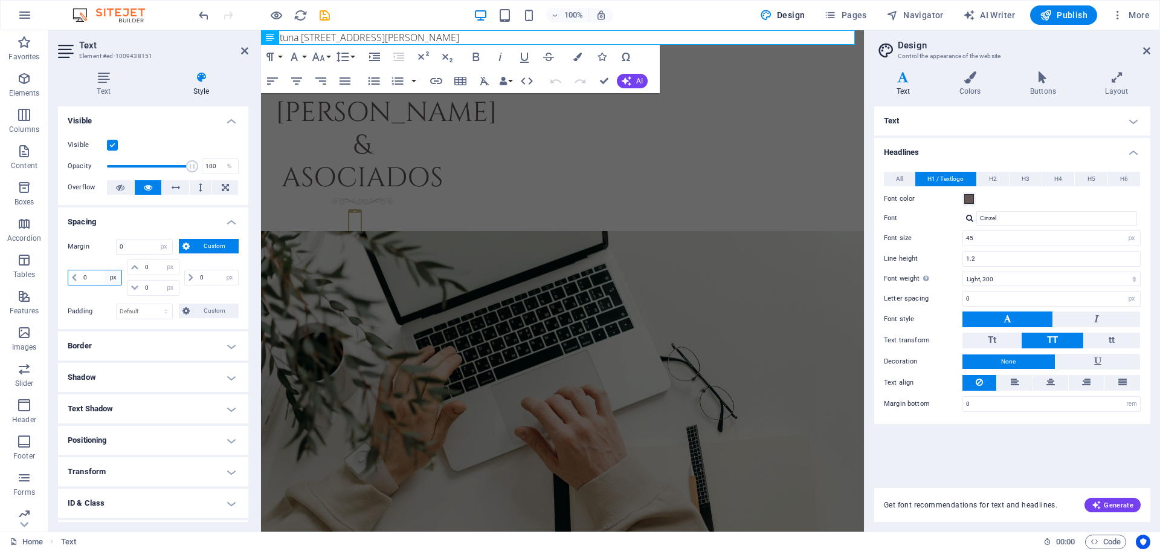
click at [109, 274] on select "auto px % rem vw vh" at bounding box center [113, 277] width 17 height 15
select select "%"
click at [105, 270] on select "auto px % rem vw vh" at bounding box center [113, 277] width 17 height 15
select select "DISABLED_OPTION_VALUE"
type input "100"
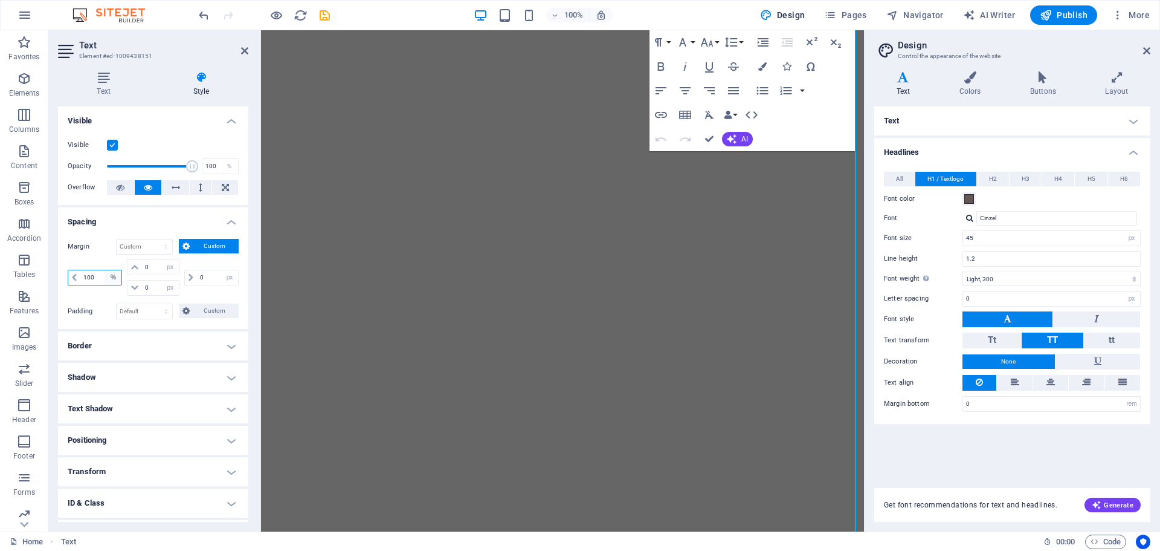
click at [111, 276] on select "auto px % rem vw vh" at bounding box center [113, 277] width 17 height 15
select select "auto"
click at [105, 270] on select "auto px % rem vw vh" at bounding box center [113, 277] width 17 height 15
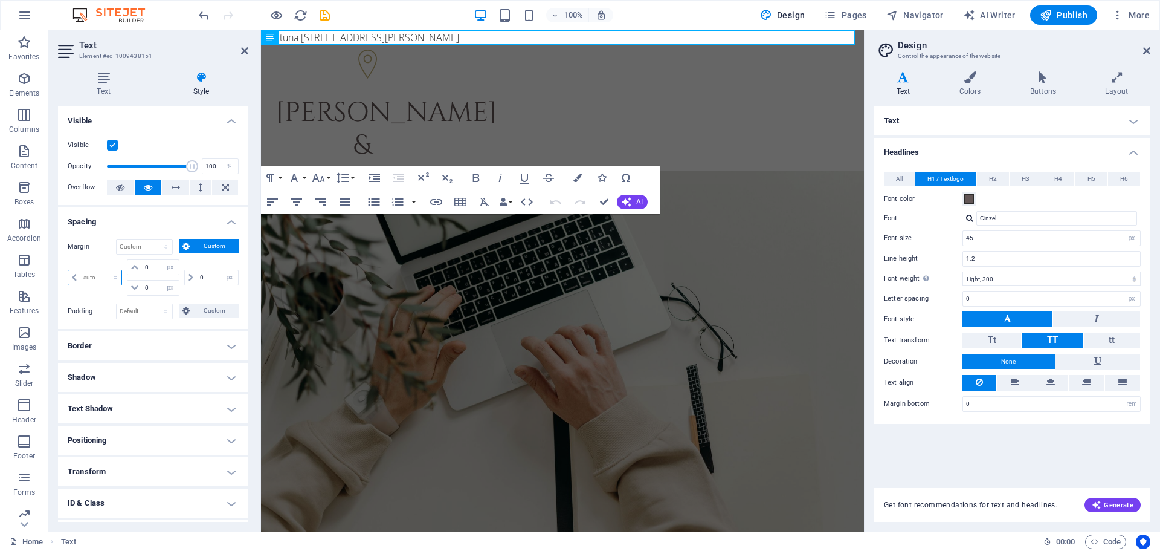
click at [73, 279] on select "auto px % rem vw vh" at bounding box center [94, 277] width 53 height 15
click at [73, 278] on select "auto px % rem vw vh" at bounding box center [94, 277] width 53 height 15
click at [112, 277] on select "auto px % rem vw vh" at bounding box center [94, 277] width 53 height 15
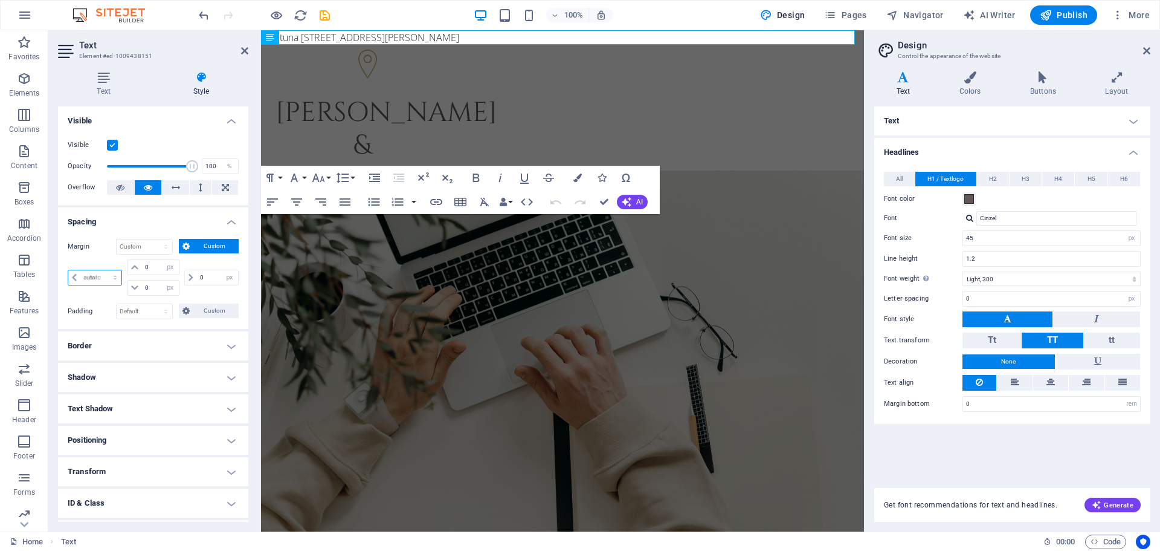
click at [68, 270] on select "auto px % rem vw vh" at bounding box center [94, 277] width 53 height 15
select select "DISABLED_OPTION_VALUE"
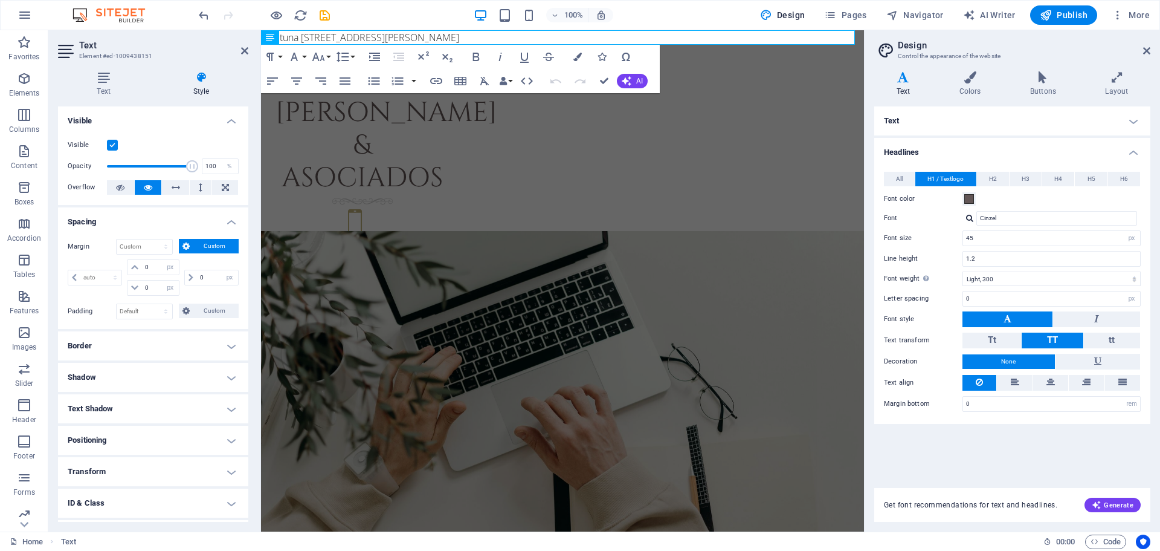
click at [183, 241] on icon at bounding box center [186, 246] width 7 height 15
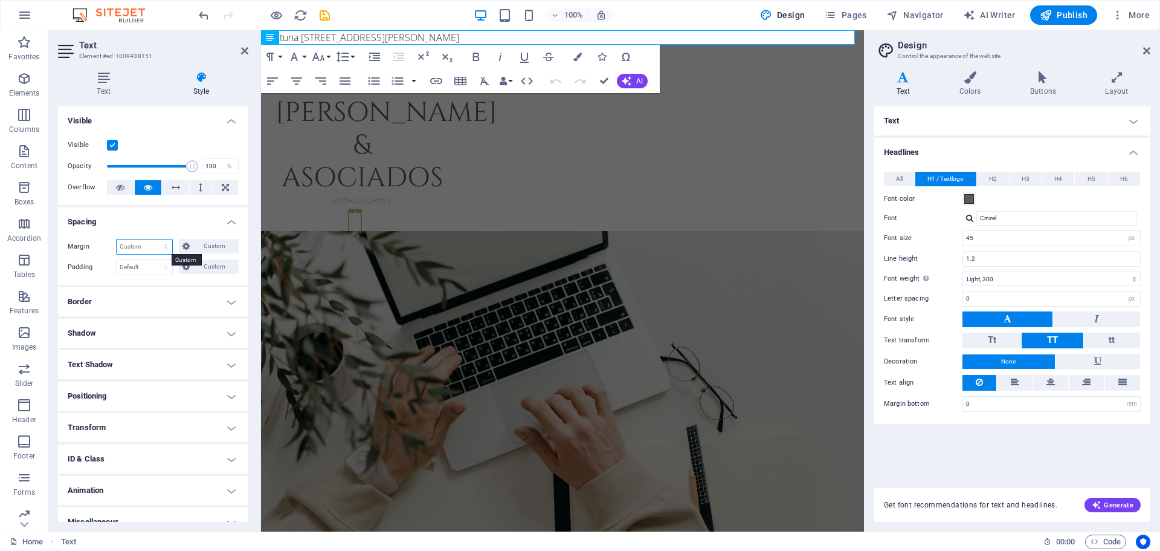
click at [145, 246] on select "Default auto px % rem vw vh Custom" at bounding box center [145, 246] width 56 height 15
click at [117, 239] on select "Default auto px % rem vw vh Custom" at bounding box center [145, 246] width 56 height 15
select select "DISABLED_OPTION_VALUE"
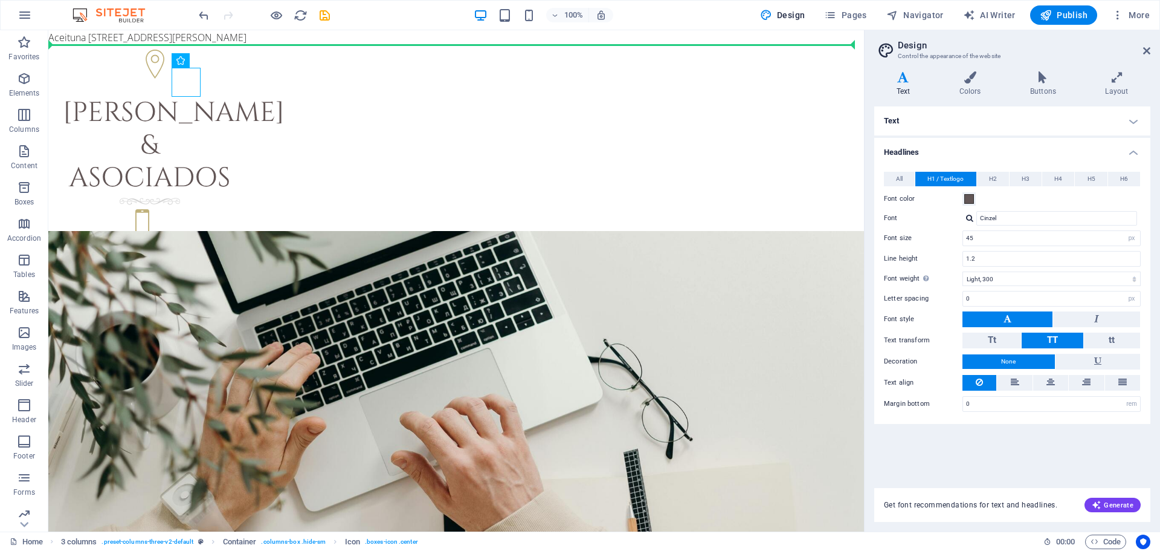
drag, startPoint x: 192, startPoint y: 86, endPoint x: 297, endPoint y: 44, distance: 113.3
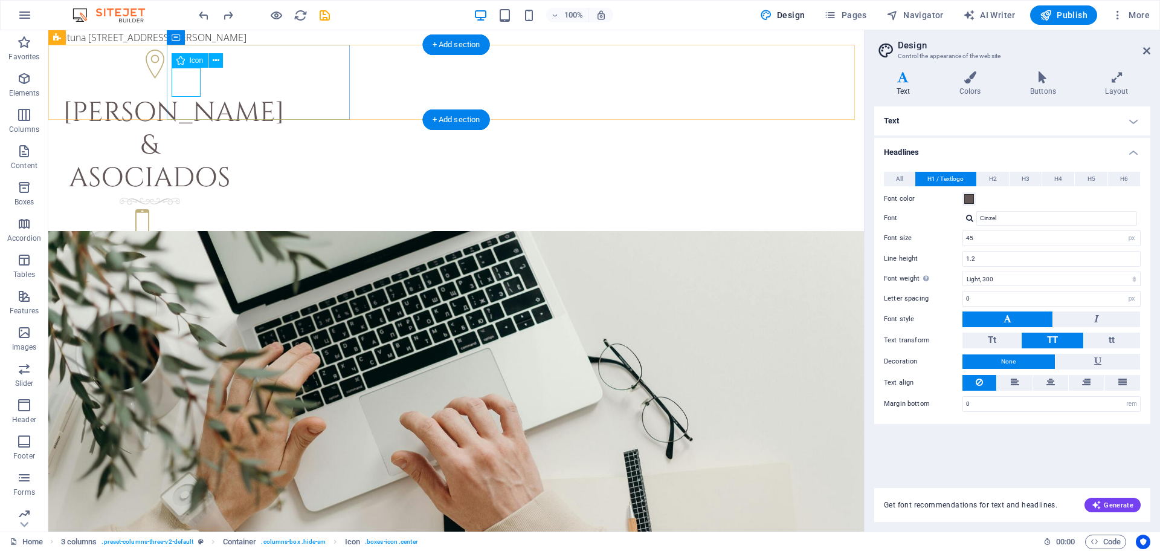
click at [193, 77] on figure at bounding box center [150, 66] width 174 height 33
drag, startPoint x: 187, startPoint y: 88, endPoint x: 267, endPoint y: 80, distance: 79.6
click at [242, 80] on div at bounding box center [150, 66] width 184 height 42
click at [190, 74] on figure at bounding box center [150, 66] width 174 height 33
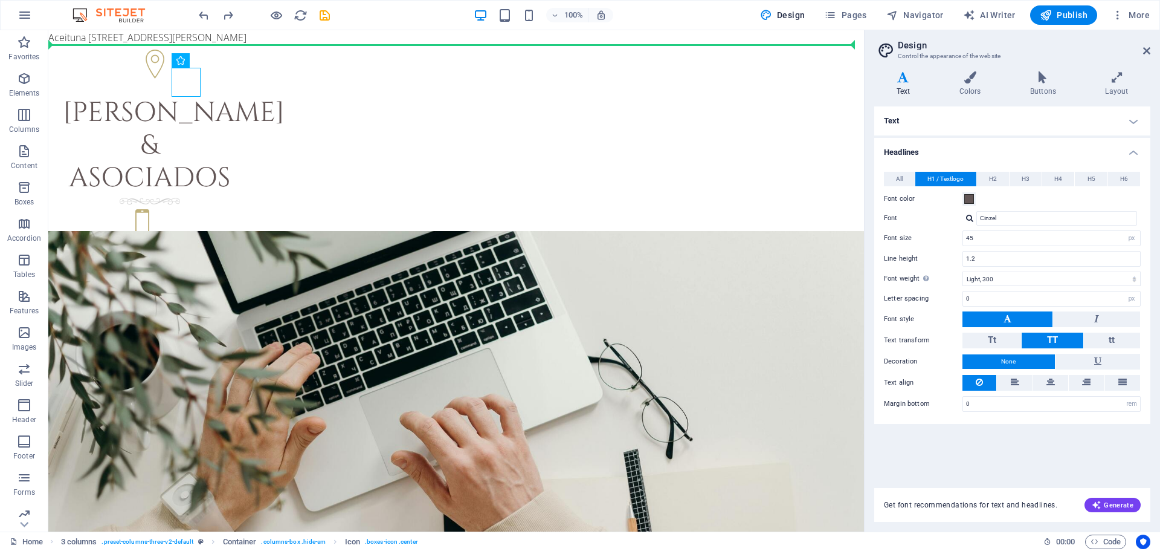
drag, startPoint x: 189, startPoint y: 74, endPoint x: 193, endPoint y: 44, distance: 31.1
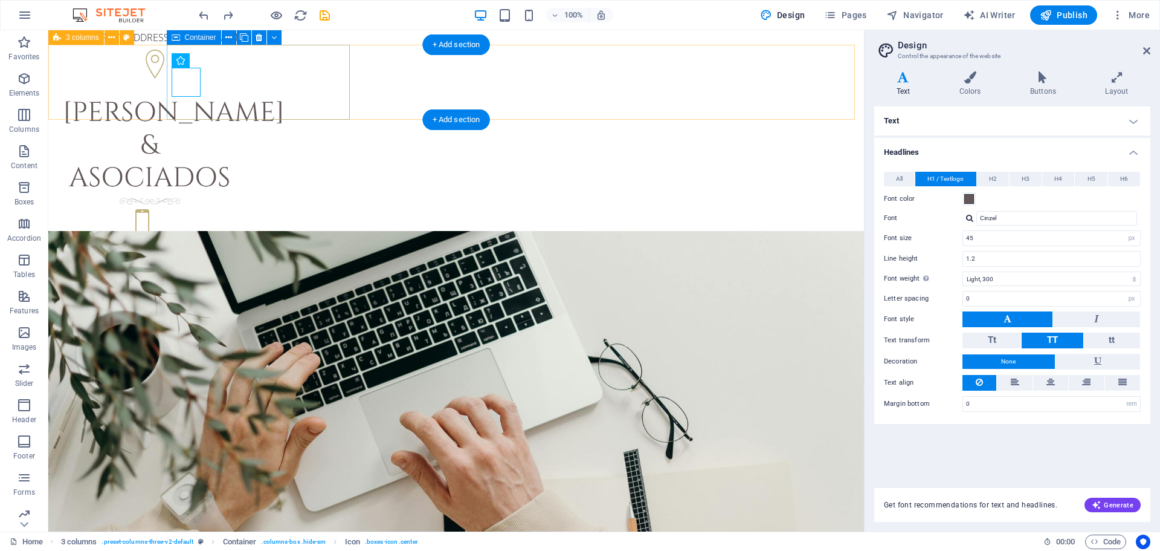
click at [815, 63] on div "[PERSON_NAME] & asociados [PHONE_NUMBER] [PHONE_NUMBER]" at bounding box center [456, 160] width 816 height 231
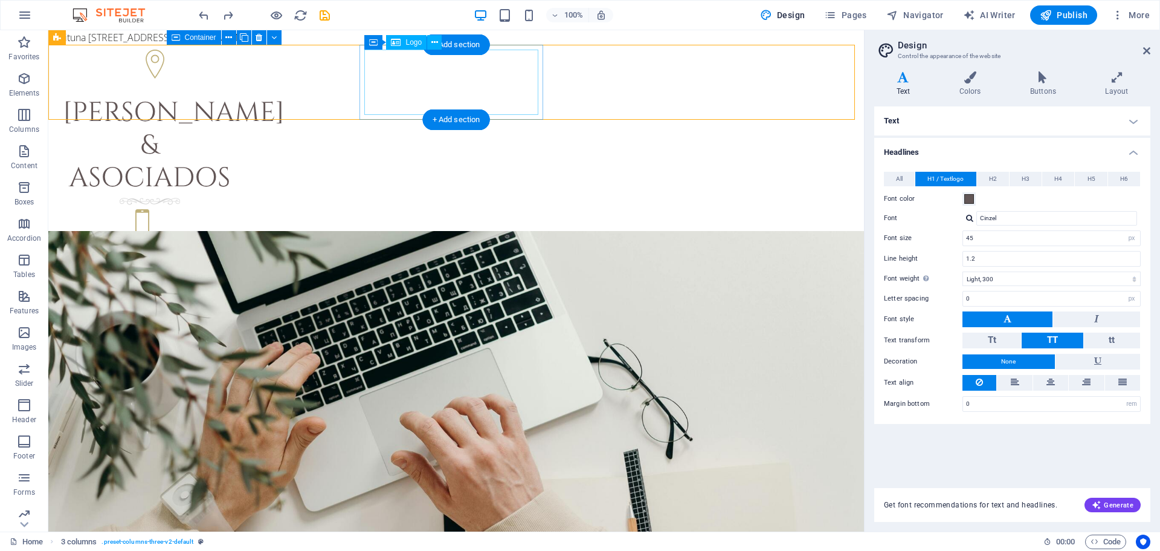
click at [237, 97] on div "[PERSON_NAME] & asociados" at bounding box center [150, 146] width 174 height 98
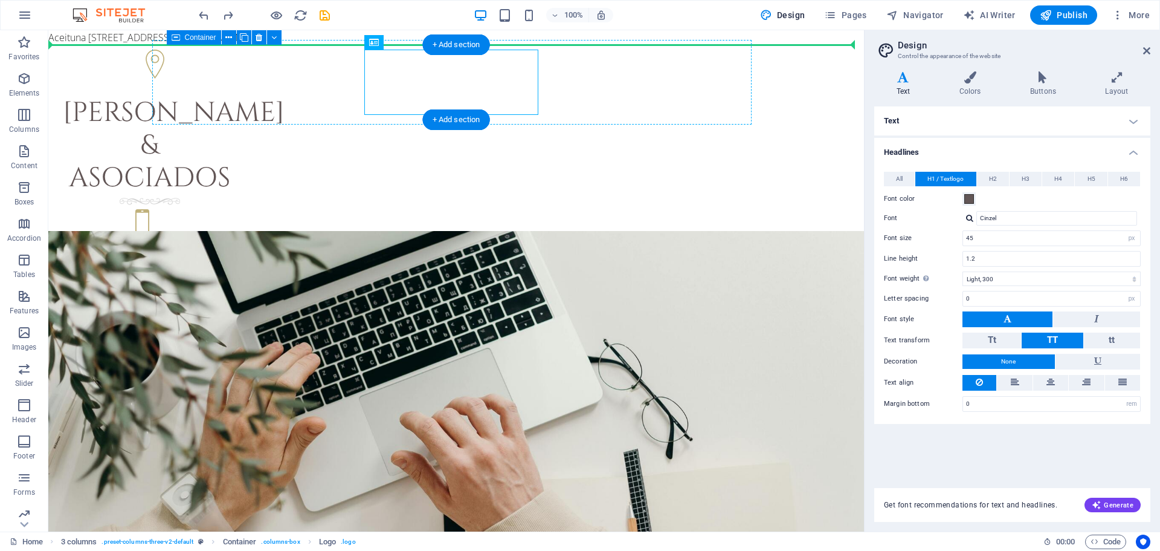
drag, startPoint x: 366, startPoint y: 79, endPoint x: 331, endPoint y: 77, distance: 34.5
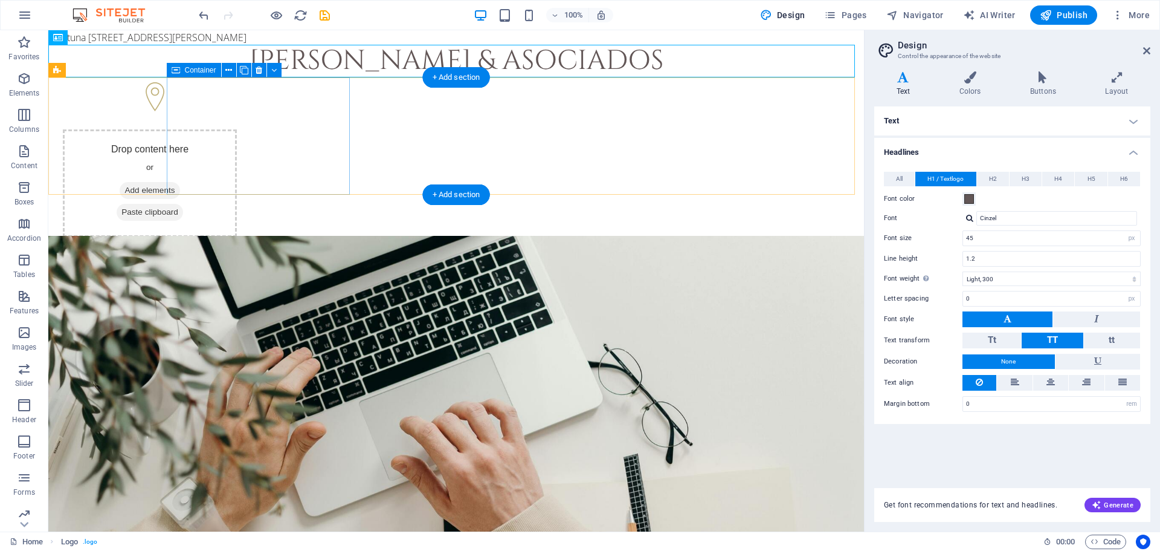
click at [242, 120] on div at bounding box center [150, 98] width 184 height 42
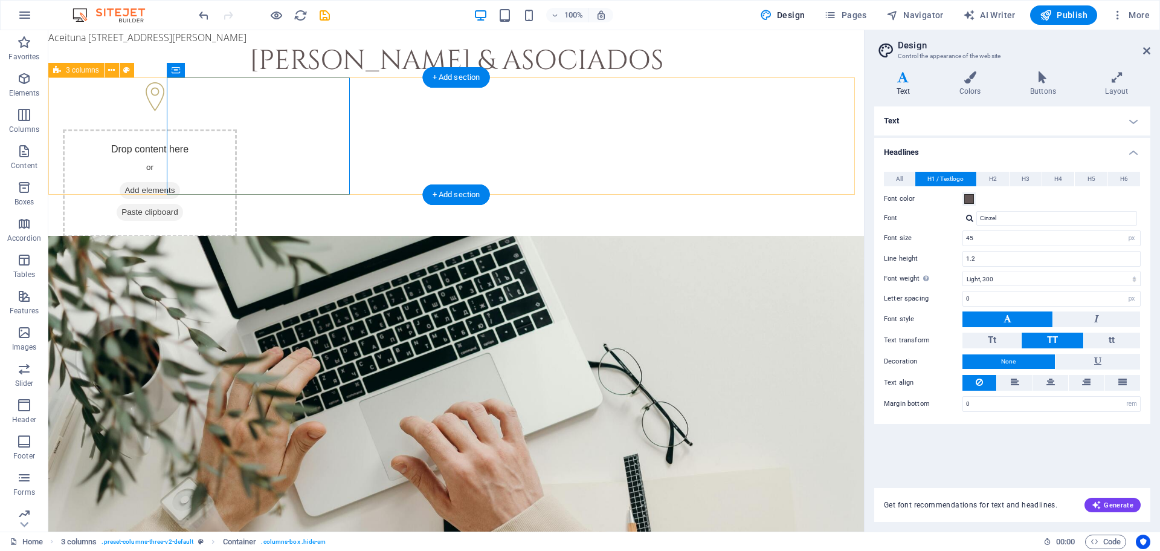
click at [756, 101] on div "Drop content here or Add elements Paste clipboard [PHONE_NUMBER] [PHONE_NUMBER]" at bounding box center [456, 197] width 816 height 241
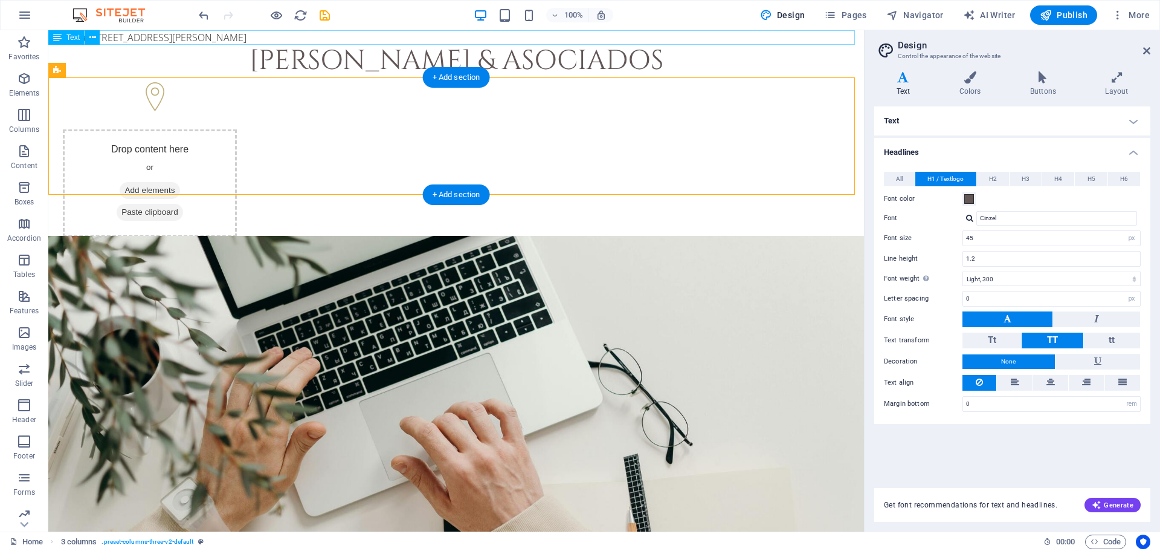
drag, startPoint x: 553, startPoint y: 45, endPoint x: 548, endPoint y: 61, distance: 17.0
click at [552, 45] on div "[PERSON_NAME] & asociados" at bounding box center [456, 61] width 816 height 33
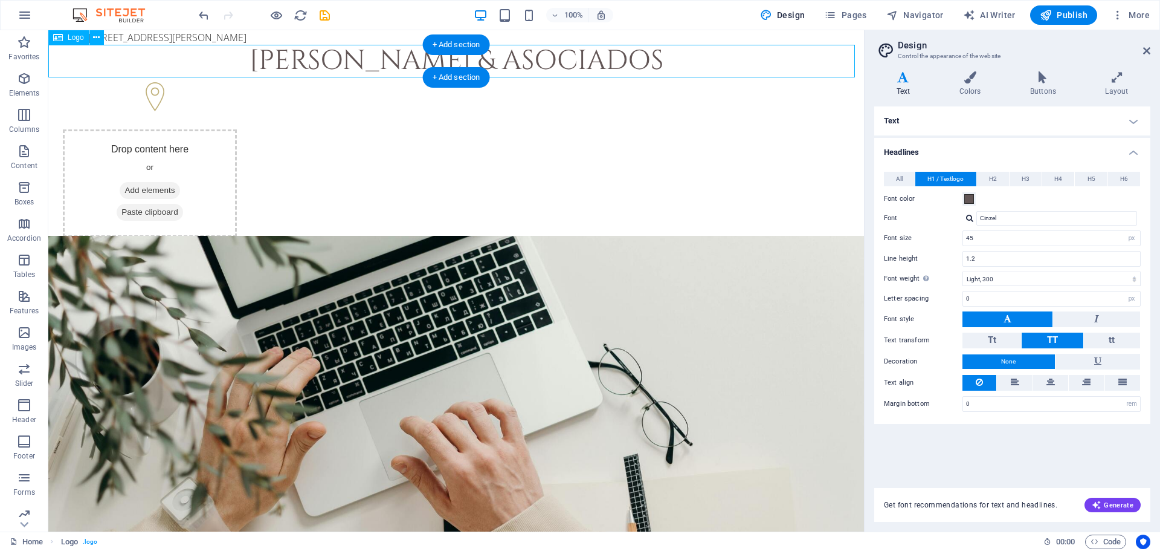
click at [548, 61] on div "[PERSON_NAME] & asociados" at bounding box center [456, 61] width 816 height 33
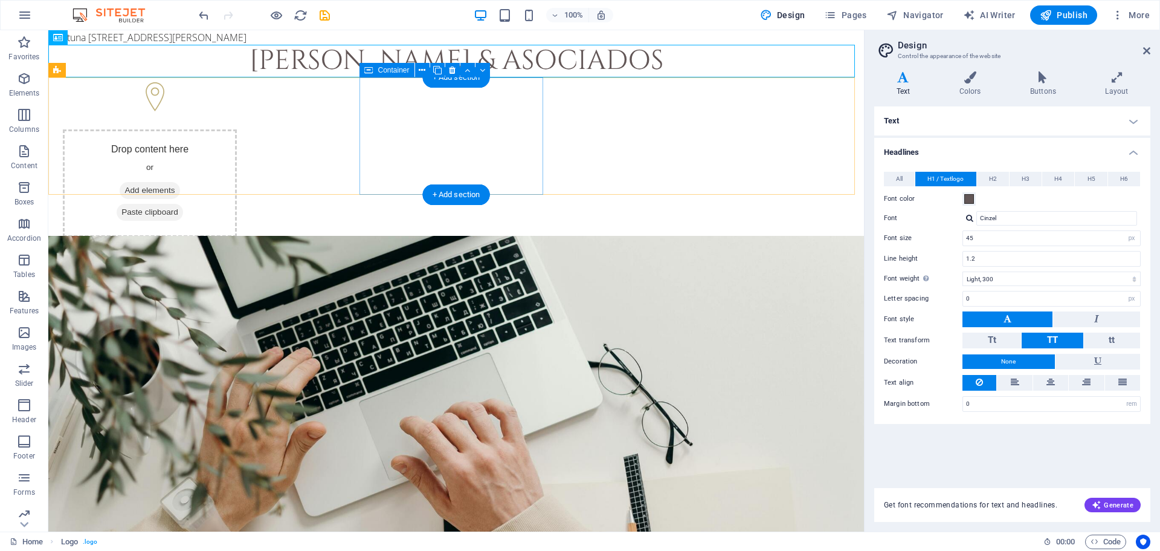
click at [237, 129] on div "Drop content here or Add elements Paste clipboard" at bounding box center [150, 183] width 174 height 108
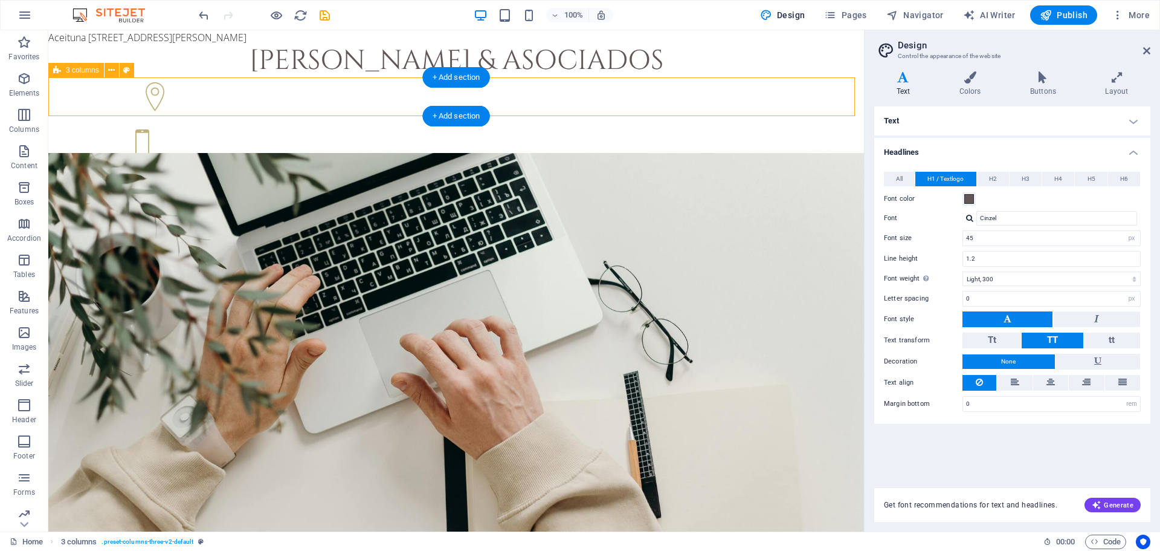
drag, startPoint x: 544, startPoint y: 96, endPoint x: 821, endPoint y: 100, distance: 276.8
click at [821, 100] on div "[PHONE_NUMBER] [PHONE_NUMBER]" at bounding box center [456, 136] width 816 height 118
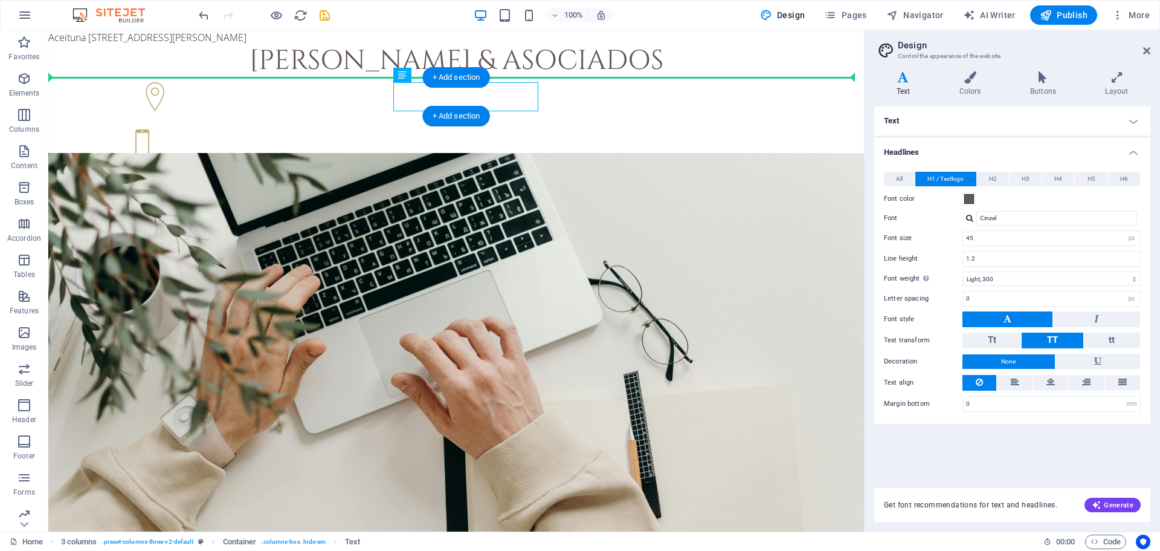
drag, startPoint x: 450, startPoint y: 94, endPoint x: 760, endPoint y: 86, distance: 310.1
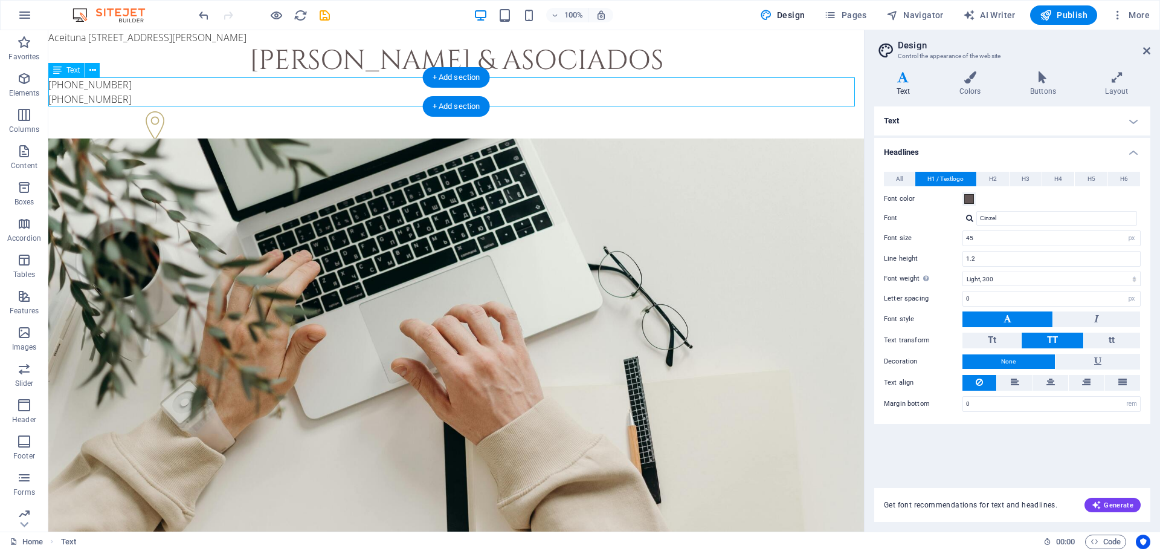
click at [188, 86] on div "[PHONE_NUMBER] [PHONE_NUMBER]" at bounding box center [456, 91] width 816 height 29
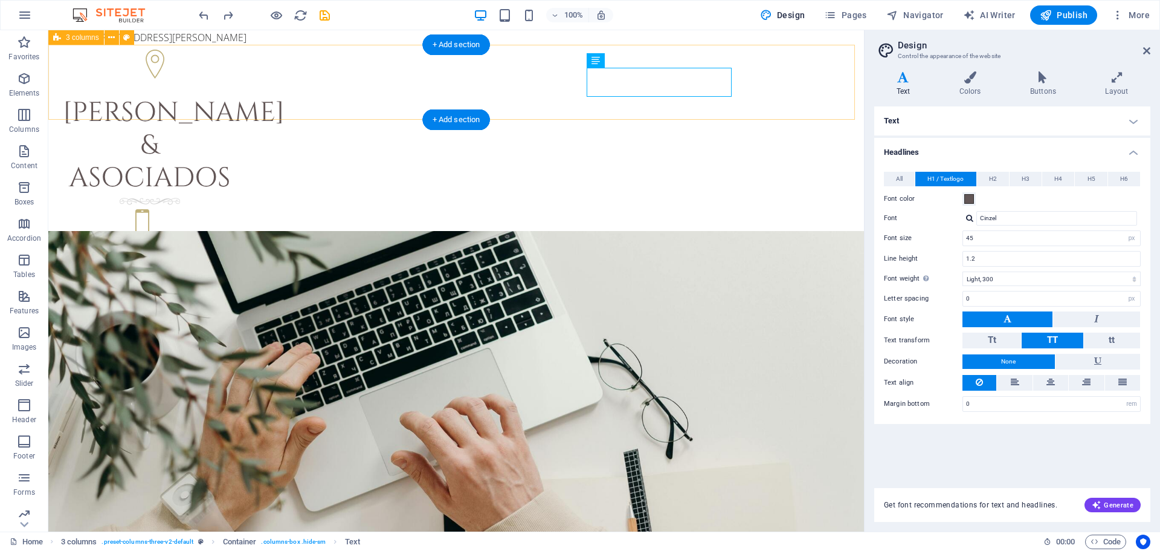
click at [821, 51] on div "[PERSON_NAME] & asociados [PHONE_NUMBER] [PHONE_NUMBER]" at bounding box center [456, 160] width 816 height 231
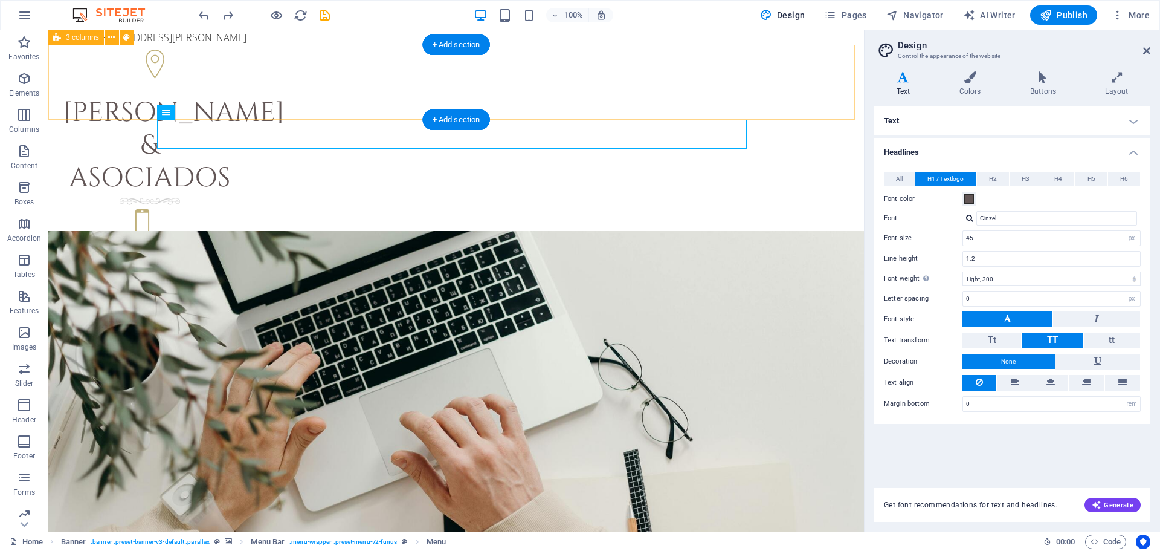
click at [779, 76] on div "[PERSON_NAME] & asociados [PHONE_NUMBER] [PHONE_NUMBER]" at bounding box center [456, 160] width 816 height 231
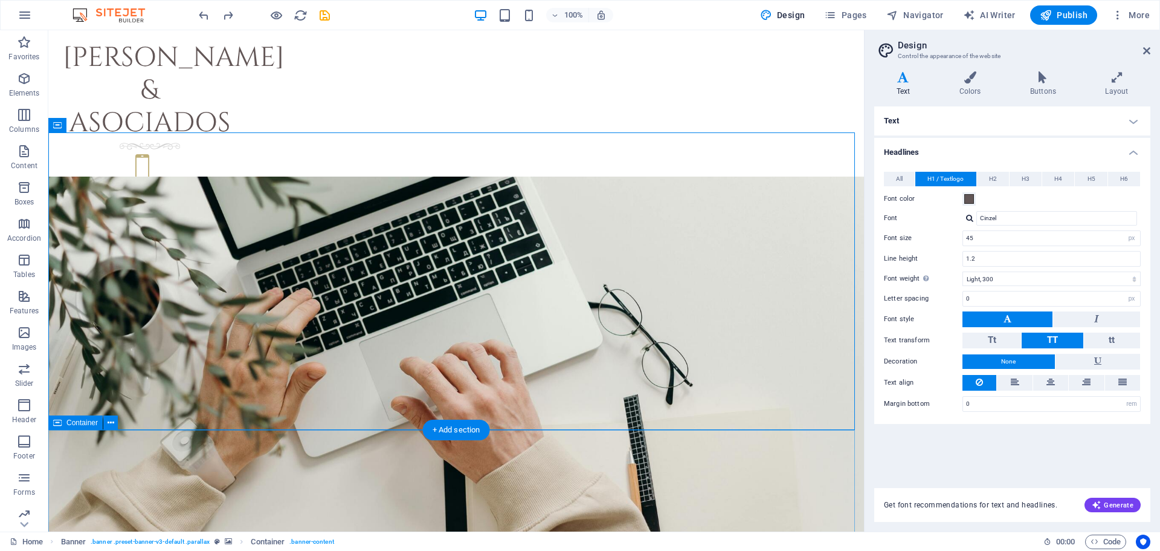
scroll to position [121, 0]
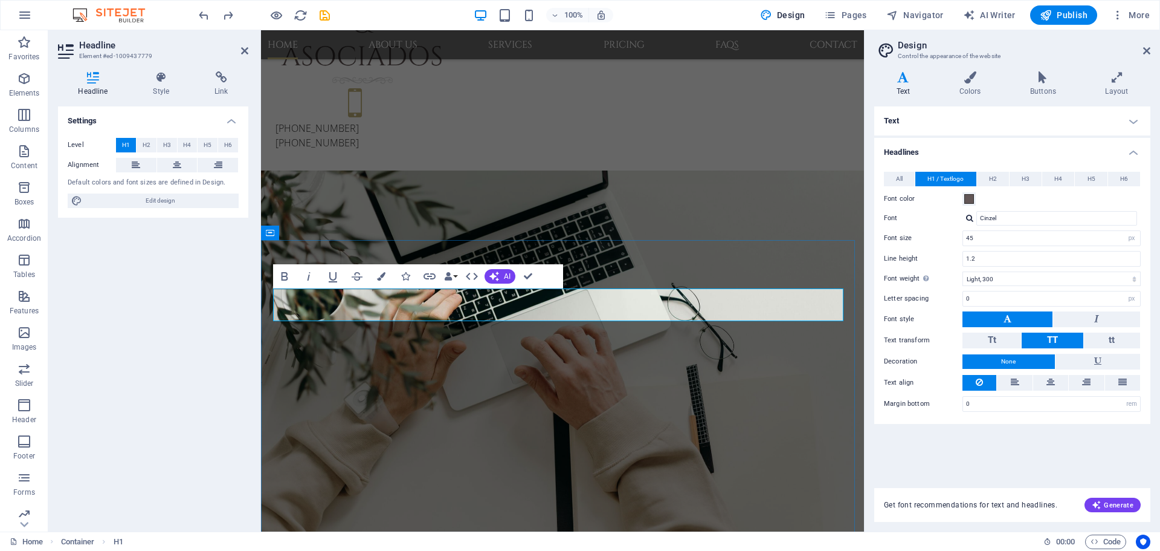
drag, startPoint x: 474, startPoint y: 303, endPoint x: 292, endPoint y: 302, distance: 181.9
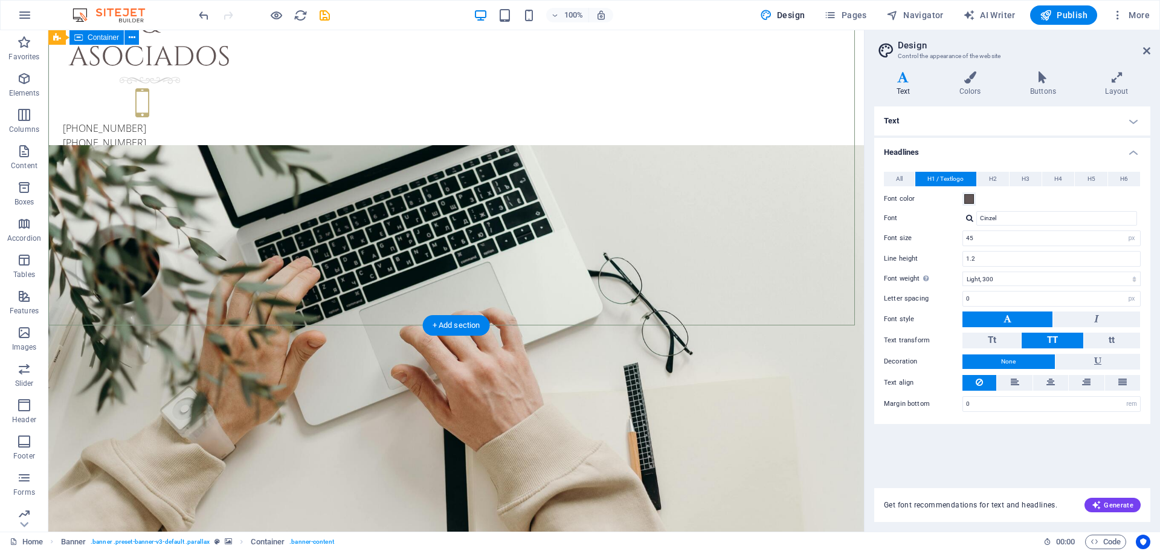
scroll to position [0, 0]
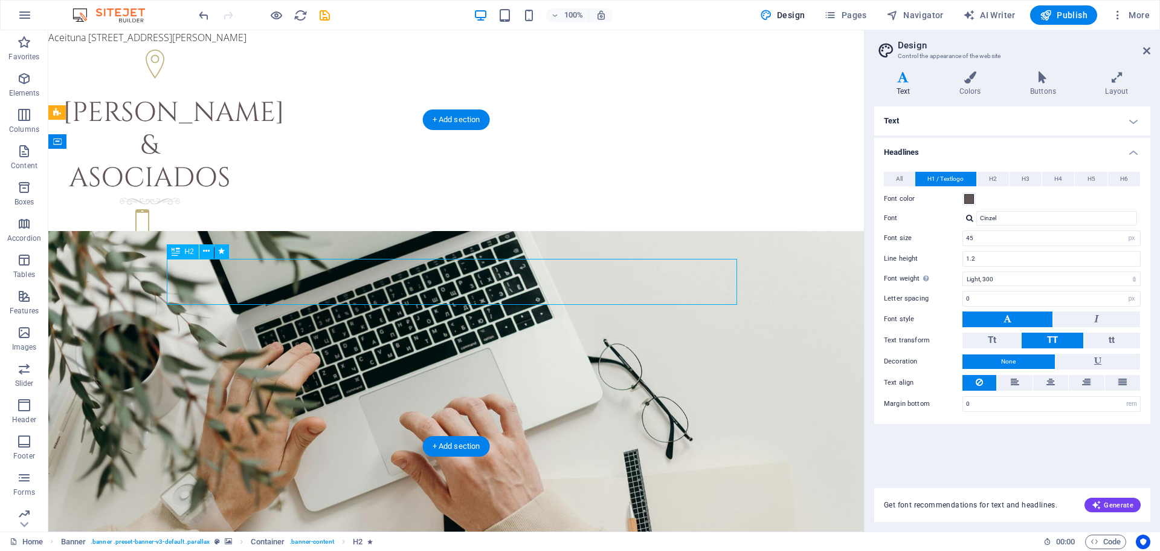
drag, startPoint x: 339, startPoint y: 272, endPoint x: 485, endPoint y: 276, distance: 146.3
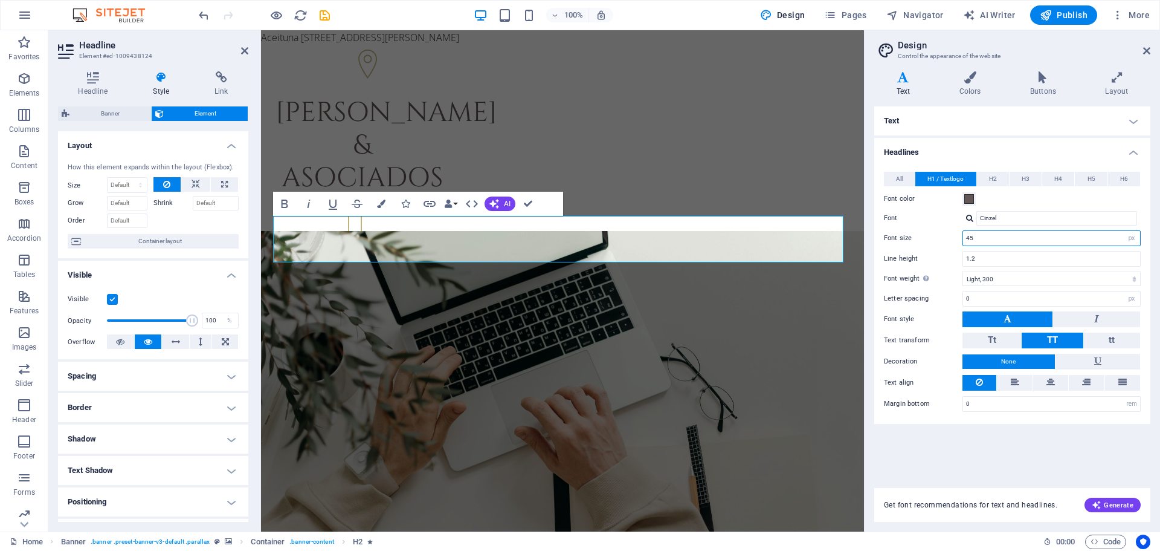
drag, startPoint x: 984, startPoint y: 242, endPoint x: 942, endPoint y: 234, distance: 42.9
click at [942, 234] on div "Font size 45 rem px em %" at bounding box center [1012, 238] width 257 height 16
drag, startPoint x: 752, startPoint y: 318, endPoint x: 965, endPoint y: 319, distance: 213.3
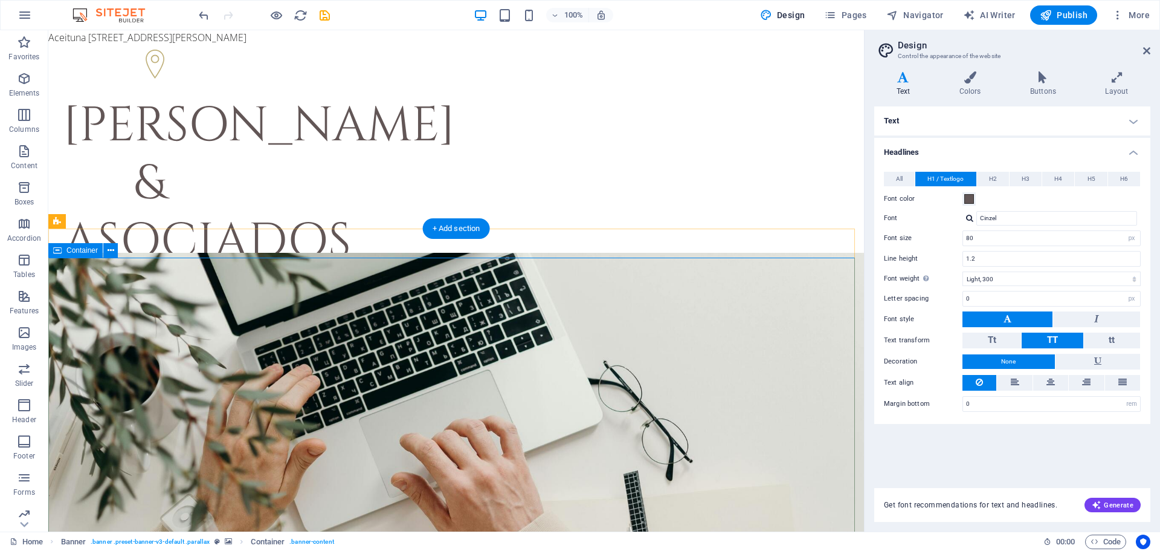
type input "45"
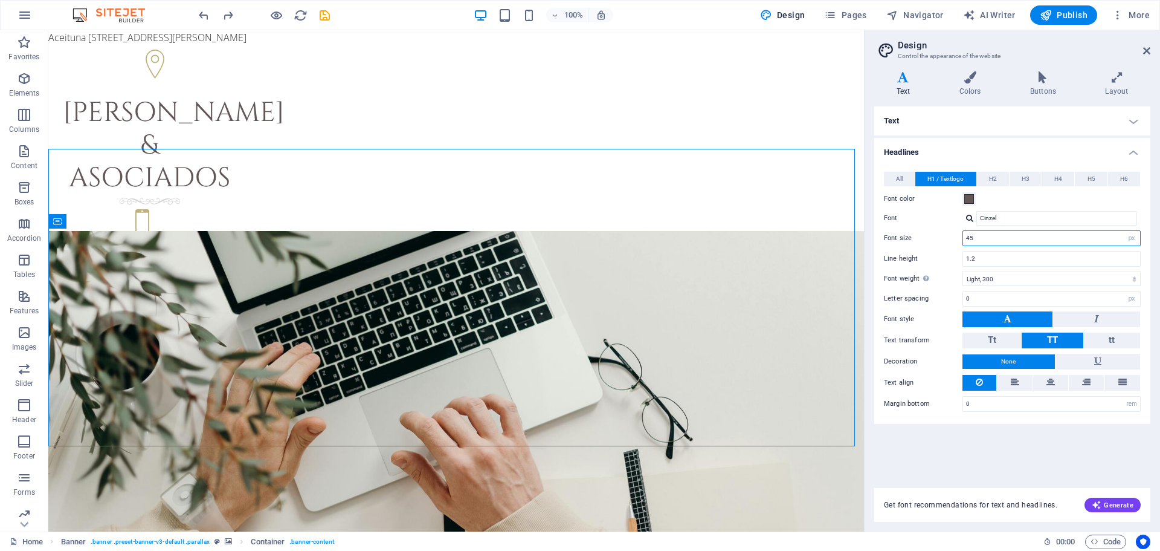
drag, startPoint x: 1004, startPoint y: 236, endPoint x: 973, endPoint y: 236, distance: 31.4
click at [973, 236] on input "45" at bounding box center [1051, 238] width 177 height 15
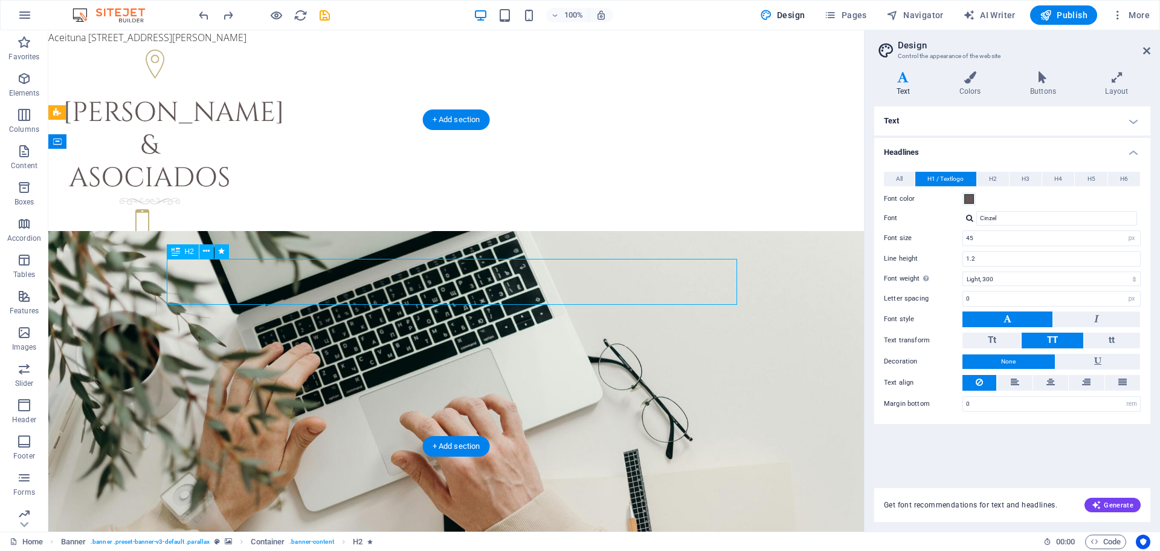
click at [181, 251] on div "H2" at bounding box center [183, 251] width 32 height 15
click at [207, 250] on icon at bounding box center [206, 251] width 7 height 13
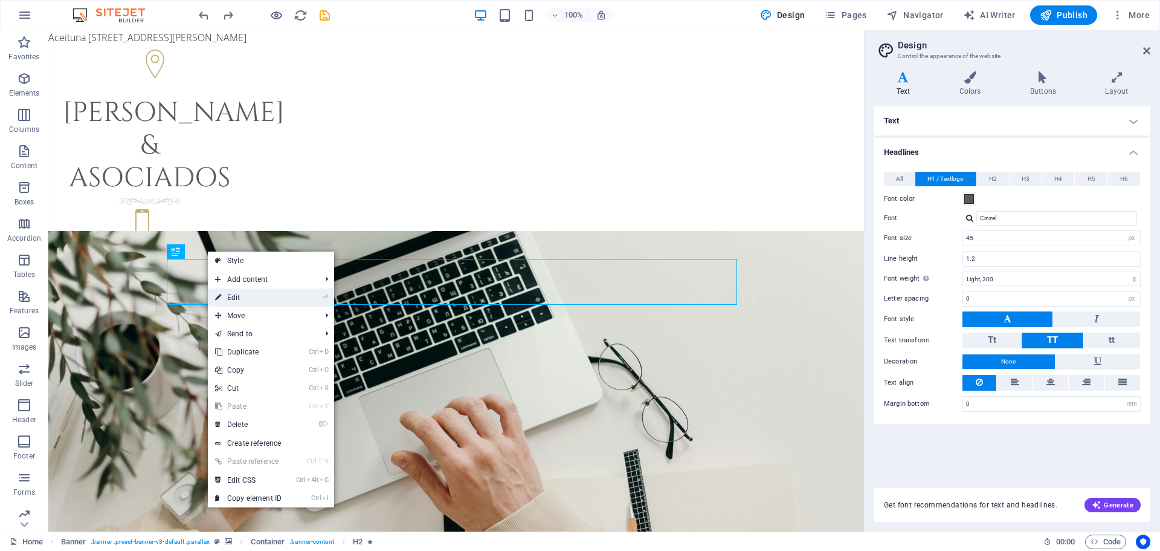
click at [246, 298] on link "⏎ Edit" at bounding box center [248, 297] width 81 height 18
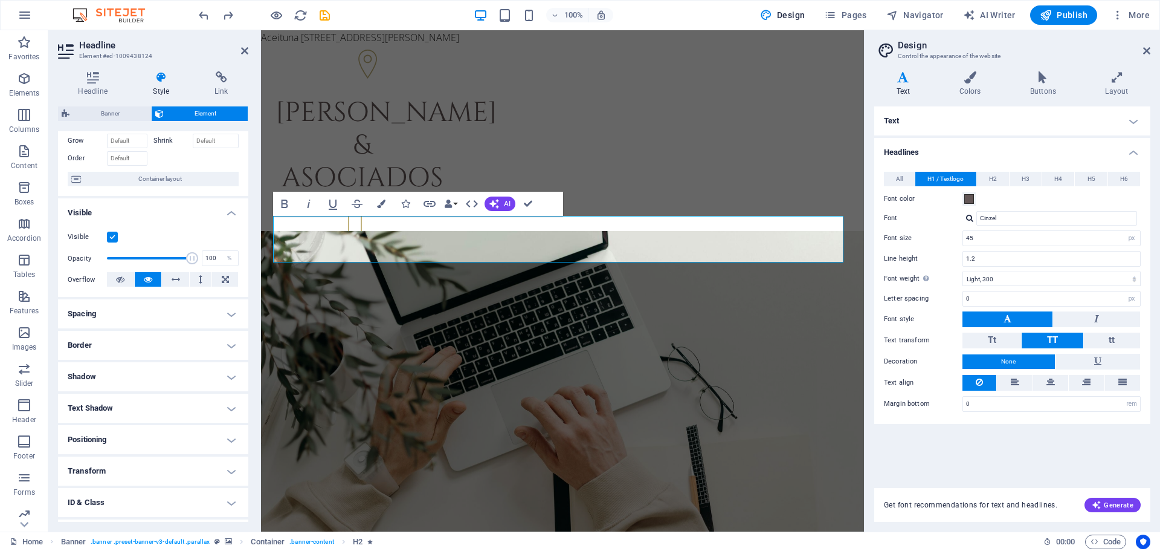
scroll to position [120, 0]
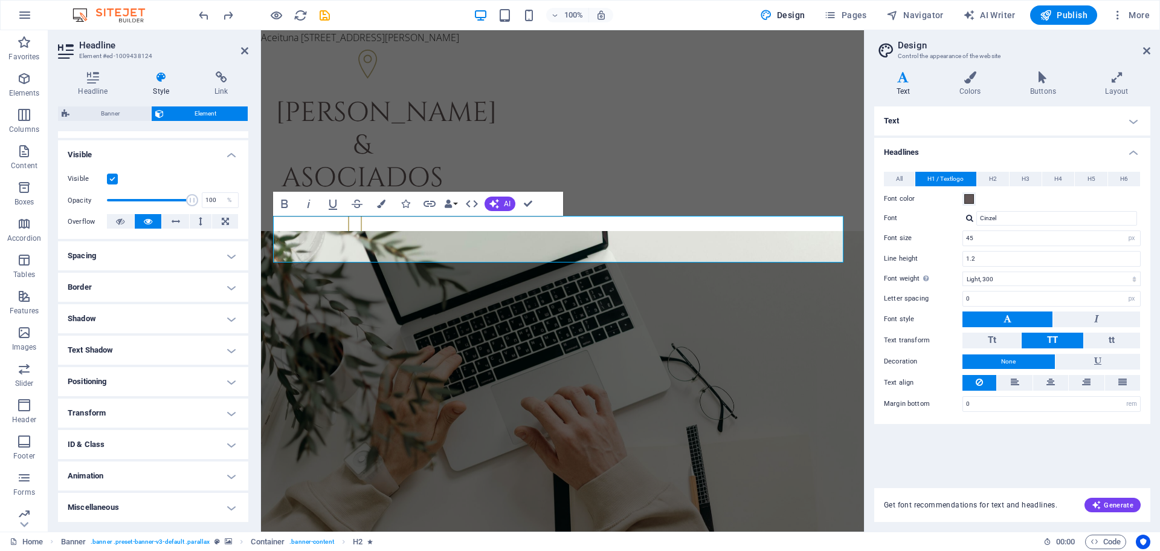
click at [1151, 47] on aside "Design Control the appearance of the website Variants Text Colors Buttons Layou…" at bounding box center [1012, 280] width 296 height 501
drag, startPoint x: 1148, startPoint y: 47, endPoint x: 868, endPoint y: 25, distance: 280.7
click at [1148, 47] on icon at bounding box center [1146, 51] width 7 height 10
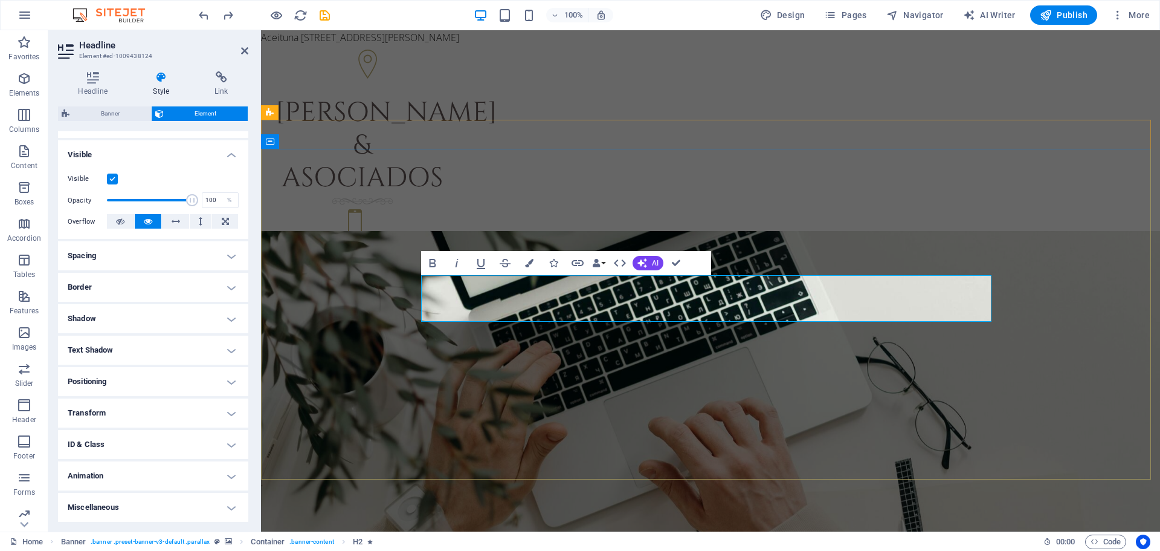
drag, startPoint x: 590, startPoint y: 287, endPoint x: 853, endPoint y: 318, distance: 264.7
click at [195, 111] on span "Element" at bounding box center [205, 113] width 77 height 15
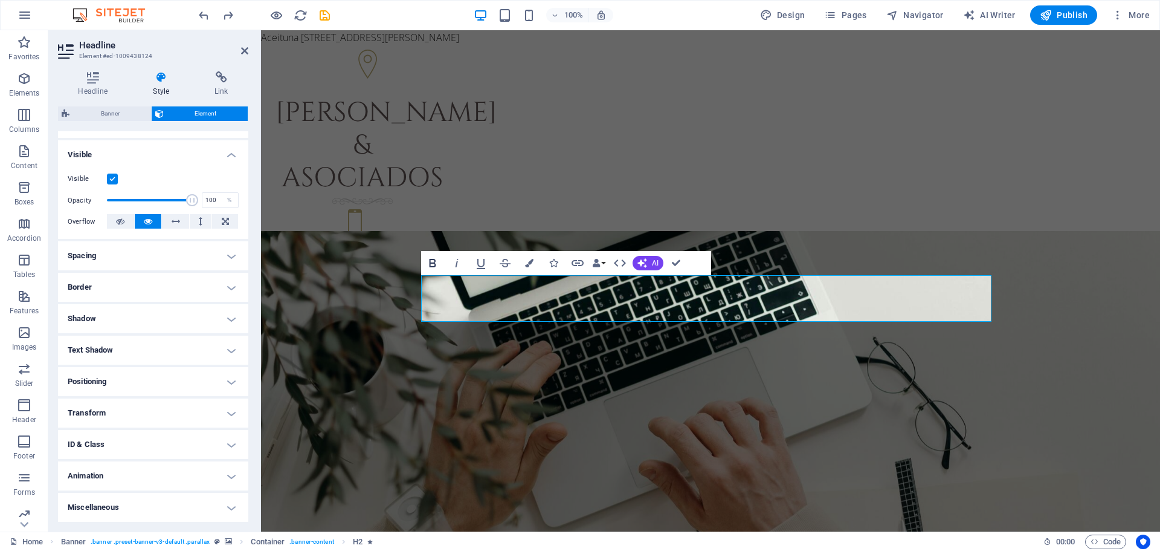
click at [435, 265] on icon "button" at bounding box center [432, 263] width 7 height 8
click at [622, 263] on icon "button" at bounding box center [620, 263] width 15 height 15
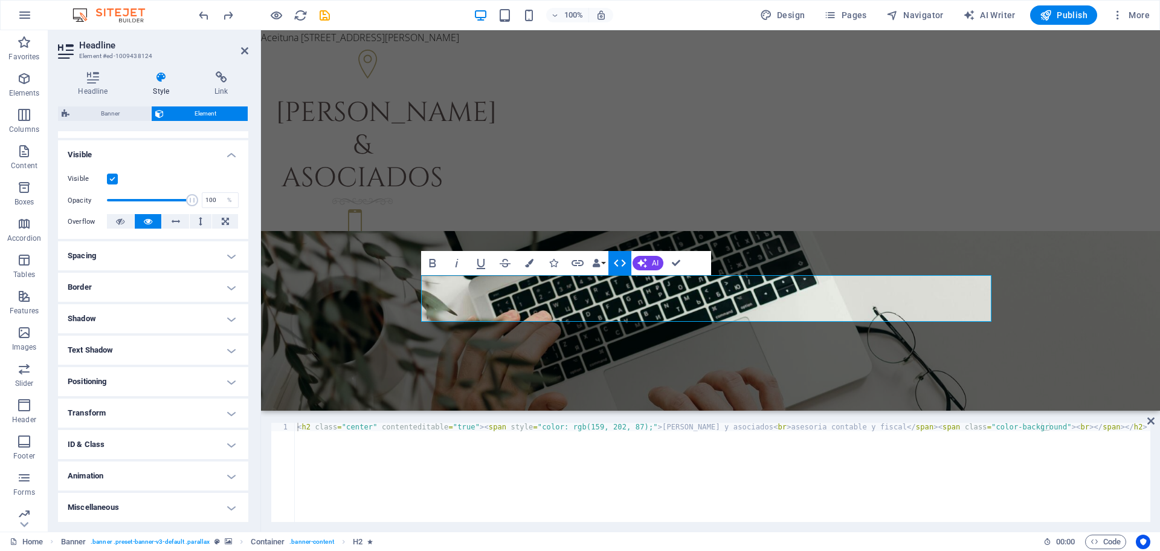
click at [619, 263] on icon "button" at bounding box center [620, 263] width 15 height 15
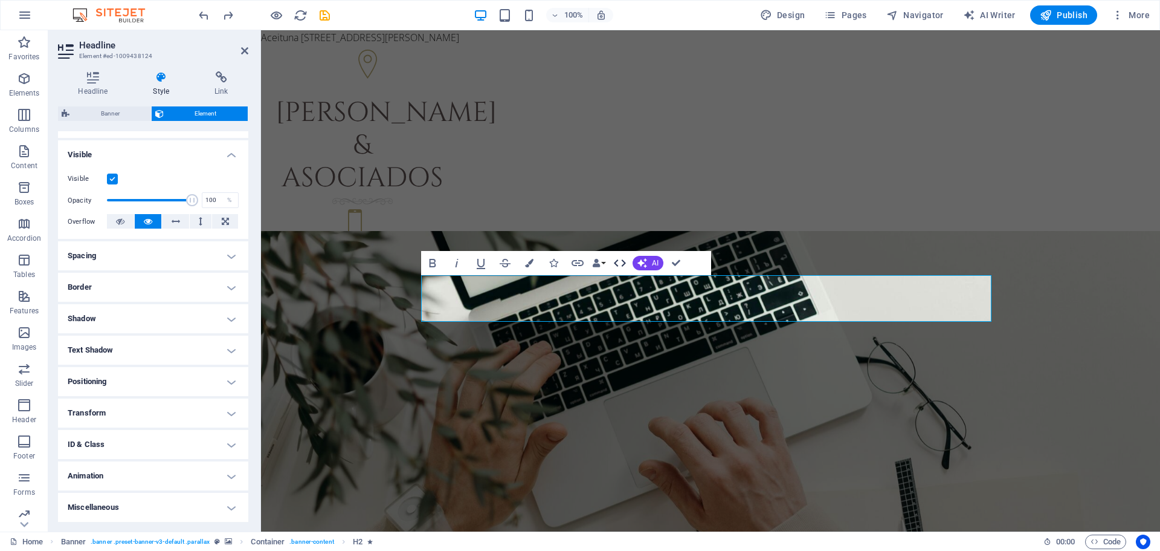
click at [626, 269] on icon "button" at bounding box center [620, 263] width 15 height 15
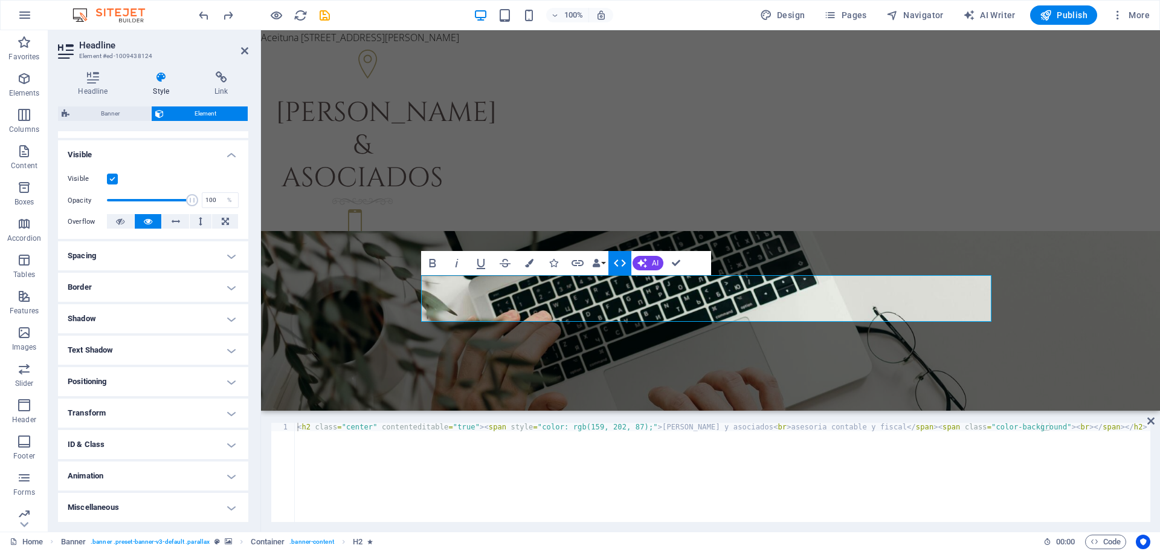
click at [618, 269] on icon "button" at bounding box center [620, 263] width 15 height 15
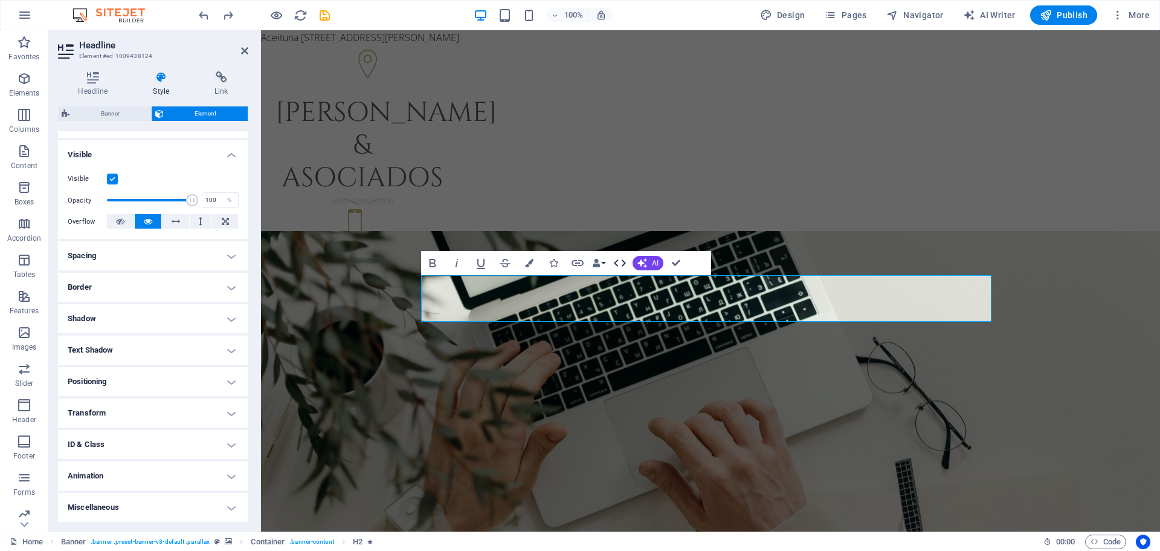
click at [617, 269] on icon "button" at bounding box center [620, 263] width 15 height 15
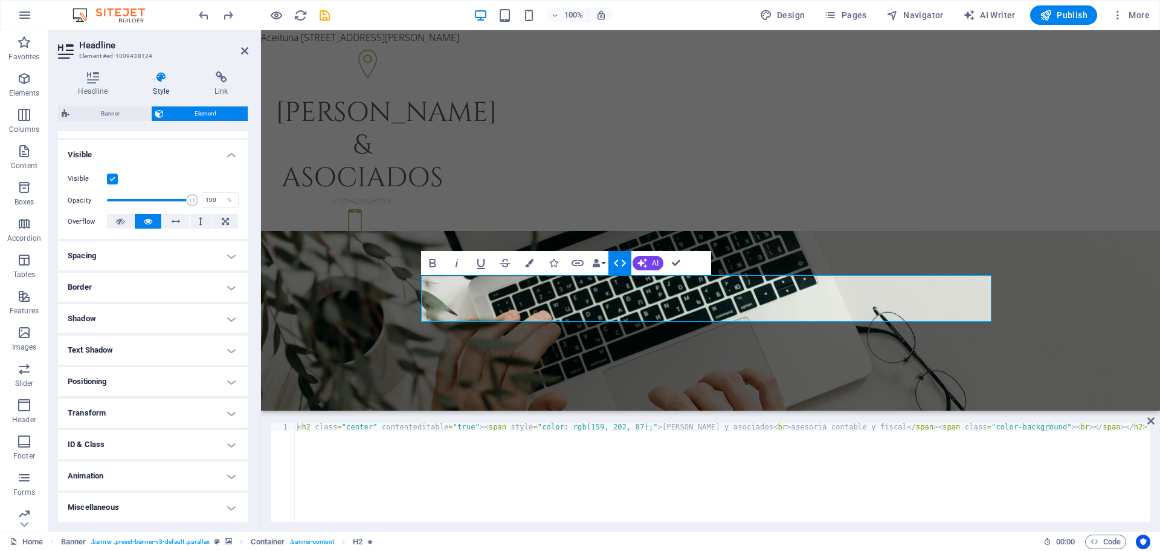
click at [617, 269] on icon "button" at bounding box center [620, 263] width 15 height 15
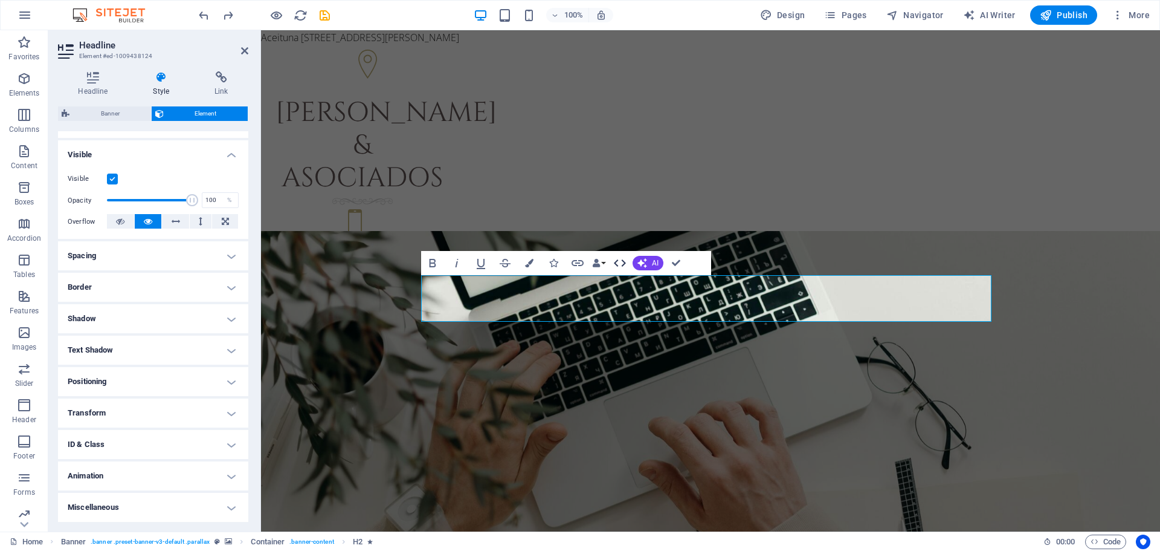
click at [624, 267] on icon "button" at bounding box center [620, 263] width 15 height 15
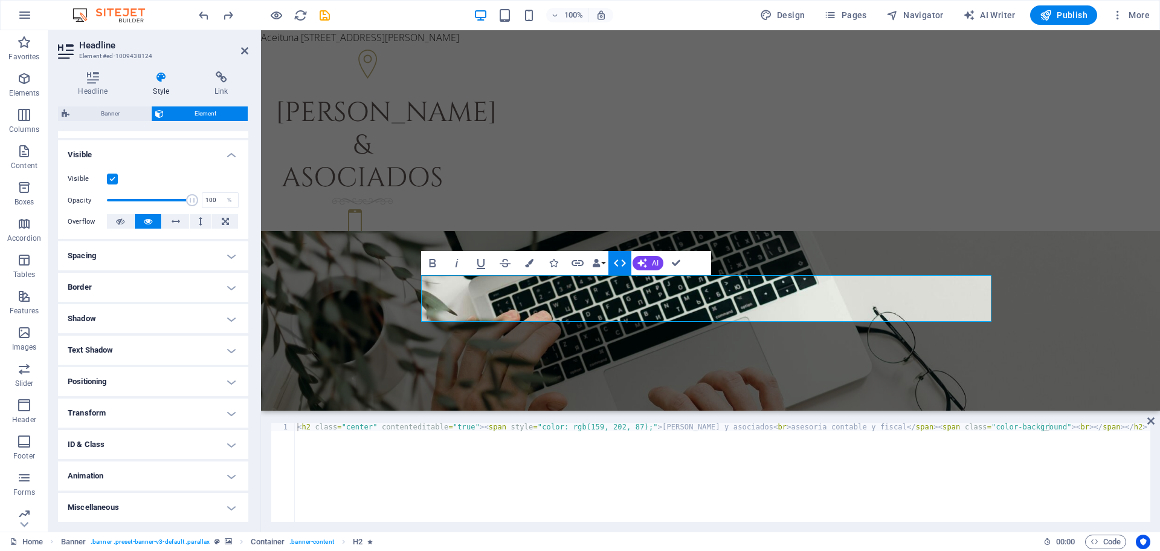
click at [624, 267] on icon "button" at bounding box center [620, 263] width 15 height 15
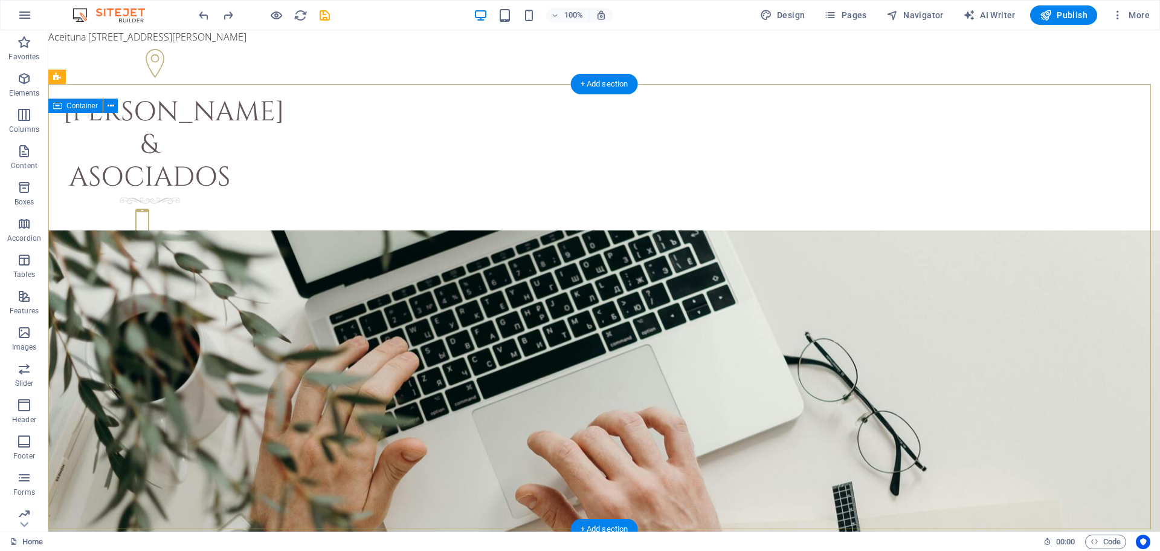
scroll to position [0, 0]
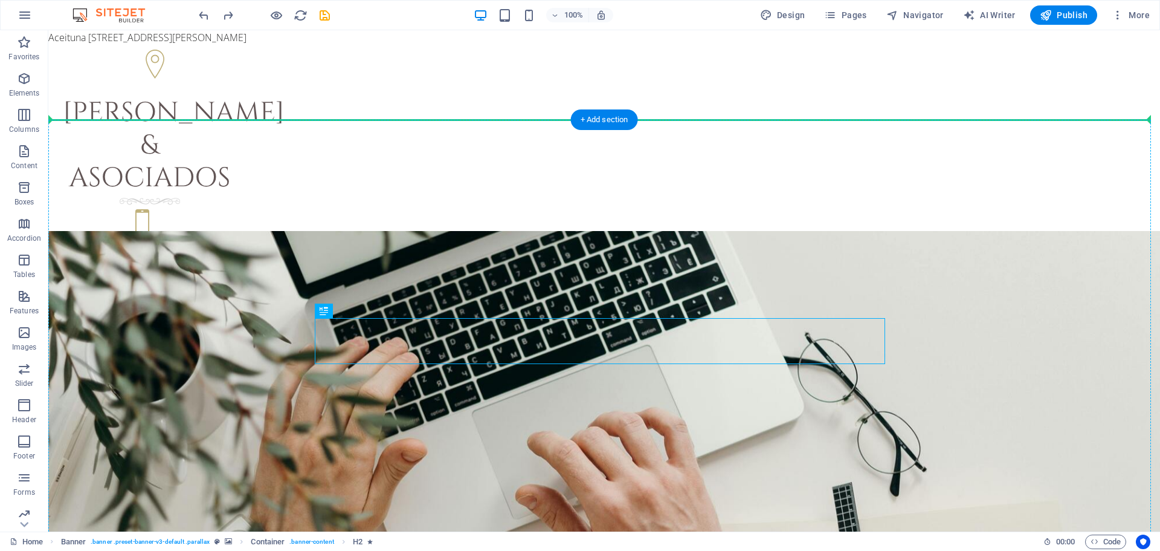
drag, startPoint x: 475, startPoint y: 317, endPoint x: 485, endPoint y: 253, distance: 65.4
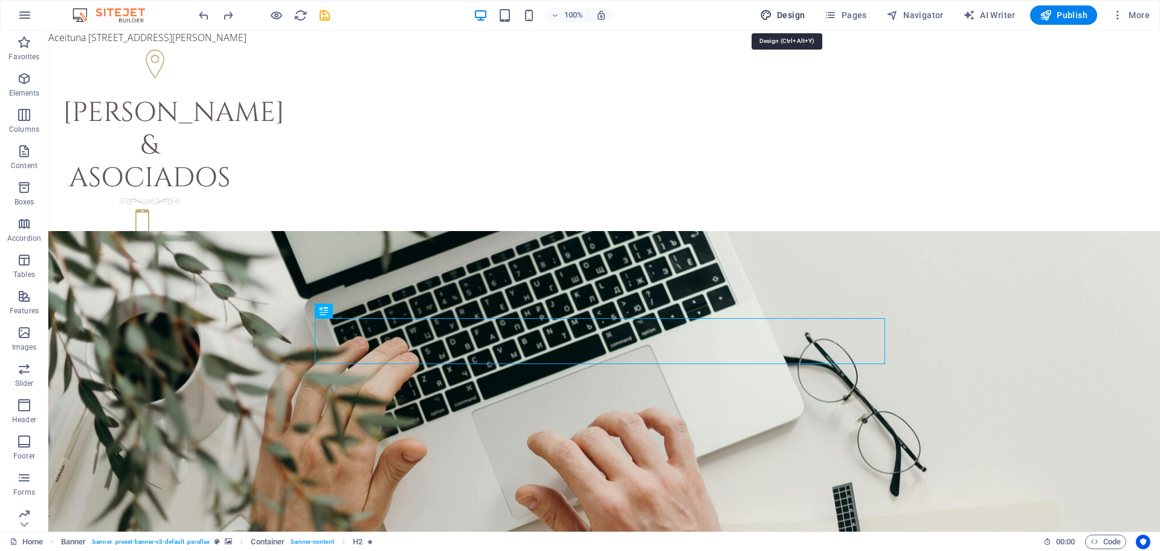
click at [792, 16] on span "Design" at bounding box center [782, 15] width 45 height 12
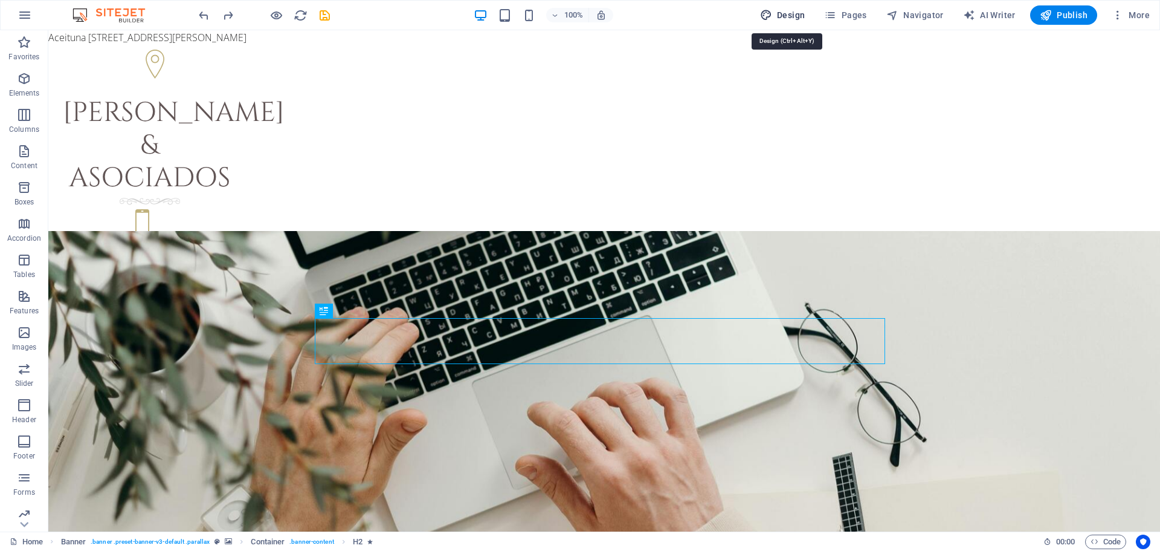
select select "px"
select select "300"
select select "px"
select select "rem"
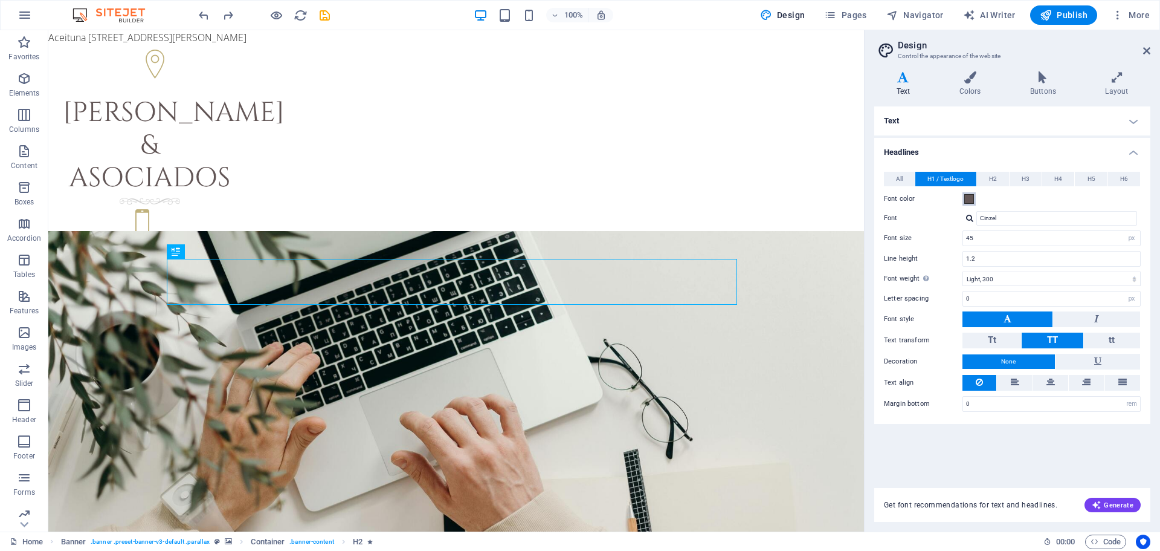
click at [972, 198] on span at bounding box center [970, 199] width 10 height 10
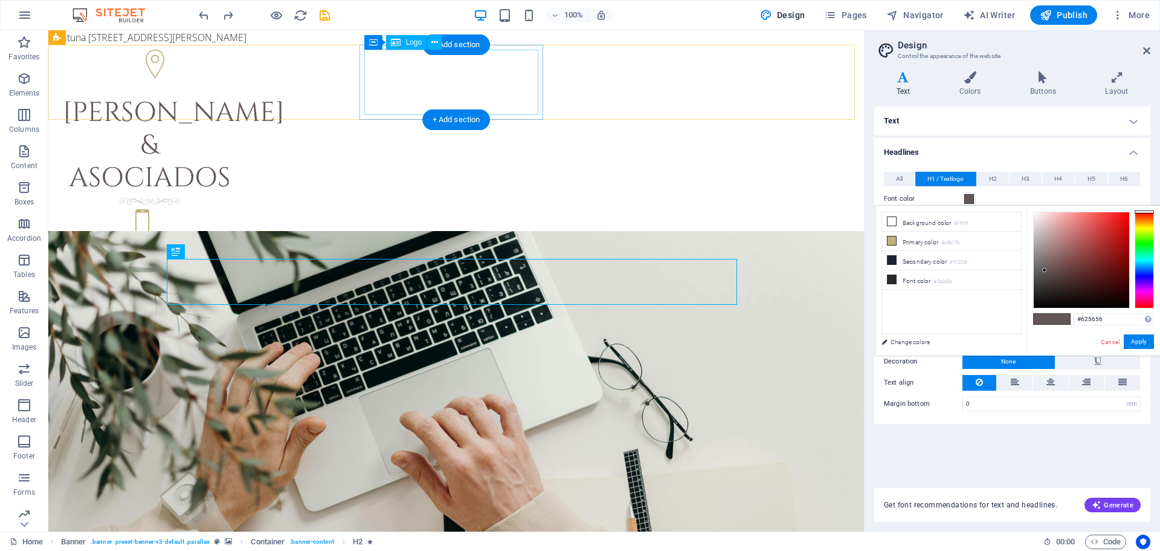
click at [237, 103] on div "[PERSON_NAME] & asociados" at bounding box center [150, 146] width 174 height 98
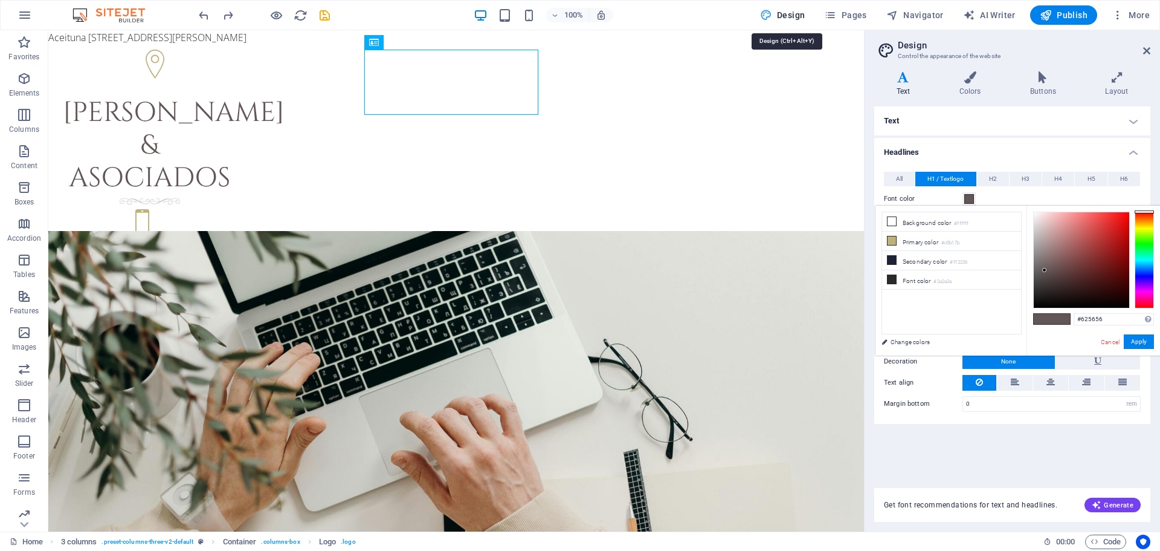
click at [795, 15] on span "Design" at bounding box center [782, 15] width 45 height 12
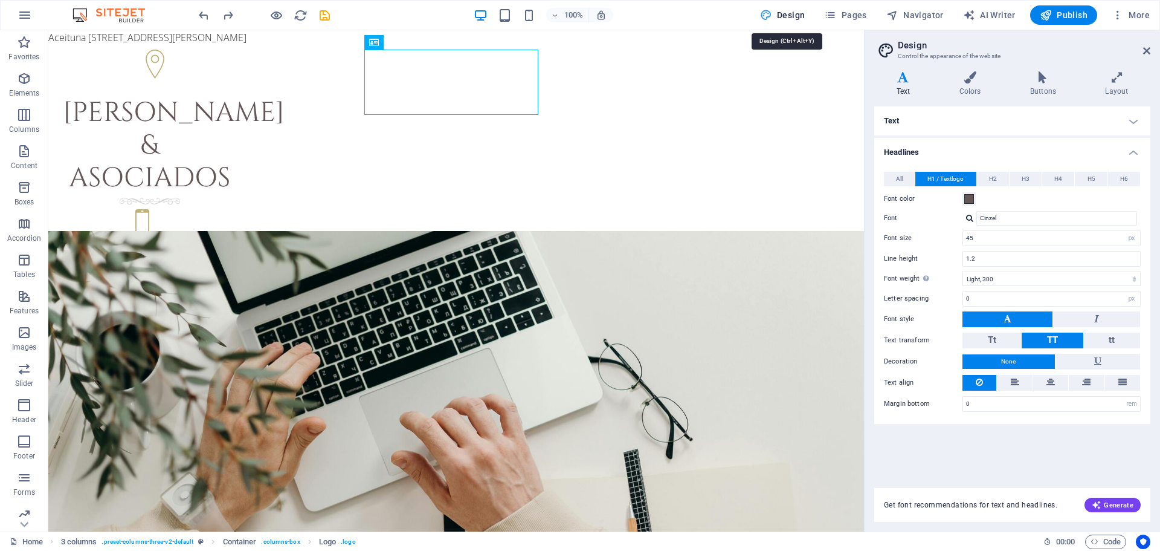
click at [795, 15] on span "Design" at bounding box center [782, 15] width 45 height 12
click at [971, 81] on icon at bounding box center [970, 77] width 66 height 12
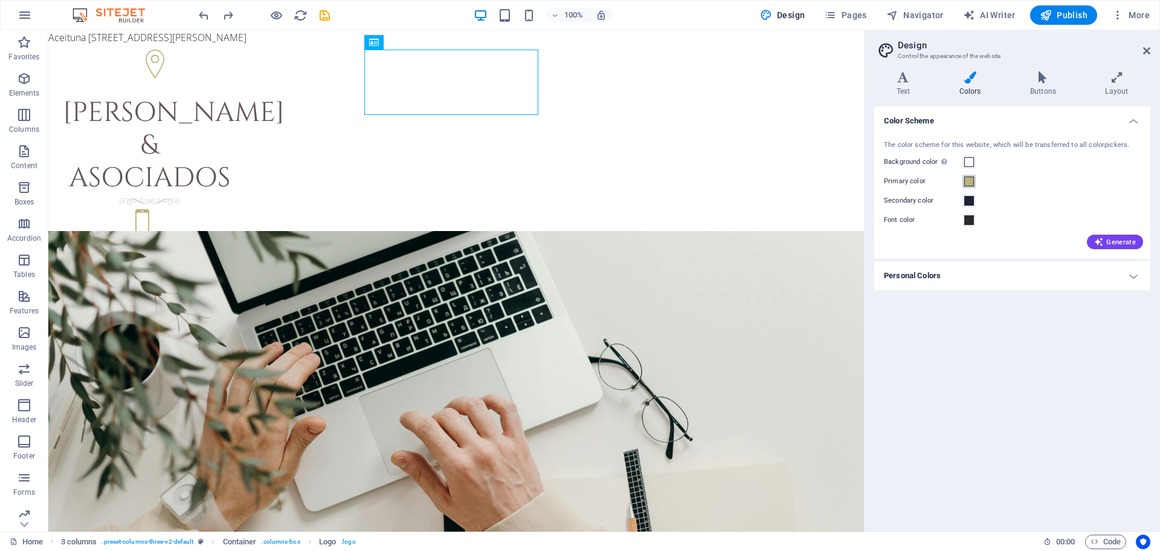
click at [971, 181] on span at bounding box center [970, 181] width 10 height 10
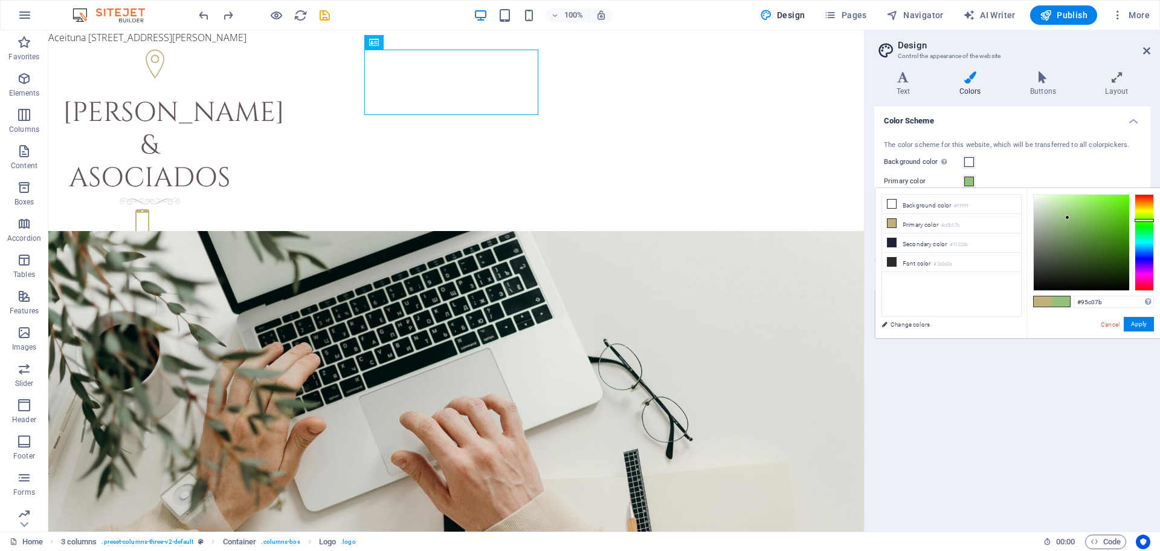
click at [1148, 220] on div at bounding box center [1144, 242] width 19 height 97
click at [1146, 234] on div at bounding box center [1144, 242] width 19 height 97
click at [1145, 226] on div at bounding box center [1144, 242] width 19 height 97
type input "#7bc086"
click at [1141, 228] on div at bounding box center [1144, 242] width 19 height 97
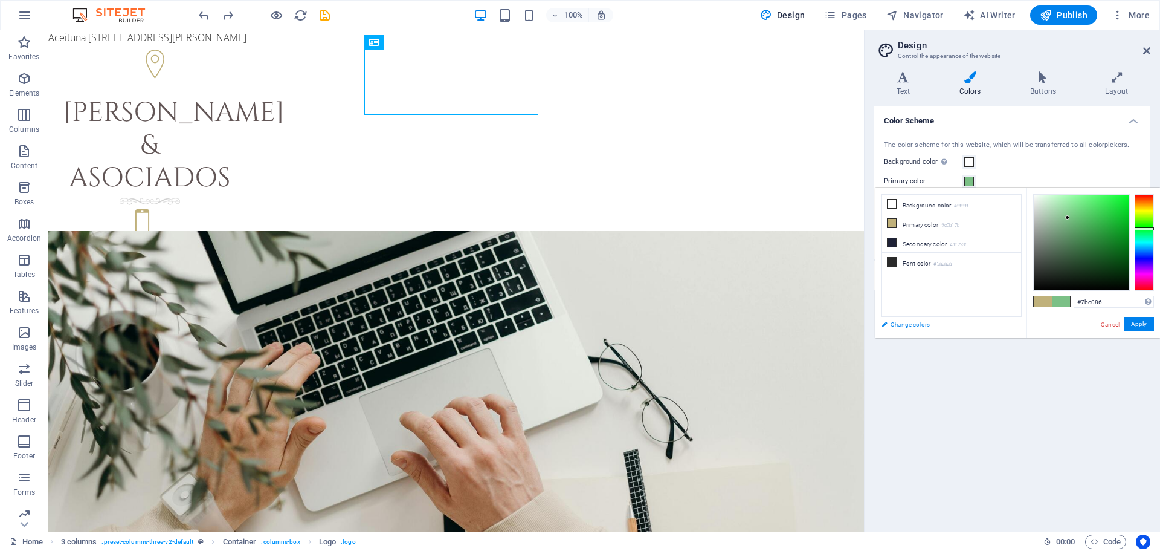
click at [893, 325] on link "Change colors" at bounding box center [946, 324] width 140 height 15
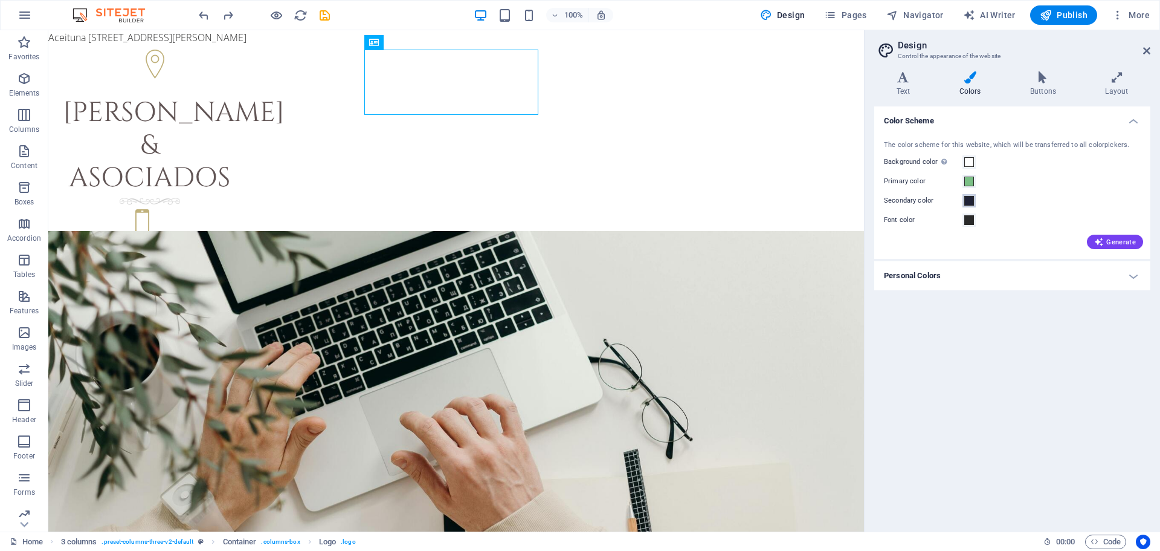
click at [975, 202] on button "Secondary color" at bounding box center [969, 200] width 13 height 13
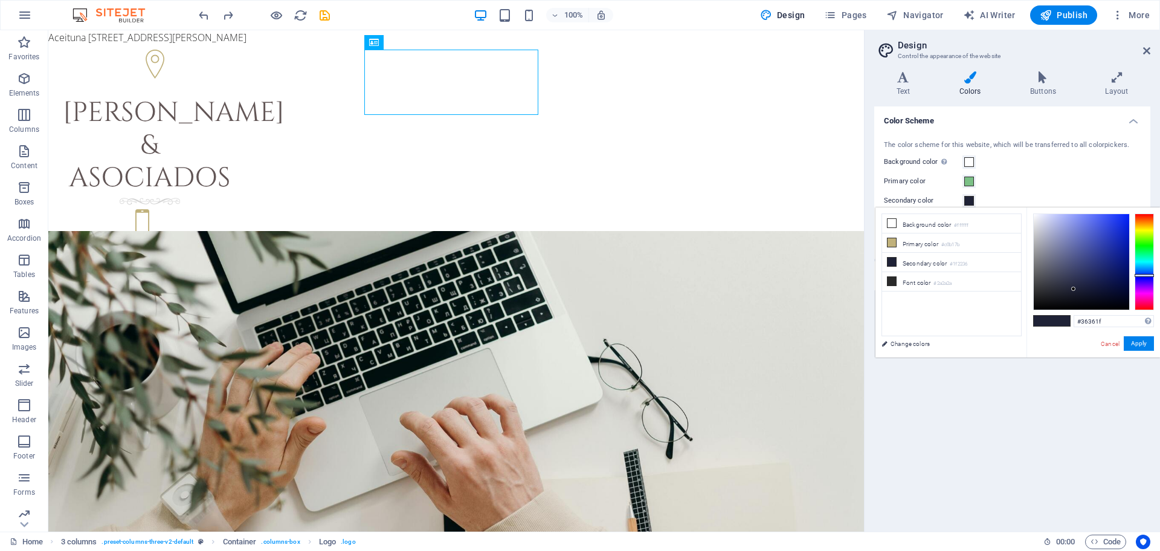
click at [1150, 229] on div at bounding box center [1144, 261] width 19 height 97
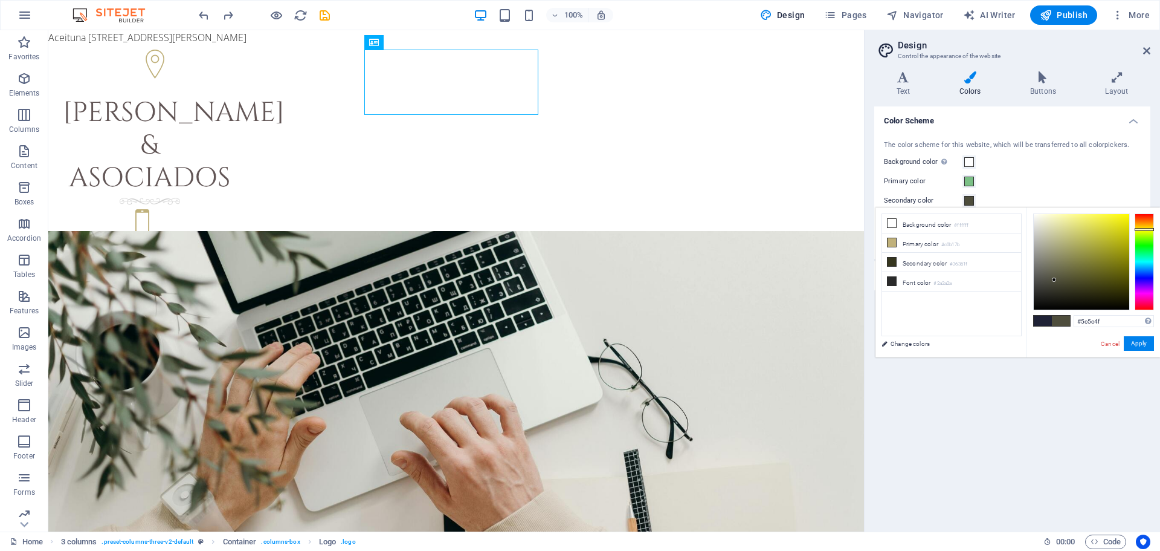
type input "#5e5e52"
drag, startPoint x: 1067, startPoint y: 283, endPoint x: 1045, endPoint y: 274, distance: 24.1
click at [1045, 274] on div at bounding box center [1081, 261] width 95 height 95
click at [1137, 338] on button "Apply" at bounding box center [1139, 343] width 30 height 15
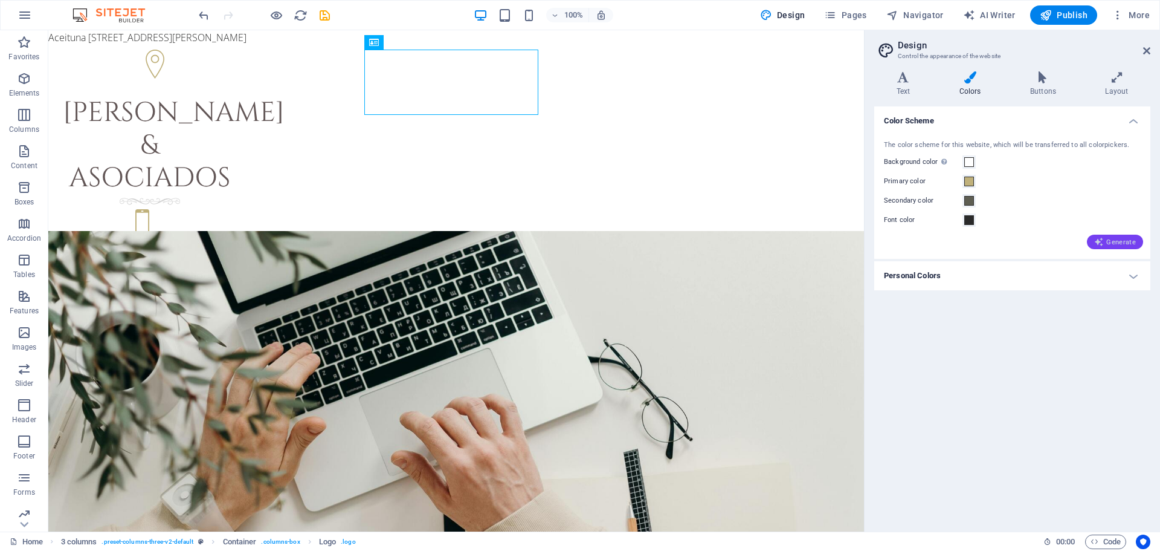
click at [1104, 238] on icon "button" at bounding box center [1099, 242] width 10 height 10
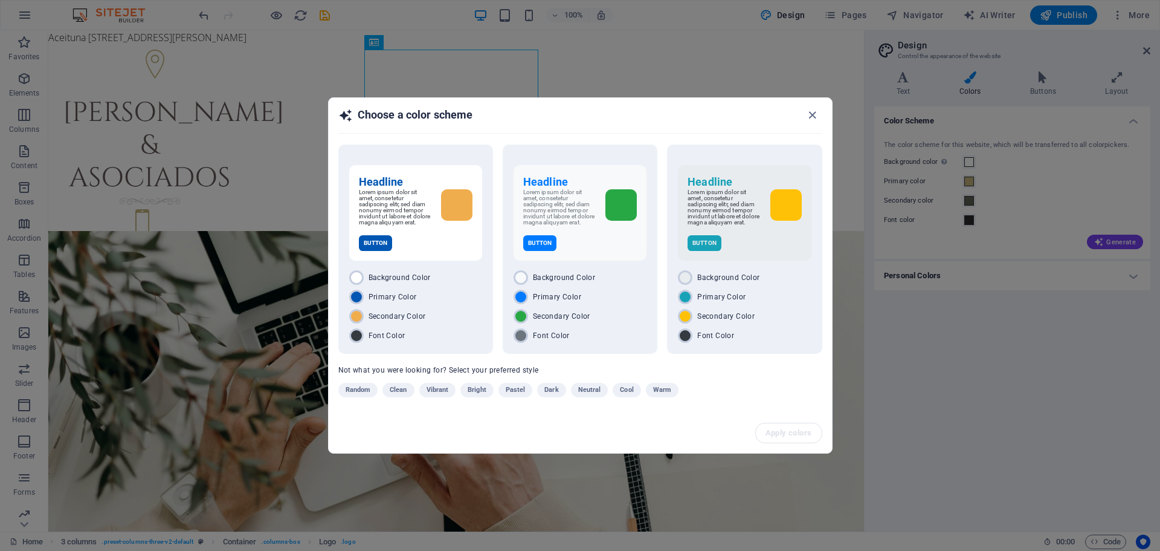
click at [1057, 192] on div "Choose a color scheme Headline Lorem ipsum dolor sit amet, consetetur sadipscin…" at bounding box center [580, 275] width 1160 height 551
click at [396, 392] on span "Clean" at bounding box center [398, 390] width 17 height 15
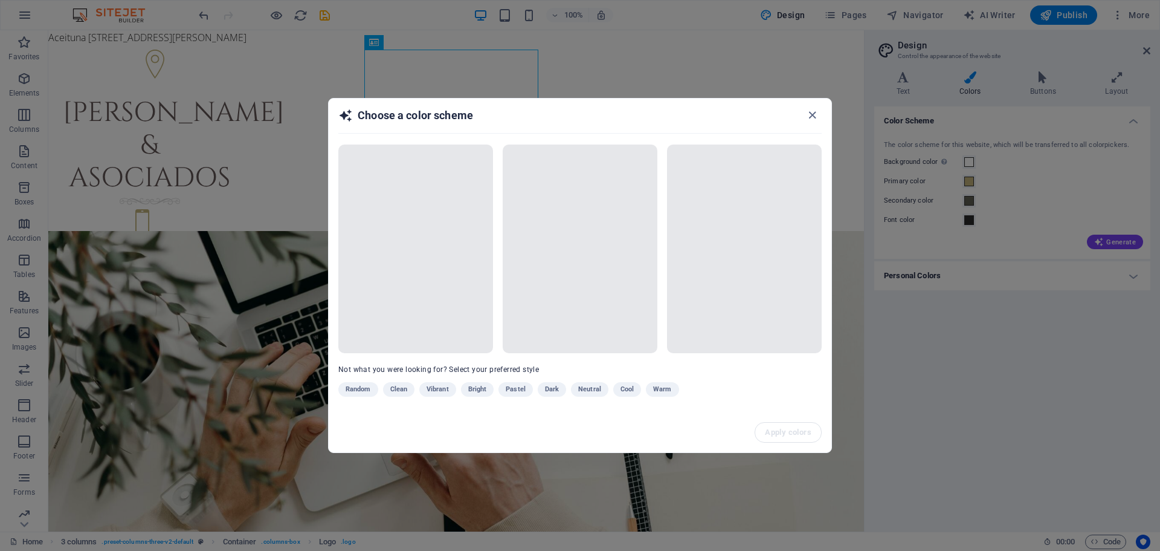
click at [444, 389] on div "Random Clean Vibrant Bright Pastel Dark Neutral Cool Warm" at bounding box center [549, 391] width 423 height 19
click at [438, 390] on div "Random Clean Vibrant Bright Pastel Dark Neutral Cool Warm" at bounding box center [549, 391] width 423 height 19
click at [627, 389] on div "Random Clean Vibrant Bright Pastel Dark Neutral Cool Warm" at bounding box center [549, 391] width 423 height 19
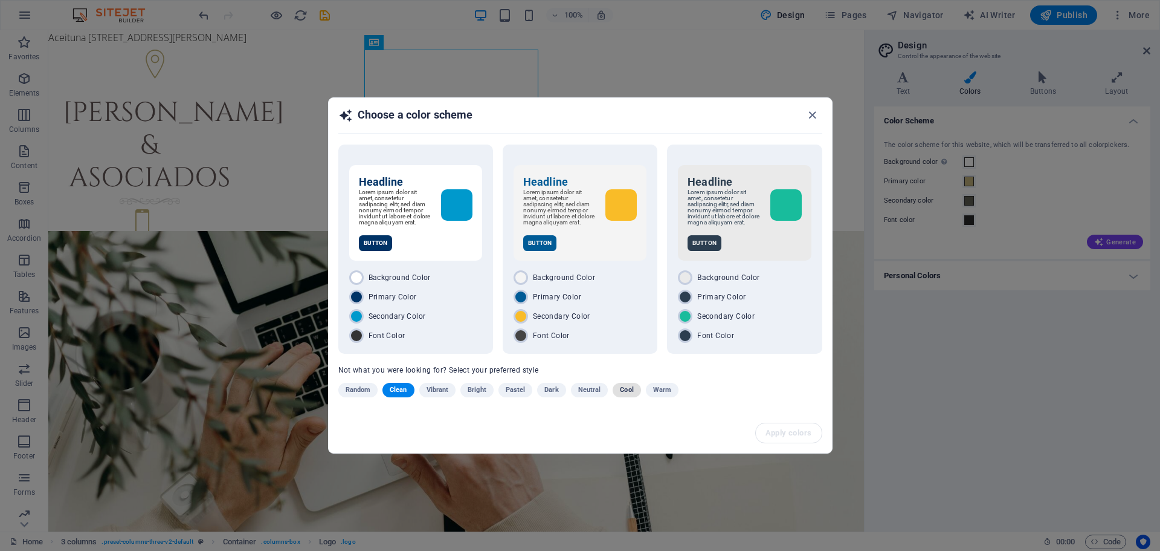
click at [632, 394] on span "Cool" at bounding box center [626, 390] width 13 height 15
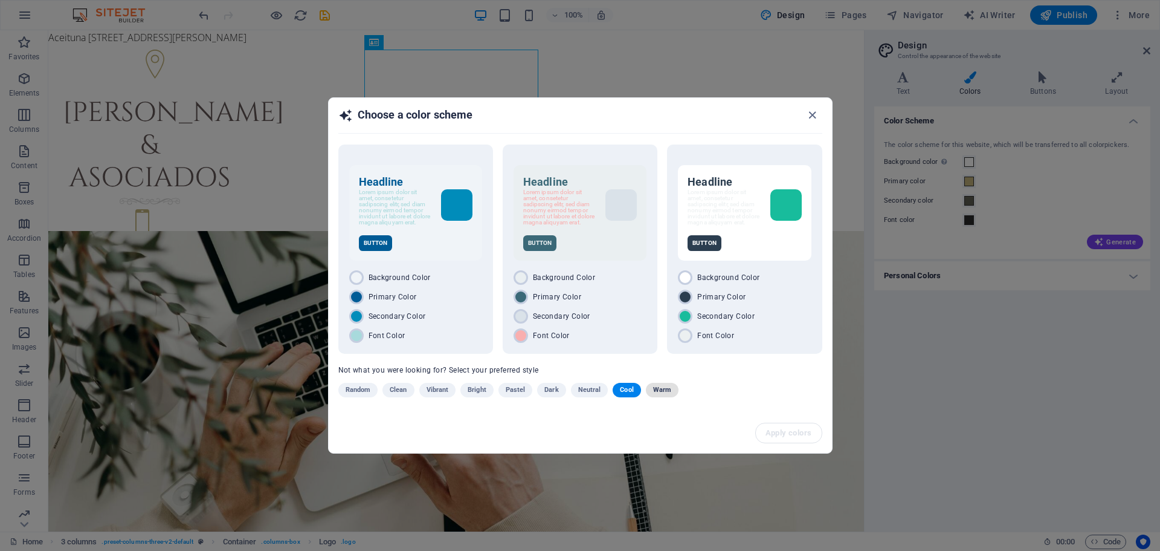
click at [660, 390] on span "Warm" at bounding box center [662, 390] width 18 height 15
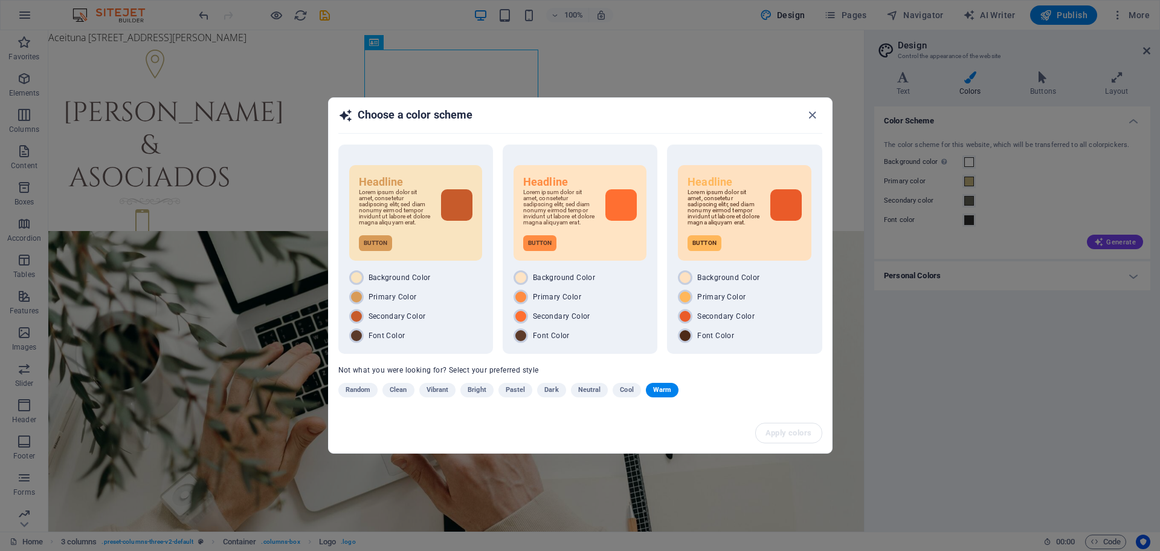
click at [582, 390] on span "Neutral" at bounding box center [589, 390] width 23 height 15
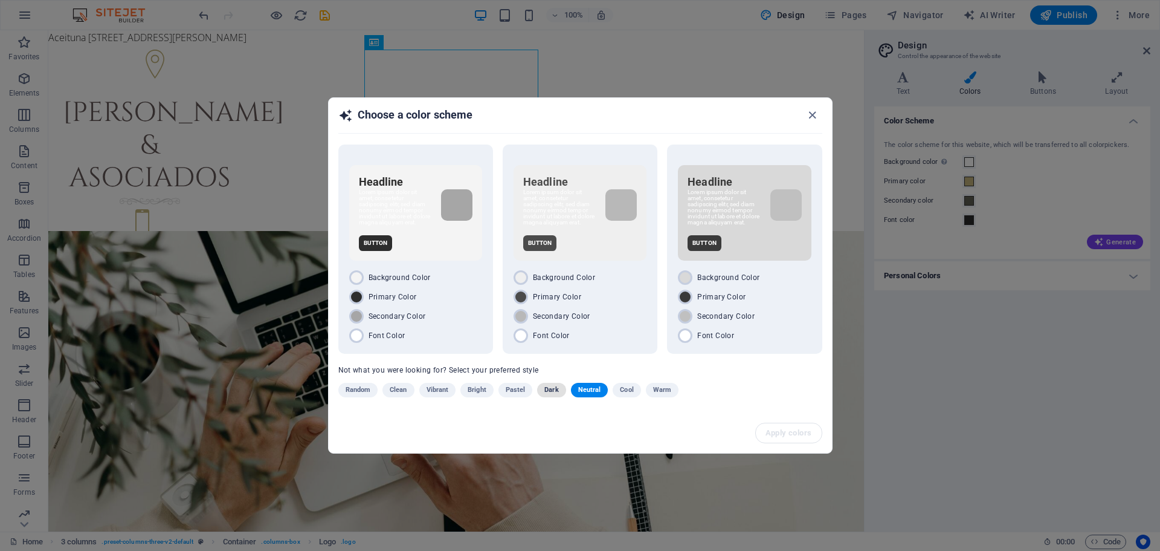
click at [549, 387] on span "Dark" at bounding box center [552, 390] width 14 height 15
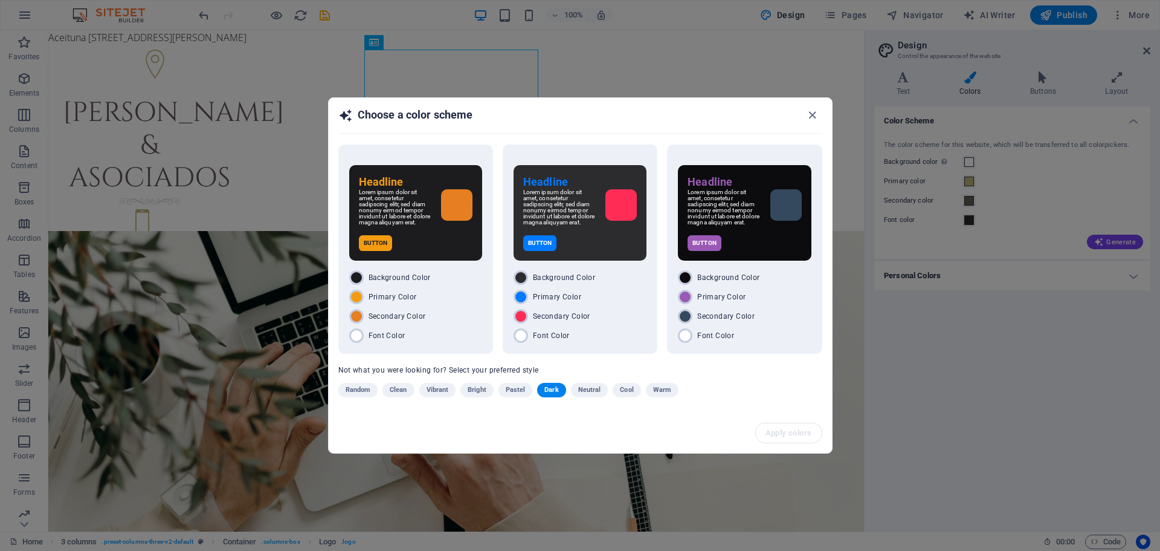
click at [522, 386] on span "Pastel" at bounding box center [516, 390] width 20 height 15
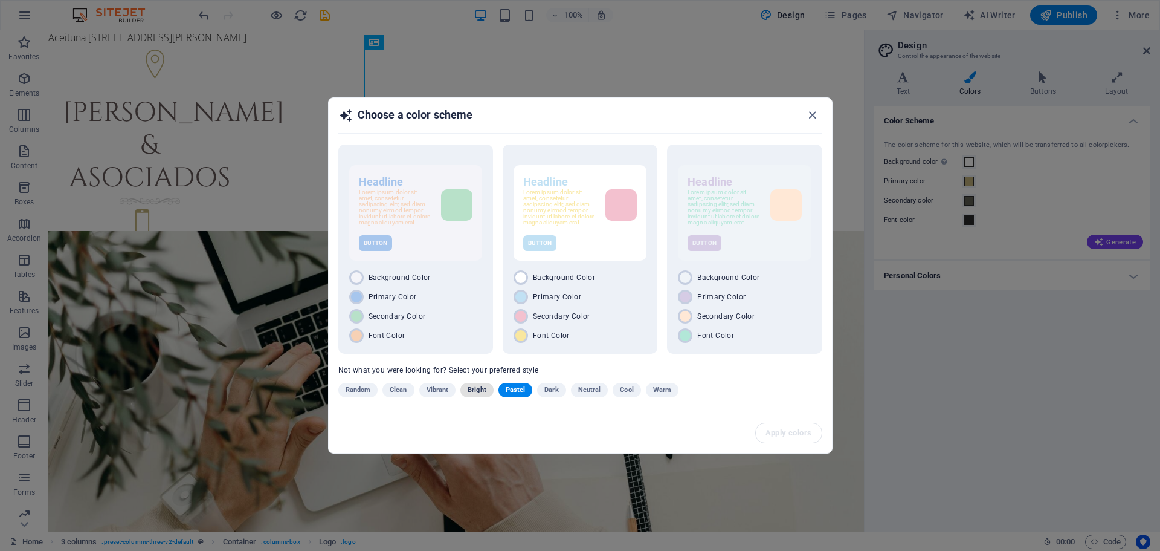
click at [479, 387] on span "Bright" at bounding box center [477, 390] width 19 height 15
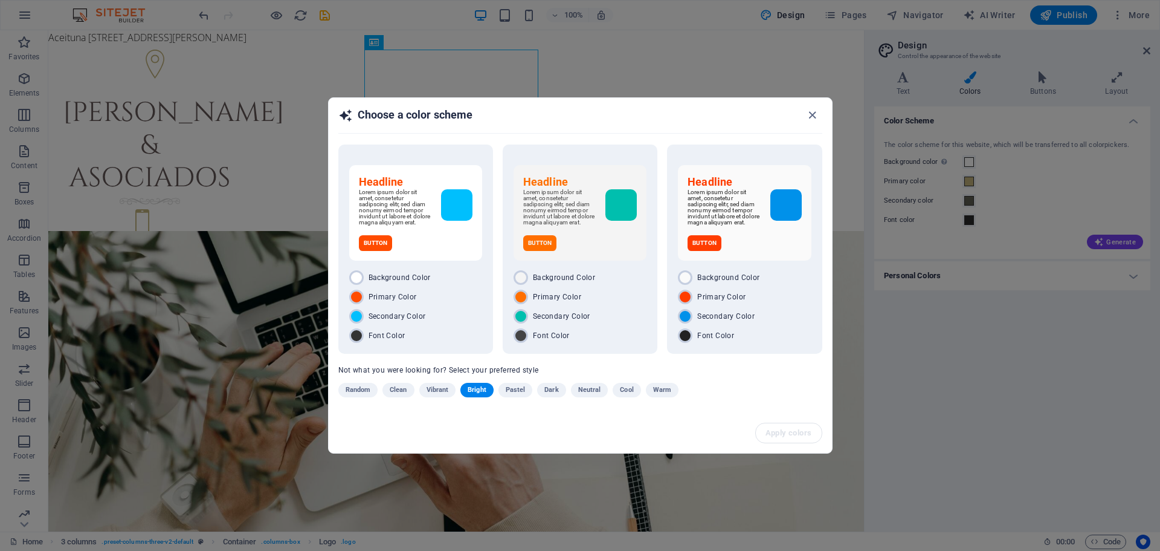
click at [430, 383] on div "Headline Lorem ipsum dolor sit amet, consetetur sadipscing elitr, sed diam nonu…" at bounding box center [580, 278] width 503 height 270
click at [439, 390] on span "Vibrant" at bounding box center [438, 390] width 22 height 15
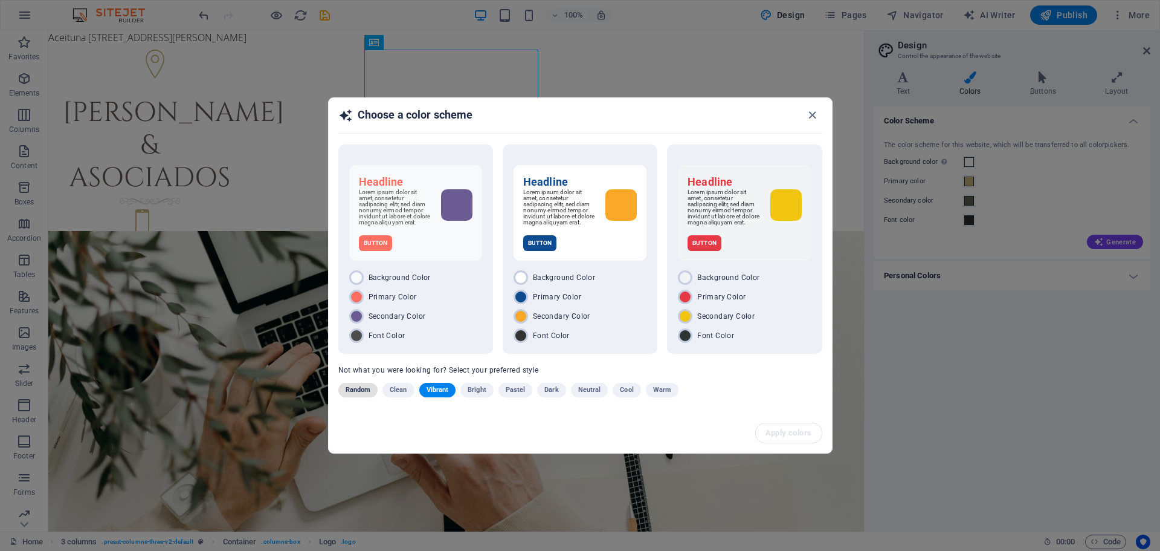
click at [358, 388] on span "Random" at bounding box center [358, 390] width 25 height 15
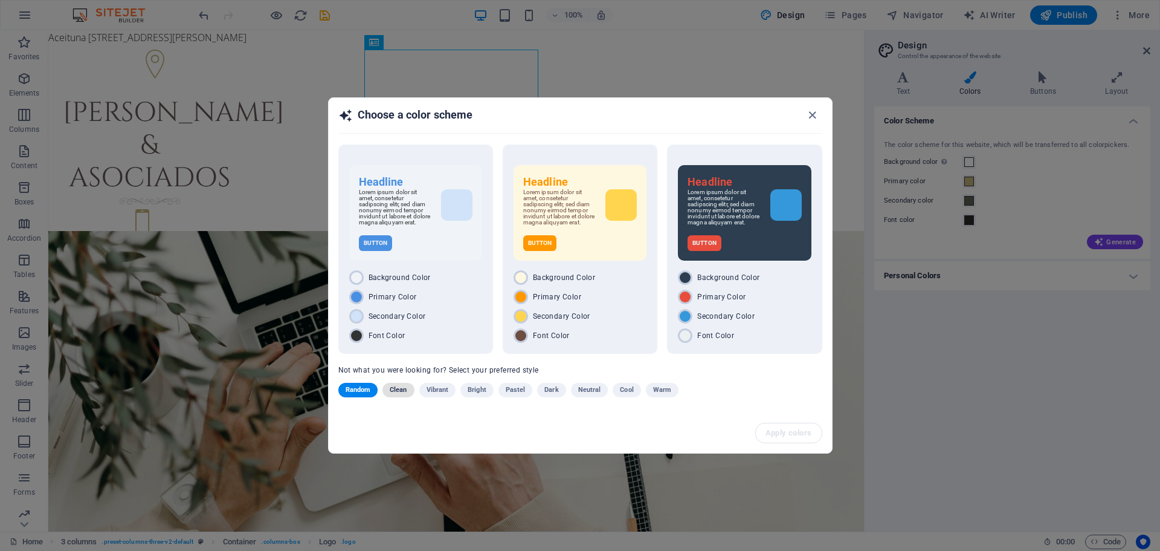
click at [391, 386] on span "Clean" at bounding box center [398, 390] width 17 height 15
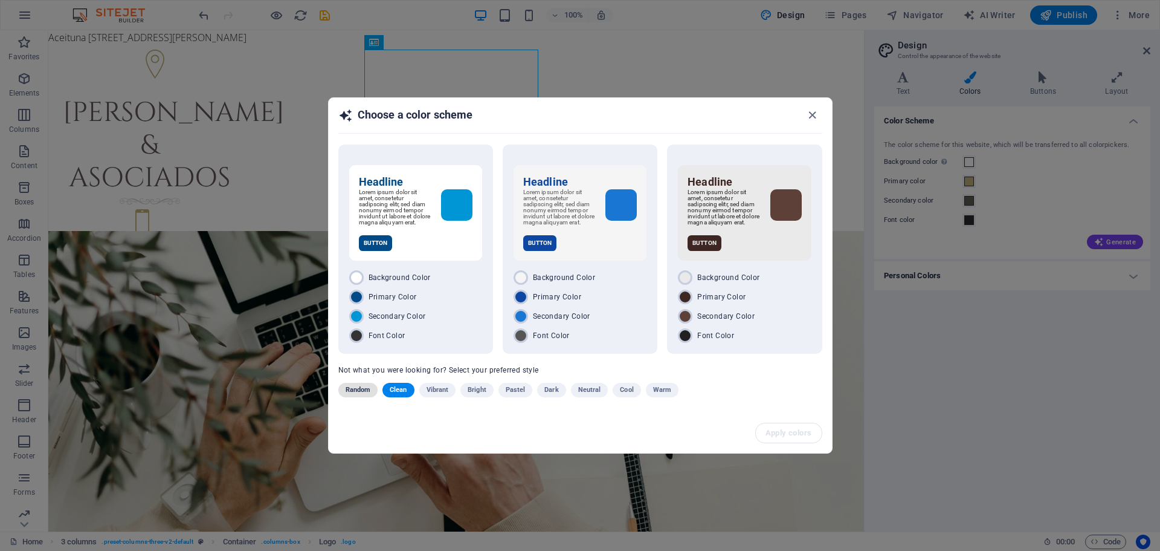
click at [358, 389] on span "Random" at bounding box center [358, 390] width 25 height 15
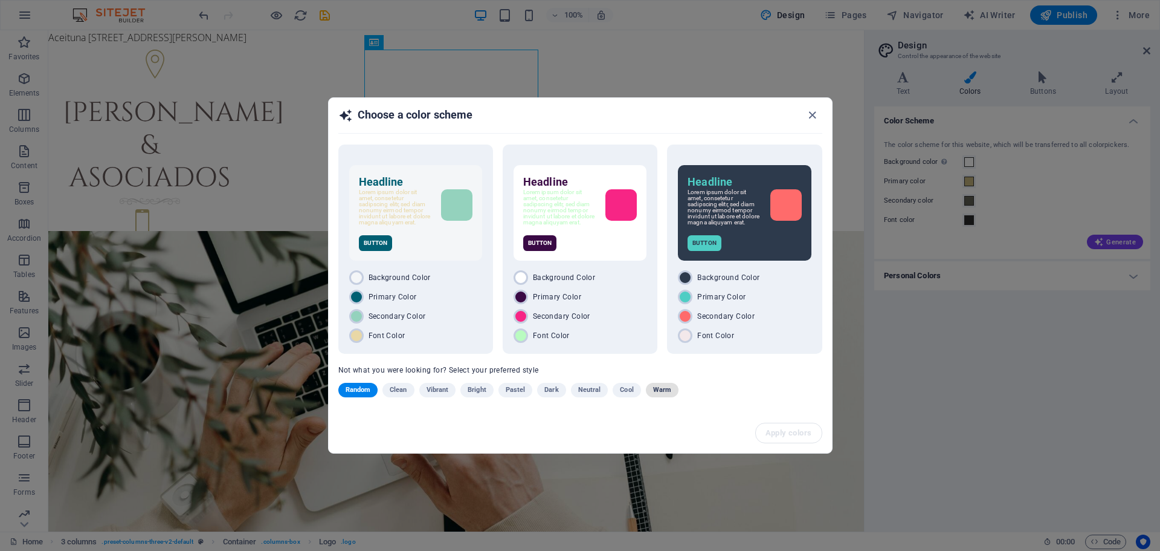
click at [655, 393] on span "Warm" at bounding box center [662, 390] width 18 height 15
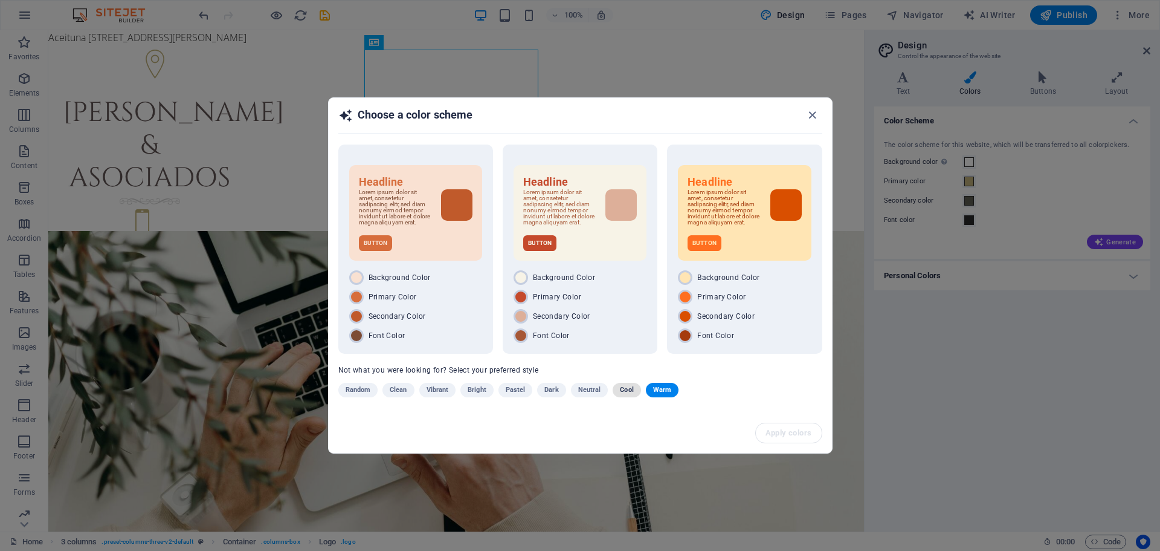
click at [622, 391] on span "Cool" at bounding box center [626, 390] width 13 height 15
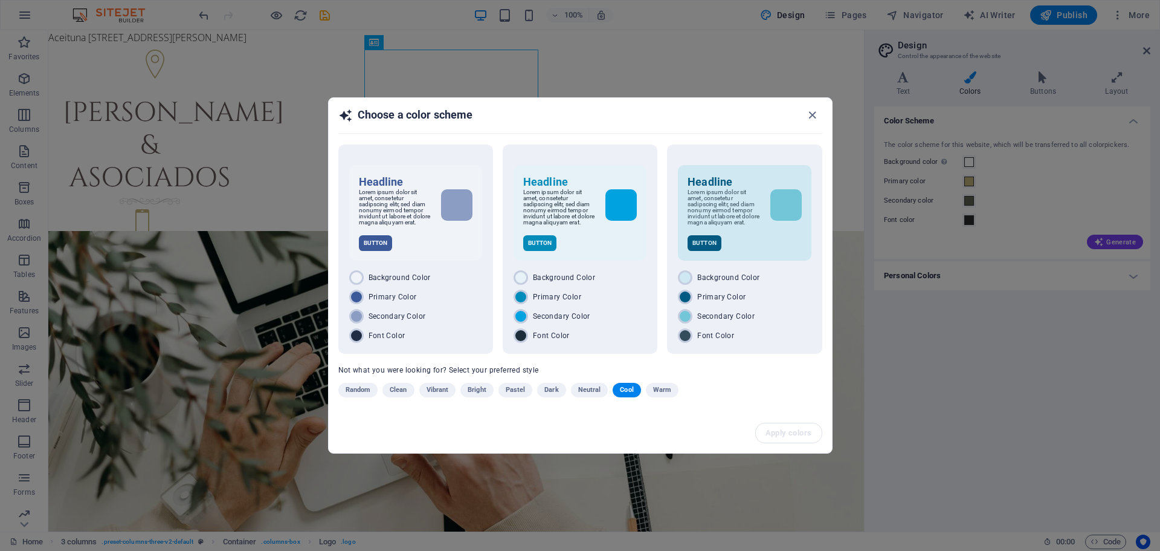
click at [587, 390] on span "Neutral" at bounding box center [589, 390] width 23 height 15
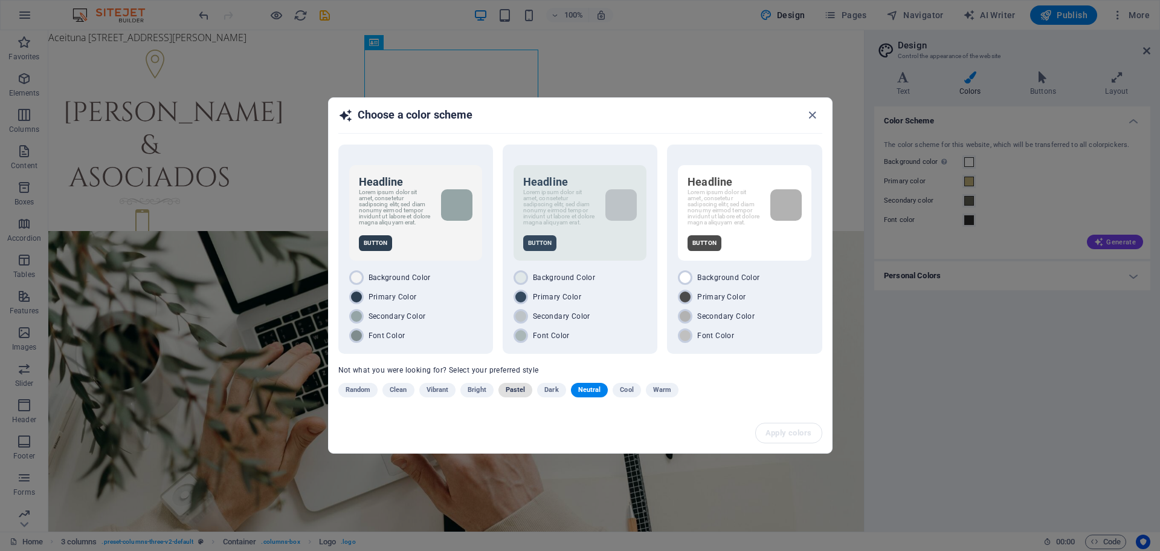
click at [518, 390] on span "Pastel" at bounding box center [516, 390] width 20 height 15
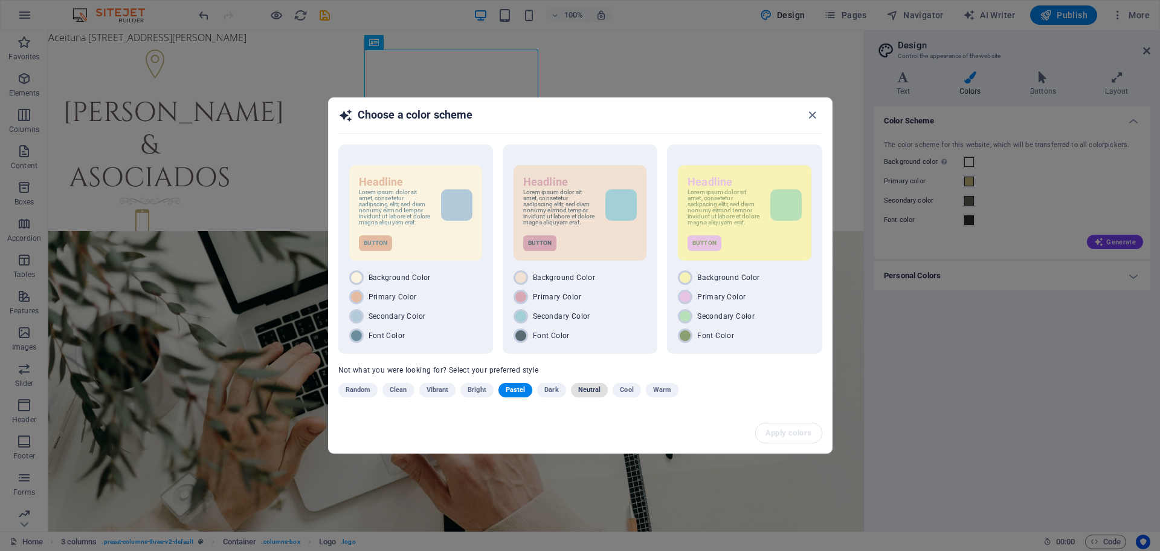
click at [583, 390] on span "Neutral" at bounding box center [589, 390] width 23 height 15
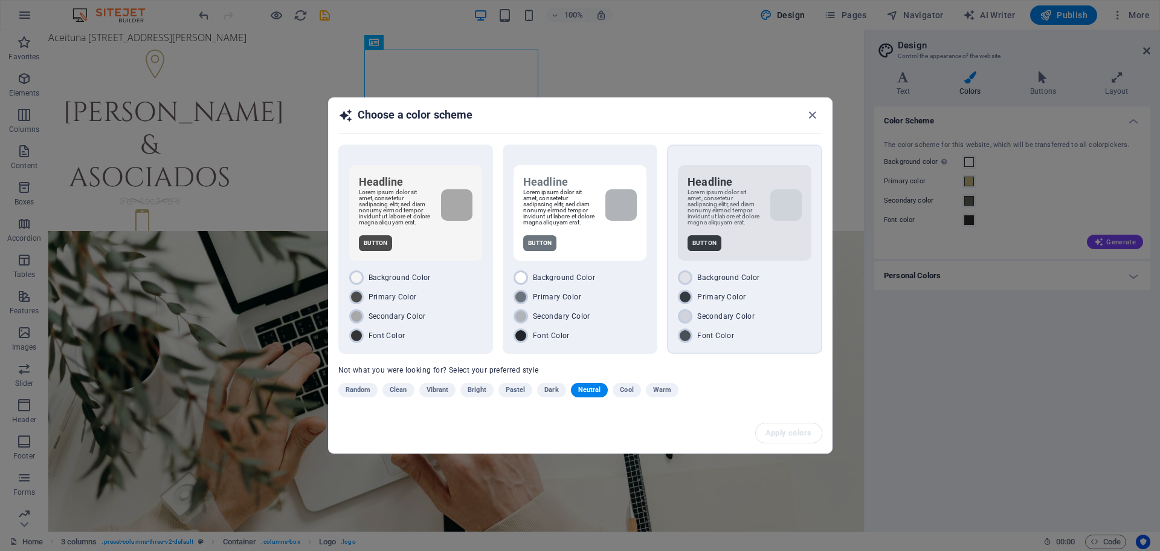
click at [757, 234] on div "Headline Lorem ipsum dolor sit amet, consetetur sadipscing elitr, sed diam nonu…" at bounding box center [744, 212] width 133 height 95
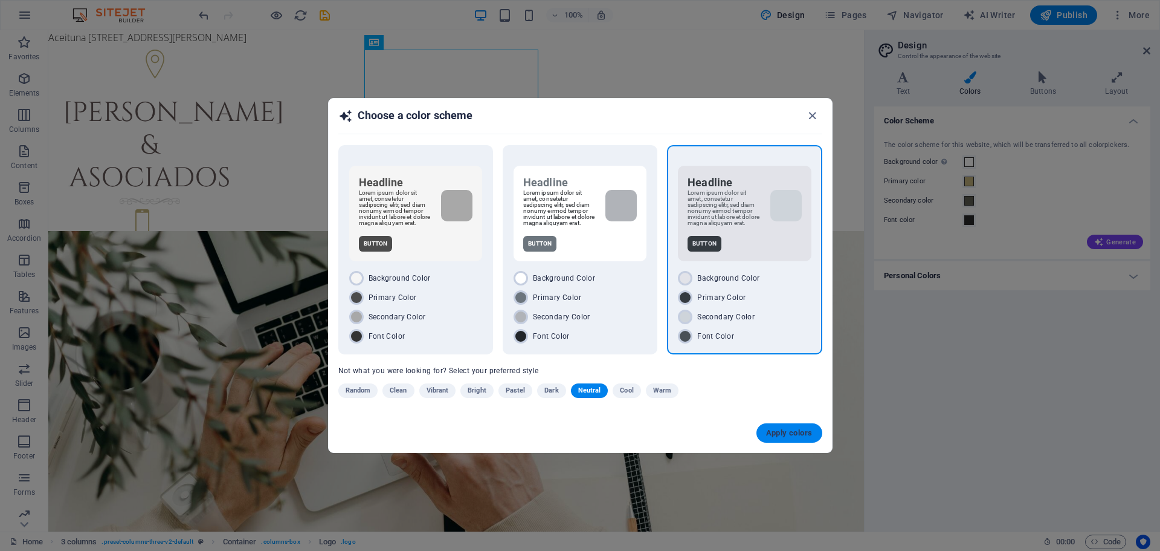
click at [774, 437] on span "Apply colors" at bounding box center [789, 433] width 47 height 10
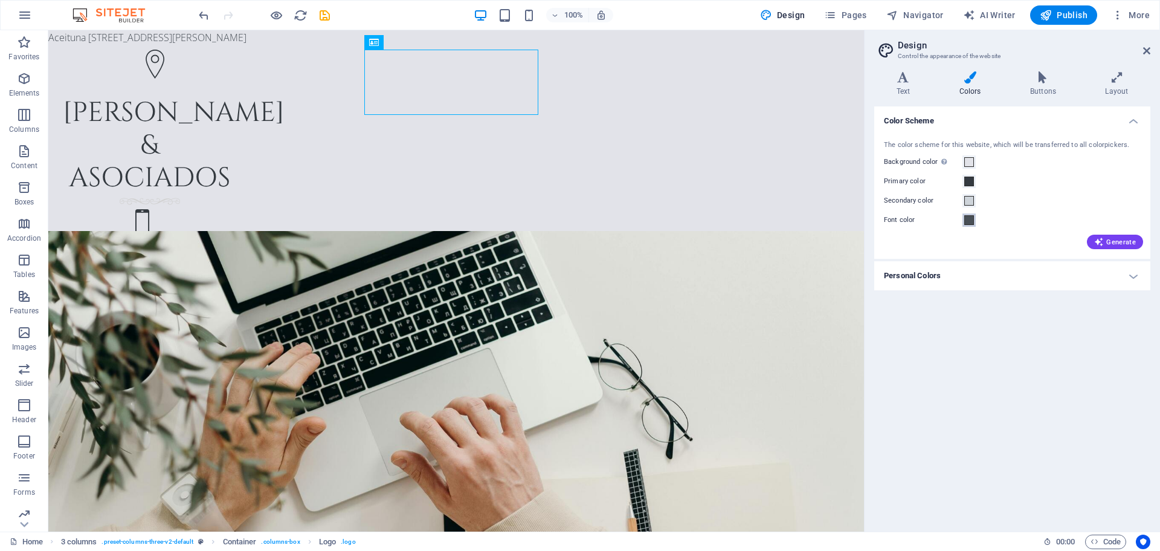
click at [968, 220] on span at bounding box center [970, 220] width 10 height 10
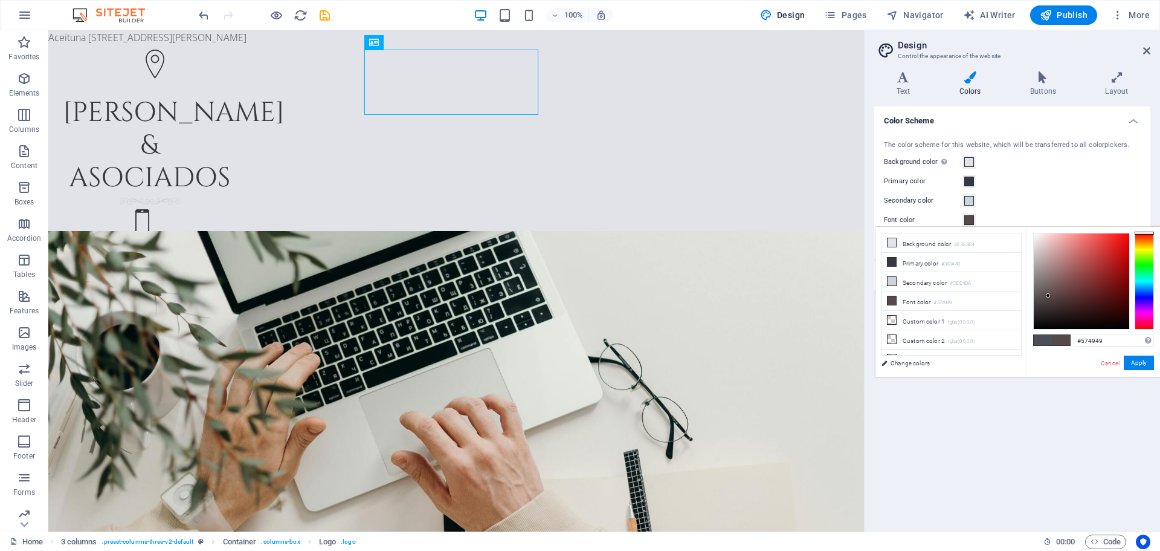
drag, startPoint x: 1144, startPoint y: 247, endPoint x: 1156, endPoint y: 220, distance: 29.5
click at [1156, 220] on body "[PERSON_NAME] Y ASOCIADOS Home Favorites Elements Columns Content Boxes Accordi…" at bounding box center [580, 275] width 1160 height 551
click at [916, 363] on link "Change colors" at bounding box center [946, 362] width 140 height 15
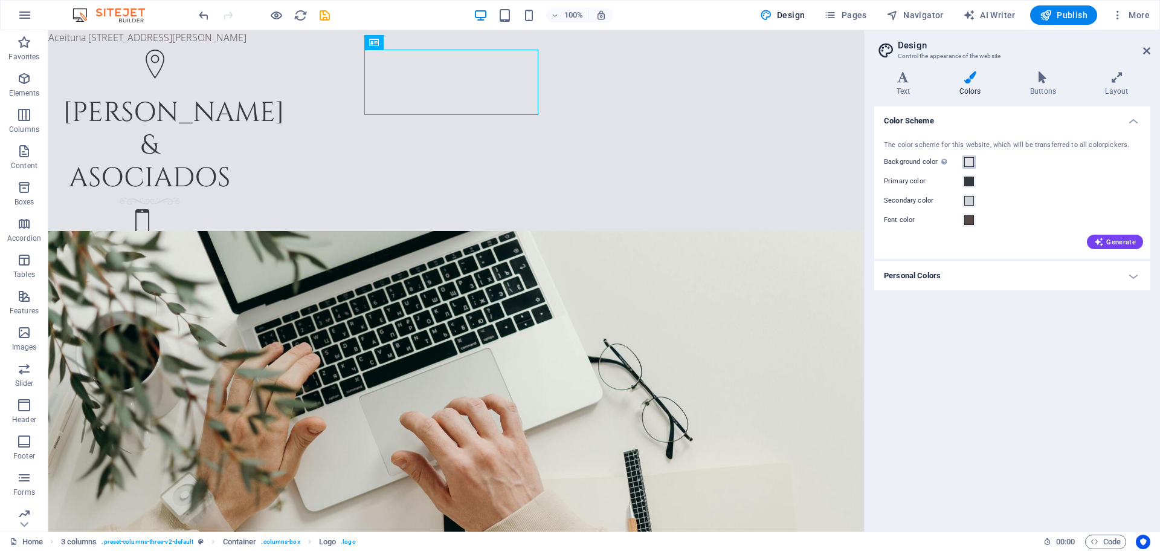
click at [970, 161] on span at bounding box center [970, 162] width 10 height 10
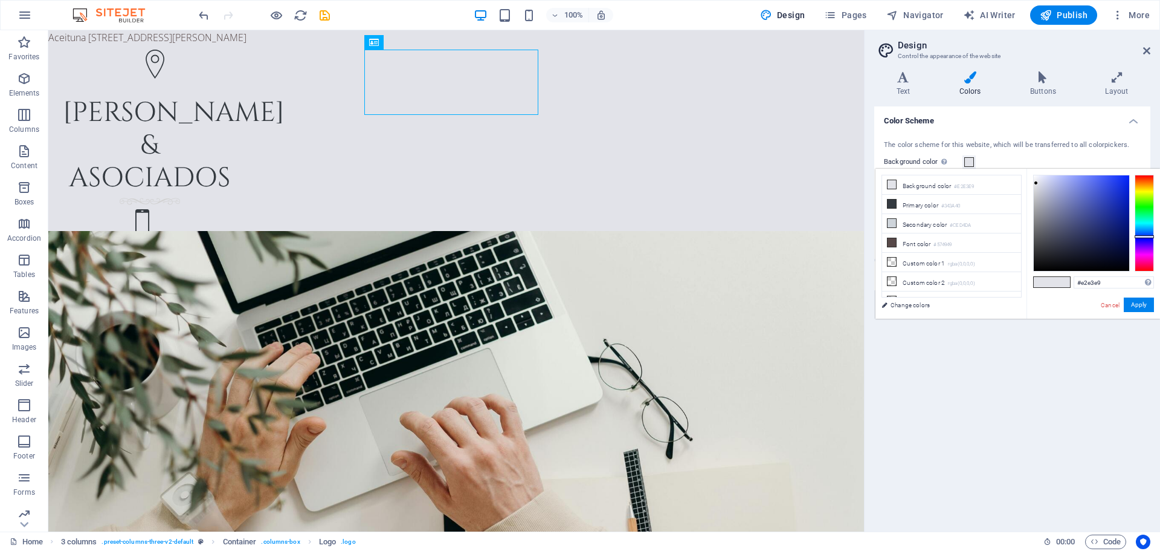
click at [1009, 158] on div "Background color Only visible if it is not covered by other backgrounds." at bounding box center [1012, 162] width 257 height 15
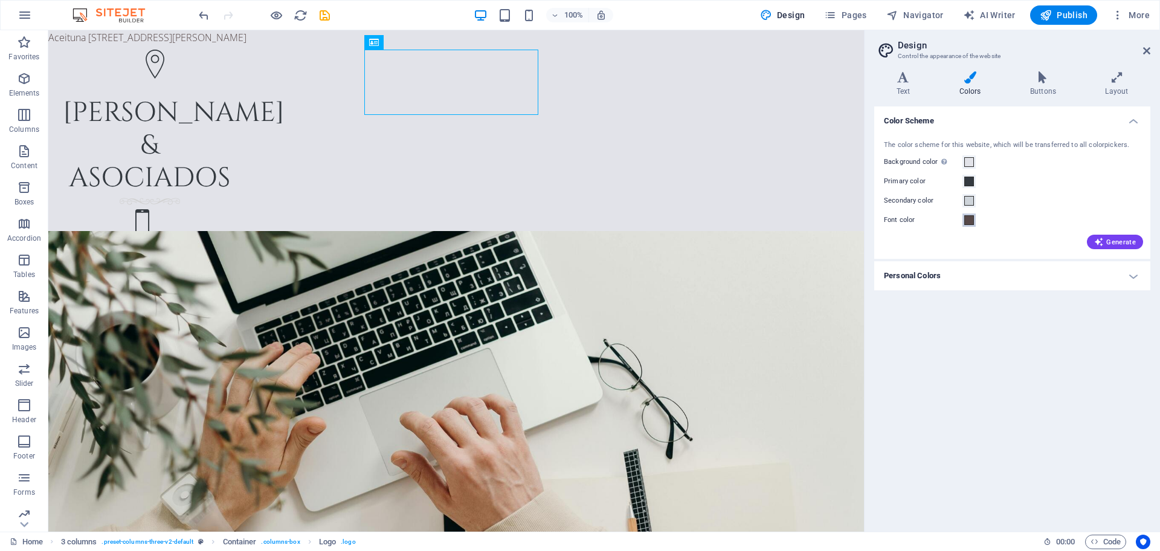
click at [968, 214] on button "Font color" at bounding box center [969, 219] width 13 height 13
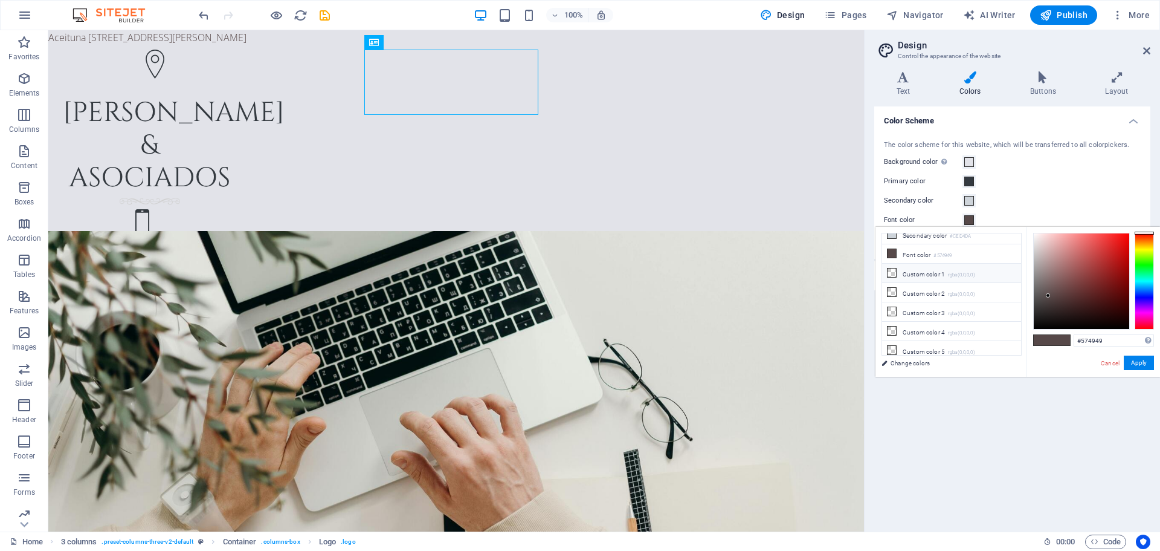
scroll to position [0, 0]
click at [940, 241] on li "Background color #e2e3e9" at bounding box center [951, 242] width 139 height 19
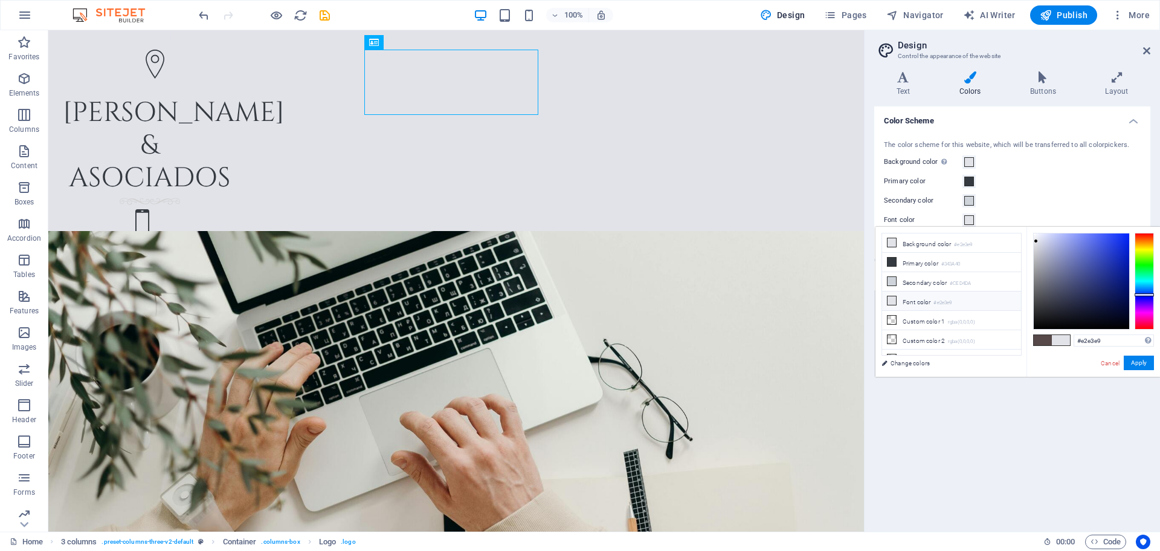
scroll to position [47, 0]
click at [1016, 194] on div "Secondary color" at bounding box center [1012, 200] width 257 height 15
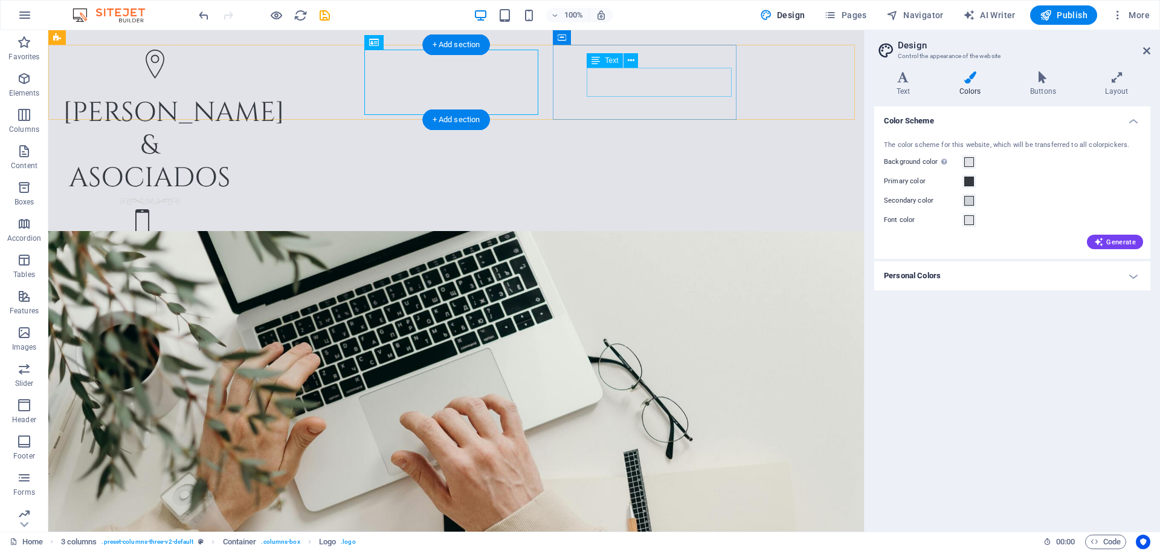
click at [237, 242] on div "[PHONE_NUMBER] [PHONE_NUMBER]" at bounding box center [150, 256] width 174 height 29
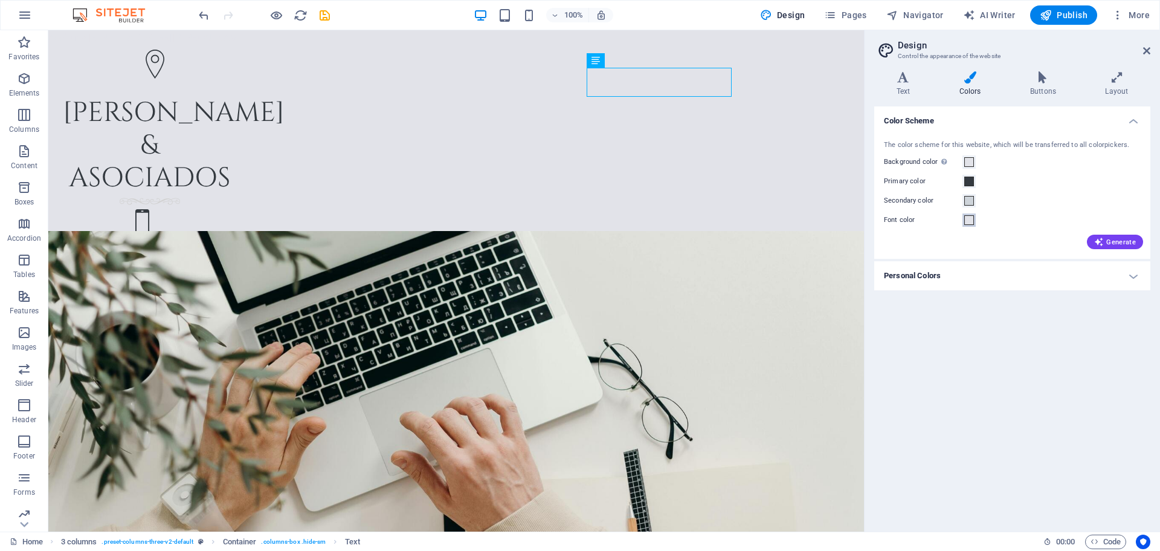
click at [966, 220] on span at bounding box center [970, 220] width 10 height 10
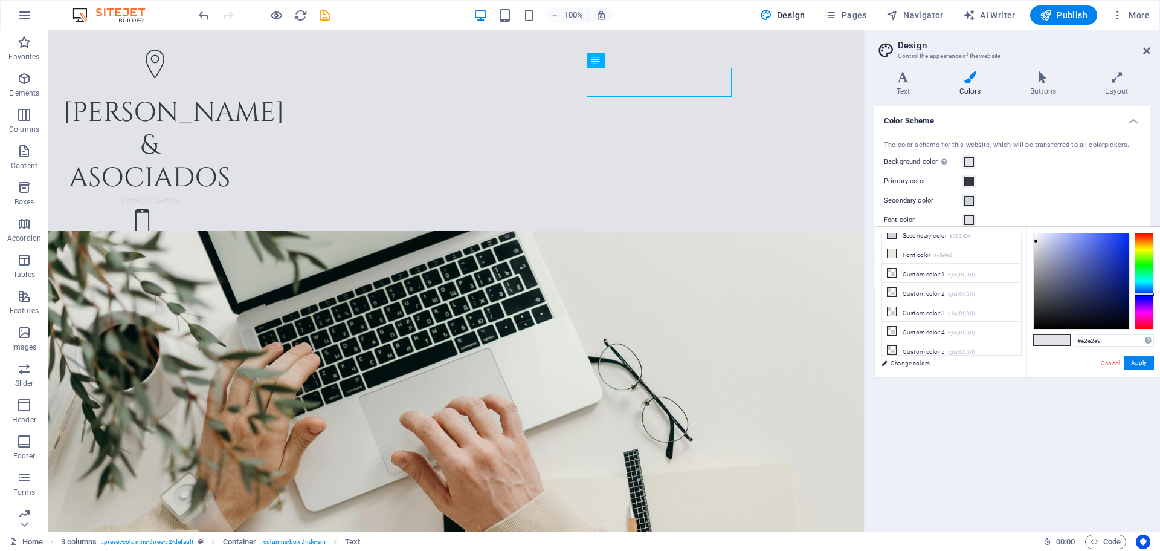
drag, startPoint x: 1145, startPoint y: 283, endPoint x: 1105, endPoint y: 276, distance: 40.5
click at [1133, 292] on div at bounding box center [1093, 281] width 121 height 97
click at [1045, 263] on div at bounding box center [1081, 280] width 95 height 95
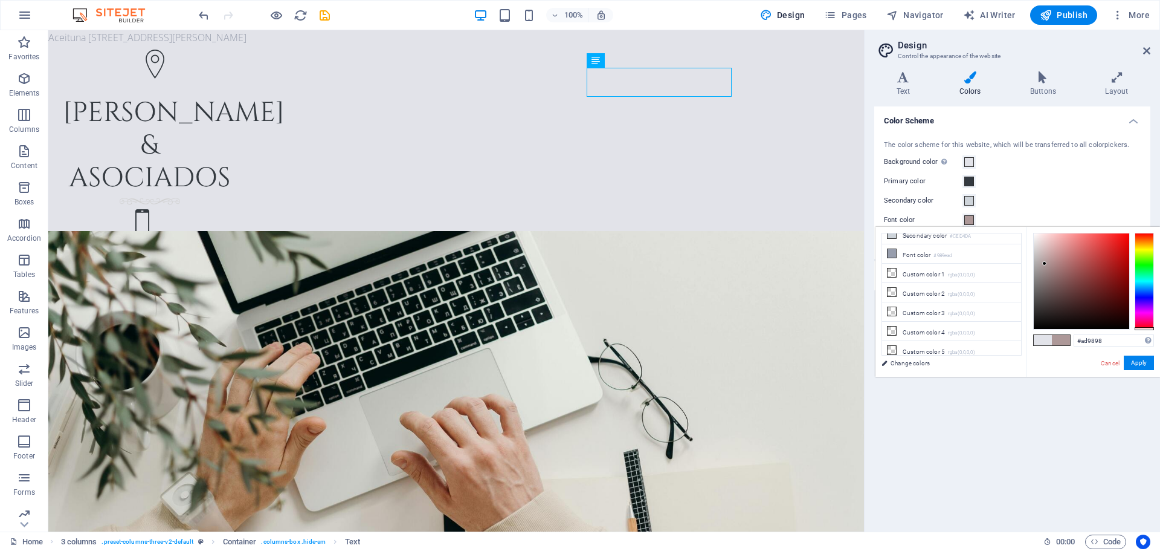
drag, startPoint x: 1147, startPoint y: 291, endPoint x: 1146, endPoint y: 331, distance: 39.9
click at [1146, 331] on div "#ad9898 Supported formats #0852ed rgb(8, 82, 237) rgba(8, 82, 237, 90%) hsv(221…" at bounding box center [1094, 389] width 134 height 325
type input "#5c5a5a"
drag, startPoint x: 1046, startPoint y: 263, endPoint x: 1035, endPoint y: 294, distance: 31.9
click at [1035, 294] on div at bounding box center [1035, 293] width 4 height 4
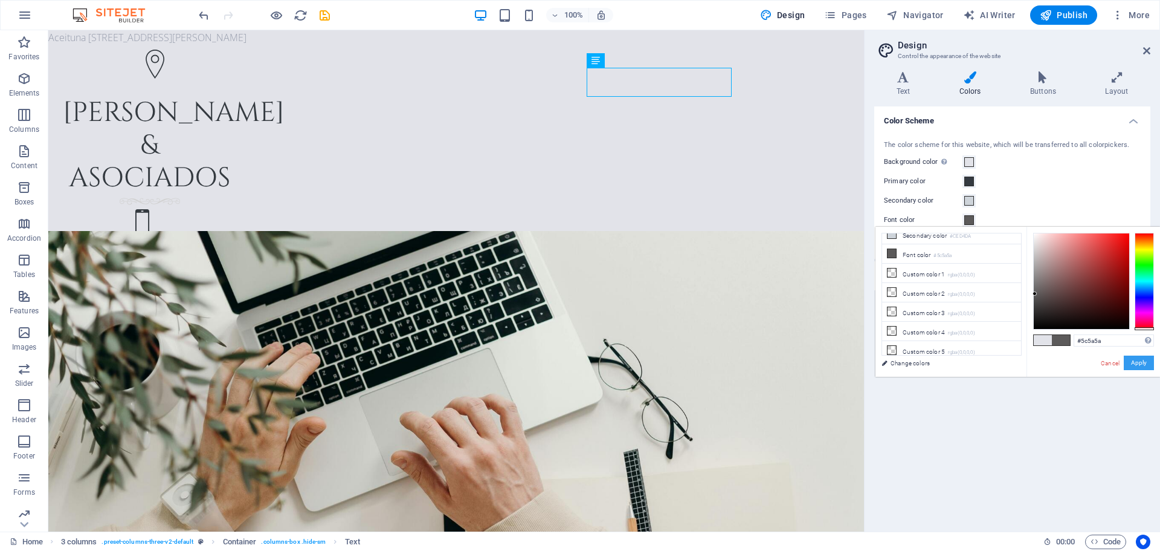
click at [1134, 360] on button "Apply" at bounding box center [1139, 362] width 30 height 15
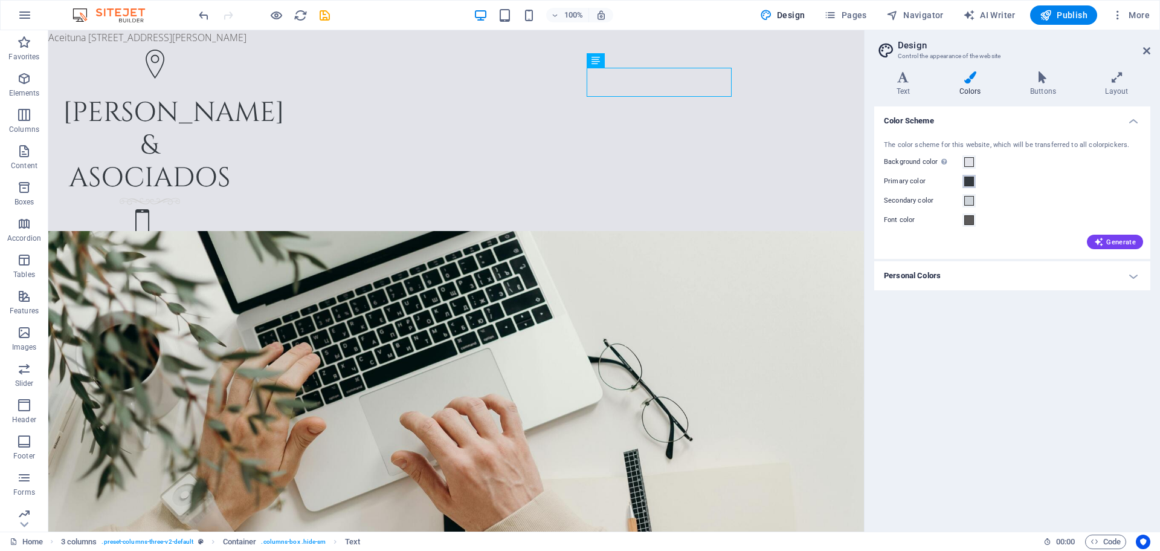
click at [970, 178] on span at bounding box center [970, 181] width 10 height 10
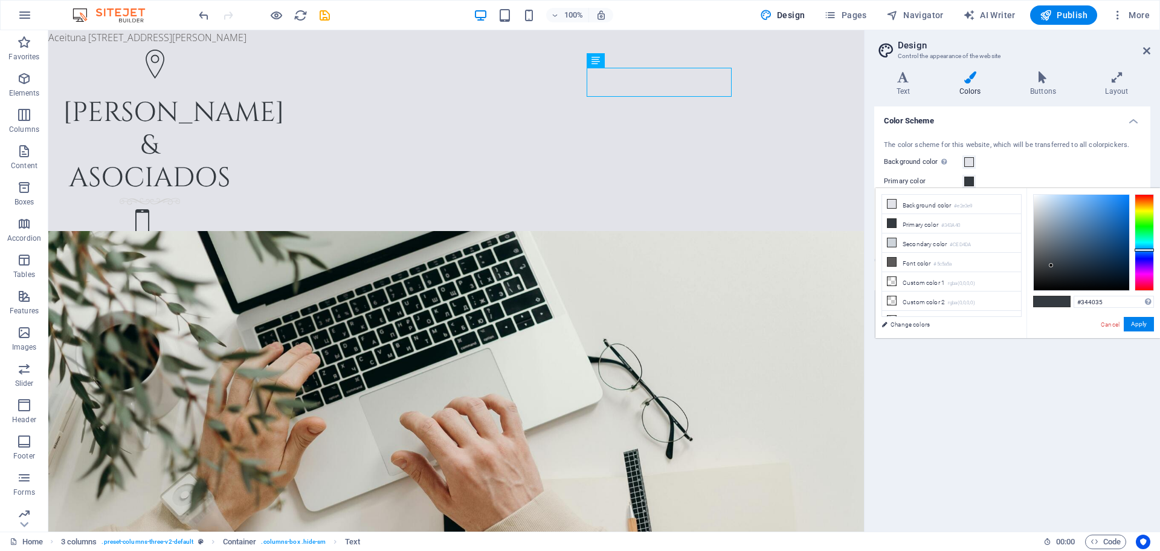
click at [1146, 228] on div at bounding box center [1144, 242] width 19 height 97
click at [1143, 242] on div at bounding box center [1144, 242] width 19 height 97
click at [1145, 220] on div at bounding box center [1144, 242] width 19 height 97
click at [1145, 215] on div at bounding box center [1144, 215] width 19 height 3
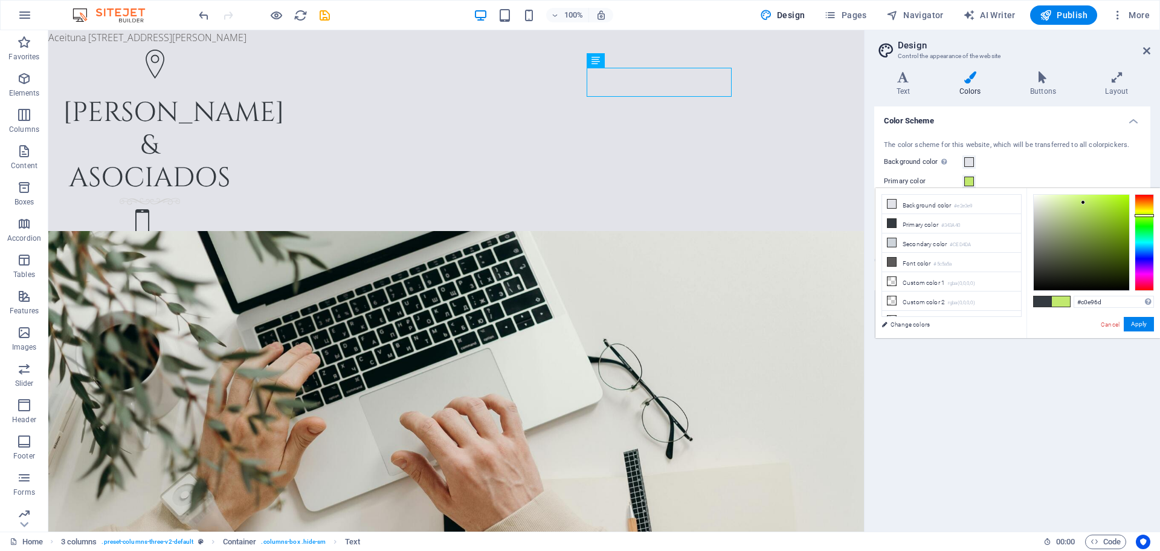
type input "#bfe76c"
drag, startPoint x: 1047, startPoint y: 262, endPoint x: 1084, endPoint y: 203, distance: 69.6
click at [1084, 203] on div at bounding box center [1081, 242] width 95 height 95
click at [1131, 313] on div "#bfe76c Supported formats #0852ed rgb(8, 82, 237) rgba(8, 82, 237, 90%) hsv(221…" at bounding box center [1094, 350] width 134 height 325
click at [1140, 321] on button "Apply" at bounding box center [1139, 324] width 30 height 15
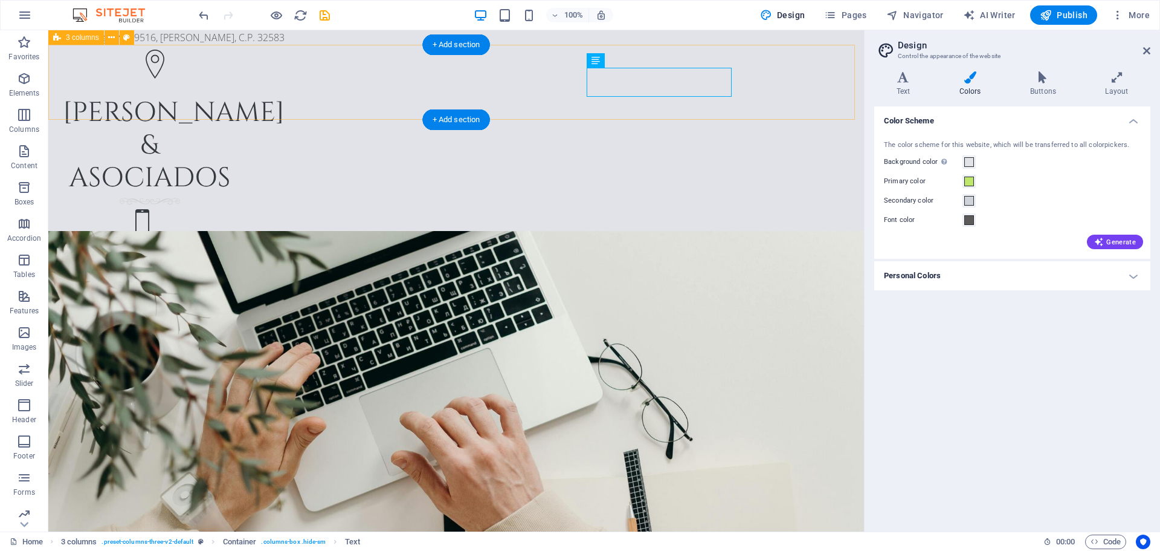
click at [766, 54] on div "[PERSON_NAME] & asociados [PHONE_NUMBER] [PHONE_NUMBER]" at bounding box center [456, 160] width 816 height 231
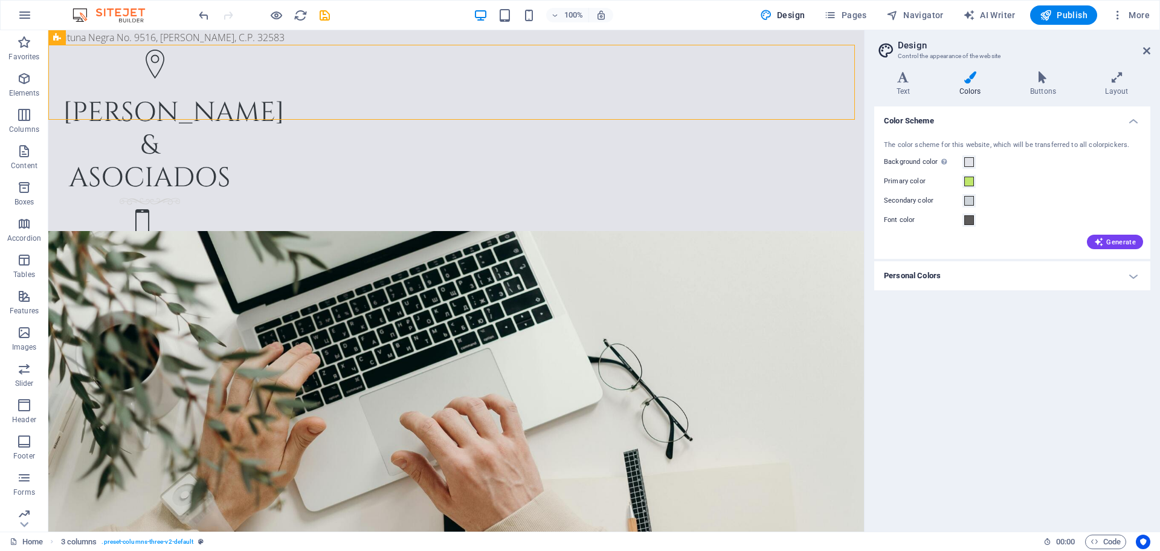
click at [998, 344] on div "Color Scheme The color scheme for this website, which will be transferred to al…" at bounding box center [1012, 313] width 276 height 415
click at [790, 80] on div "[PERSON_NAME] & asociados [PHONE_NUMBER] [PHONE_NUMBER]" at bounding box center [456, 160] width 816 height 231
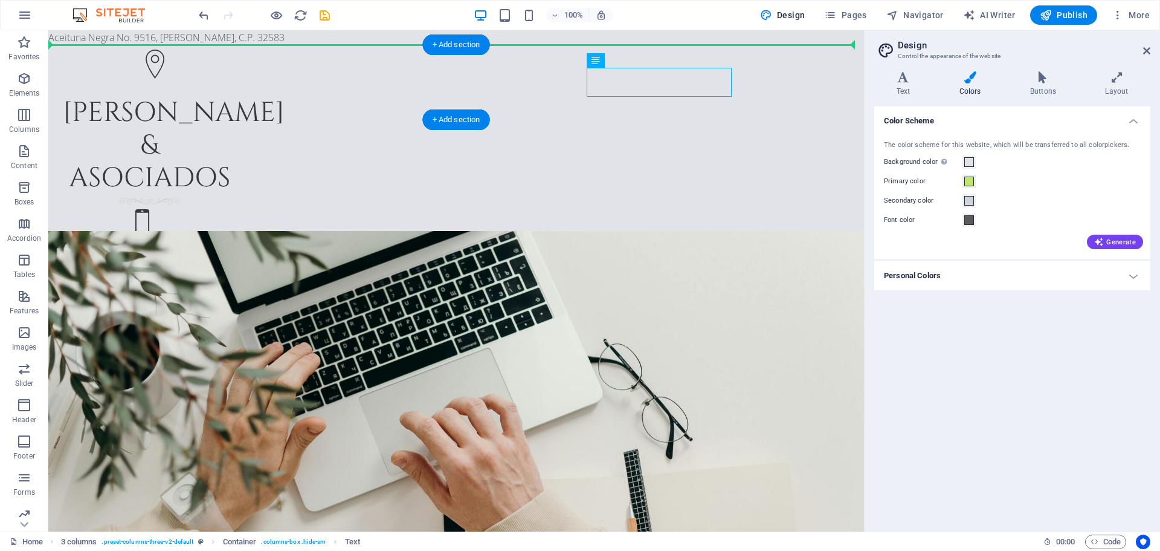
drag, startPoint x: 696, startPoint y: 74, endPoint x: 820, endPoint y: 81, distance: 124.1
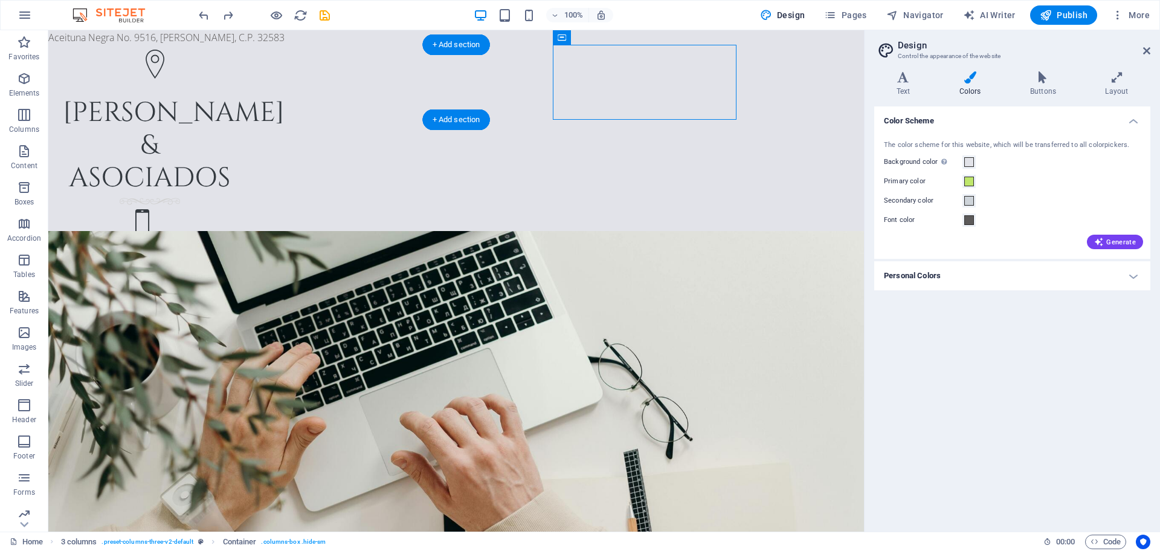
drag, startPoint x: 655, startPoint y: 66, endPoint x: 804, endPoint y: 59, distance: 150.1
drag, startPoint x: 612, startPoint y: 98, endPoint x: 647, endPoint y: 70, distance: 45.6
click at [237, 209] on figure at bounding box center [150, 225] width 174 height 33
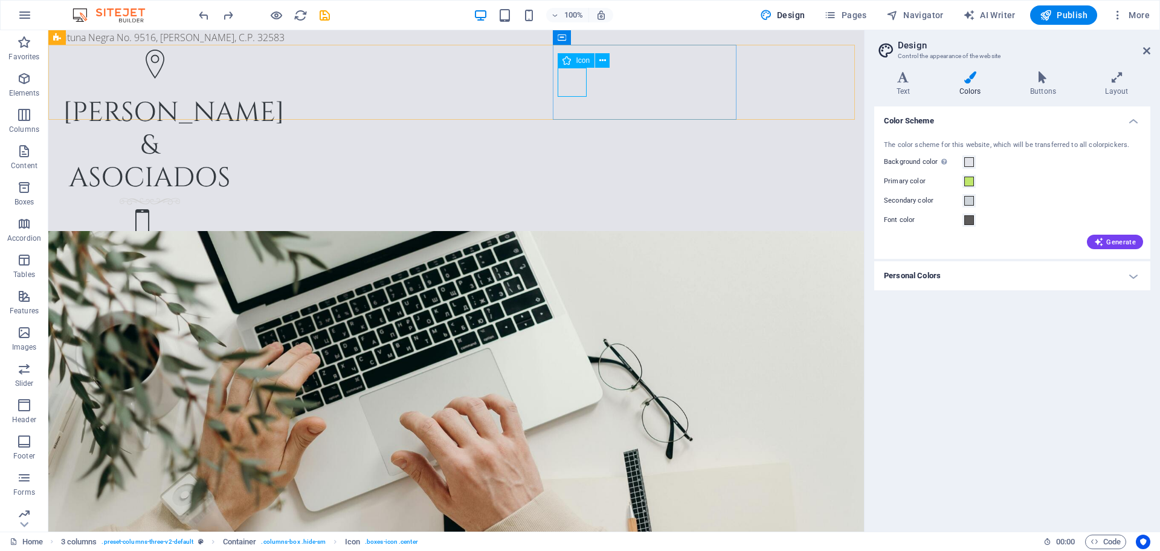
click at [567, 61] on icon at bounding box center [567, 60] width 8 height 15
click at [600, 59] on icon at bounding box center [603, 60] width 7 height 13
click at [237, 242] on div "[PHONE_NUMBER] [PHONE_NUMBER]" at bounding box center [150, 256] width 174 height 29
click at [636, 57] on button at bounding box center [631, 60] width 15 height 15
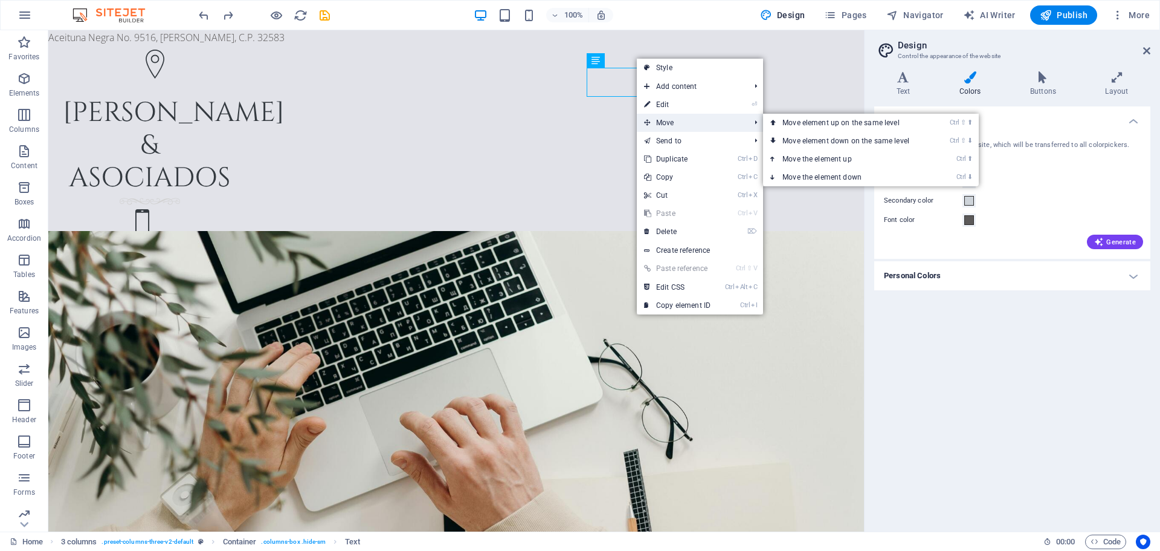
click at [673, 119] on span "Move" at bounding box center [691, 123] width 108 height 18
click at [899, 143] on link "Ctrl ⇧ ⬇ Move element down on the same level" at bounding box center [848, 141] width 170 height 18
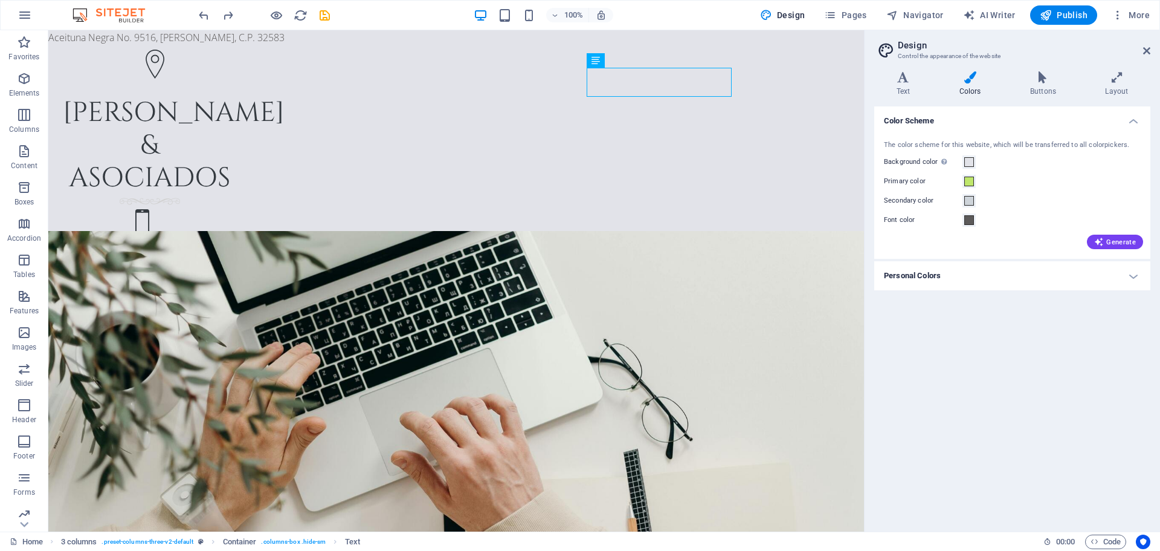
click at [899, 143] on div "The color scheme for this website, which will be transferred to all colorpicker…" at bounding box center [1012, 145] width 257 height 10
click at [1120, 77] on icon at bounding box center [1117, 77] width 67 height 12
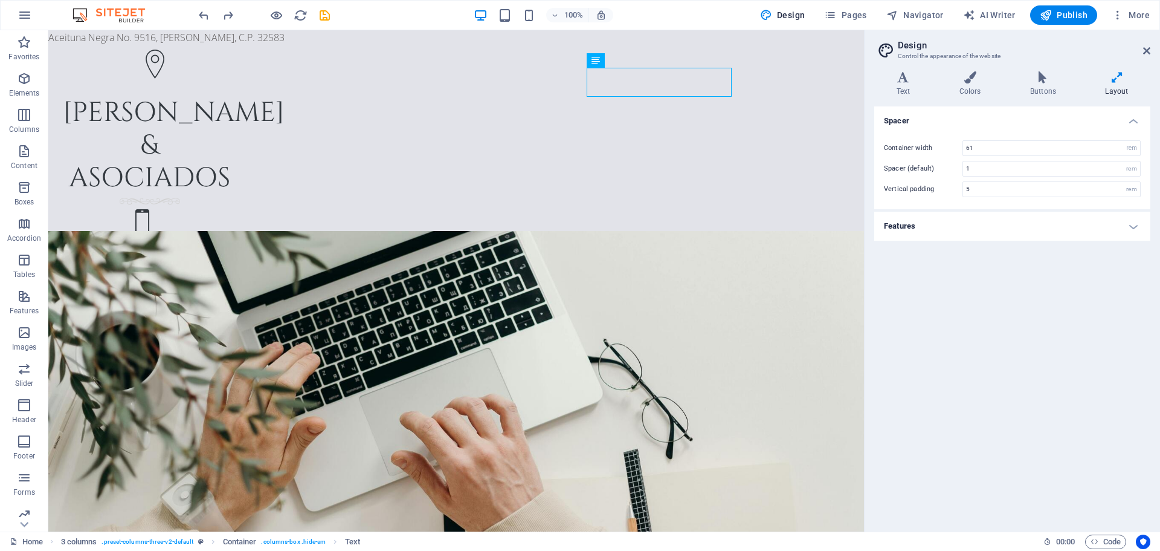
click at [1108, 216] on h4 "Features" at bounding box center [1012, 226] width 276 height 29
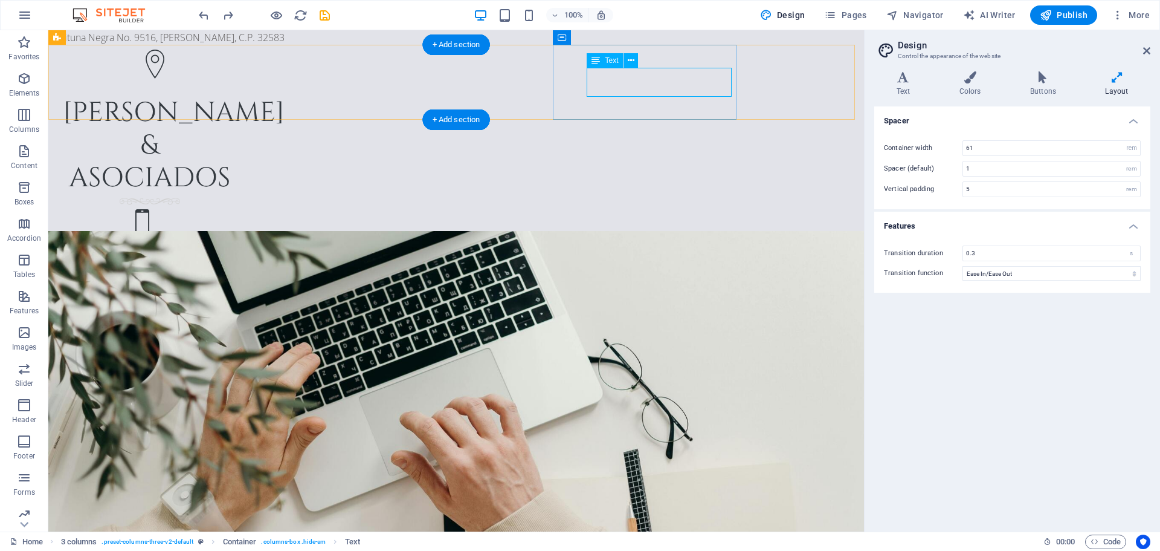
click at [237, 242] on div "[PHONE_NUMBER] [PHONE_NUMBER]" at bounding box center [150, 256] width 174 height 29
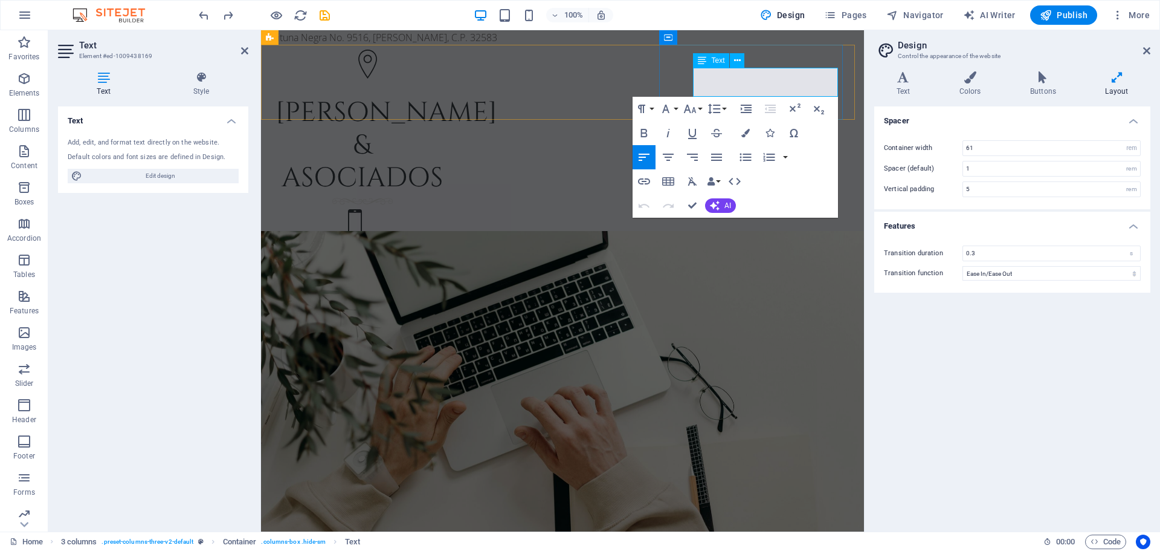
click at [359, 257] on span "[PHONE_NUMBER]" at bounding box center [317, 263] width 83 height 13
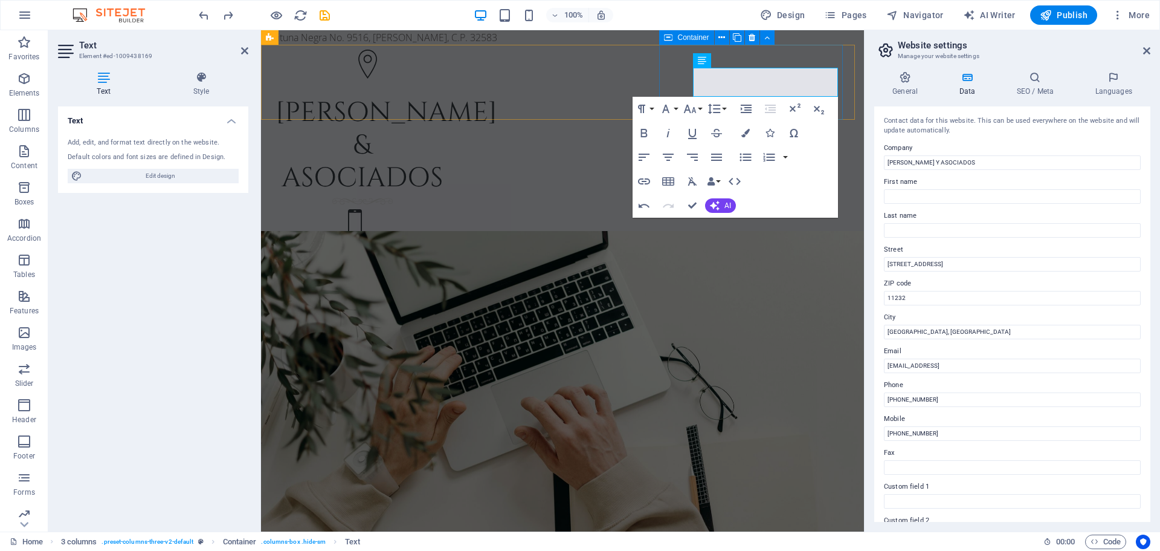
click at [454, 204] on div "+52-656-182-34-15 +52-656-761-60-77" at bounding box center [363, 239] width 184 height 71
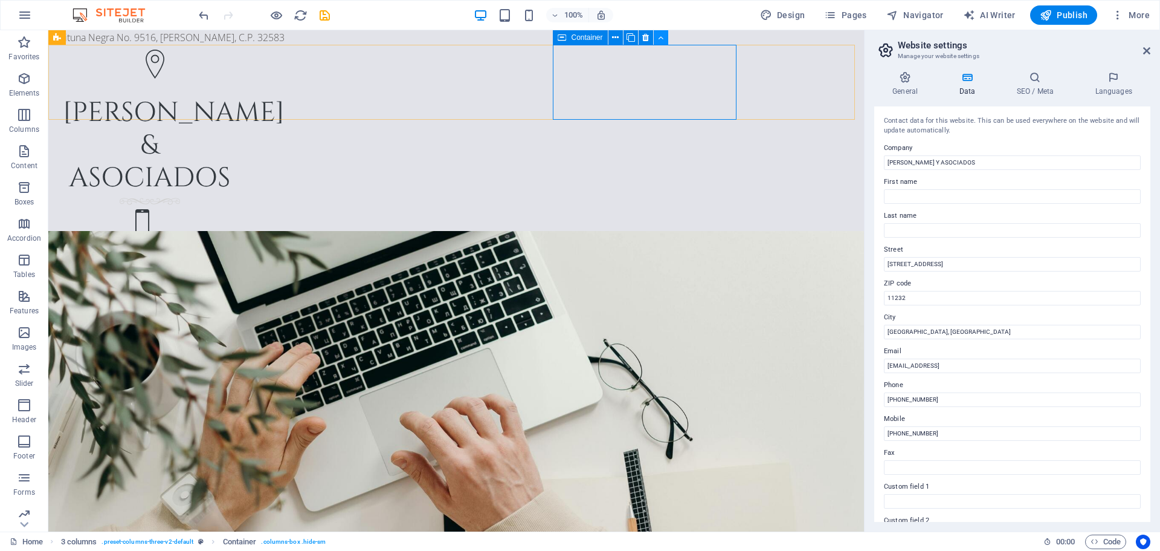
click at [664, 39] on button at bounding box center [661, 37] width 15 height 15
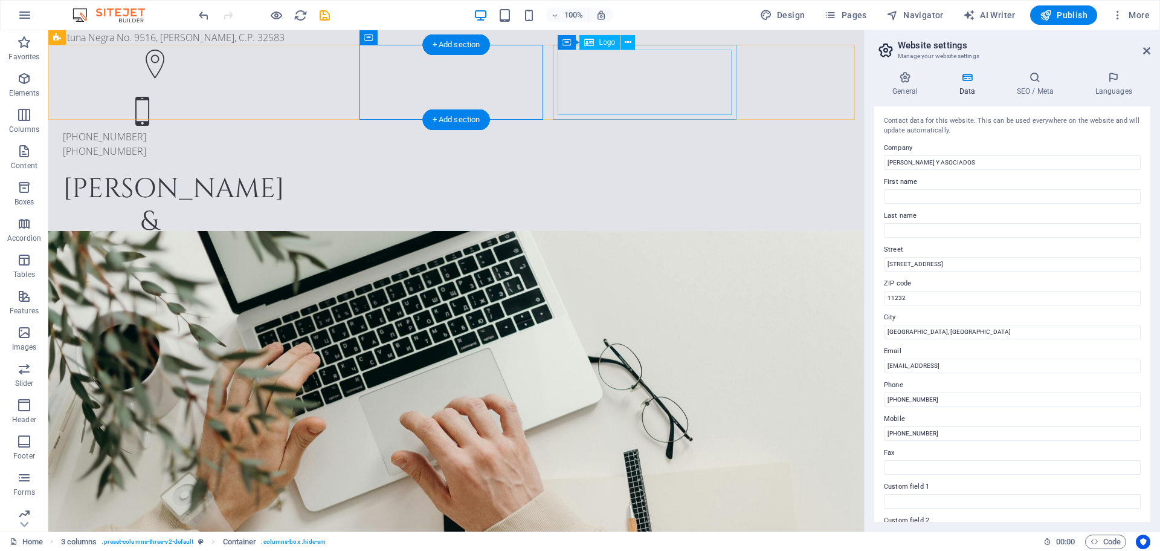
click at [237, 173] on div "[PERSON_NAME] & asociados" at bounding box center [150, 222] width 174 height 98
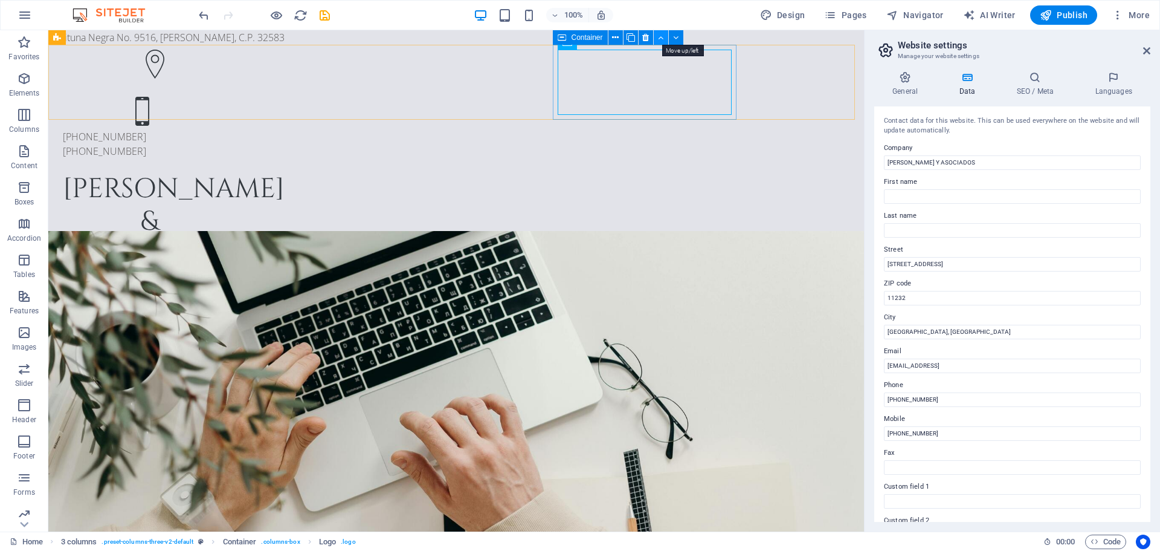
click at [659, 33] on icon at bounding box center [660, 37] width 5 height 13
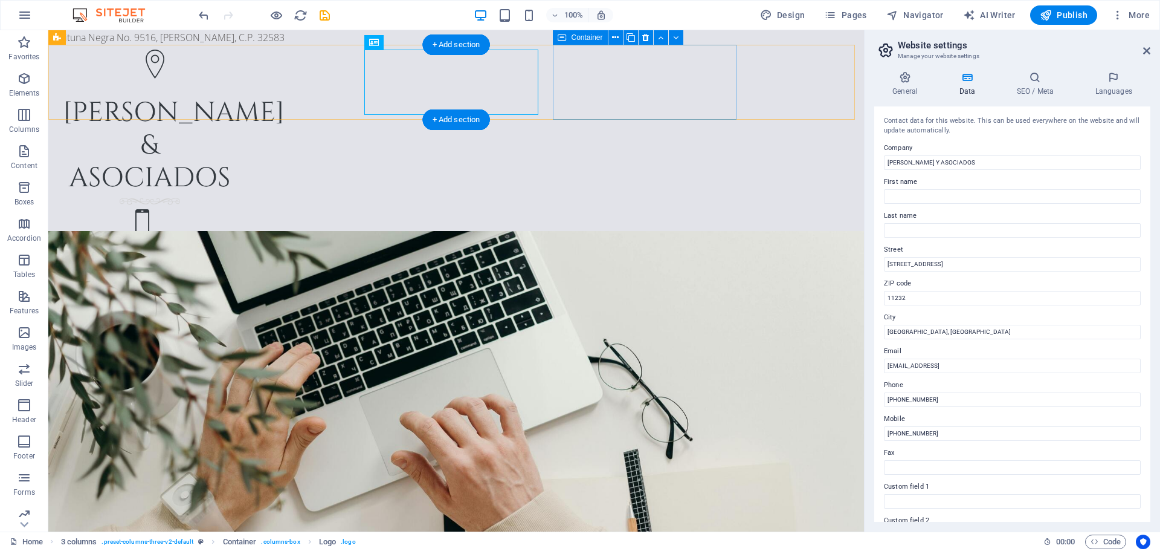
click at [242, 204] on div "+52-656-182-34-15 +52-656-761-60-77" at bounding box center [150, 239] width 184 height 71
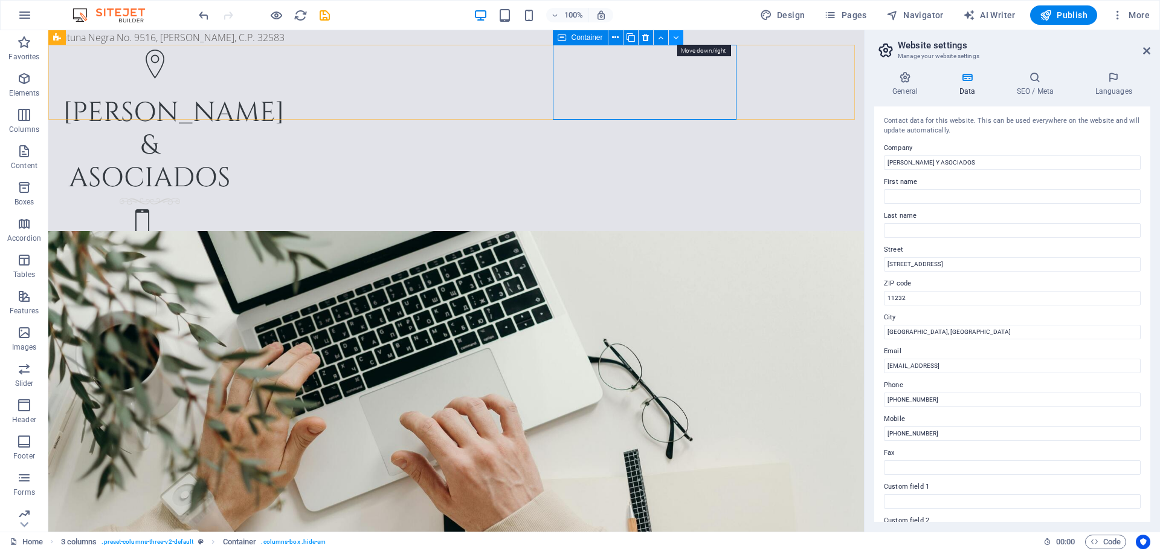
click at [678, 39] on icon at bounding box center [675, 37] width 5 height 13
click at [680, 38] on button at bounding box center [676, 37] width 15 height 15
click at [674, 36] on icon at bounding box center [675, 37] width 5 height 13
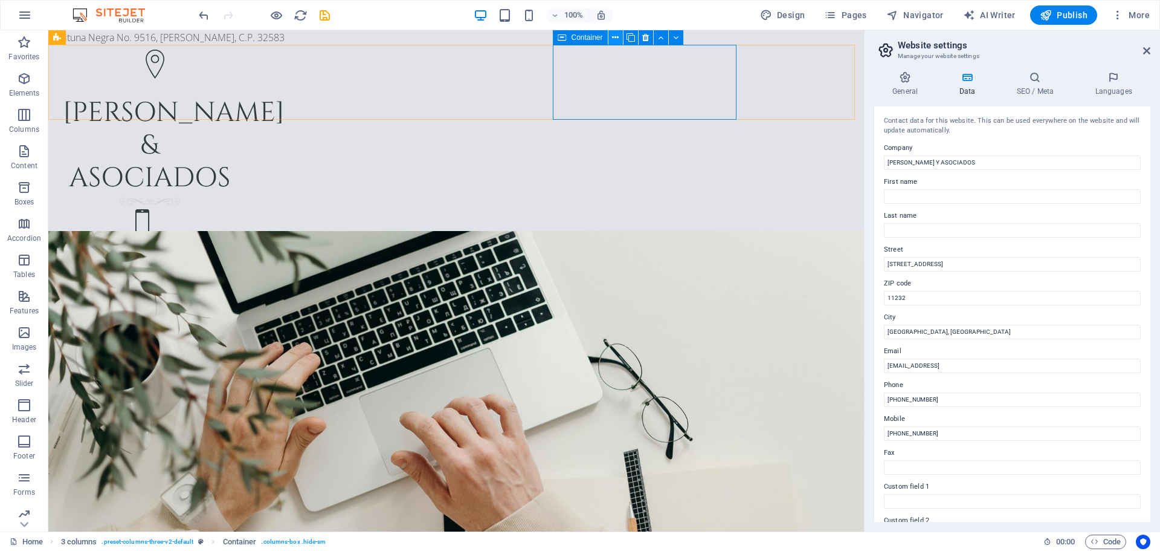
click at [616, 40] on icon at bounding box center [615, 37] width 7 height 13
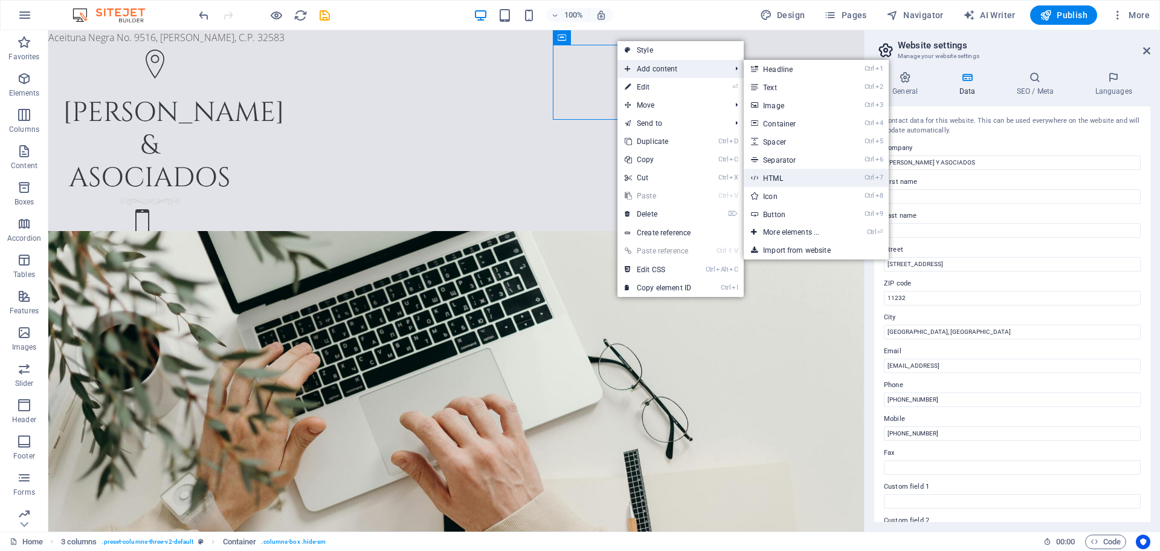
click at [822, 180] on link "Ctrl 7 HTML" at bounding box center [794, 178] width 100 height 18
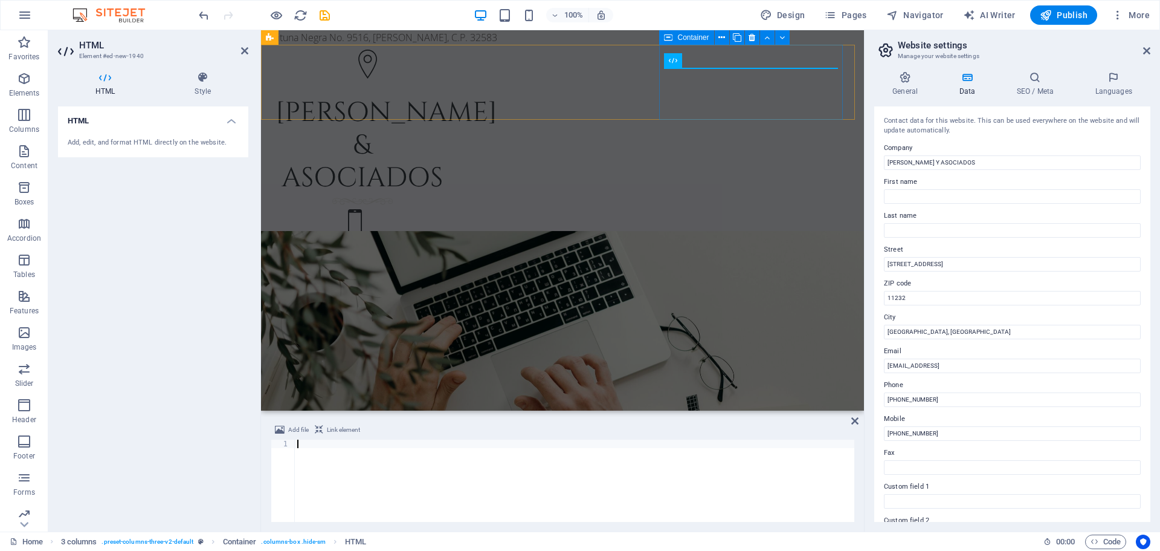
click at [454, 204] on div "+52-656-182-34-15 +52-656-761-60-77" at bounding box center [363, 239] width 184 height 71
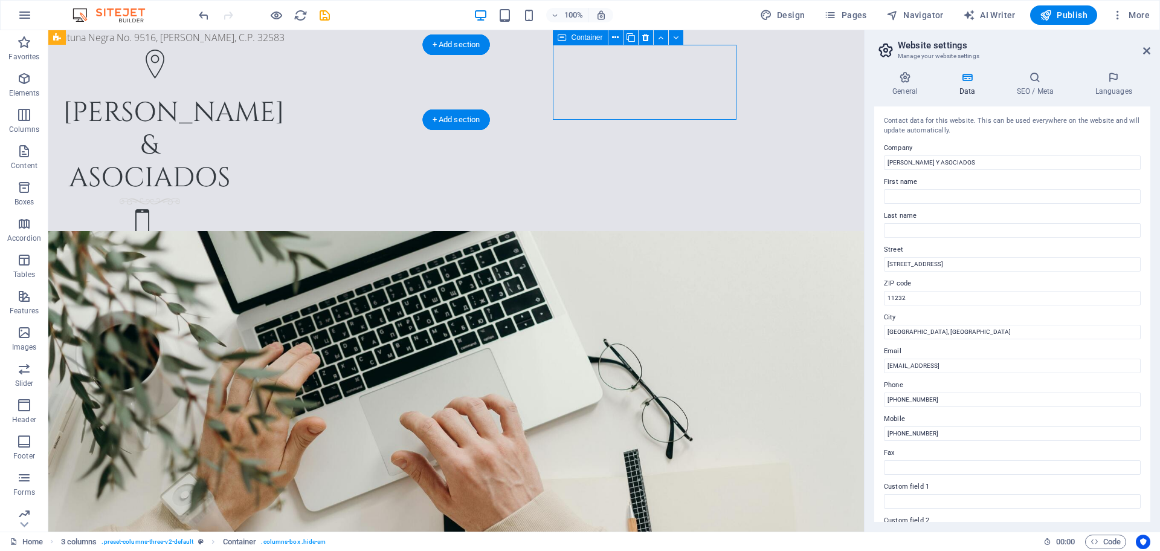
click at [242, 204] on div "+52-656-182-34-15 +52-656-761-60-77" at bounding box center [150, 239] width 184 height 71
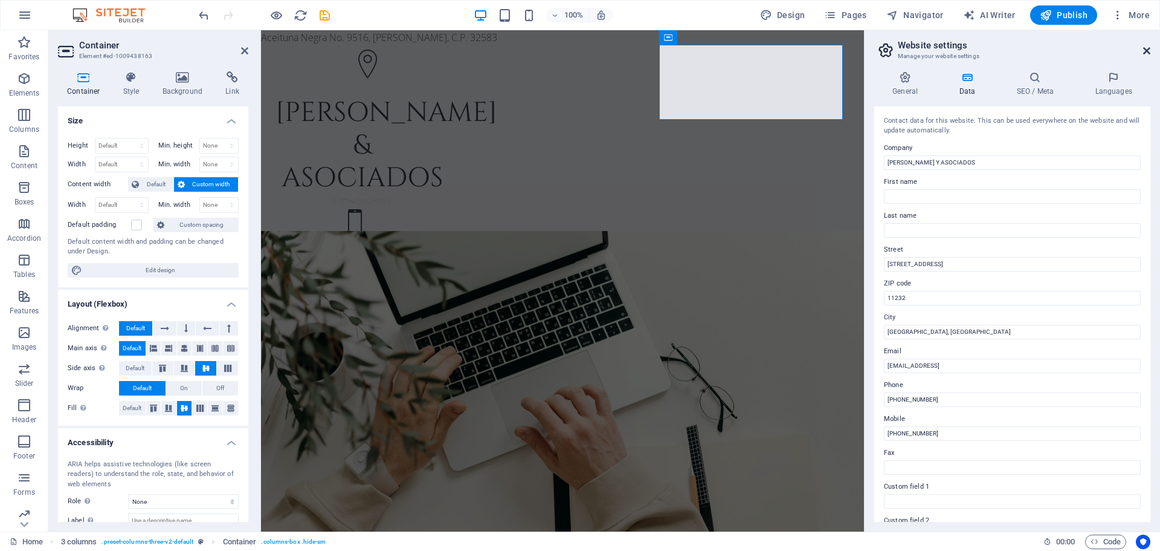
click at [1146, 50] on icon at bounding box center [1146, 51] width 7 height 10
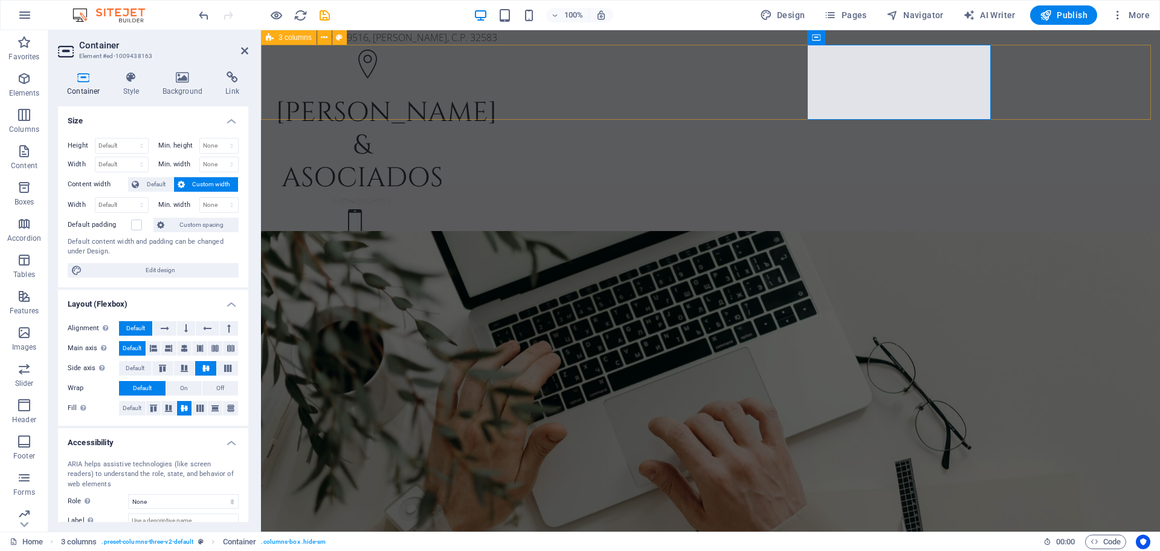
click at [1105, 71] on div "Mauricio & asociados +52-656-182-34-15 +52-656-761-60-77" at bounding box center [710, 160] width 899 height 231
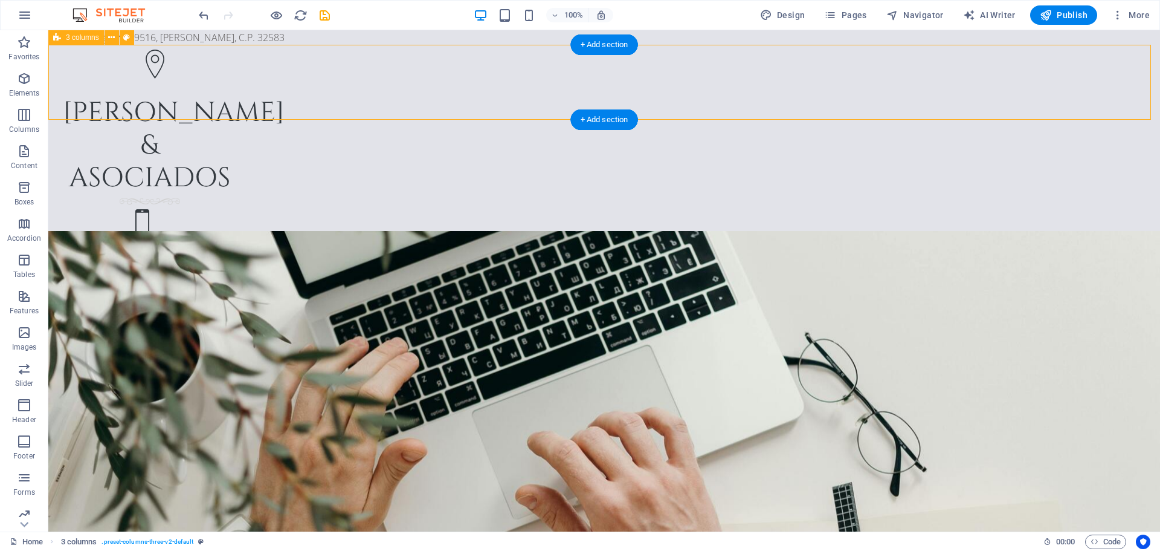
drag, startPoint x: 841, startPoint y: 97, endPoint x: 1049, endPoint y: 83, distance: 207.8
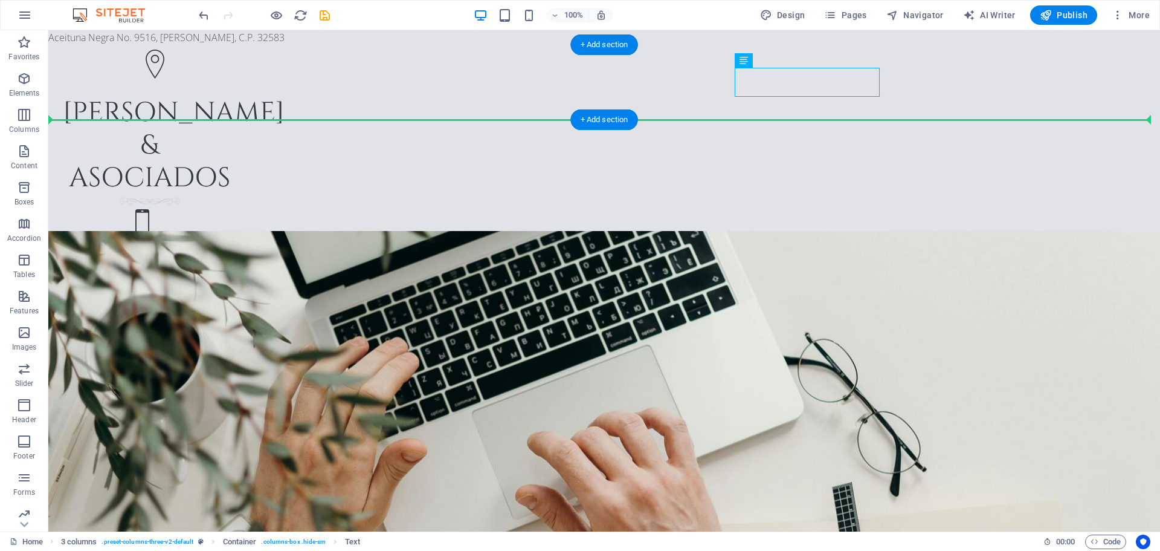
drag, startPoint x: 765, startPoint y: 83, endPoint x: 1074, endPoint y: 80, distance: 309.4
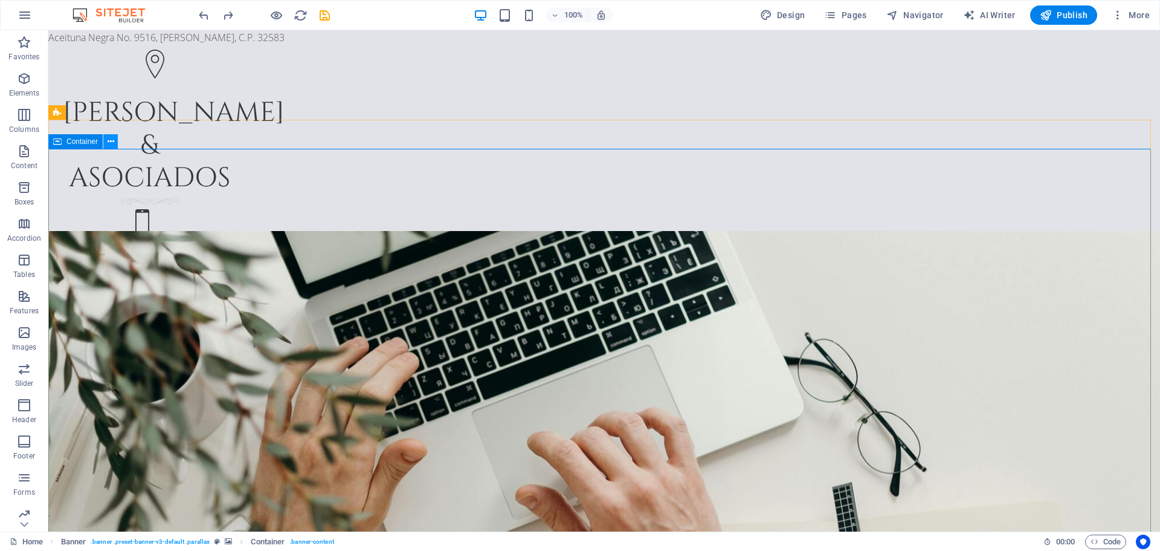
click at [114, 141] on button at bounding box center [110, 141] width 15 height 15
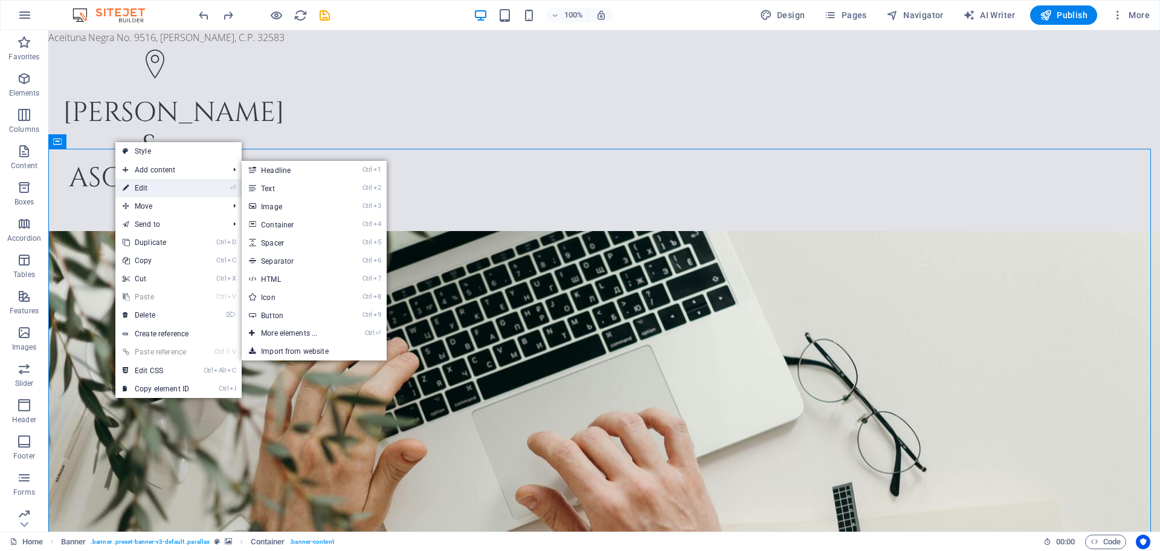
click at [128, 183] on icon at bounding box center [126, 188] width 6 height 18
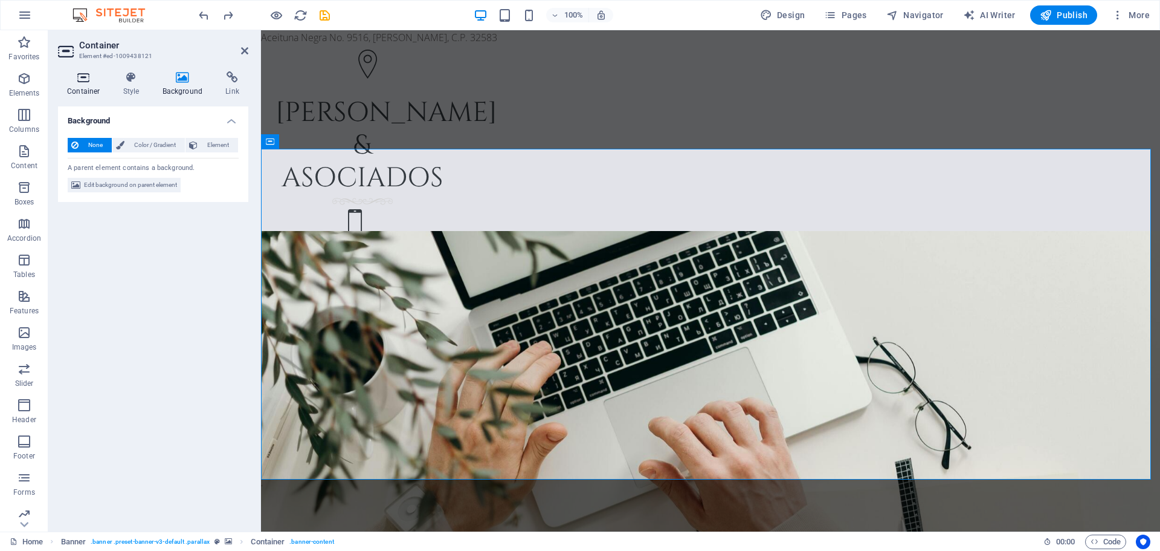
click at [86, 86] on h4 "Container" at bounding box center [86, 83] width 56 height 25
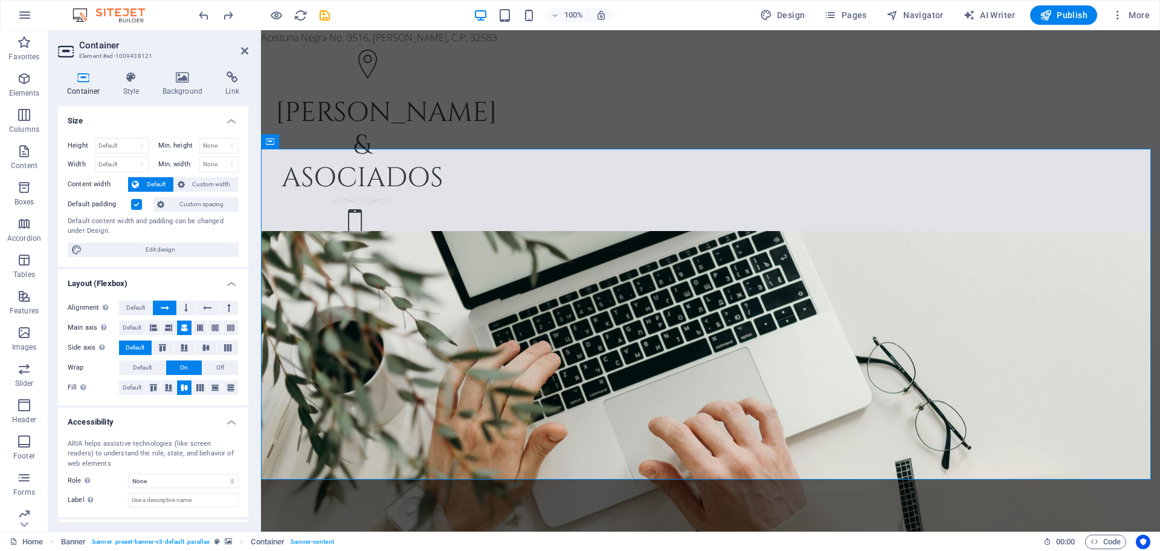
scroll to position [53, 0]
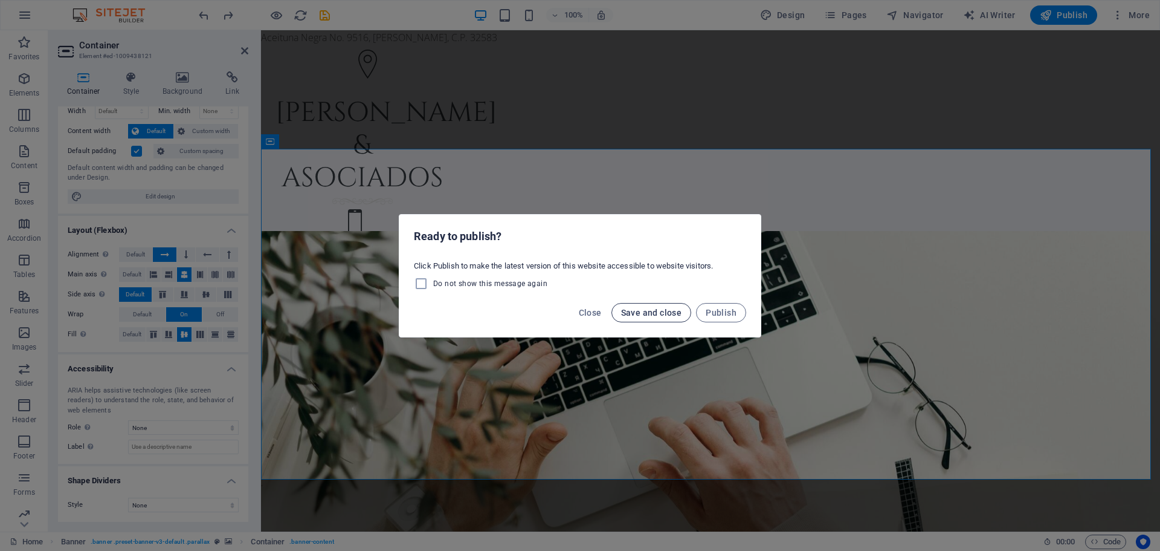
click at [667, 311] on span "Save and close" at bounding box center [651, 313] width 61 height 10
